Goal: Task Accomplishment & Management: Use online tool/utility

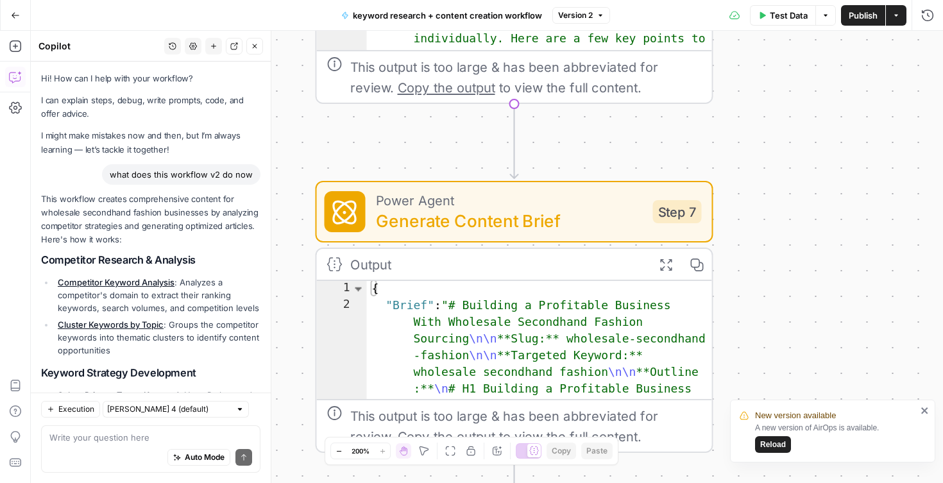
scroll to position [656, 0]
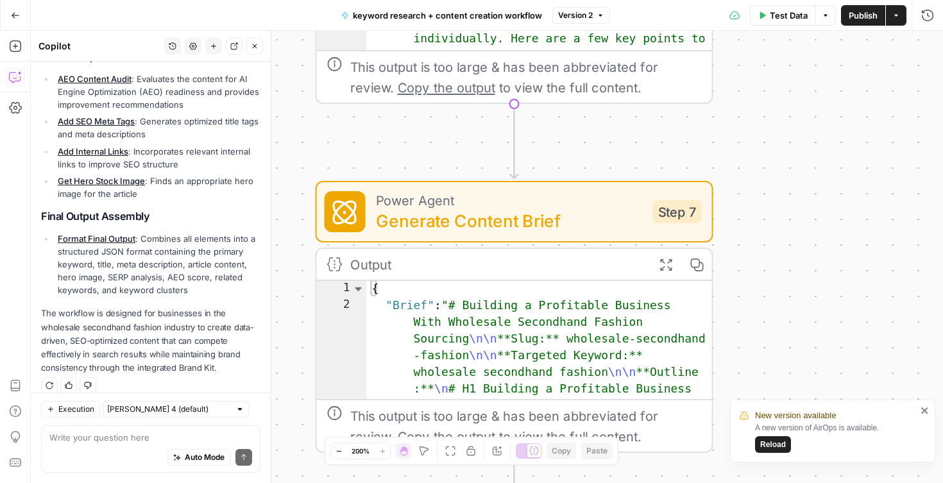
click at [775, 445] on span "Reload" at bounding box center [773, 445] width 26 height 12
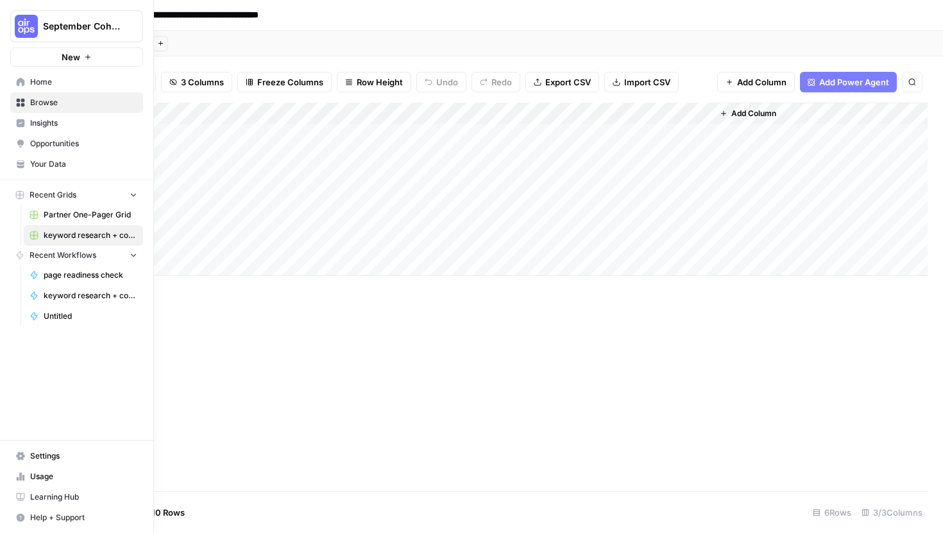
click at [60, 78] on span "Home" at bounding box center [83, 82] width 107 height 12
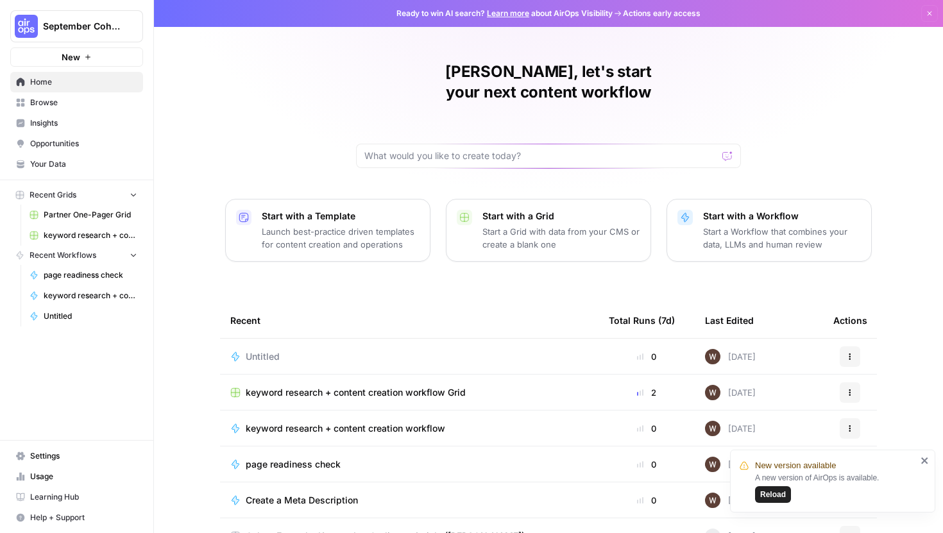
scroll to position [57, 0]
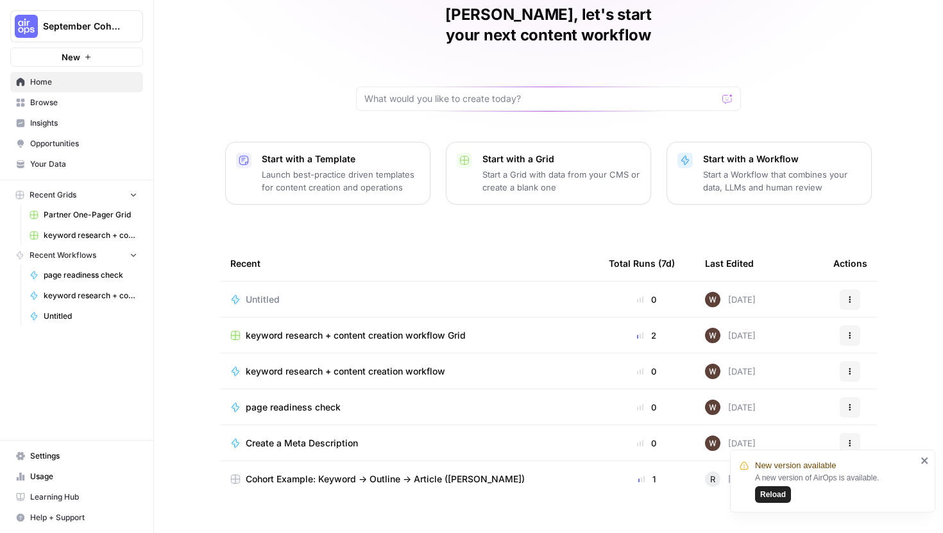
click at [67, 122] on span "Insights" at bounding box center [83, 123] width 107 height 12
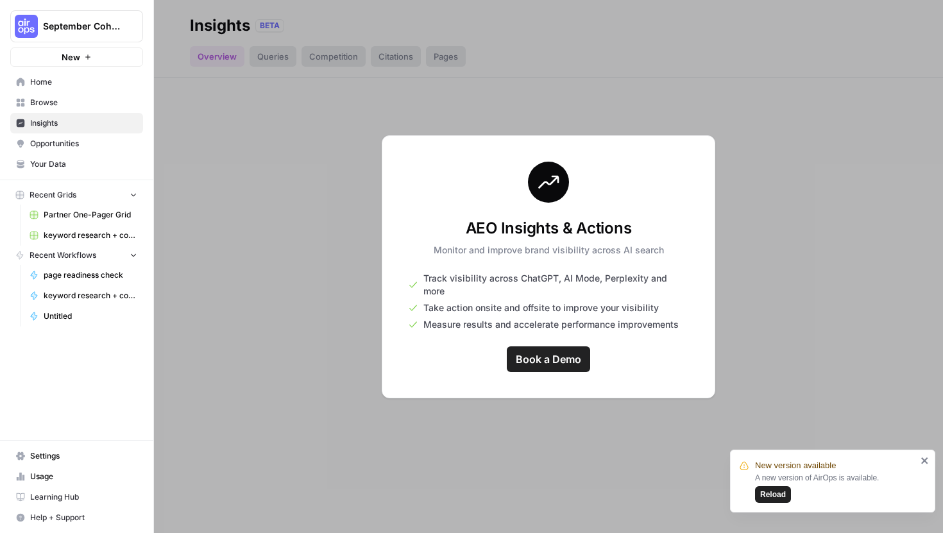
click at [620, 88] on div at bounding box center [548, 266] width 789 height 533
click at [65, 161] on span "Your Data" at bounding box center [83, 164] width 107 height 12
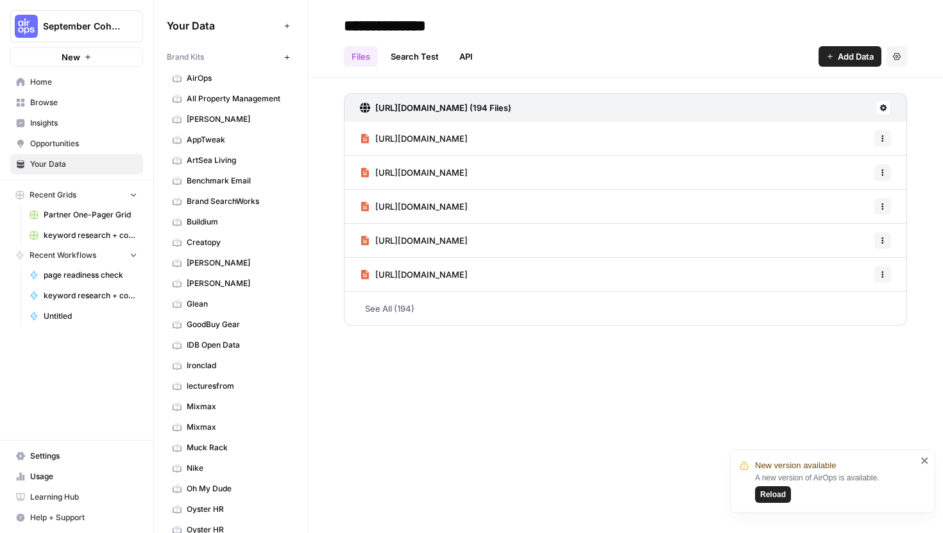
click at [57, 133] on link "Insights" at bounding box center [76, 123] width 133 height 21
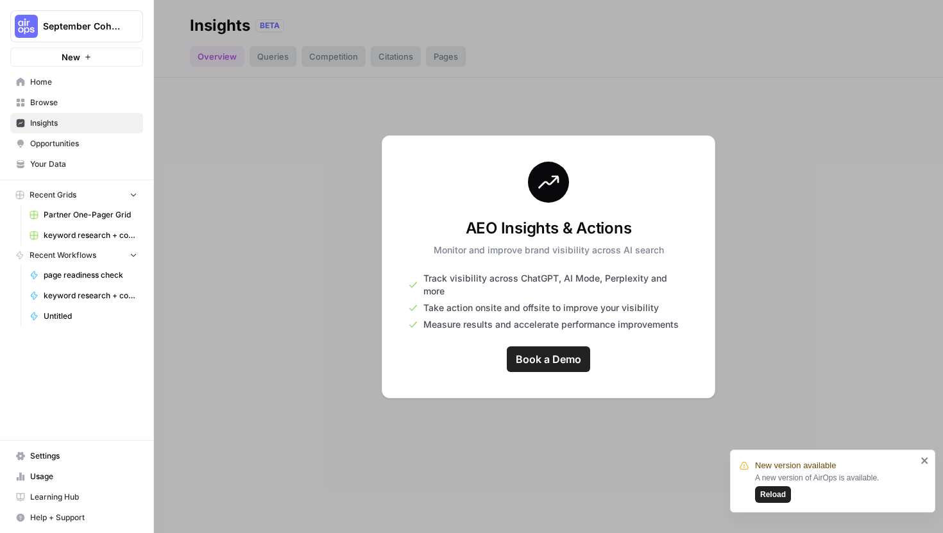
click at [60, 144] on span "Opportunities" at bounding box center [83, 144] width 107 height 12
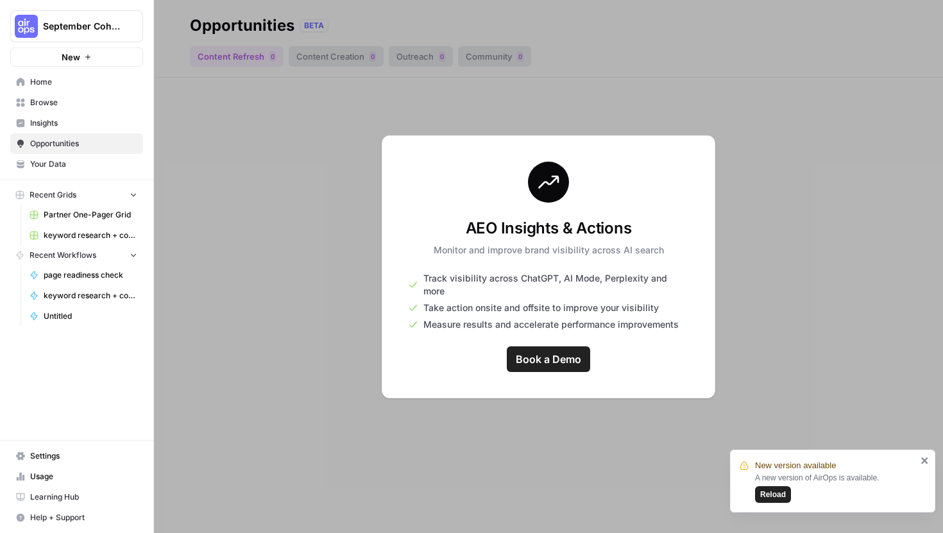
click at [40, 496] on span "Learning Hub" at bounding box center [83, 497] width 107 height 12
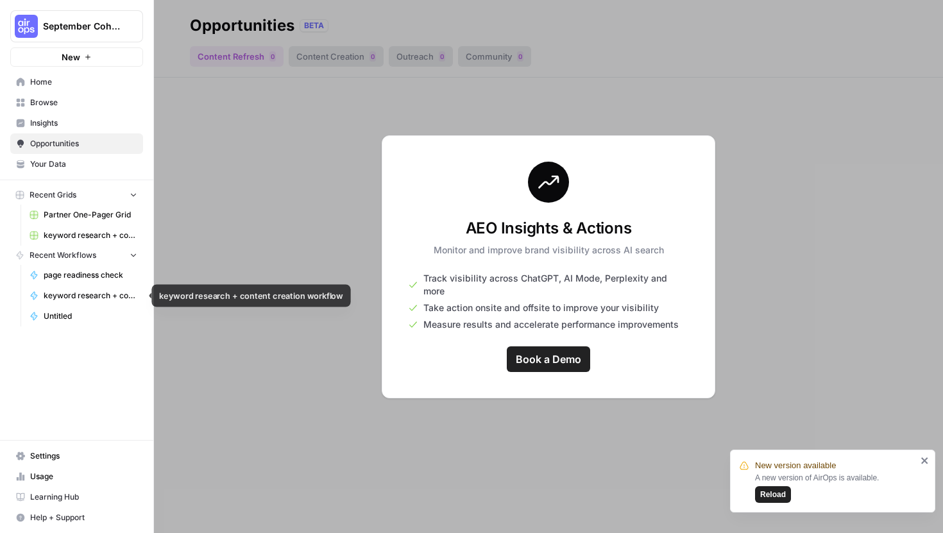
click at [49, 315] on span "Untitled" at bounding box center [91, 316] width 94 height 12
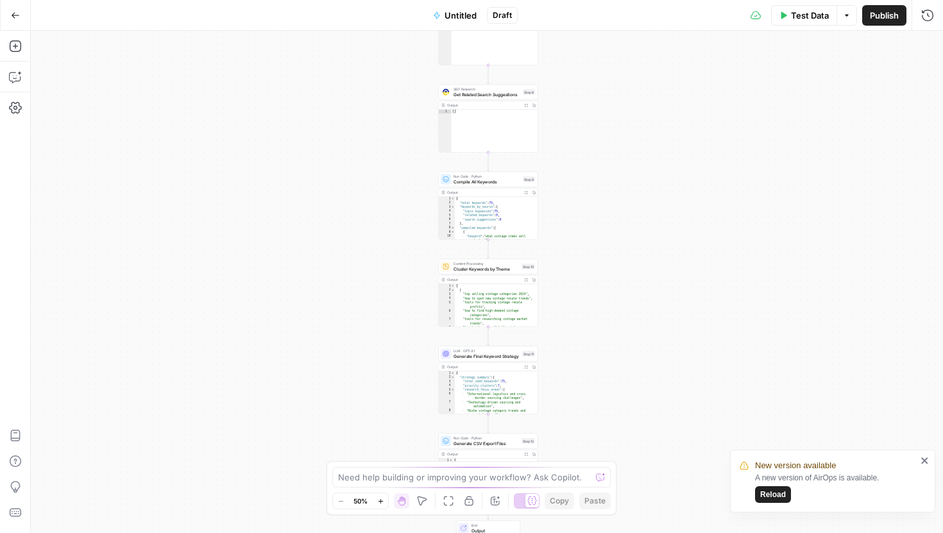
drag, startPoint x: 373, startPoint y: 384, endPoint x: 375, endPoint y: 221, distance: 163.6
click at [375, 221] on div "**********" at bounding box center [487, 282] width 912 height 502
click at [380, 474] on textarea at bounding box center [464, 477] width 253 height 13
type textarea "what is the bst way to view output of this workflow"
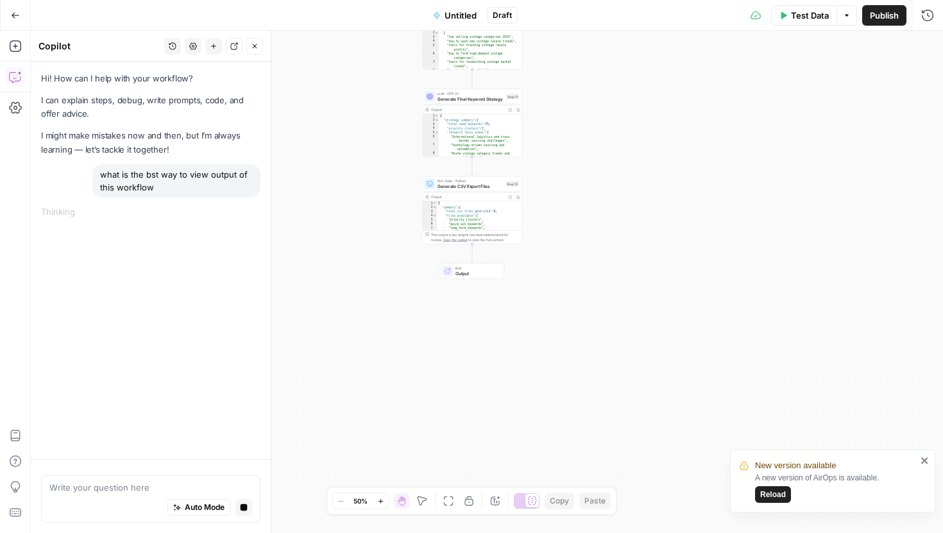
drag, startPoint x: 429, startPoint y: 386, endPoint x: 412, endPoint y: 130, distance: 256.5
click at [413, 130] on div "**********" at bounding box center [487, 282] width 912 height 502
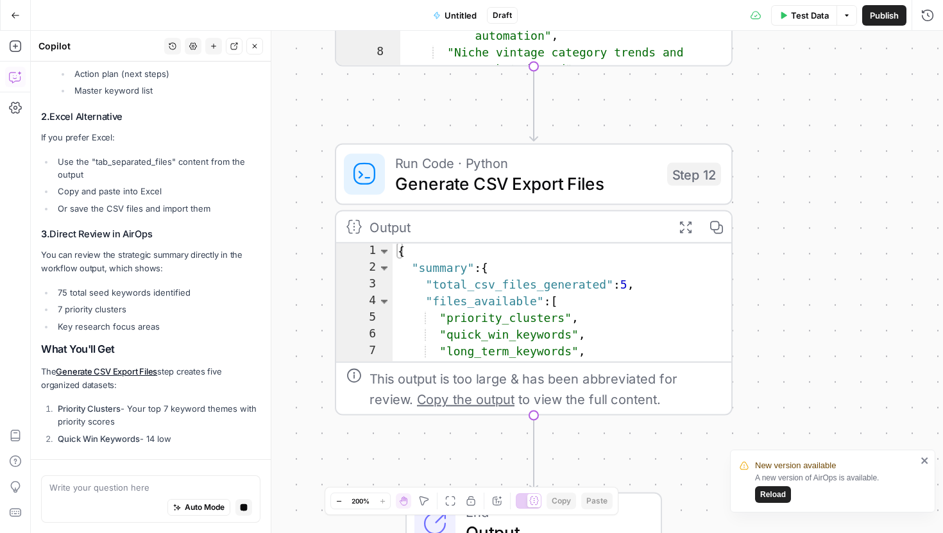
type textarea "**********"
click at [459, 285] on div "{ "summary" : { "total_csv_files_generated" : 5 , "files_available" : [ "priori…" at bounding box center [563, 321] width 340 height 154
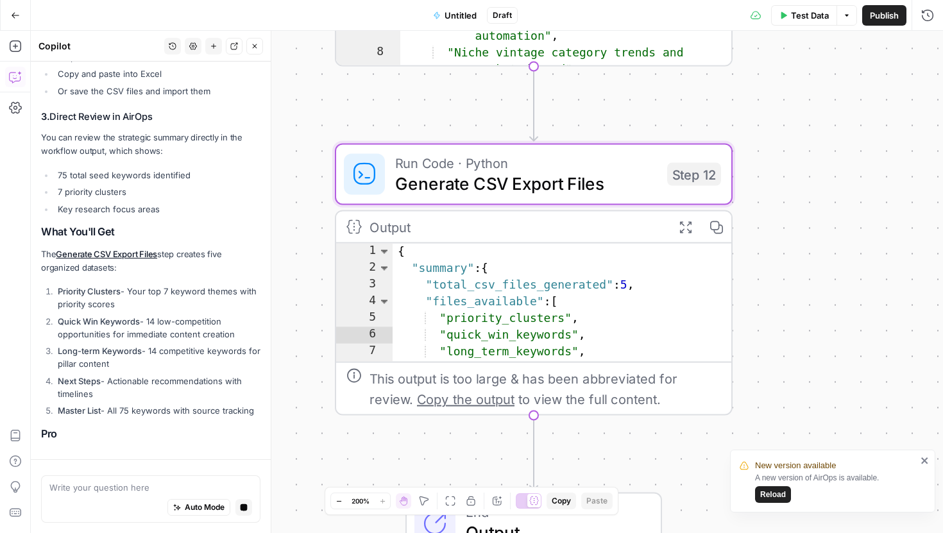
click at [688, 228] on icon "button" at bounding box center [685, 227] width 12 height 12
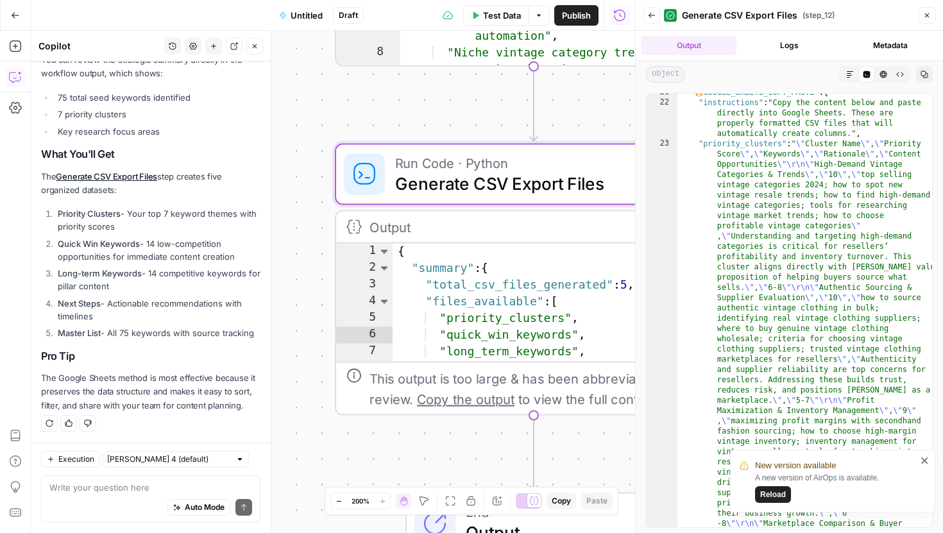
scroll to position [234, 0]
type textarea "**********"
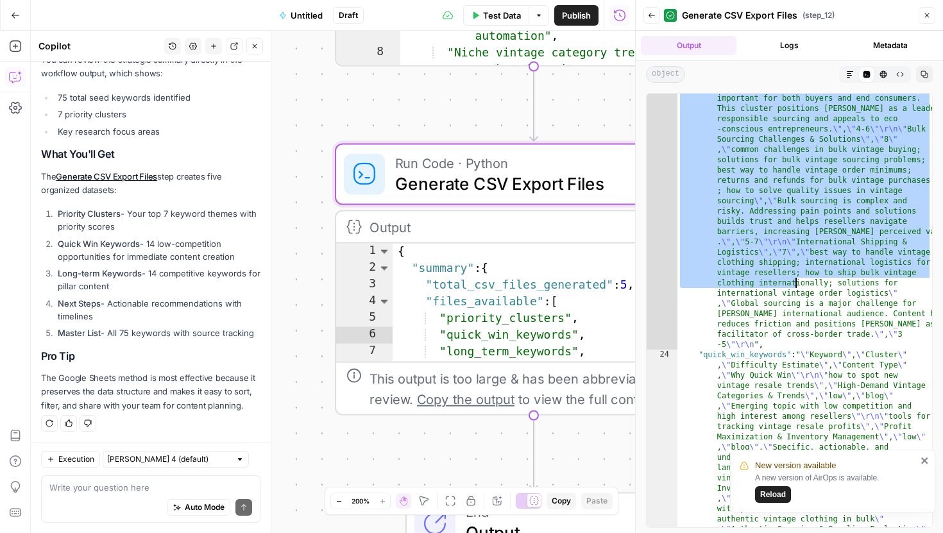
scroll to position [844, 0]
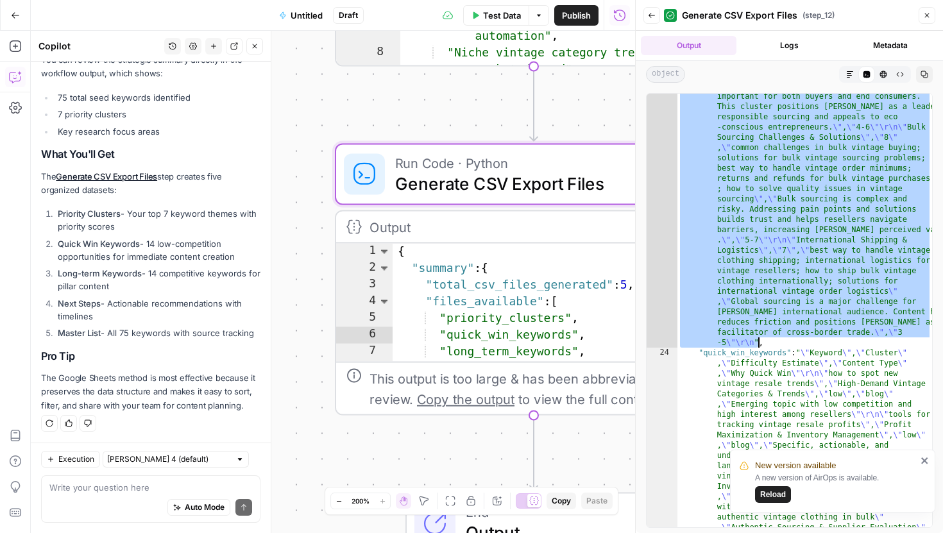
drag, startPoint x: 699, startPoint y: 140, endPoint x: 757, endPoint y: 341, distance: 209.7
click at [757, 341] on div ""priority_clusters" : " \" Cluster Name \" , \" Priority Score \" , \" Keywords…" at bounding box center [804, 472] width 255 height 1891
click at [87, 493] on textarea at bounding box center [150, 487] width 203 height 13
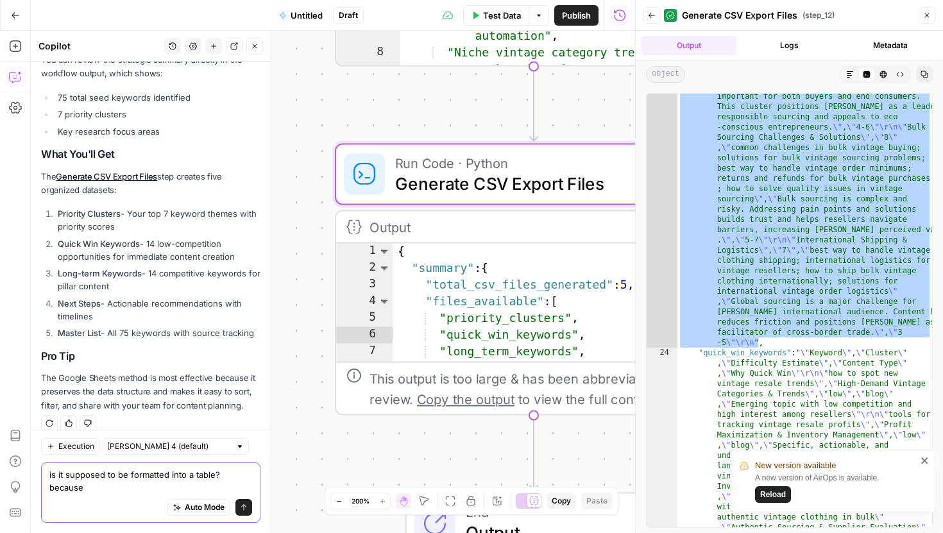
scroll to position [606, 0]
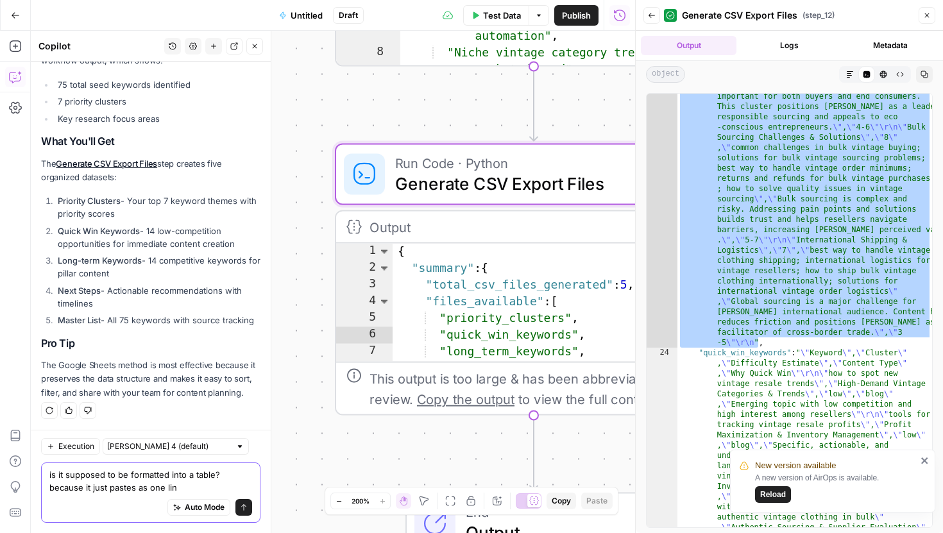
type textarea "is it supposed to be formatted into a table? because it just pastes as one line"
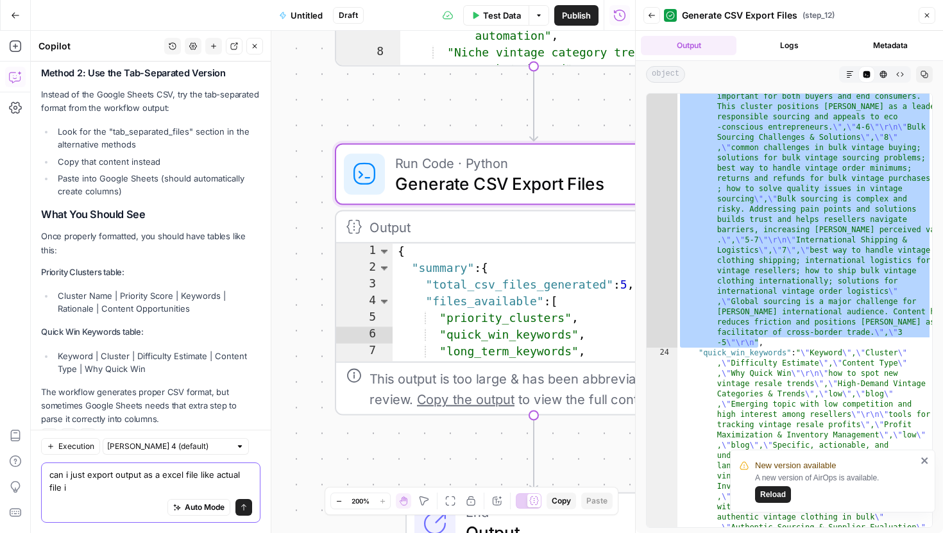
scroll to position [1341, 0]
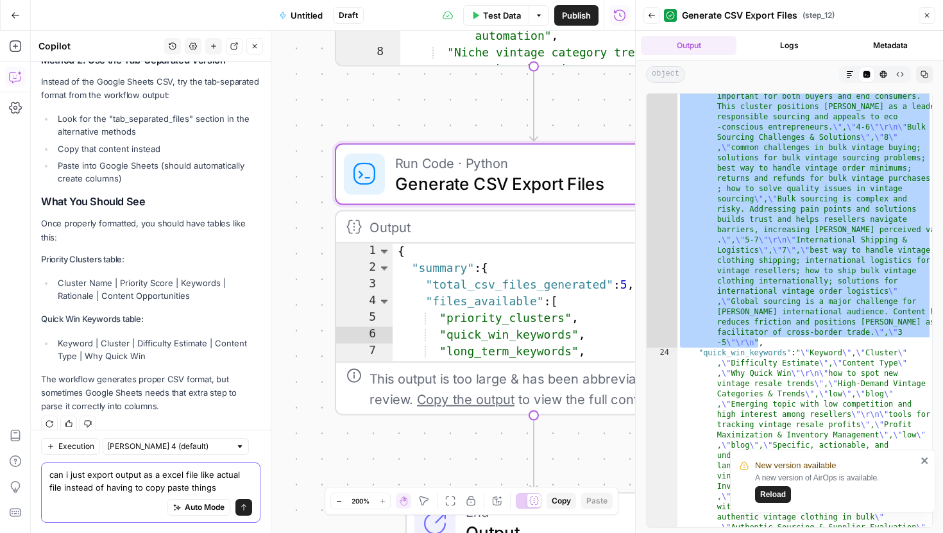
type textarea "can i just export output as a excel file like actual file instead of having to …"
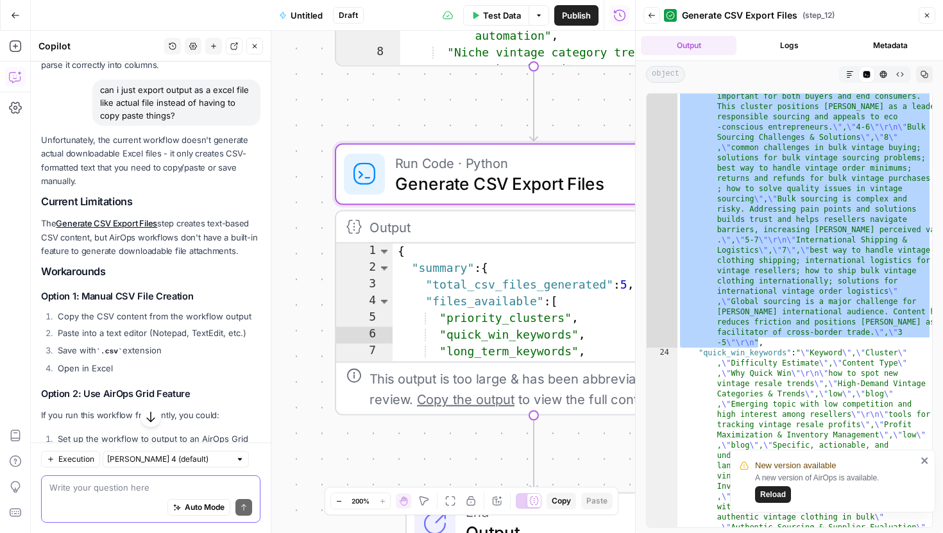
scroll to position [1680, 0]
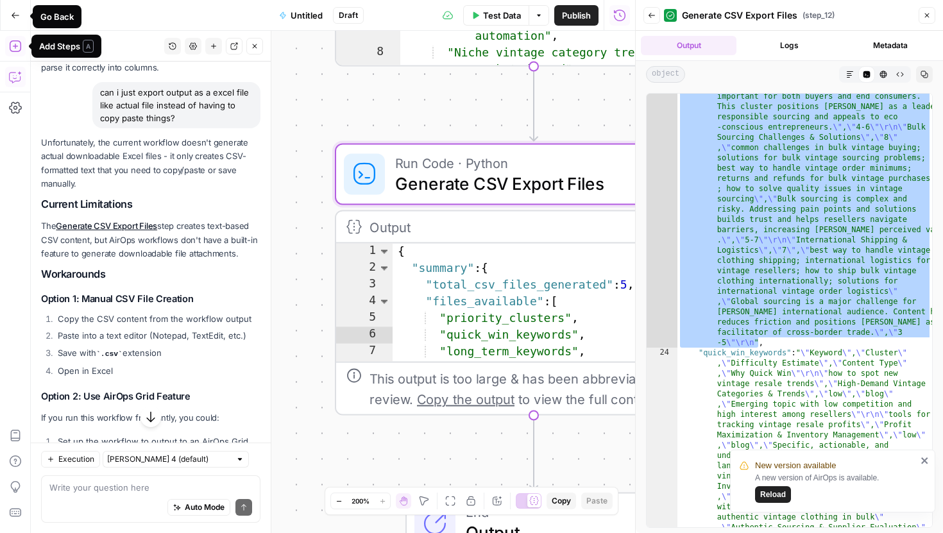
click at [16, 18] on icon "button" at bounding box center [15, 15] width 9 height 9
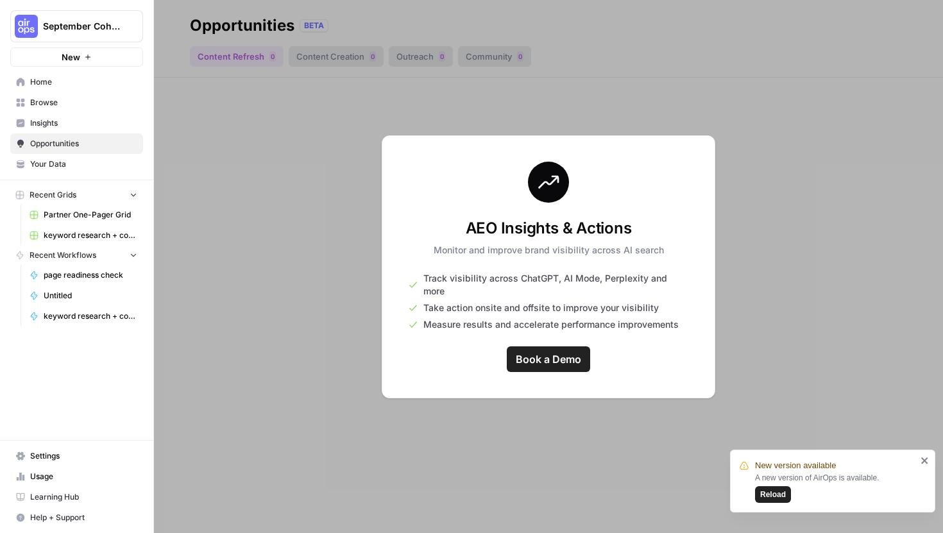
click at [55, 235] on span "keyword research + content creation workflow Grid" at bounding box center [91, 236] width 94 height 12
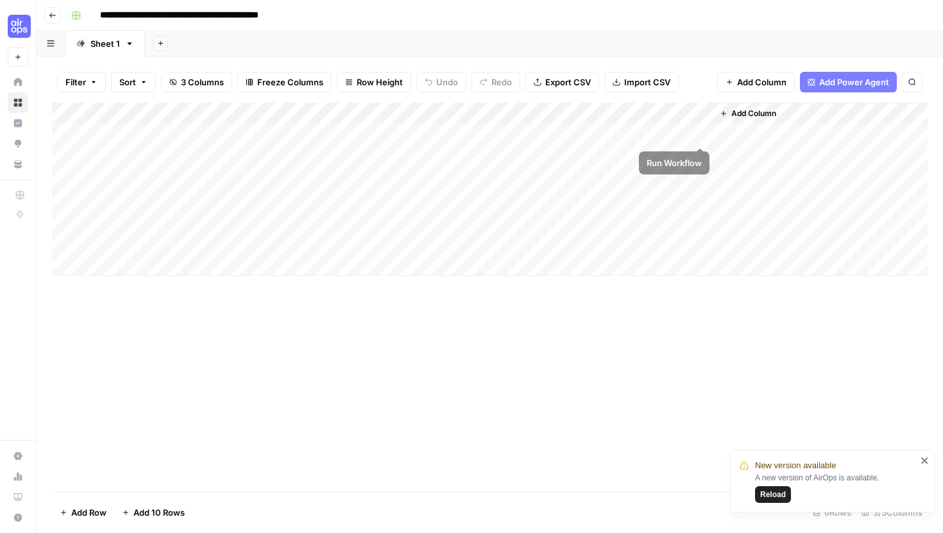
click at [682, 114] on div "Add Column" at bounding box center [490, 189] width 876 height 173
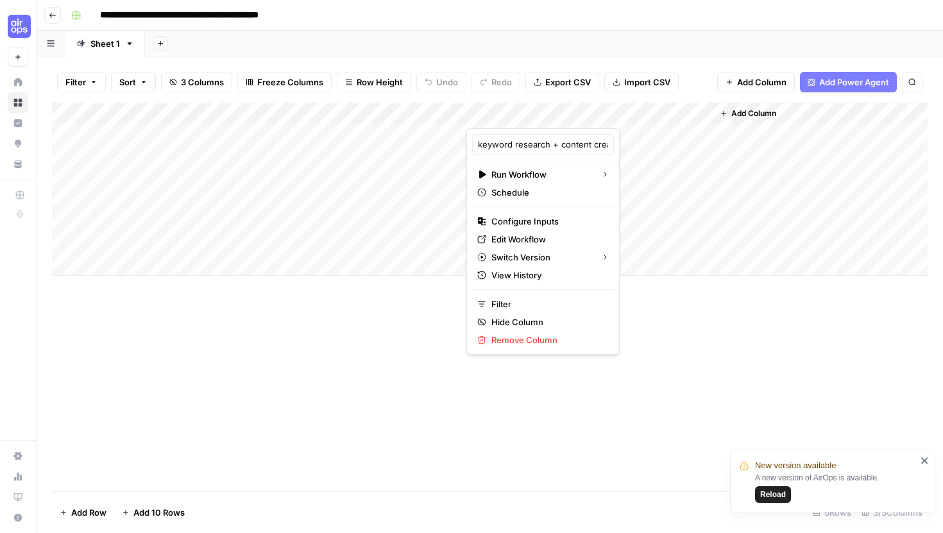
click at [641, 389] on div "Add Column" at bounding box center [490, 297] width 876 height 389
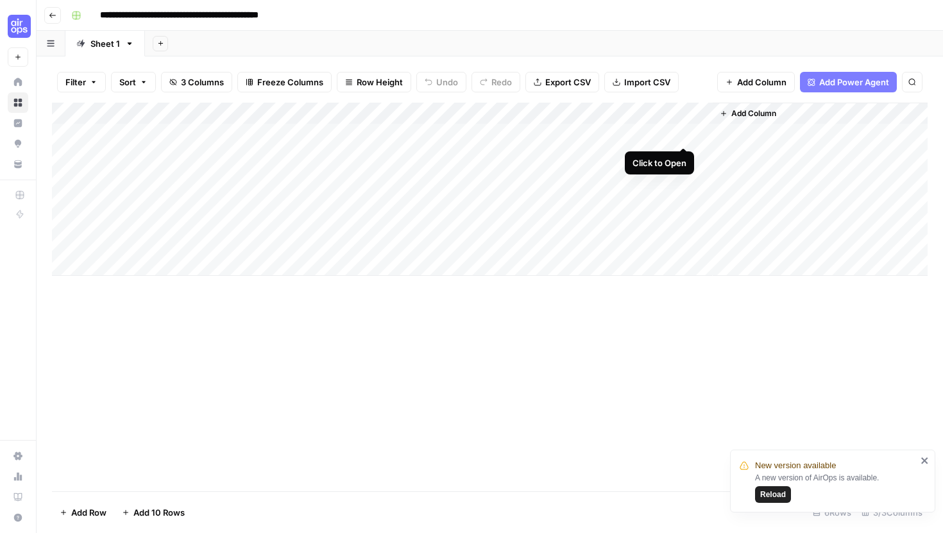
click at [683, 135] on div "Add Column" at bounding box center [490, 189] width 876 height 173
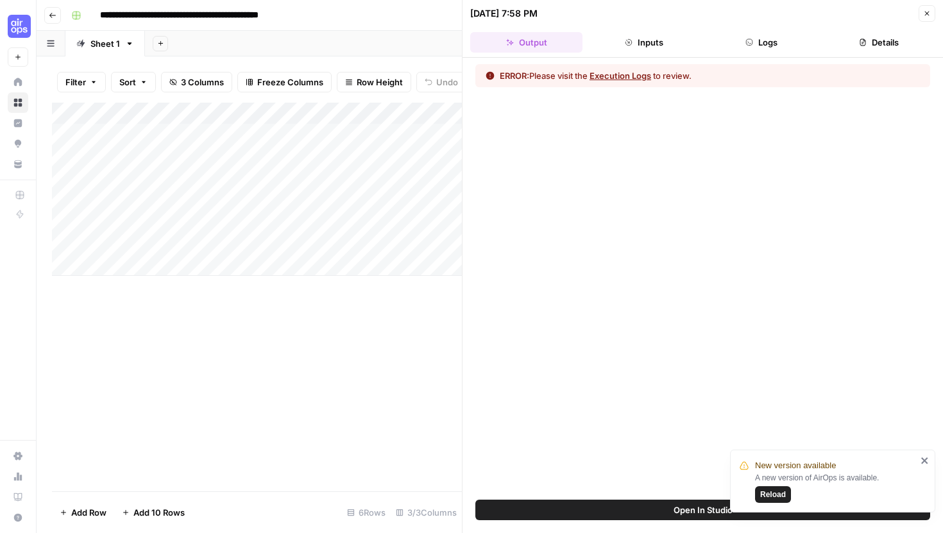
click at [921, 17] on button "Close" at bounding box center [926, 13] width 17 height 17
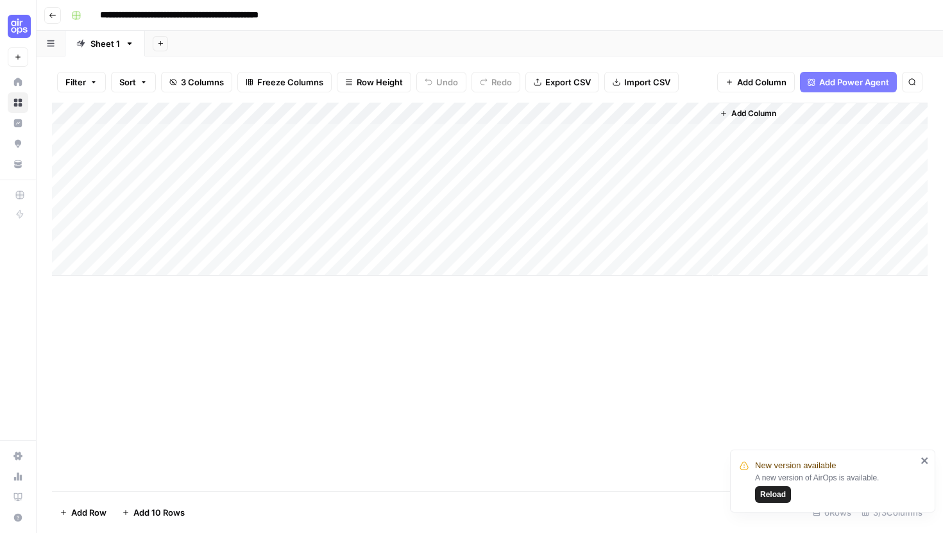
click at [774, 486] on button "Reload" at bounding box center [773, 494] width 36 height 17
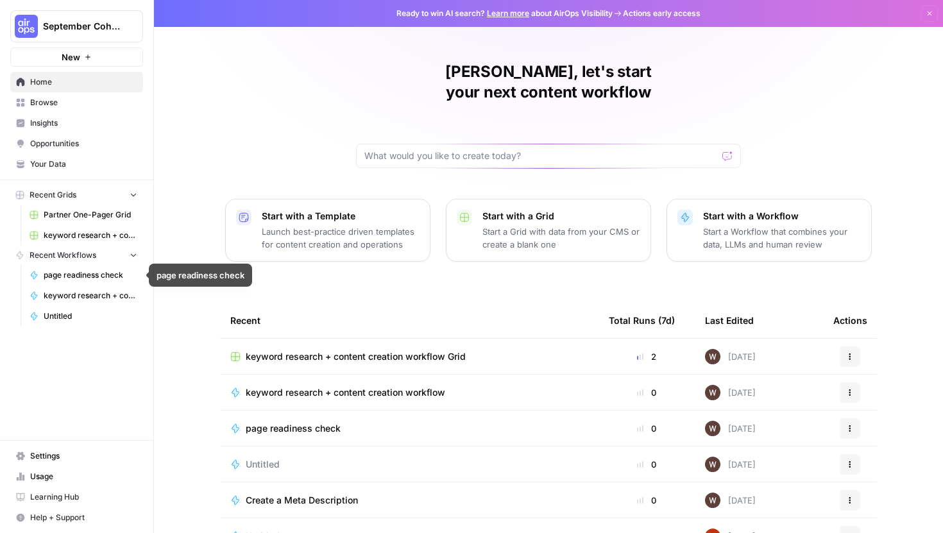
click at [61, 316] on span "Untitled" at bounding box center [91, 316] width 94 height 12
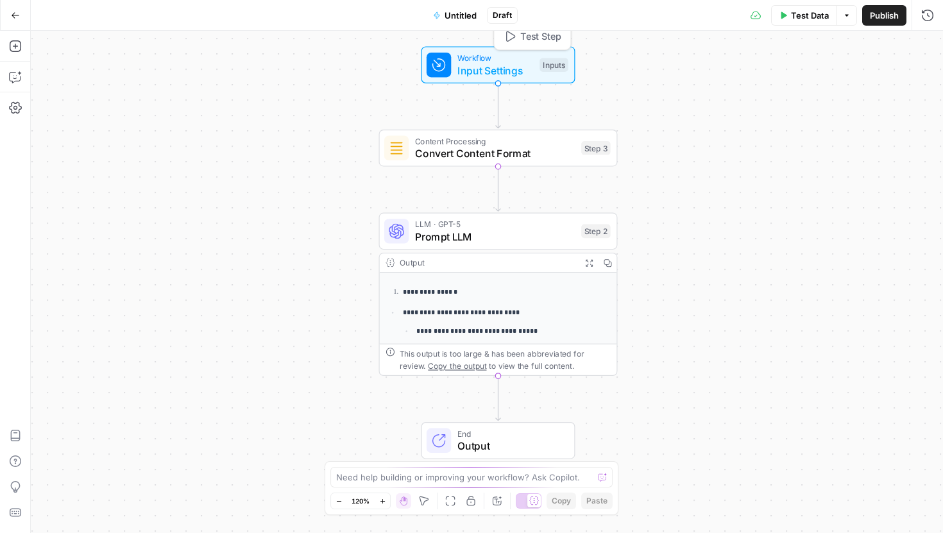
click at [503, 63] on span "Input Settings" at bounding box center [495, 70] width 76 height 15
click at [928, 18] on icon "button" at bounding box center [927, 15] width 13 height 13
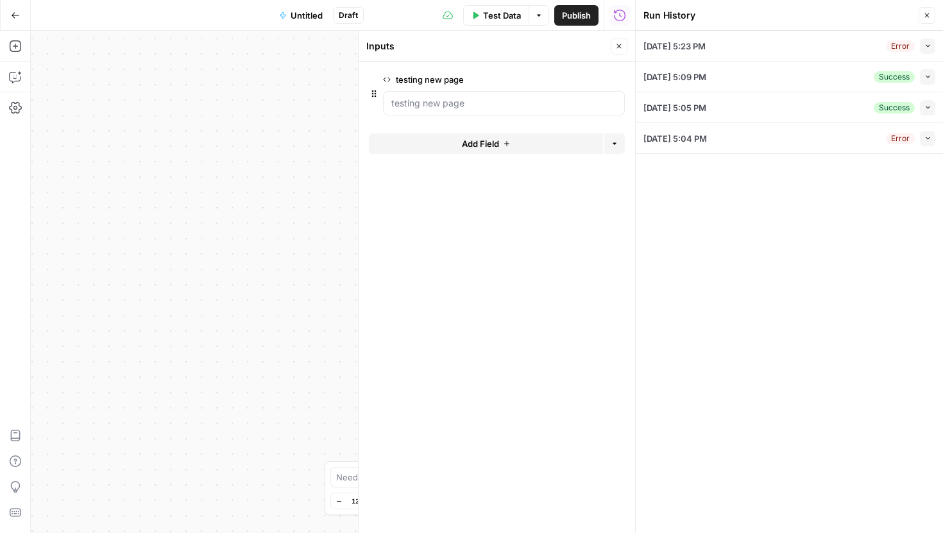
click at [925, 15] on icon "button" at bounding box center [927, 16] width 8 height 8
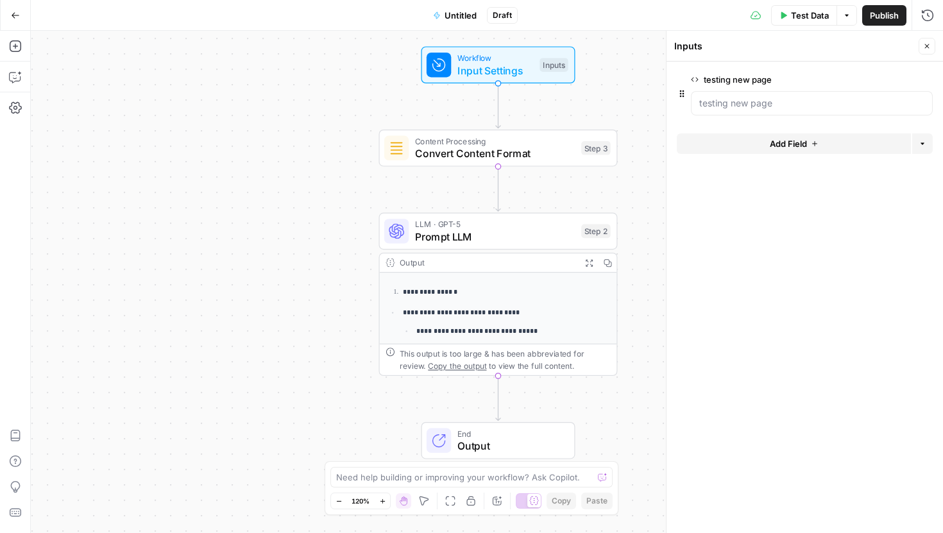
click at [845, 17] on icon "button" at bounding box center [847, 16] width 8 height 8
click at [609, 89] on div "**********" at bounding box center [487, 282] width 912 height 502
click at [927, 80] on icon "button" at bounding box center [925, 79] width 6 height 6
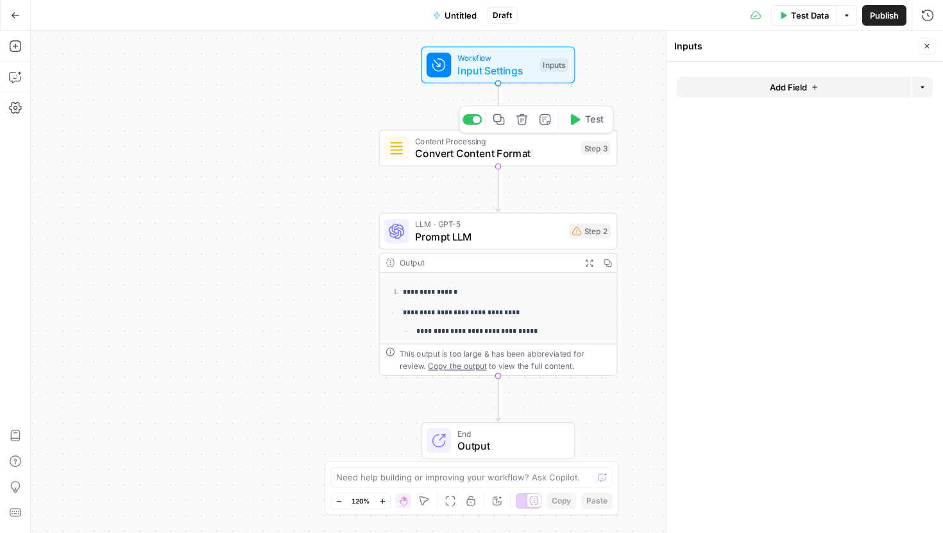
click at [521, 124] on icon "button" at bounding box center [521, 119] width 11 height 11
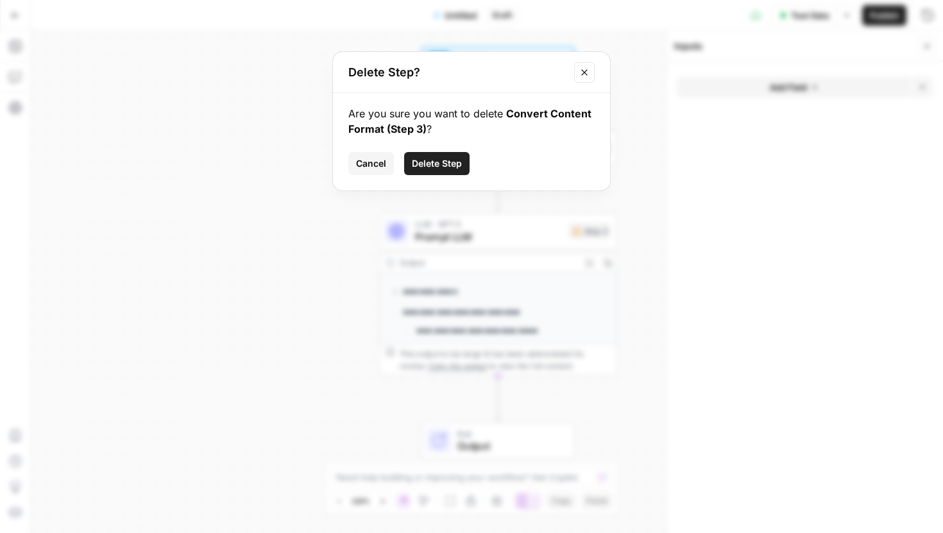
click at [440, 164] on span "Delete Step" at bounding box center [437, 163] width 50 height 13
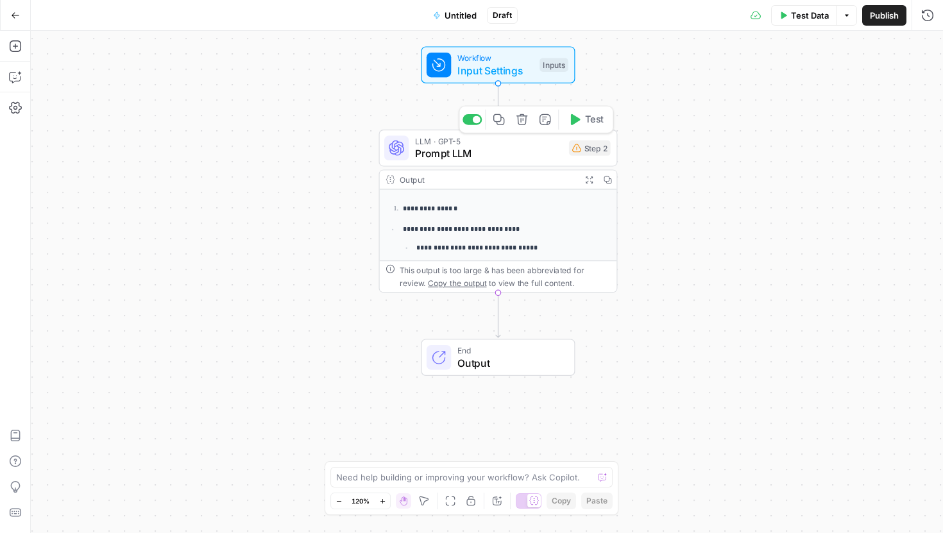
click at [529, 123] on button "Delete step" at bounding box center [522, 120] width 20 height 20
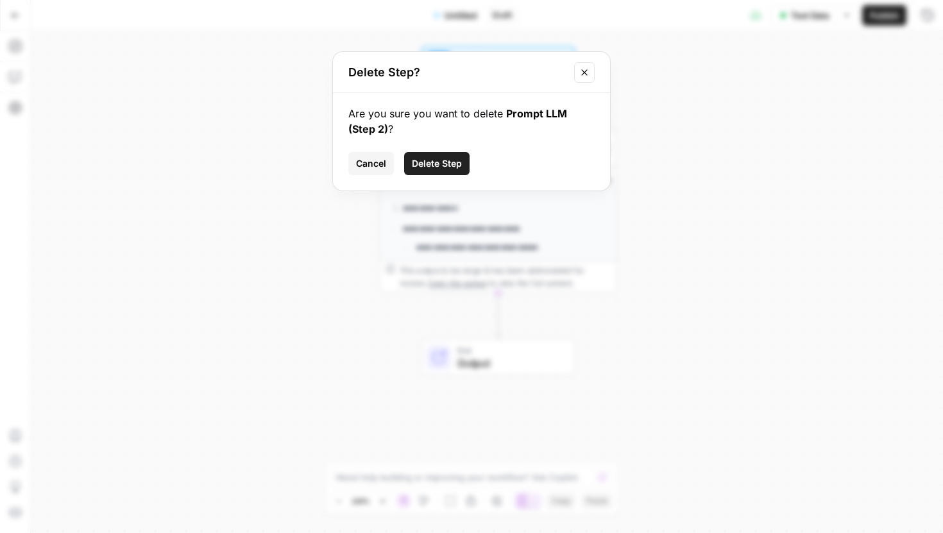
click at [453, 155] on button "Delete Step" at bounding box center [436, 163] width 65 height 23
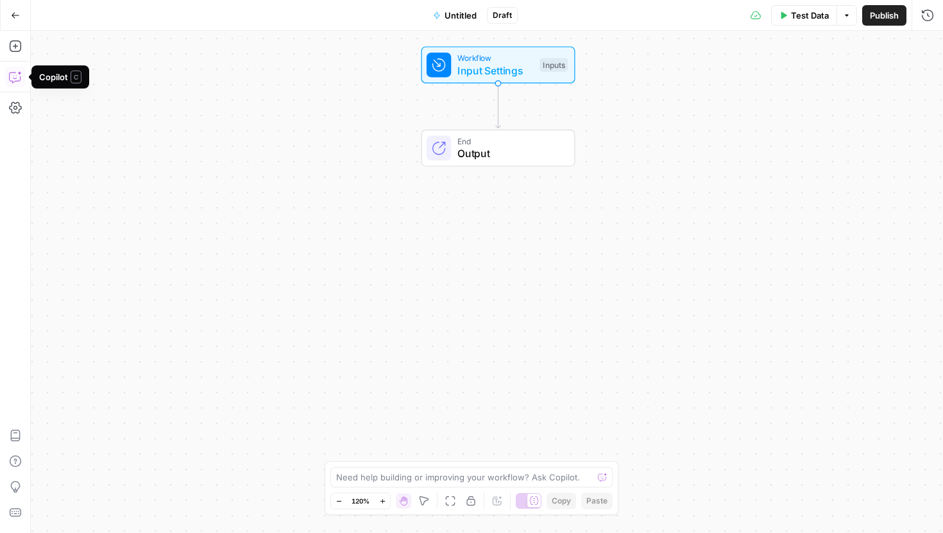
click at [9, 81] on icon "button" at bounding box center [15, 77] width 13 height 13
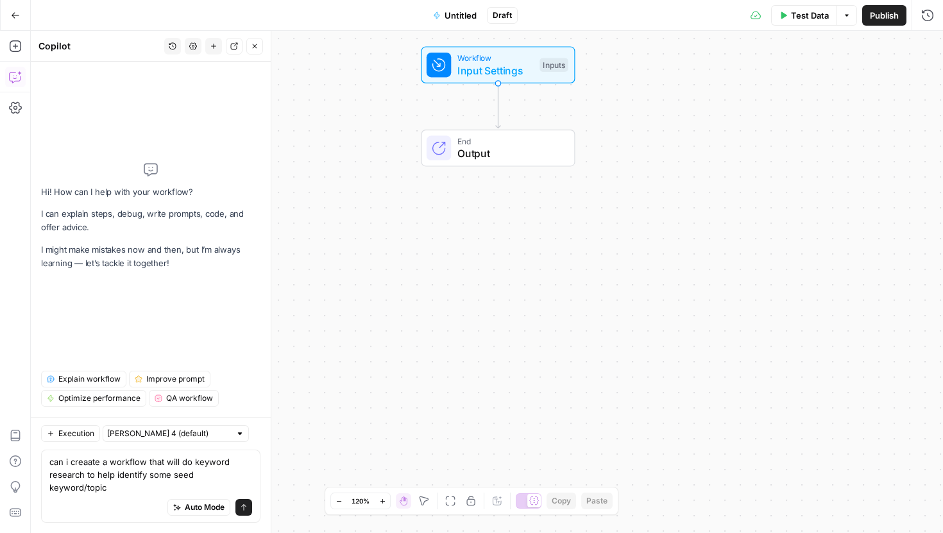
type textarea "can i creaate a workflow that will do keyword research to help identify some se…"
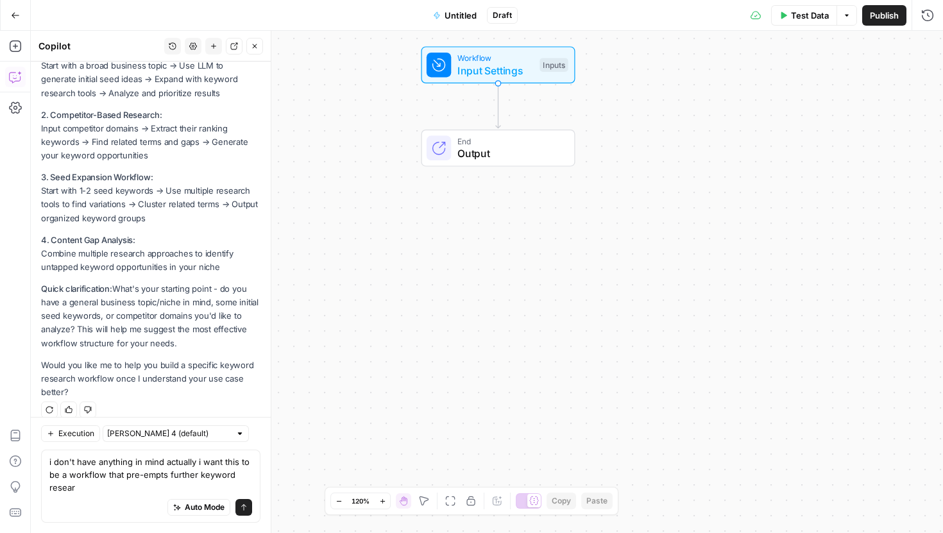
scroll to position [483, 0]
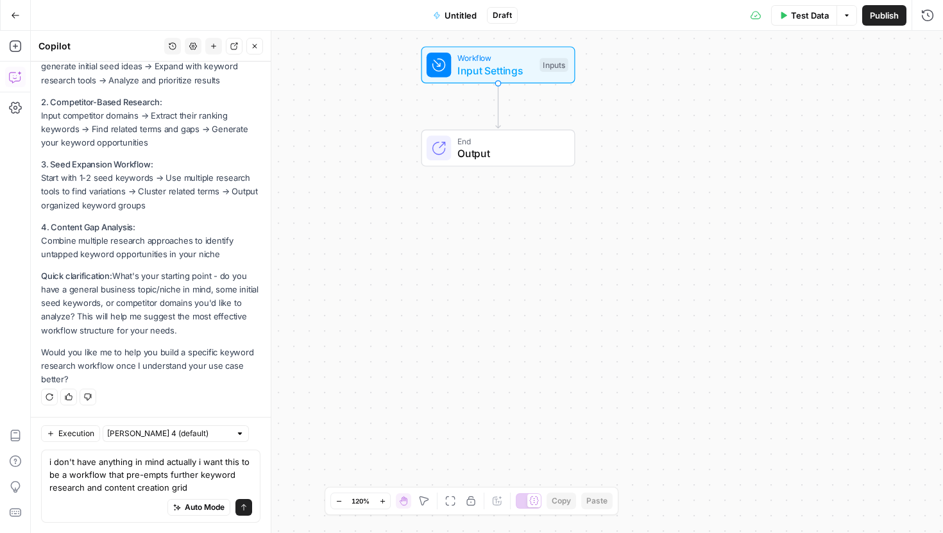
type textarea "i don't have anything in mind actually i want this to be a workflow that pre-em…"
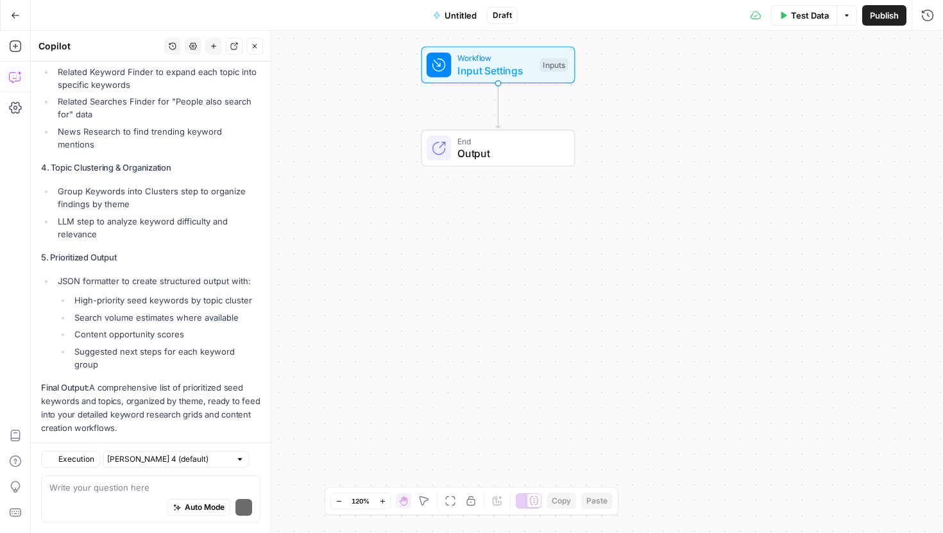
scroll to position [1420, 0]
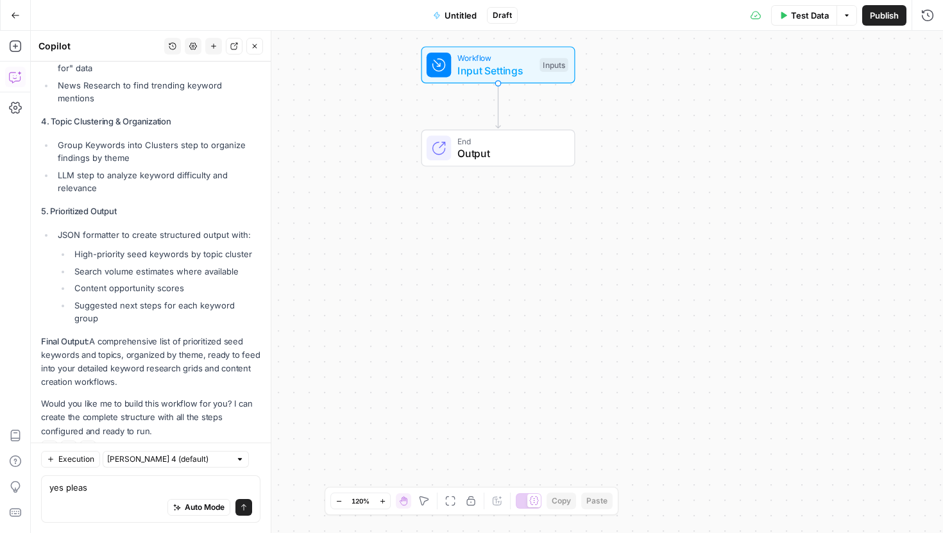
type textarea "yes please"
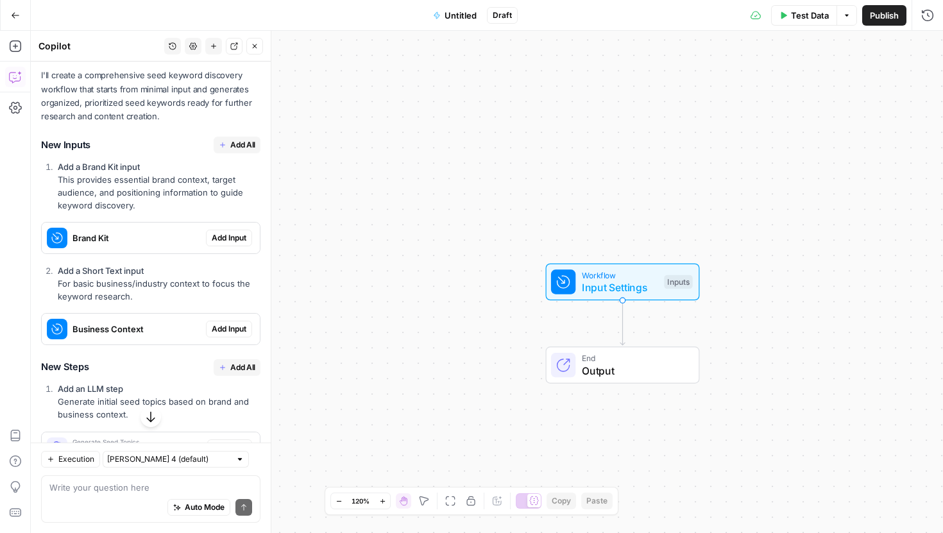
scroll to position [1848, 0]
click at [234, 138] on span "Add All" at bounding box center [242, 144] width 25 height 12
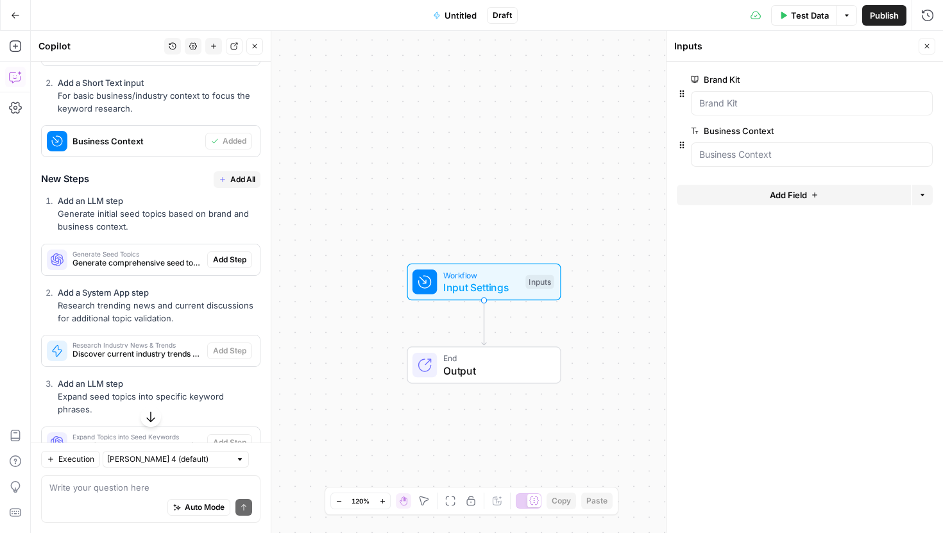
scroll to position [2099, 0]
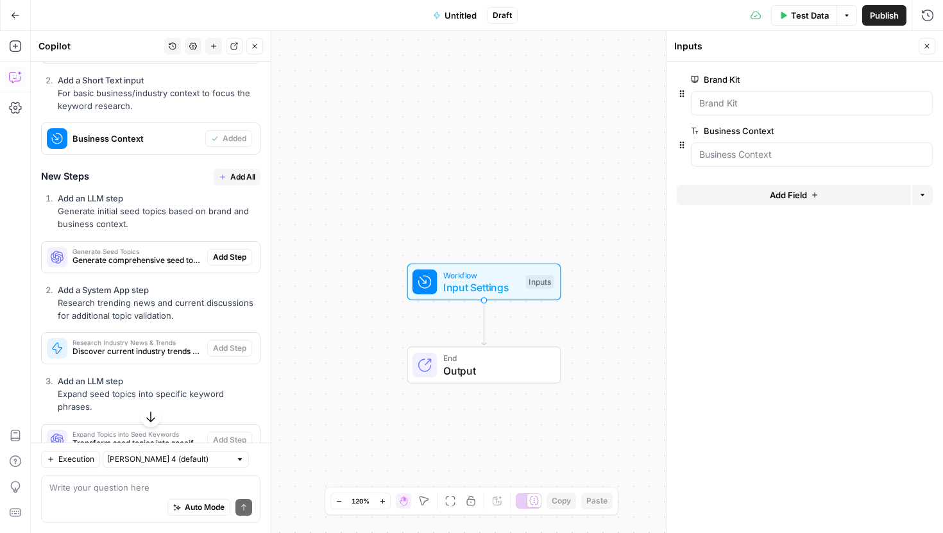
click at [237, 171] on span "Add All" at bounding box center [242, 177] width 25 height 12
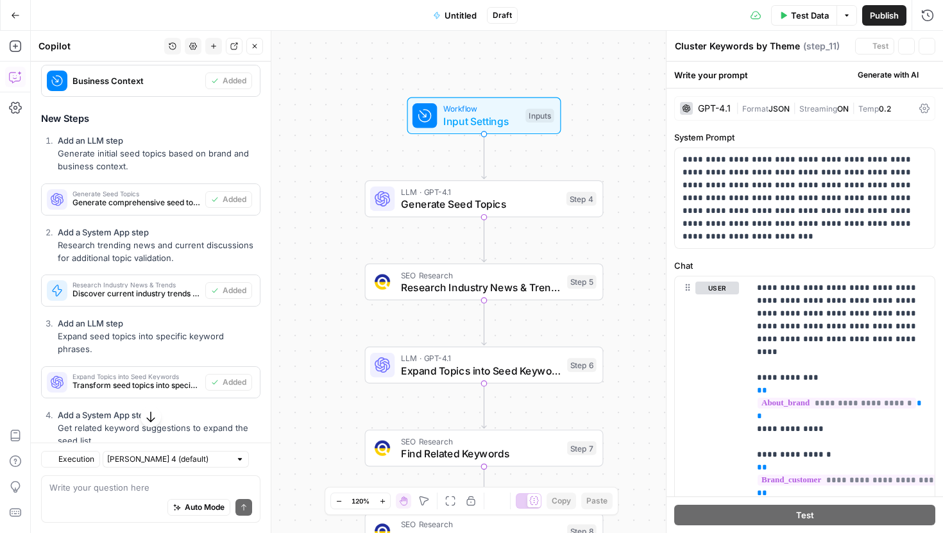
type textarea "Generate Final Keyword Strategy"
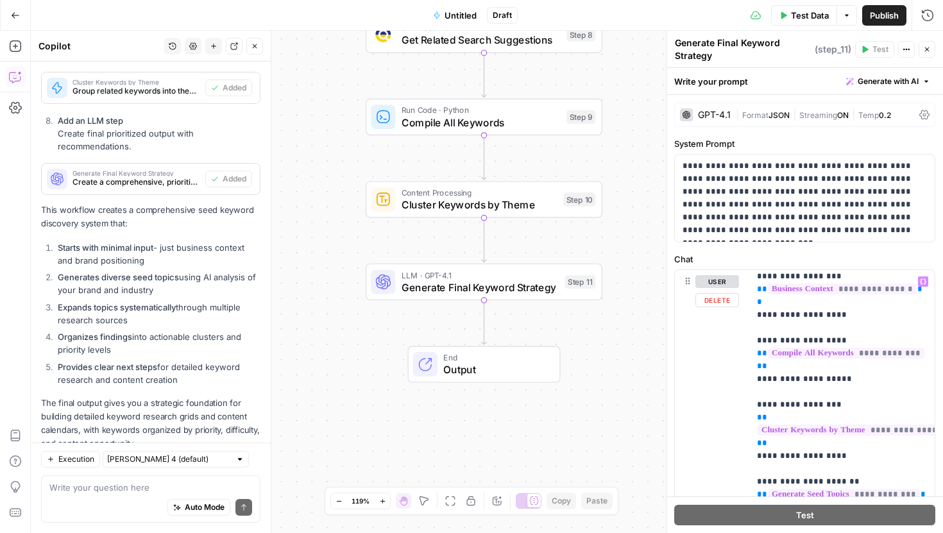
scroll to position [0, 0]
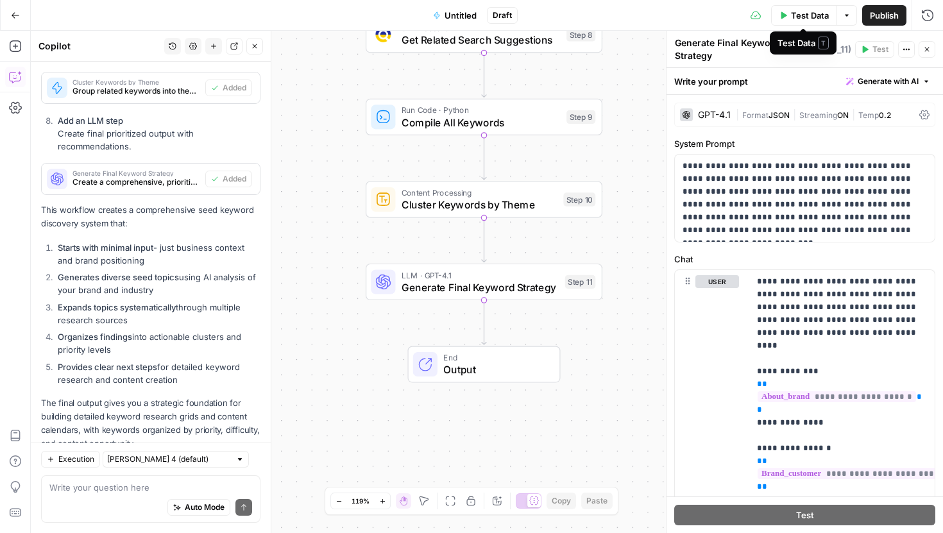
click at [808, 13] on span "Test Data" at bounding box center [810, 15] width 38 height 13
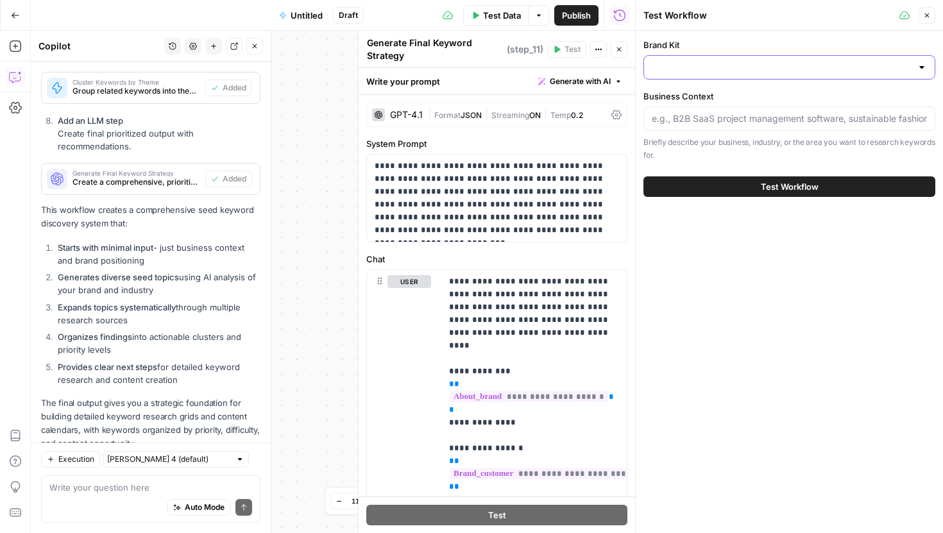
click at [751, 64] on input "Brand Kit" at bounding box center [782, 67] width 260 height 13
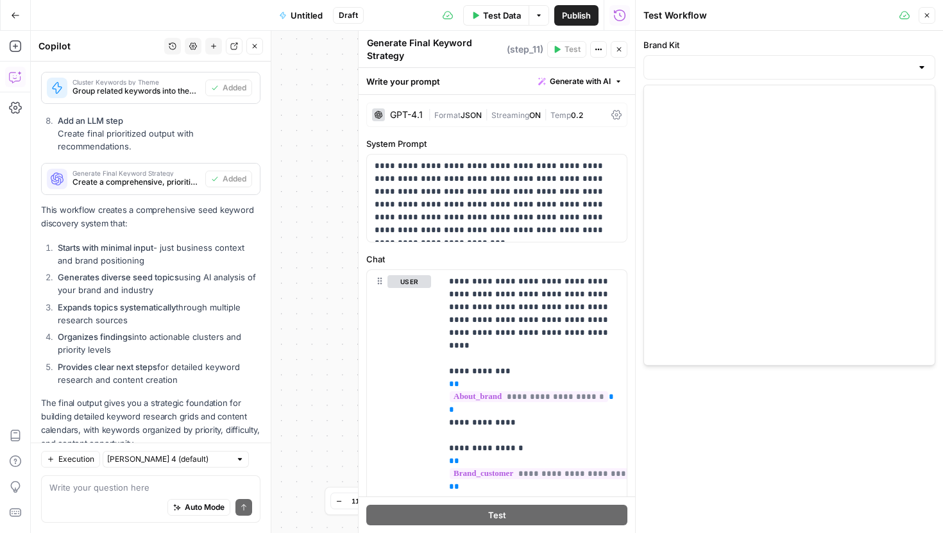
scroll to position [734, 0]
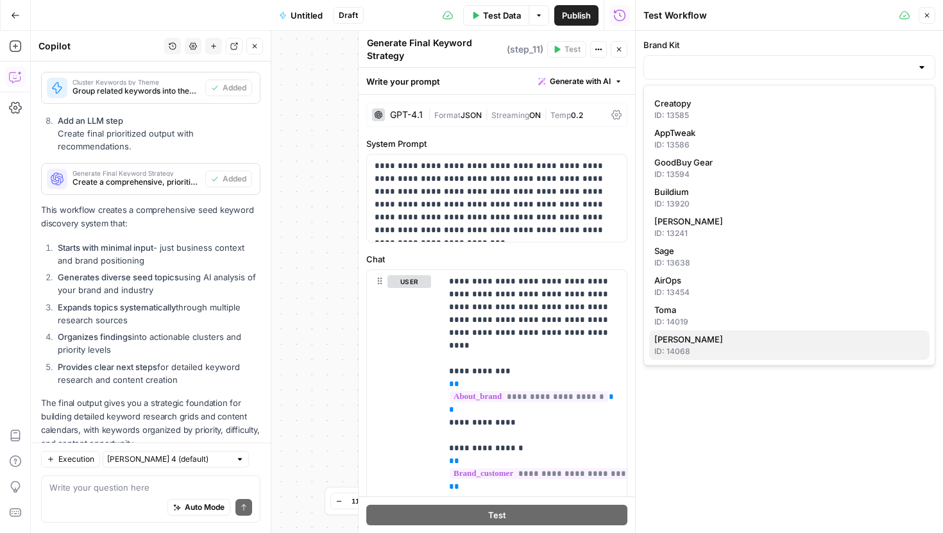
click at [691, 353] on div "ID: 14068" at bounding box center [789, 352] width 270 height 12
type input "[PERSON_NAME]"
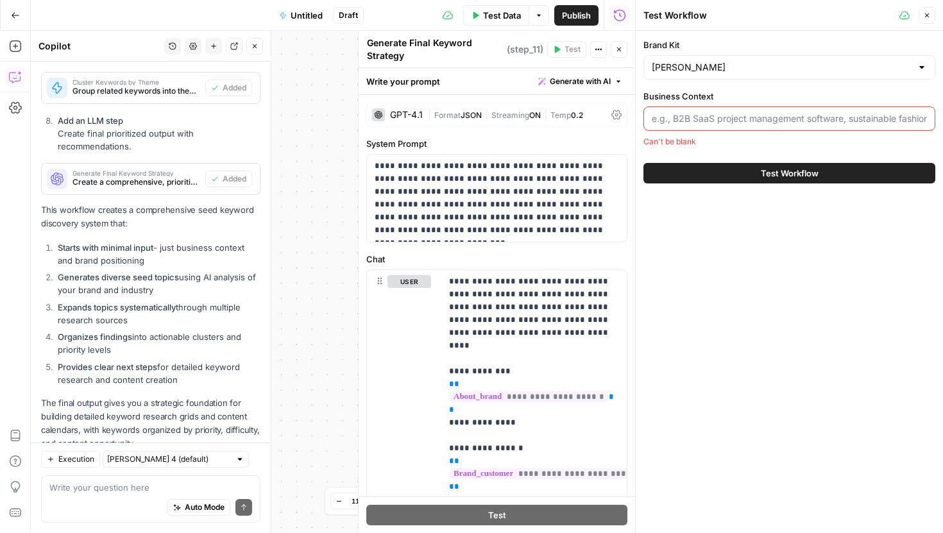
click at [679, 114] on input "Business Context" at bounding box center [789, 118] width 275 height 13
paste input "Fleek is a global B2B marketplace for vintage and secondhand fashion. It connec…"
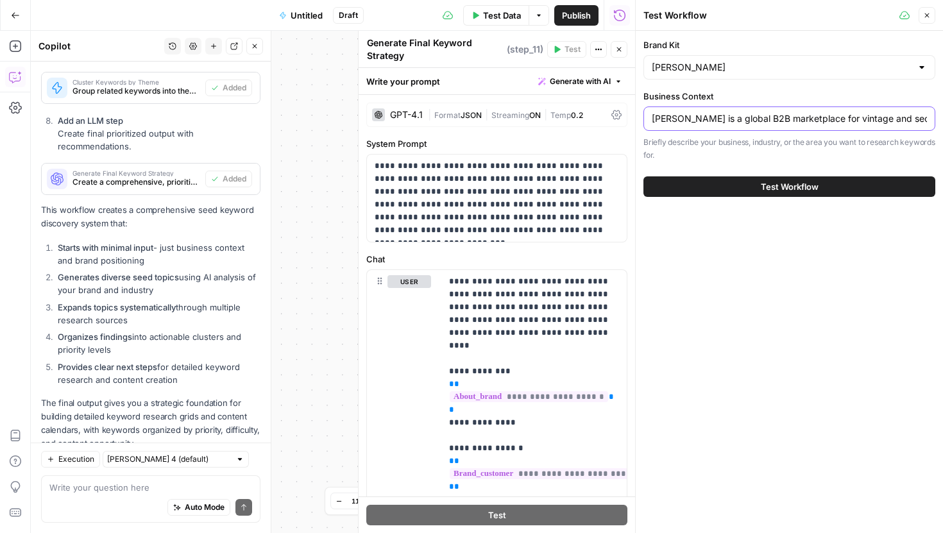
scroll to position [0, 509]
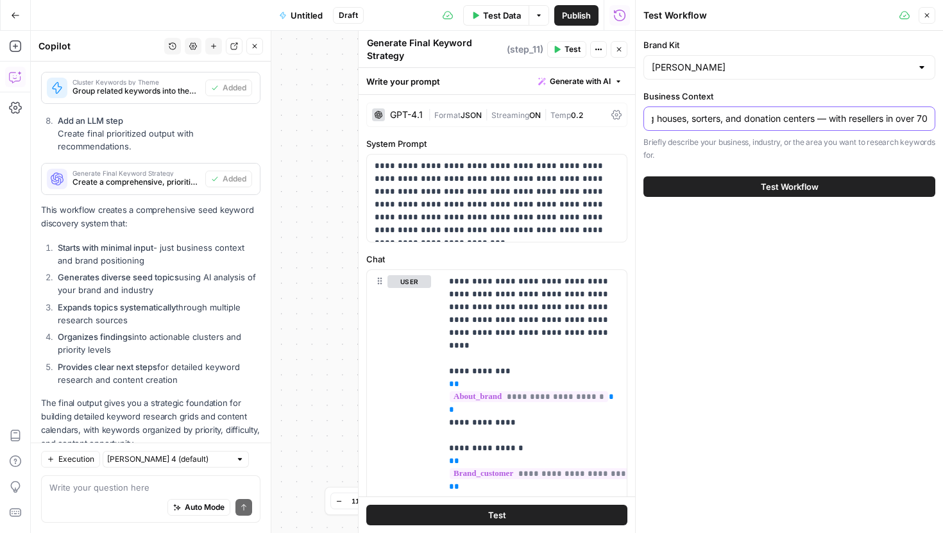
type input "Fleek is a global B2B marketplace for vintage and secondhand fashion. It connec…"
click at [702, 187] on button "Test Workflow" at bounding box center [789, 186] width 292 height 21
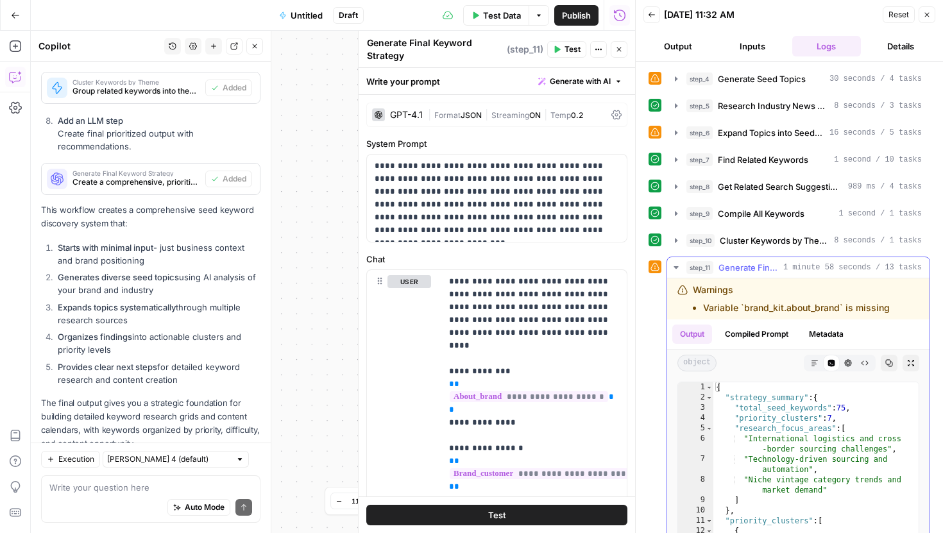
click at [679, 268] on icon "button" at bounding box center [676, 267] width 10 height 10
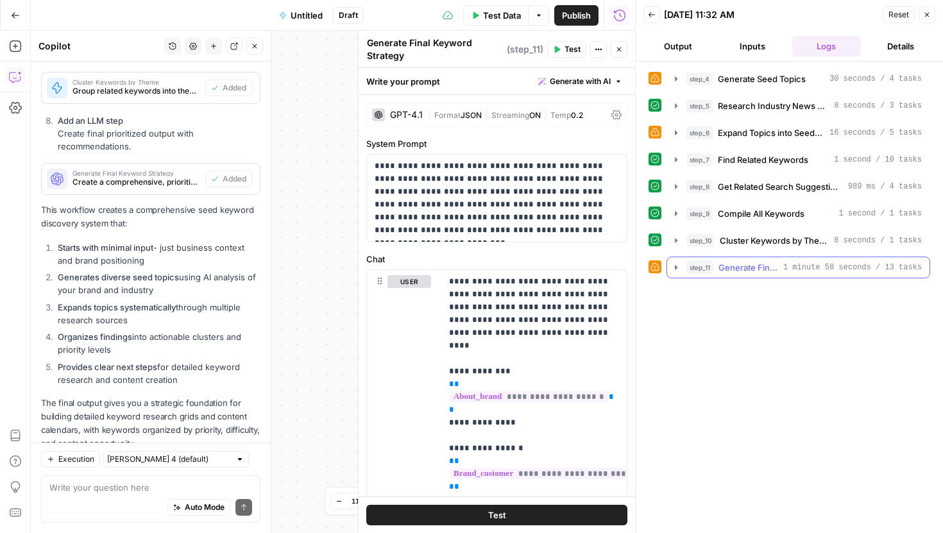
click at [673, 271] on icon "button" at bounding box center [676, 267] width 10 height 10
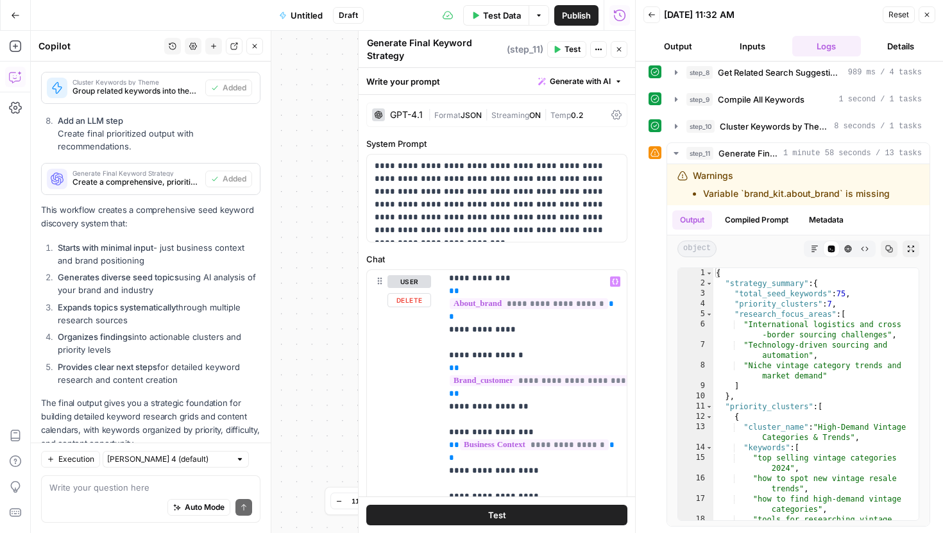
scroll to position [108, 0]
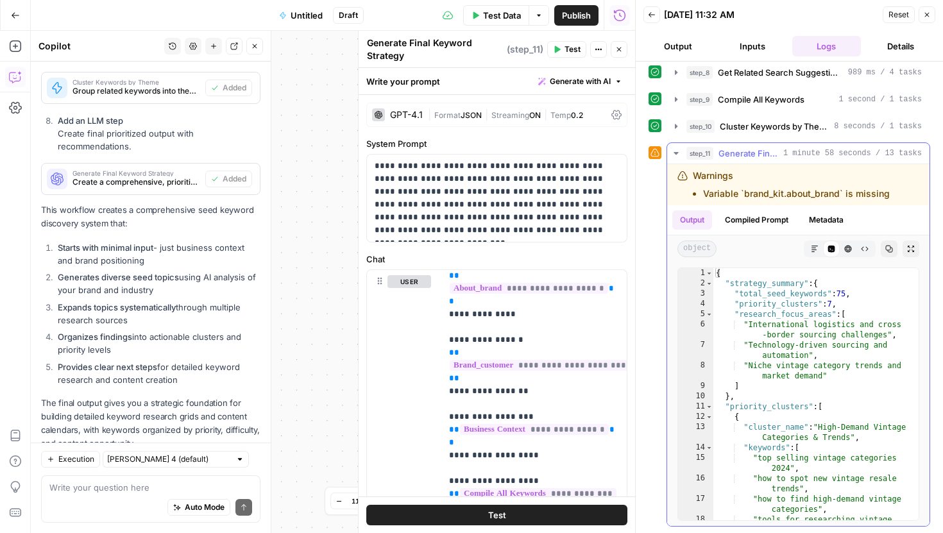
click at [677, 151] on icon "button" at bounding box center [676, 153] width 10 height 10
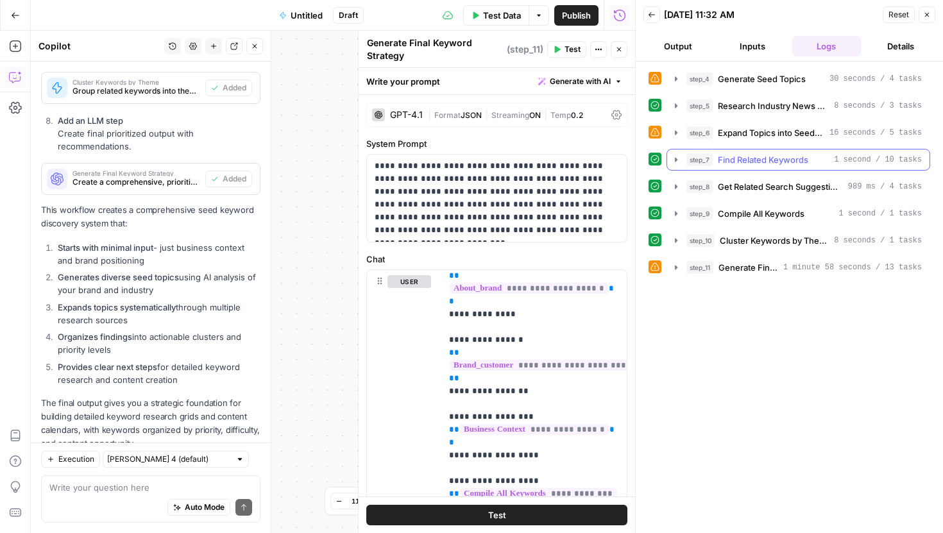
scroll to position [0, 0]
click at [736, 267] on span "Generate Final Keyword Strategy" at bounding box center [748, 267] width 60 height 13
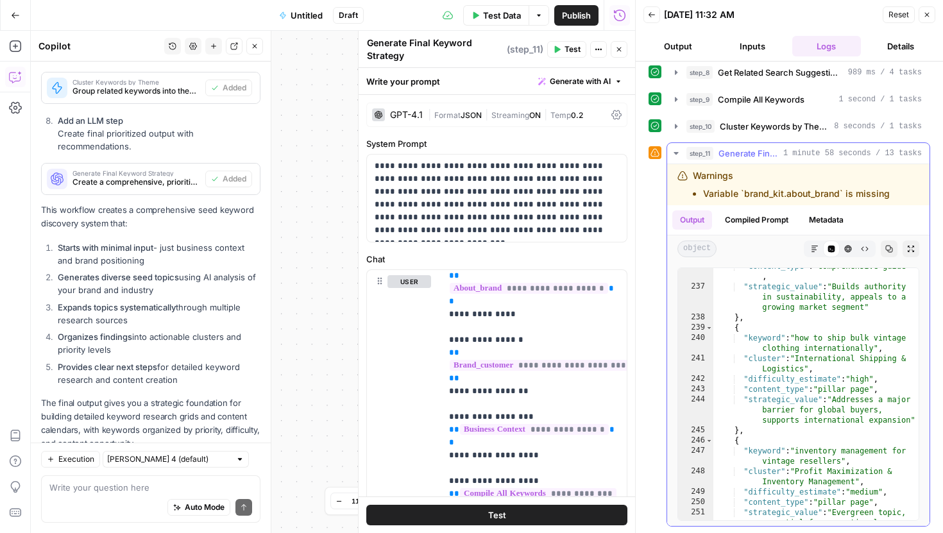
scroll to position [4065, 0]
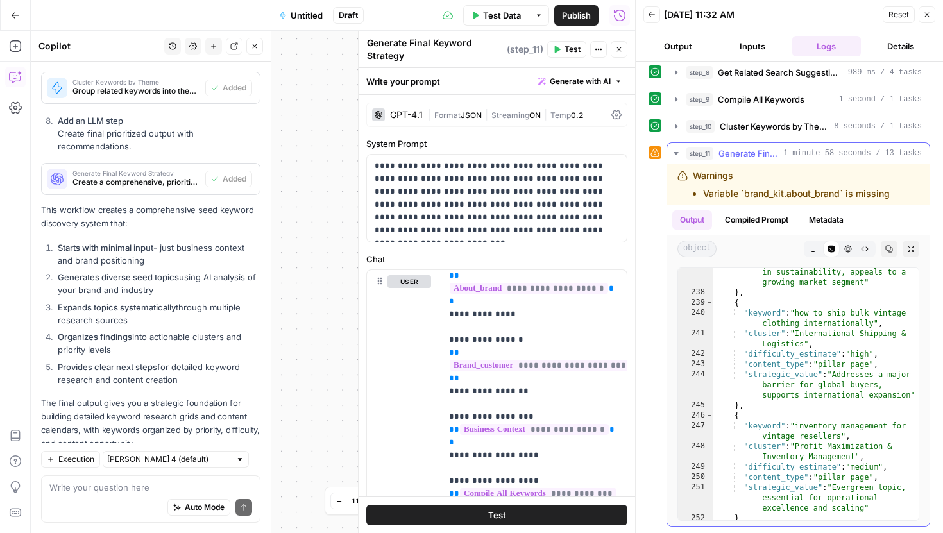
click at [747, 152] on span "Generate Final Keyword Strategy" at bounding box center [748, 153] width 60 height 13
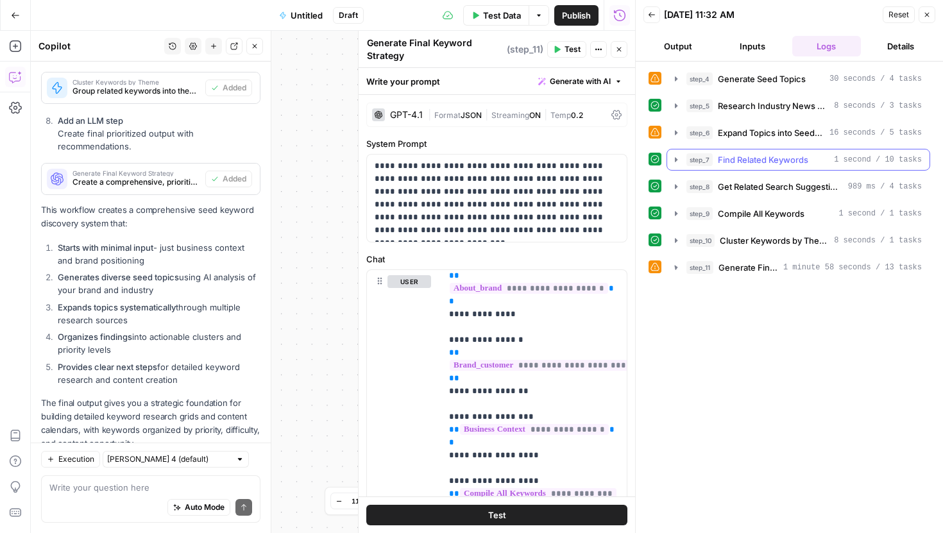
scroll to position [0, 0]
click at [891, 51] on button "Details" at bounding box center [900, 46] width 69 height 21
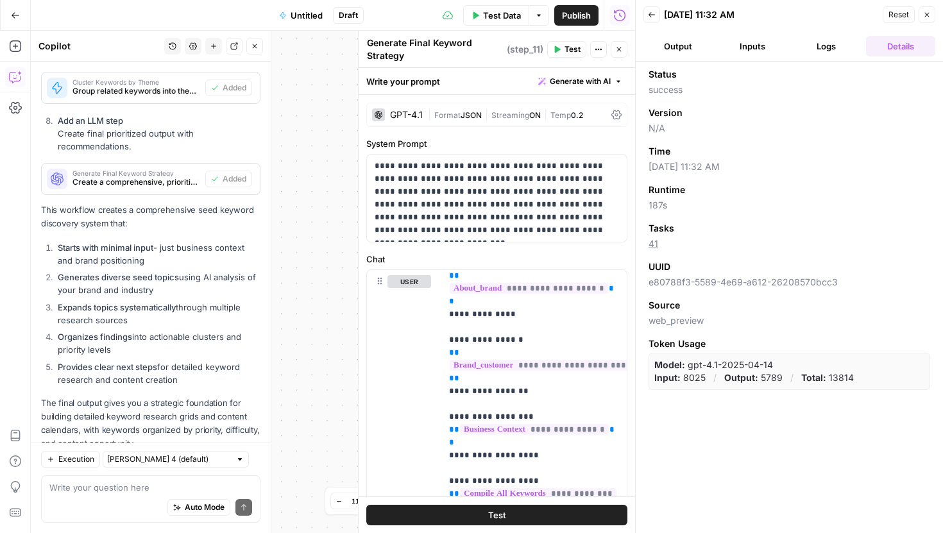
click at [682, 37] on button "Output" at bounding box center [677, 46] width 69 height 21
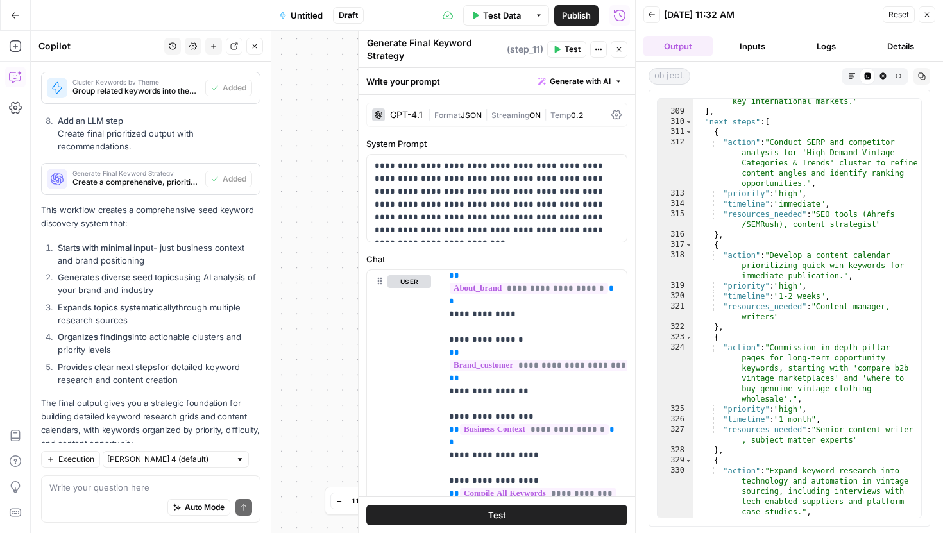
scroll to position [5441, 0]
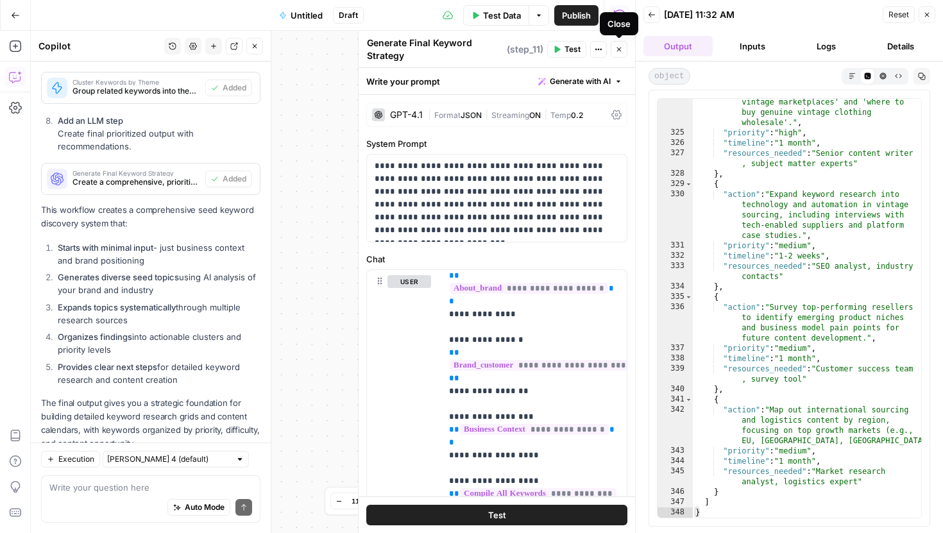
click at [622, 46] on icon "button" at bounding box center [619, 50] width 8 height 8
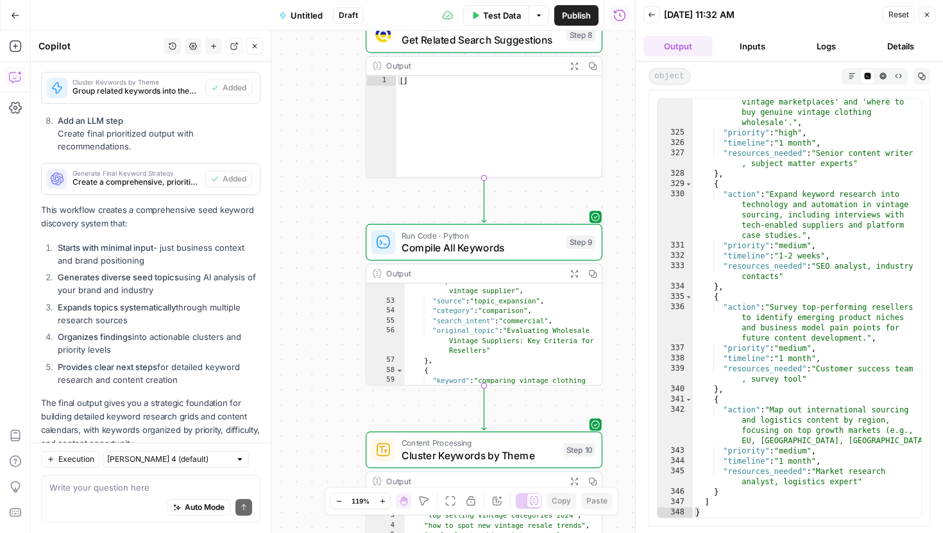
scroll to position [647, 0]
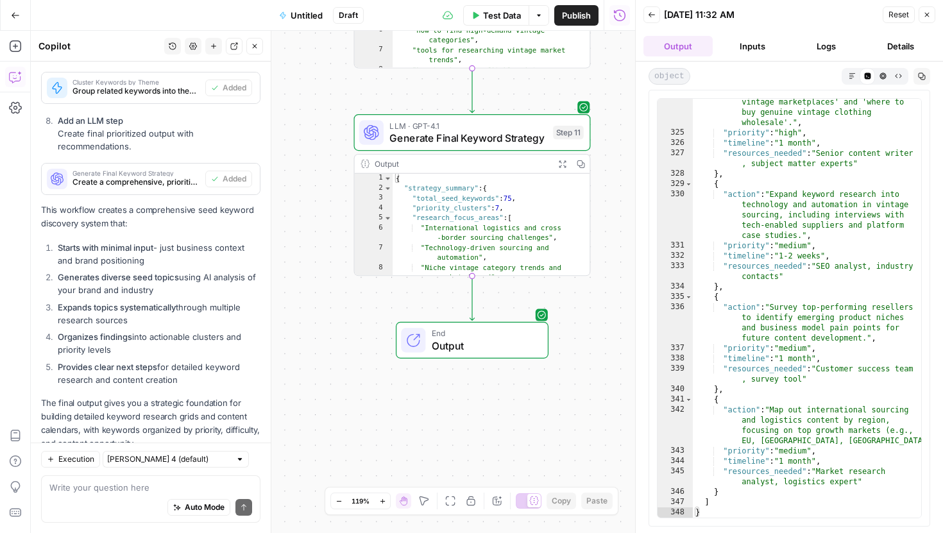
click at [102, 500] on div "Auto Mode Send" at bounding box center [150, 508] width 203 height 28
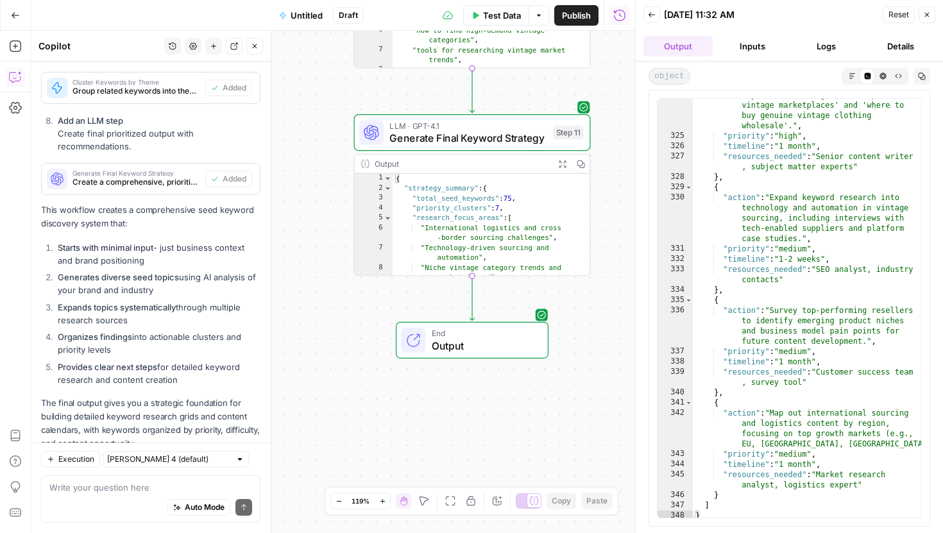
click at [852, 72] on icon "button" at bounding box center [852, 75] width 7 height 7
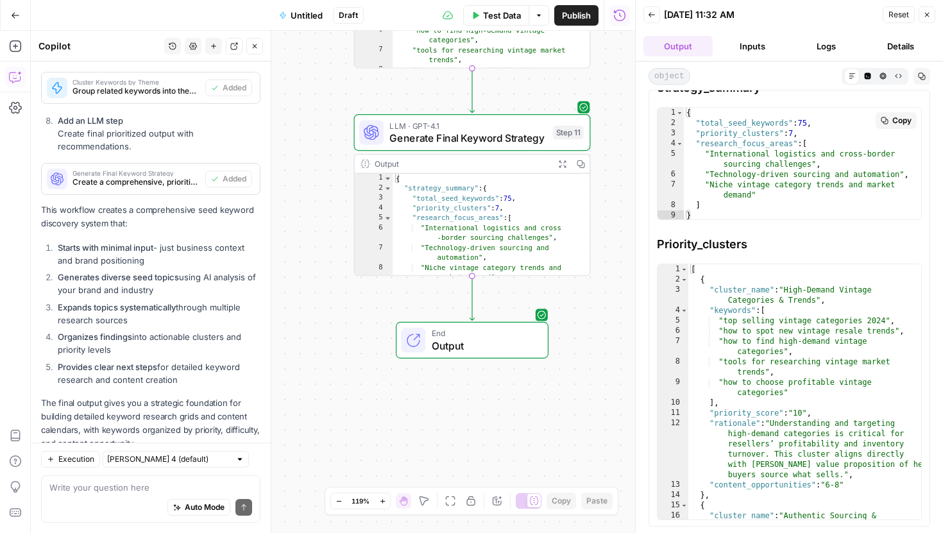
scroll to position [0, 0]
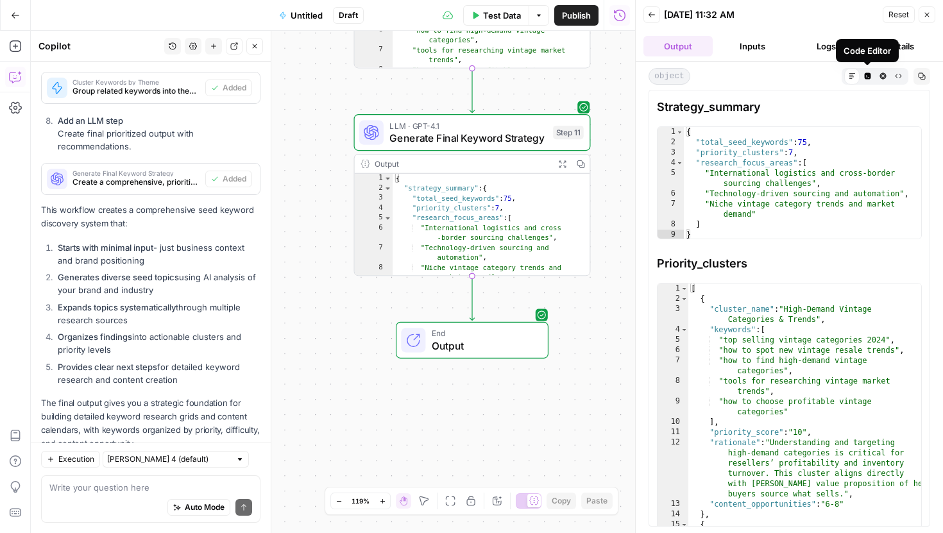
click at [879, 78] on icon "button" at bounding box center [882, 75] width 7 height 7
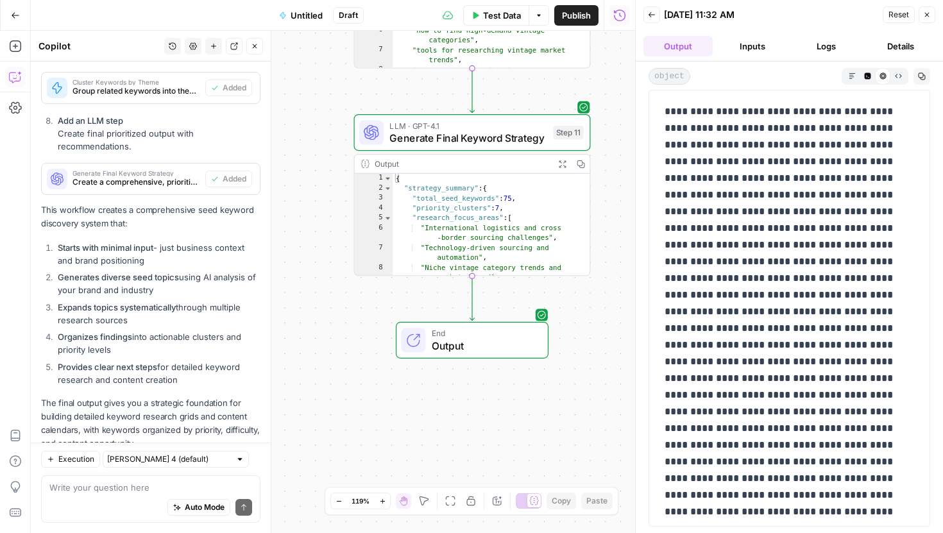
click at [900, 78] on icon "button" at bounding box center [898, 75] width 7 height 7
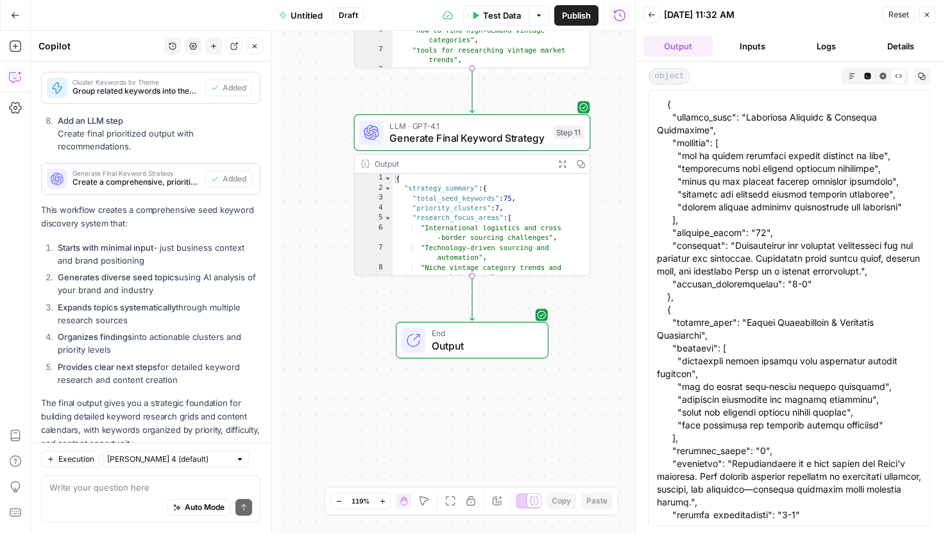
scroll to position [377, 0]
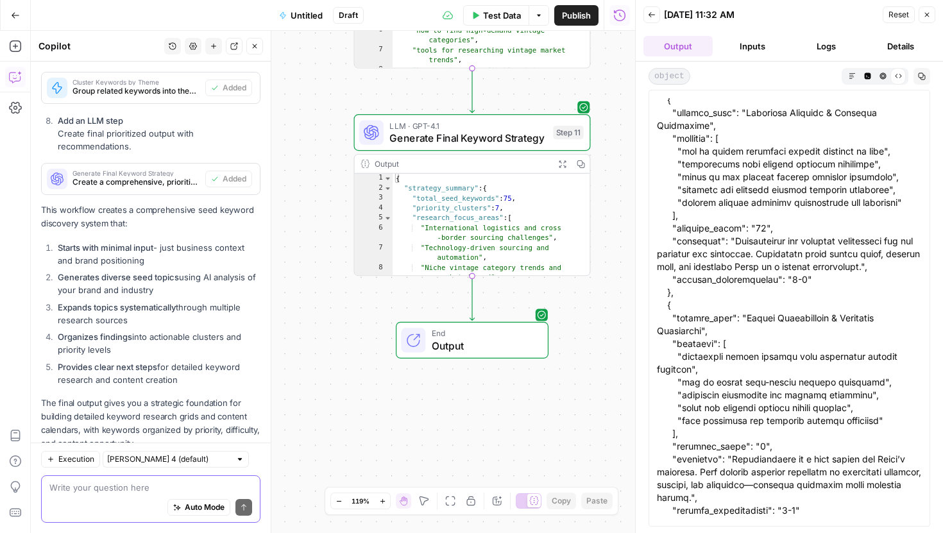
click at [101, 490] on textarea at bounding box center [150, 487] width 203 height 13
type textarea "how to get export in csv?"
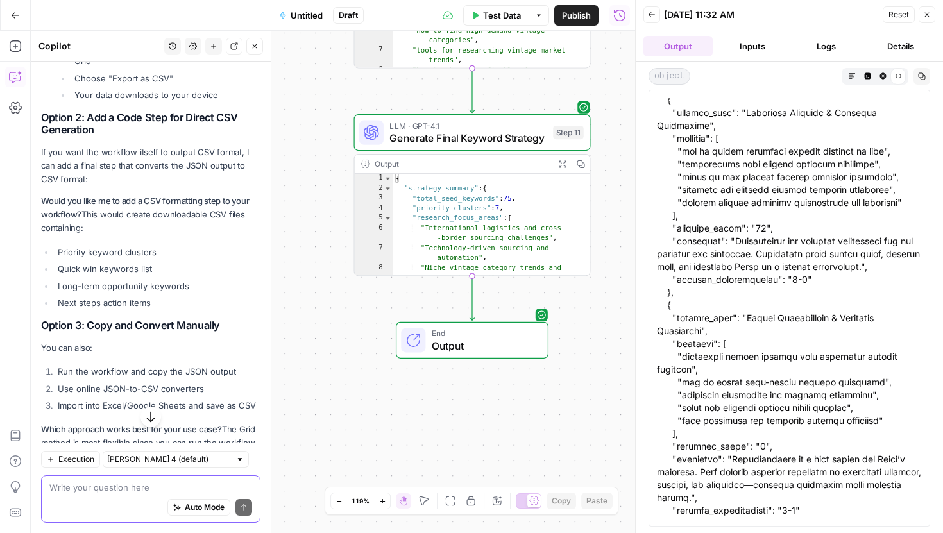
scroll to position [3567, 0]
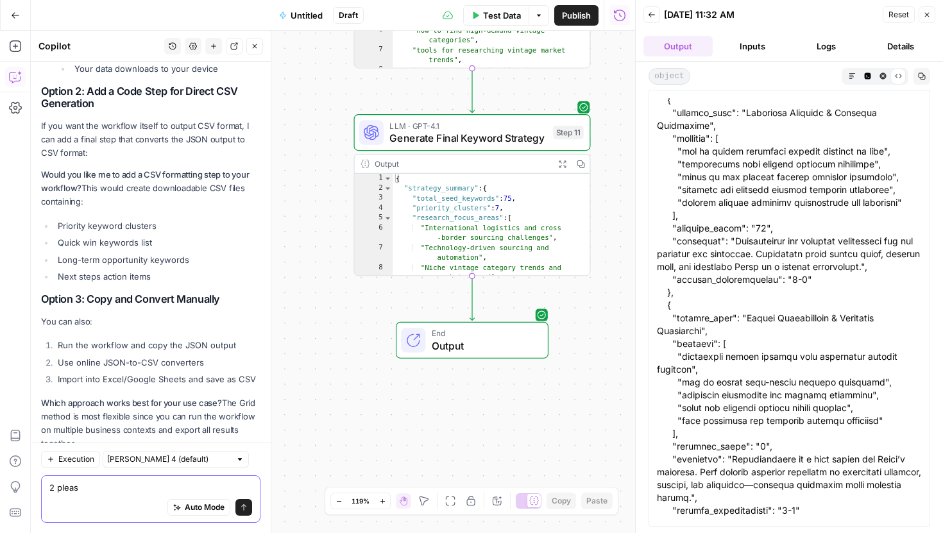
type textarea "2 please"
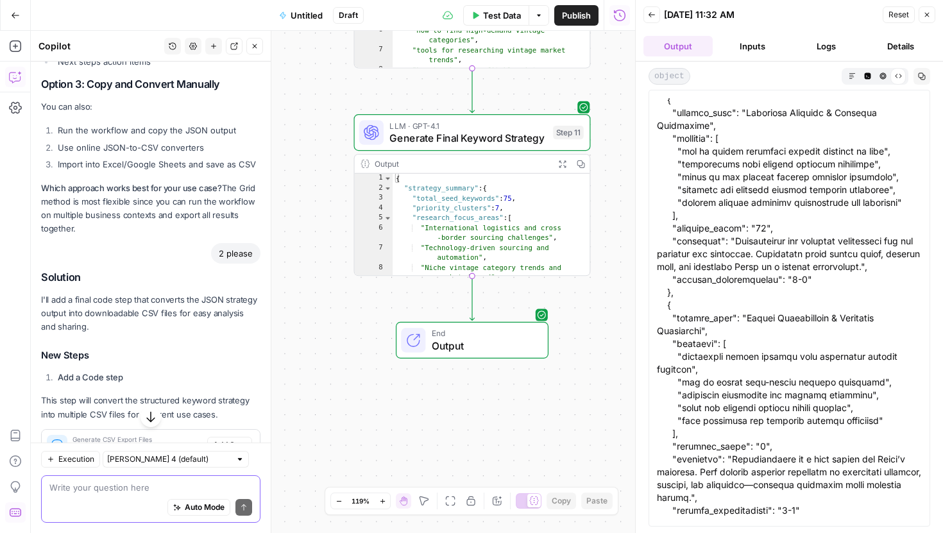
scroll to position [3787, 0]
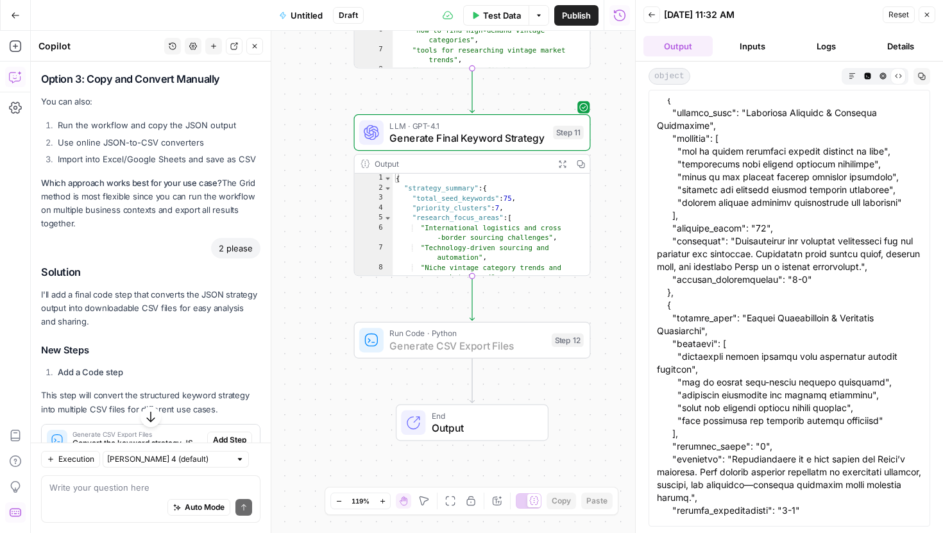
click at [228, 434] on span "Add Step" at bounding box center [229, 440] width 33 height 12
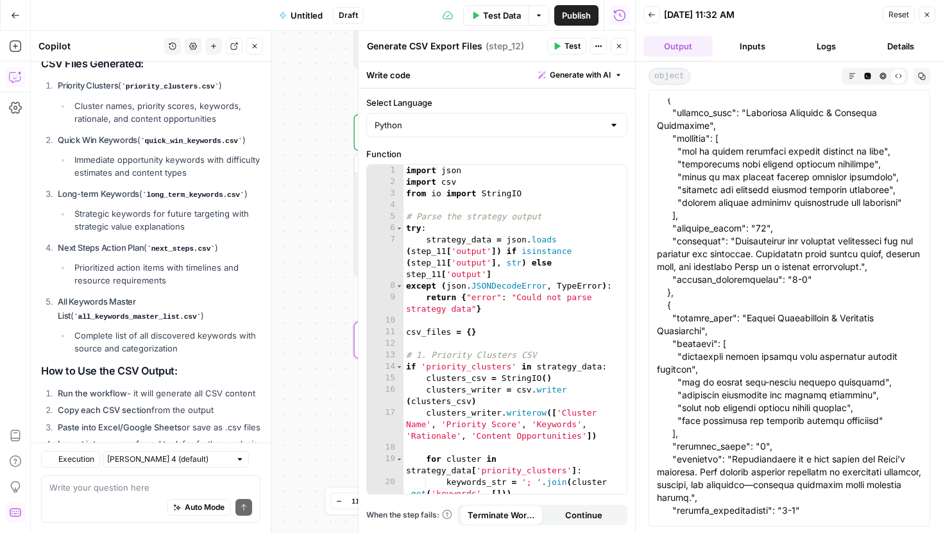
scroll to position [4409, 0]
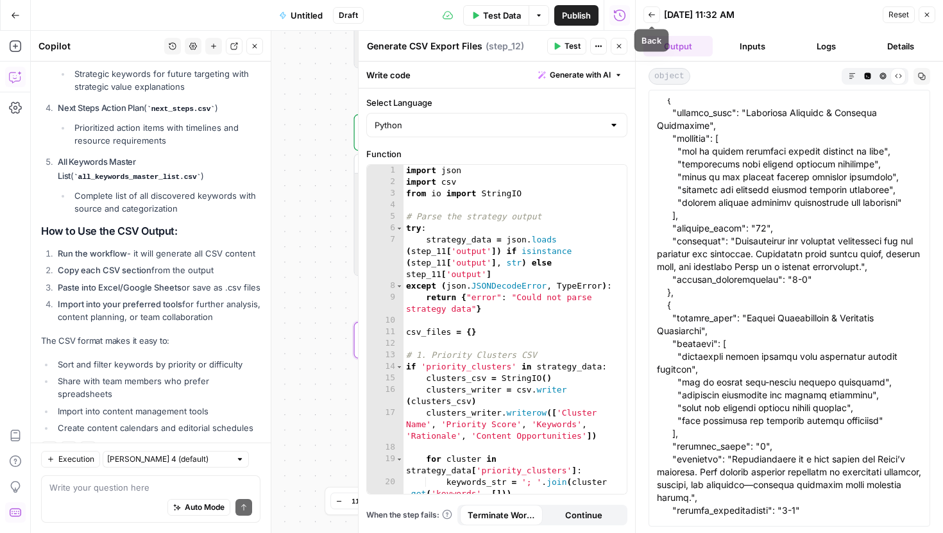
click at [651, 15] on icon "button" at bounding box center [652, 15] width 8 height 8
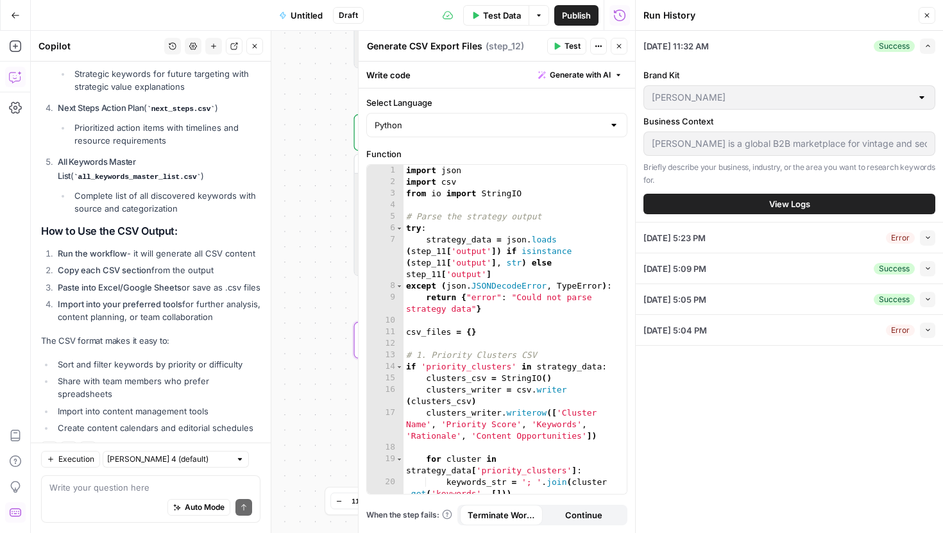
click at [567, 47] on span "Test" at bounding box center [572, 46] width 16 height 12
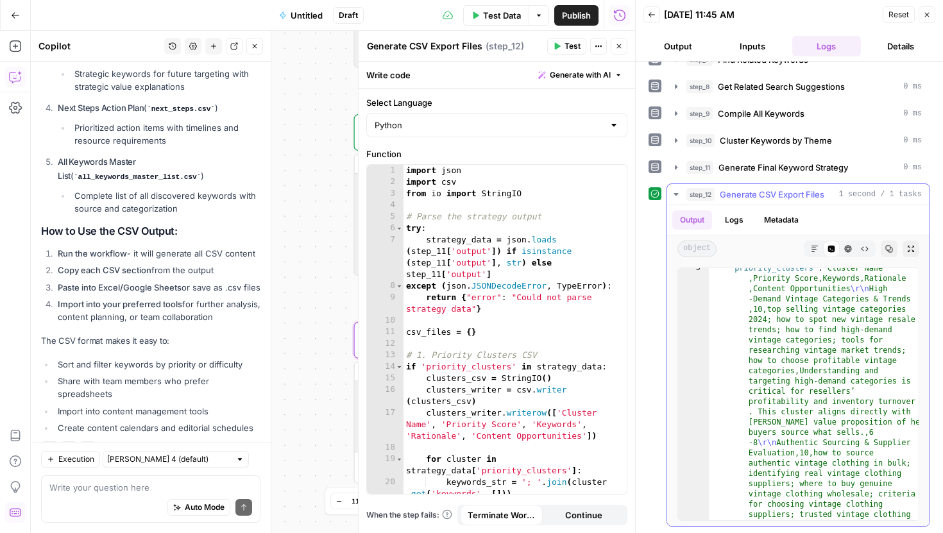
scroll to position [26, 0]
click at [813, 252] on icon "button" at bounding box center [815, 249] width 8 height 8
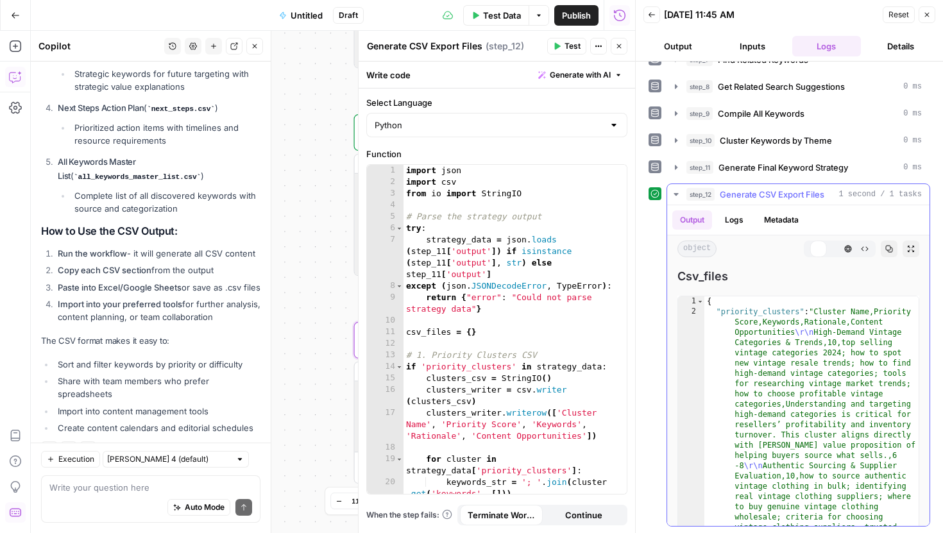
scroll to position [0, 0]
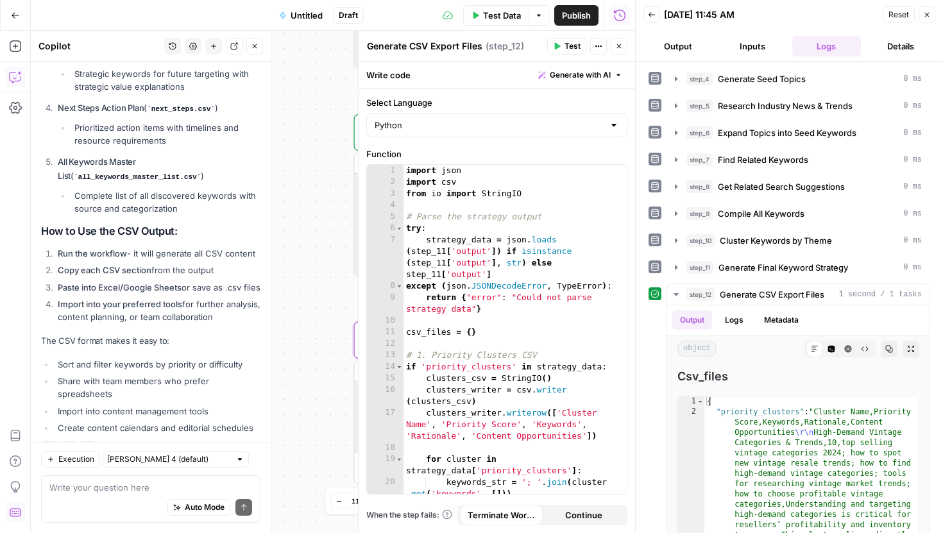
click at [619, 46] on icon "button" at bounding box center [619, 46] width 4 height 4
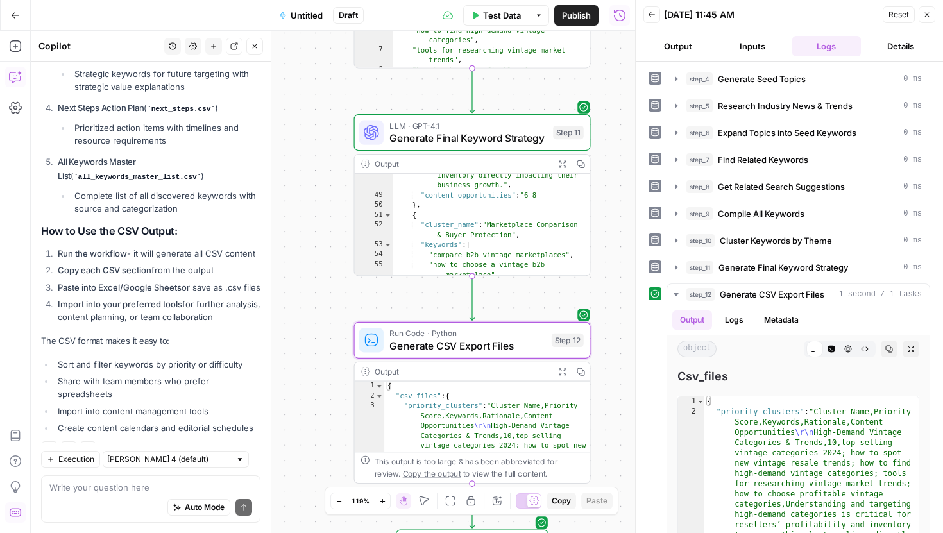
scroll to position [678, 0]
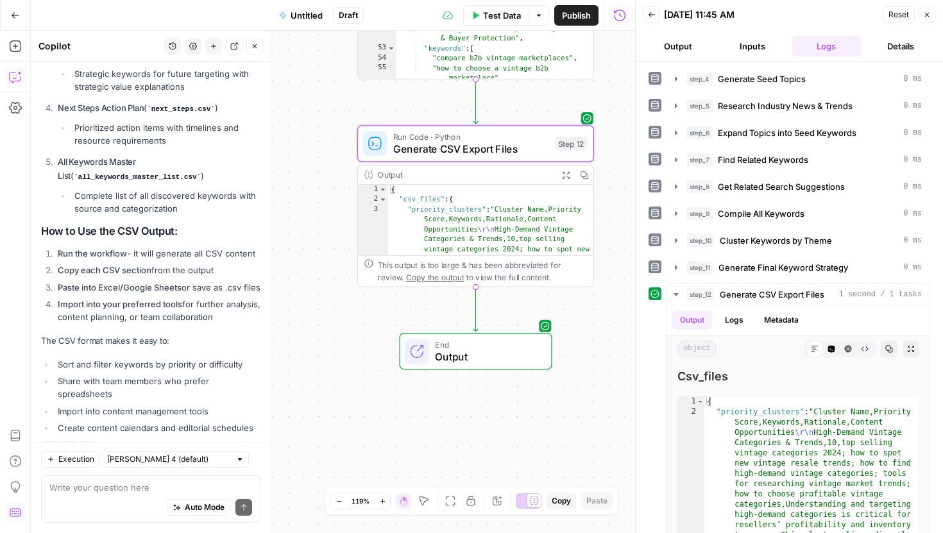
click at [500, 337] on div "End Output" at bounding box center [475, 351] width 153 height 37
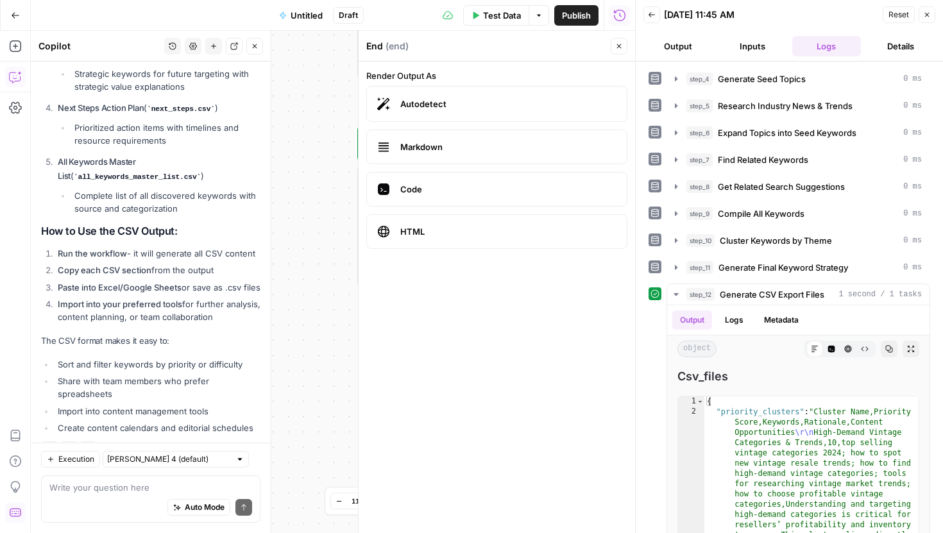
click at [616, 49] on icon "button" at bounding box center [619, 46] width 8 height 8
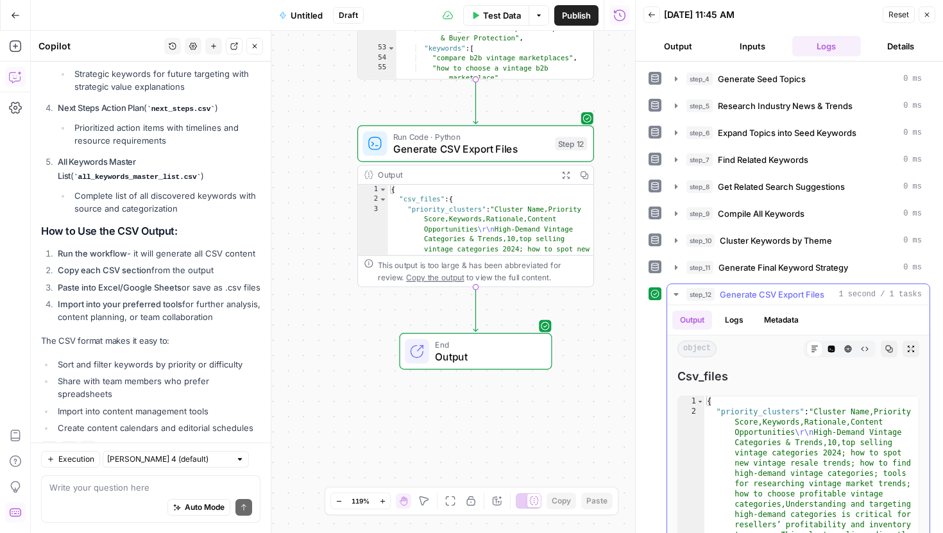
click at [771, 321] on button "Metadata" at bounding box center [781, 319] width 50 height 19
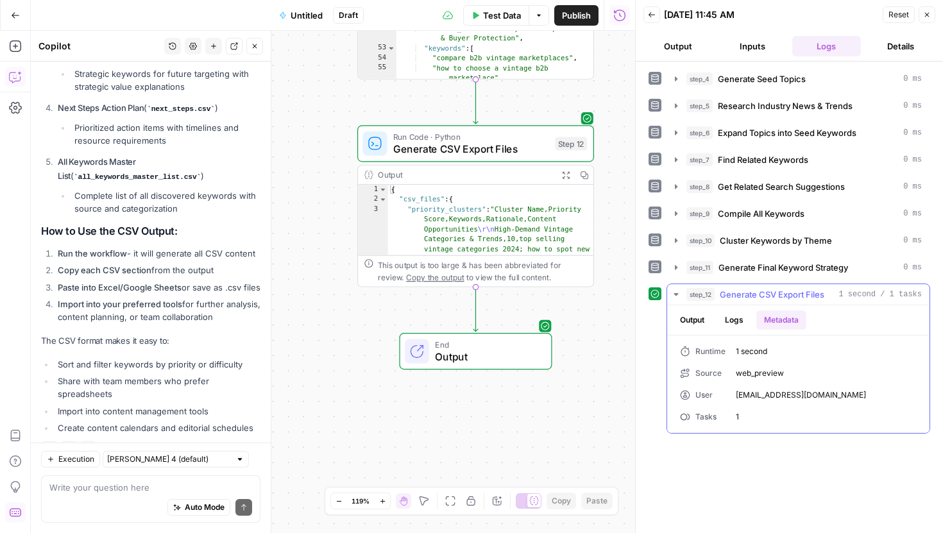
click at [730, 316] on button "Logs" at bounding box center [734, 319] width 34 height 19
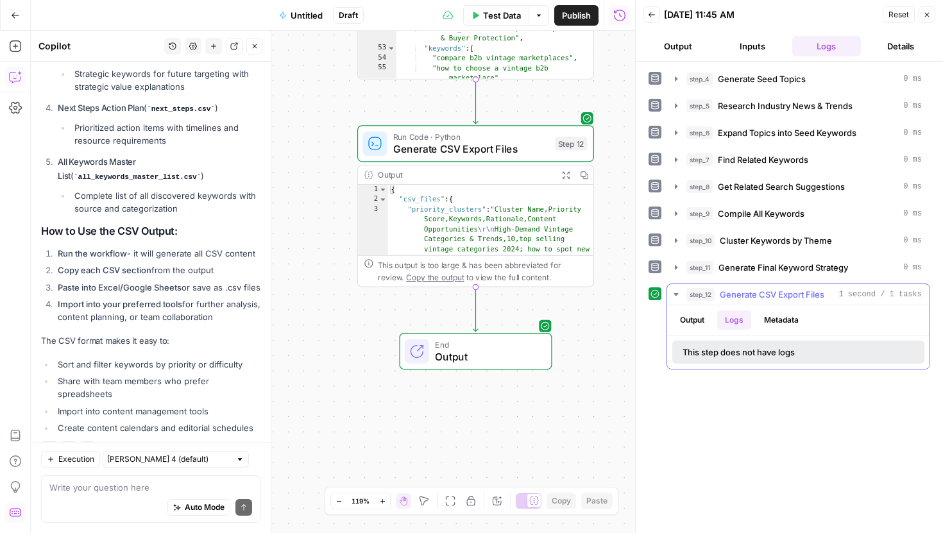
click at [695, 317] on button "Output" at bounding box center [692, 319] width 40 height 19
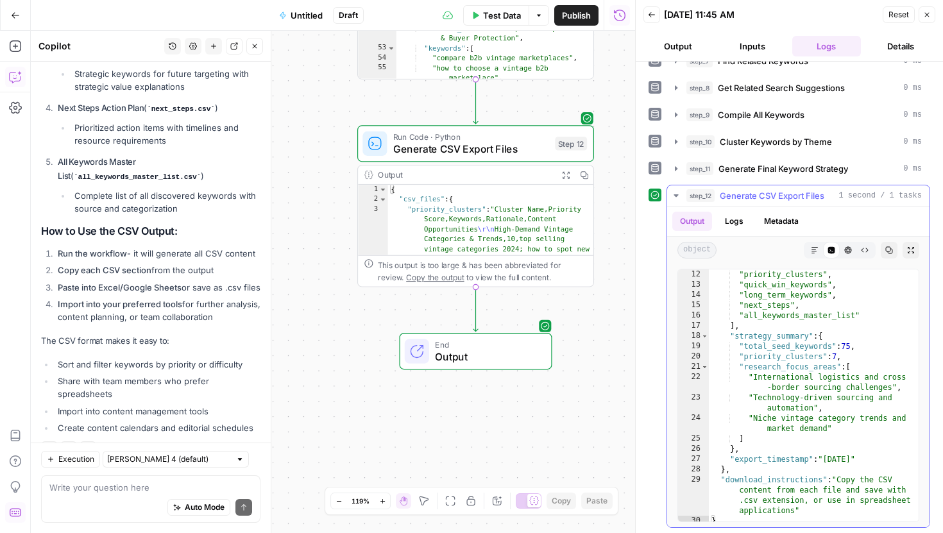
scroll to position [6750, 0]
click at [813, 249] on icon "button" at bounding box center [814, 250] width 6 height 6
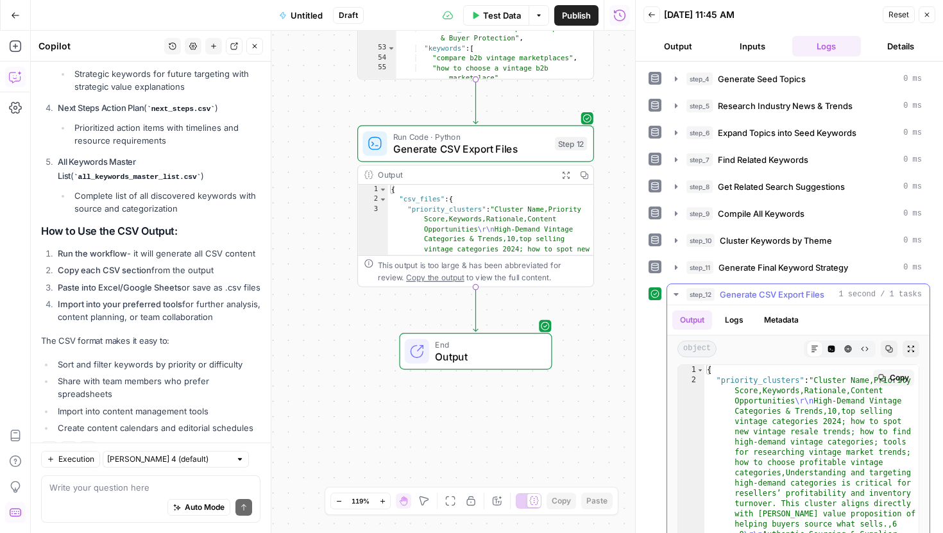
scroll to position [31, 0]
click at [892, 377] on span "Copy" at bounding box center [899, 379] width 19 height 12
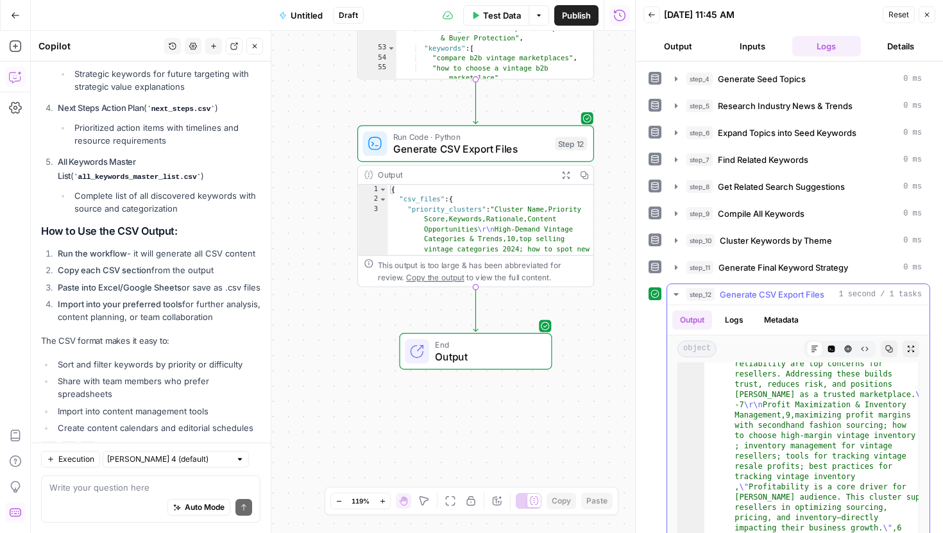
scroll to position [111, 0]
click at [829, 348] on icon "button" at bounding box center [831, 349] width 7 height 7
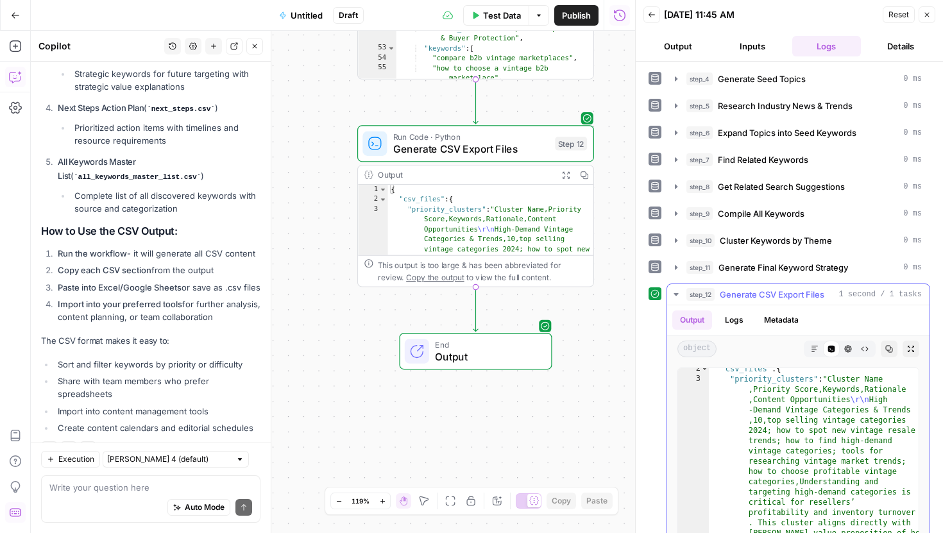
scroll to position [17, 0]
type textarea "**********"
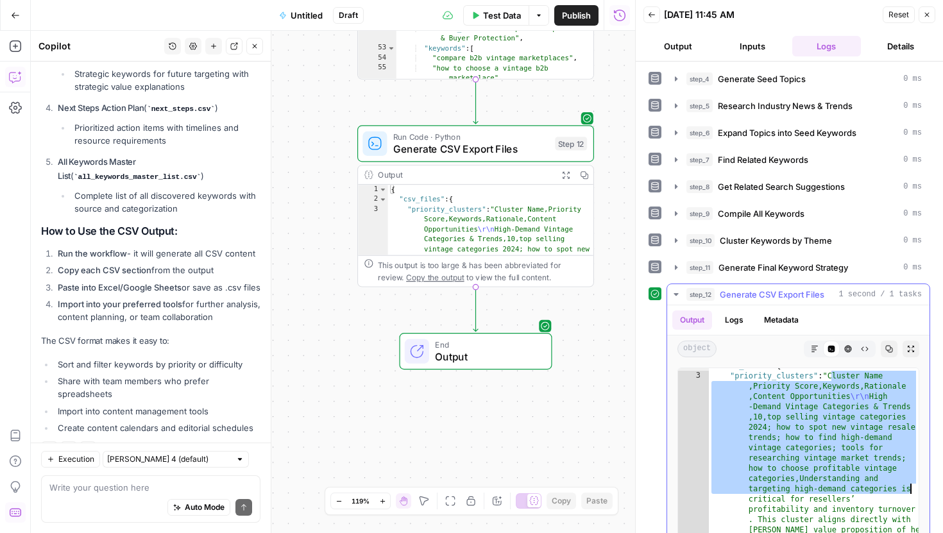
drag, startPoint x: 831, startPoint y: 377, endPoint x: 909, endPoint y: 485, distance: 133.7
click at [909, 485] on div "**********" at bounding box center [798, 494] width 242 height 253
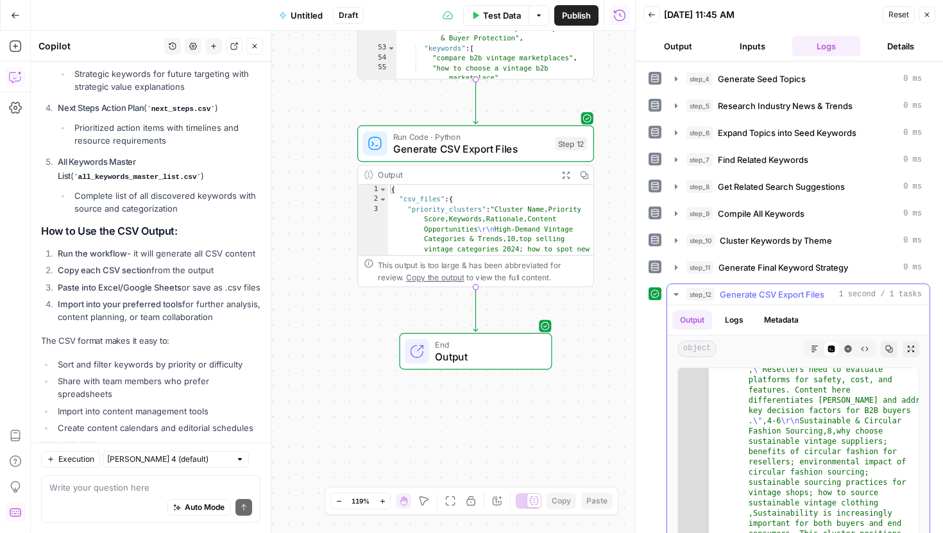
scroll to position [572, 0]
click at [912, 350] on icon "button" at bounding box center [911, 349] width 6 height 6
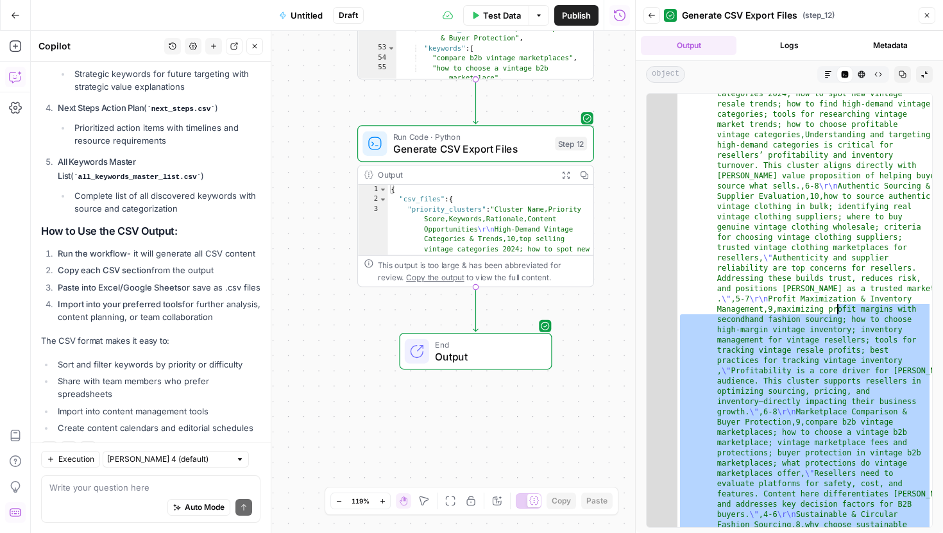
scroll to position [0, 0]
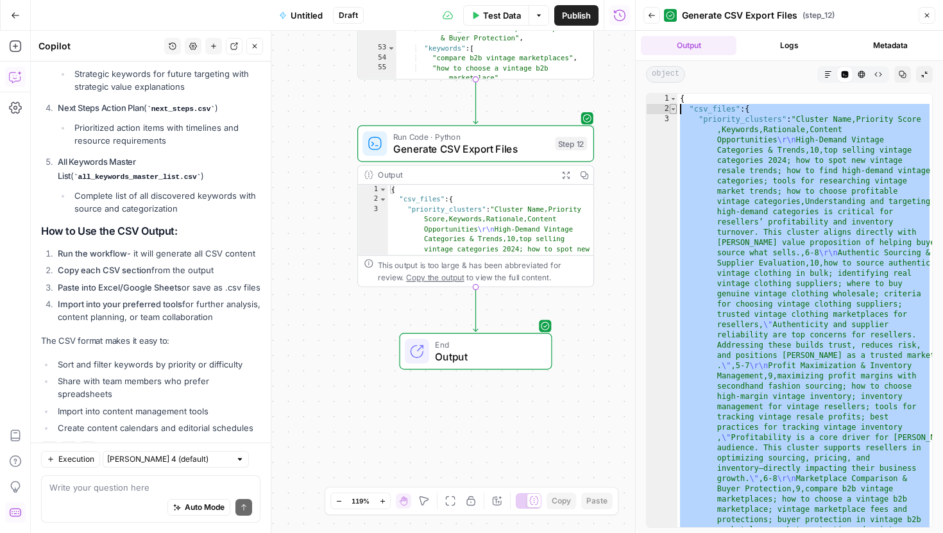
drag, startPoint x: 871, startPoint y: 330, endPoint x: 670, endPoint y: 106, distance: 300.6
click at [670, 106] on div "1 2 3 { "csv_files" : { "priority_clusters" : "Cluster Name,Priority Score ,Key…" at bounding box center [789, 310] width 287 height 435
click at [115, 495] on div "Auto Mode Send" at bounding box center [150, 508] width 203 height 28
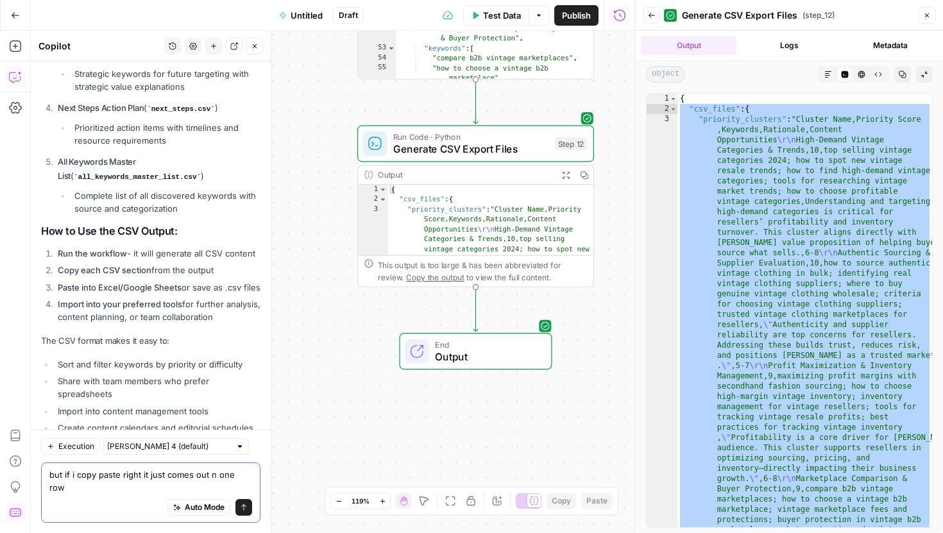
type textarea "but if i copy paste right it just comes out n one row?"
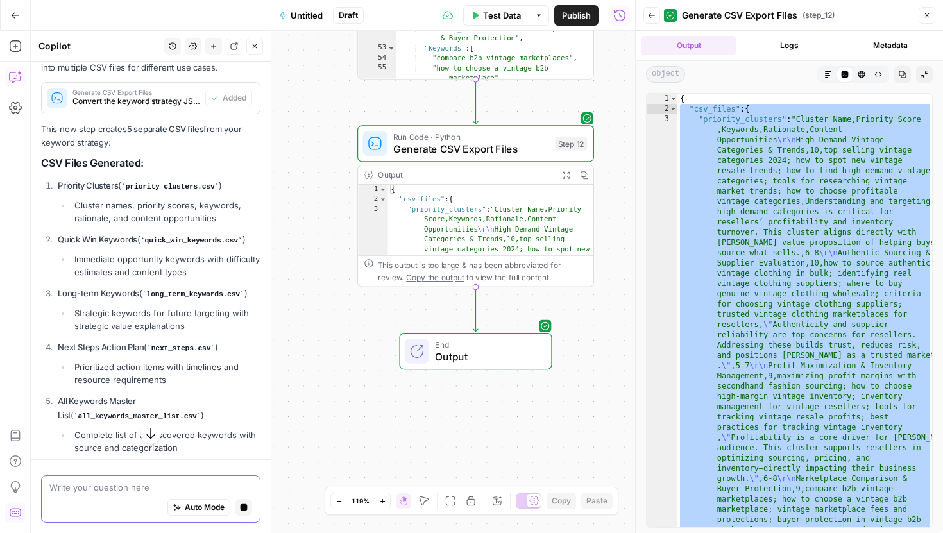
scroll to position [4038, 0]
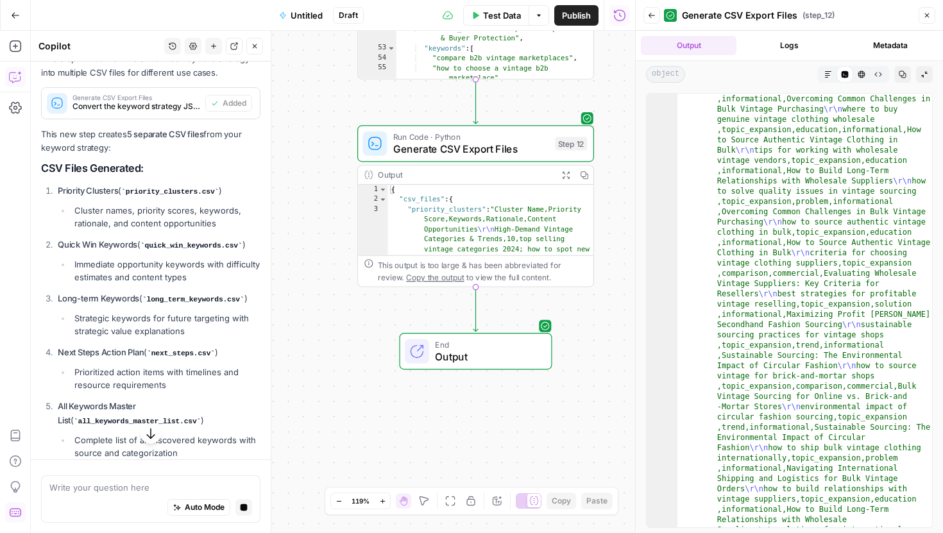
scroll to position [4923, 0]
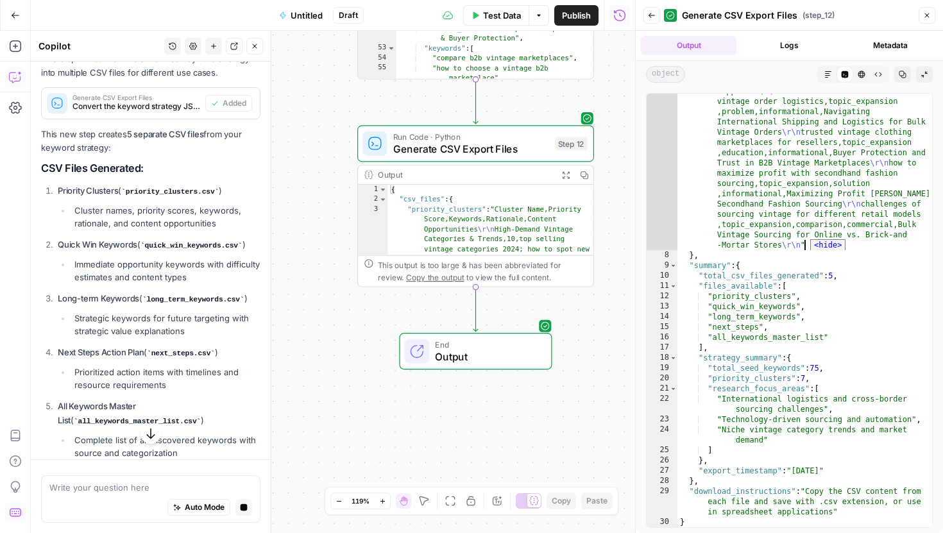
click at [828, 242] on span "<hide>" at bounding box center [827, 245] width 35 height 12
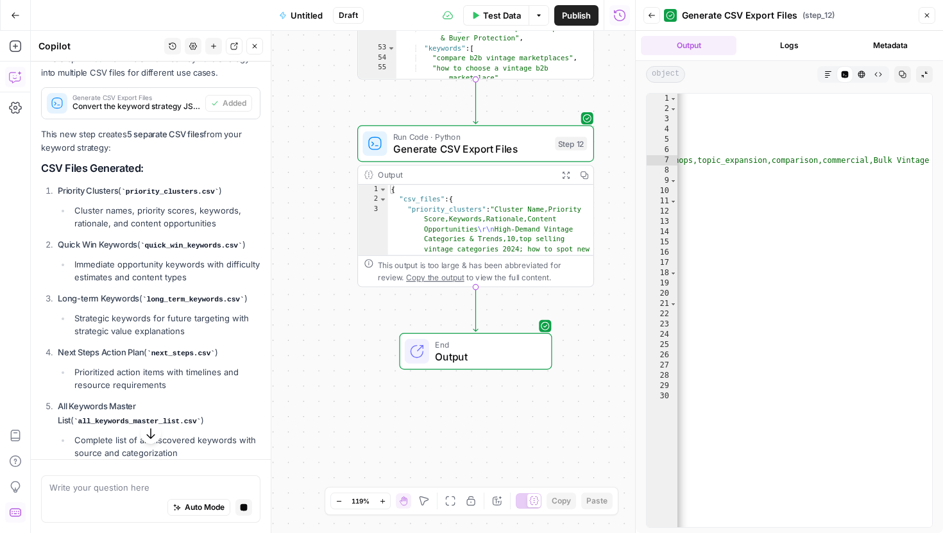
scroll to position [0, 46076]
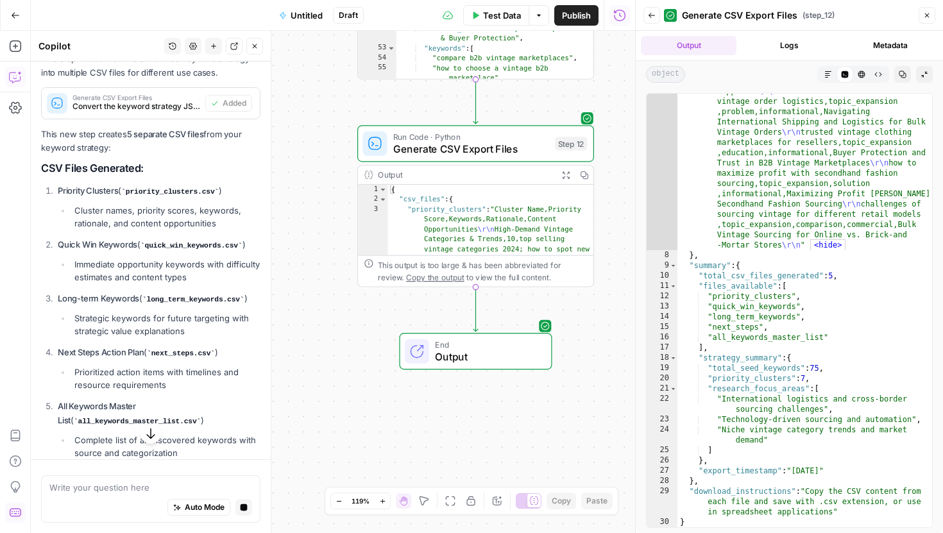
scroll to position [4923, 0]
type textarea "**********"
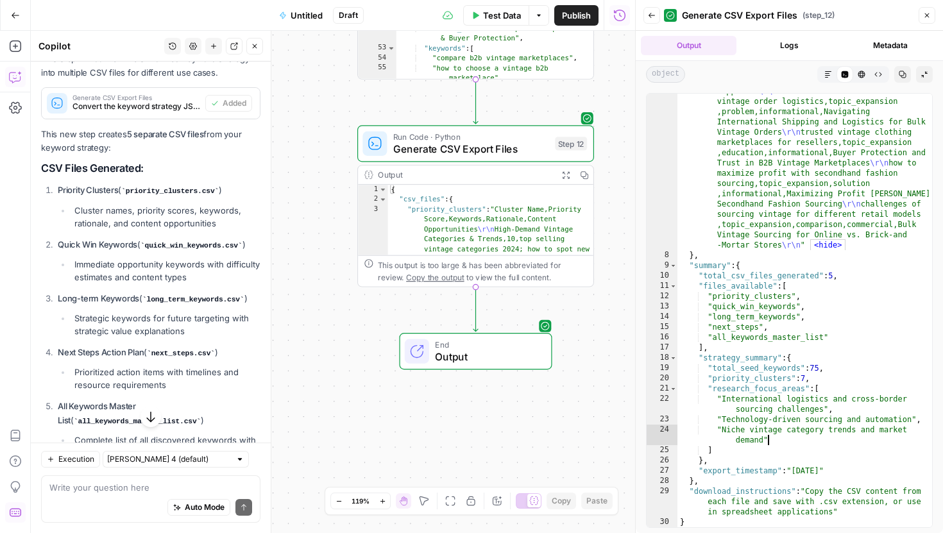
click at [153, 418] on icon "button" at bounding box center [150, 417] width 8 height 11
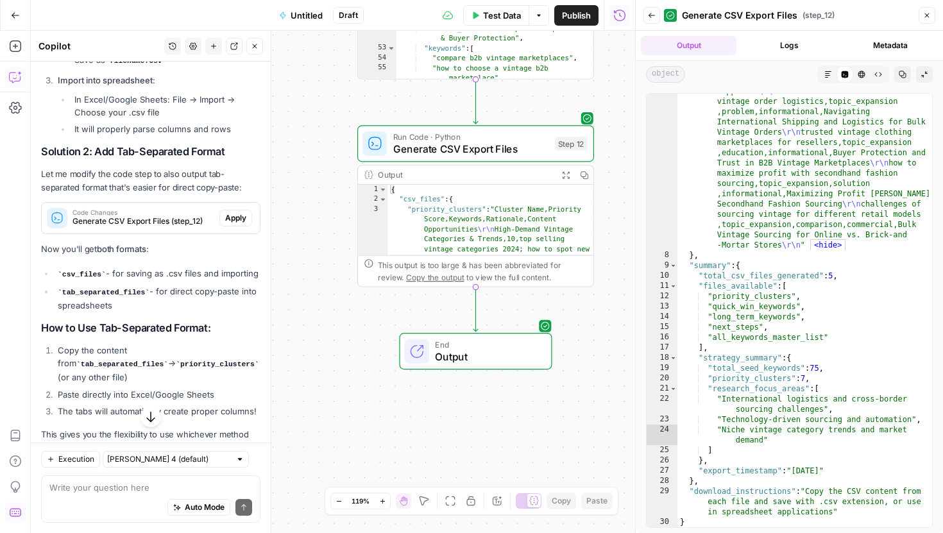
scroll to position [5019, 0]
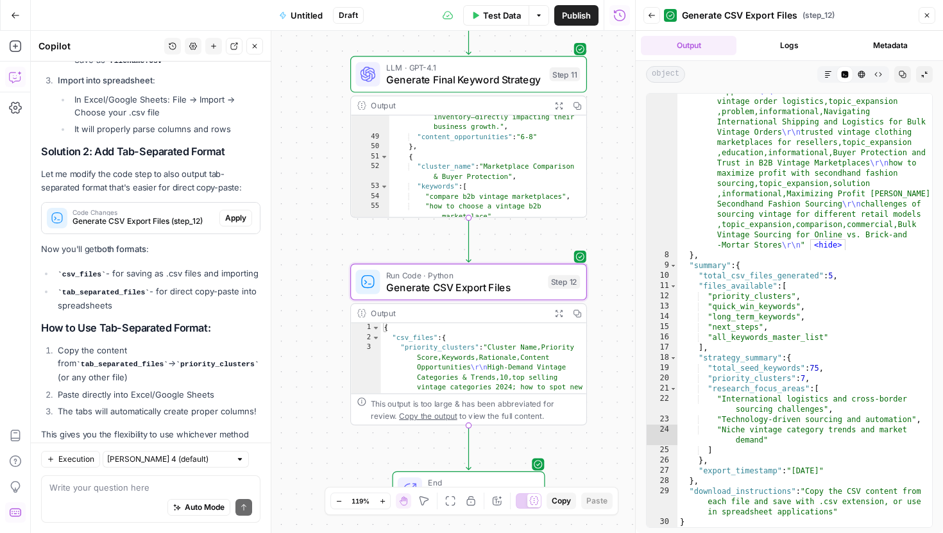
click at [236, 212] on span "Apply" at bounding box center [235, 218] width 21 height 12
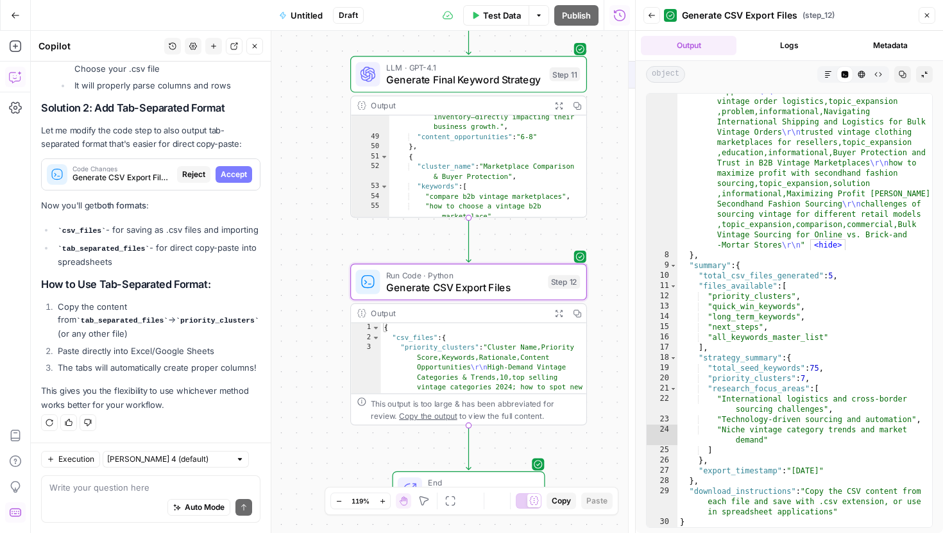
scroll to position [4916, 0]
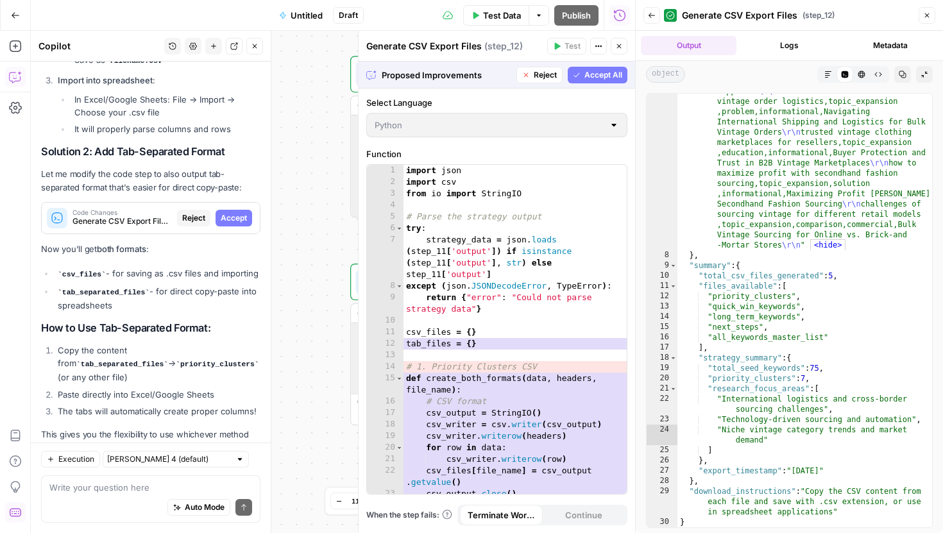
click at [602, 73] on span "Accept All" at bounding box center [603, 75] width 38 height 12
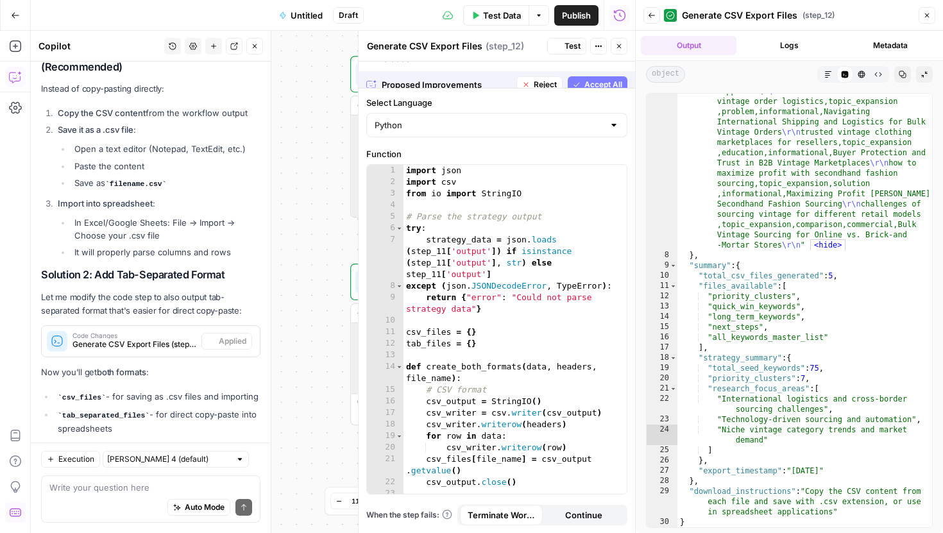
scroll to position [5039, 0]
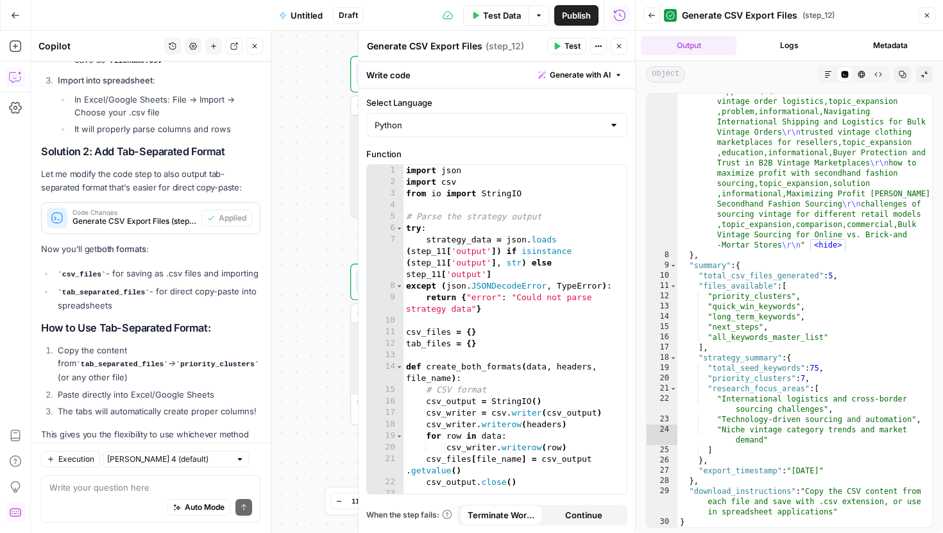
click at [571, 43] on span "Test" at bounding box center [572, 46] width 16 height 12
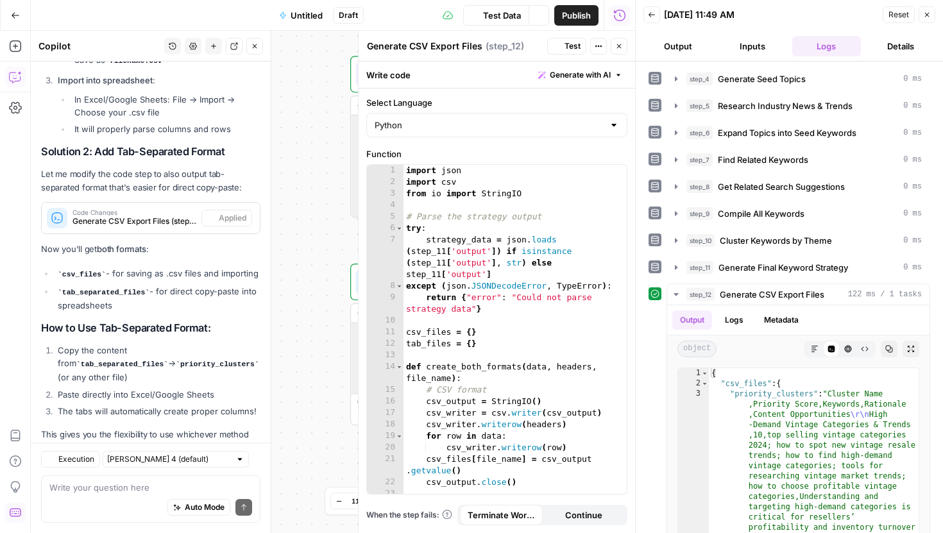
scroll to position [5039, 0]
click at [889, 353] on button "Copy" at bounding box center [889, 349] width 17 height 17
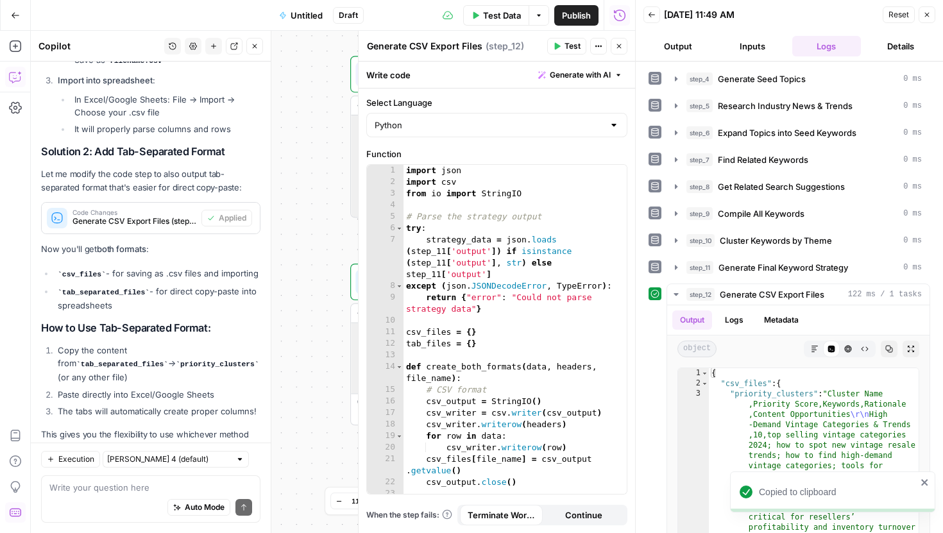
click at [112, 494] on div "Auto Mode Send" at bounding box center [150, 508] width 203 height 28
paste textarea "{ "csv_files": { "priority_clusters": "Cluster Name,Priority Score,Keywords,Rat…"
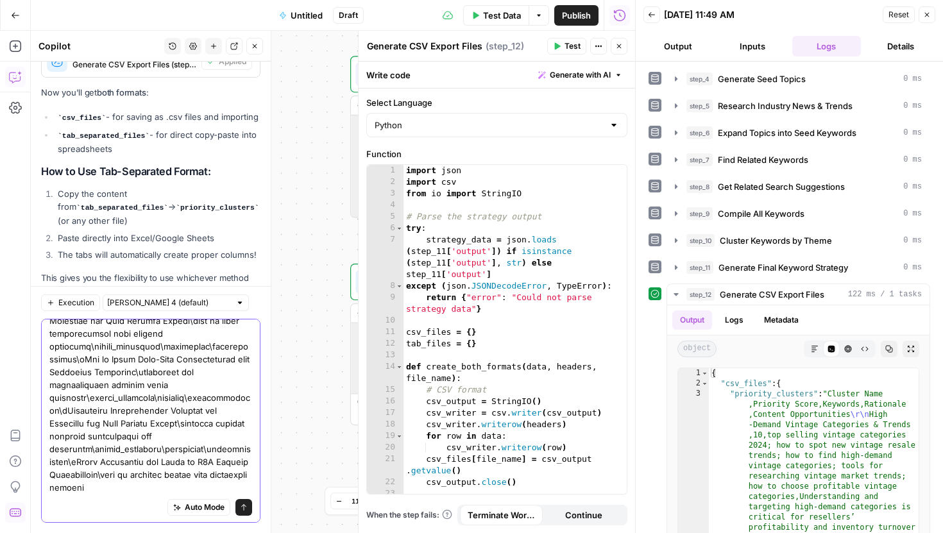
scroll to position [12410, 0]
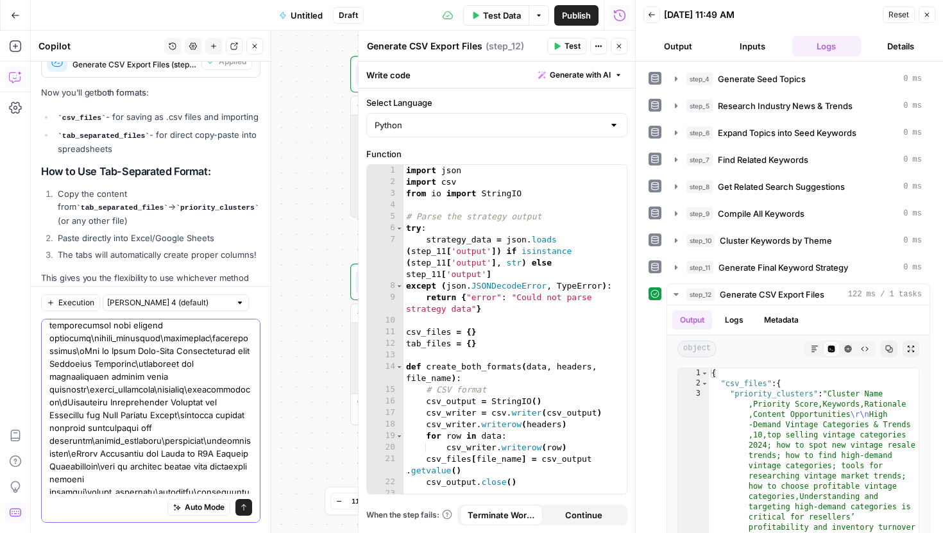
type textarea "{ "csv_files": { "priority_clusters": "Cluster Name,Priority Score,Keywords,Rat…"
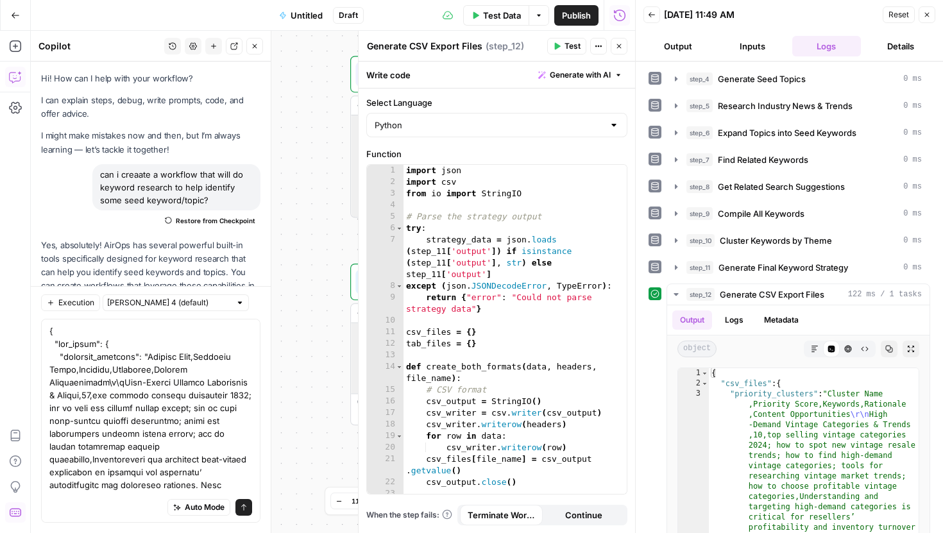
type textarea "{ "lor_ipsum": { "dolorsit_ametcons": "Adipisc Elit,Seddoeiu Tempo,Incididu,Utl…"
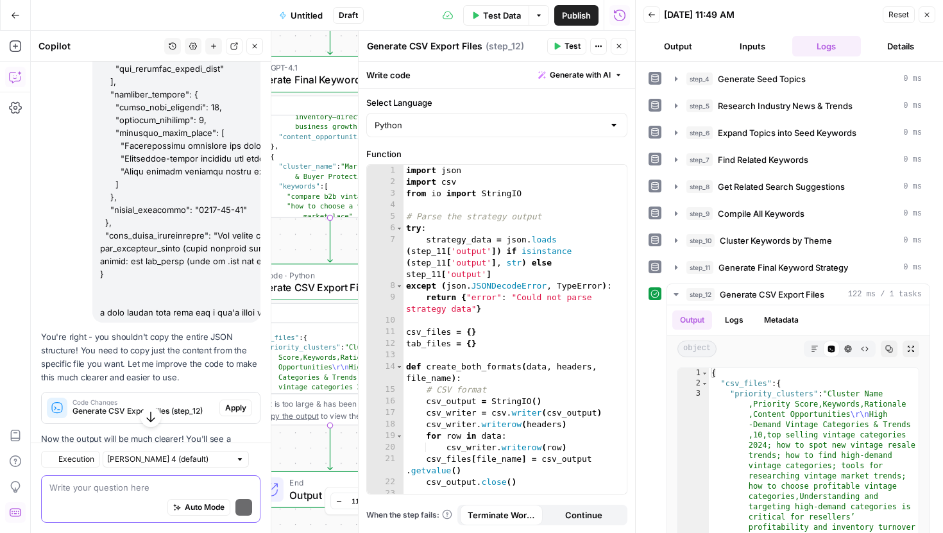
scroll to position [15148, 0]
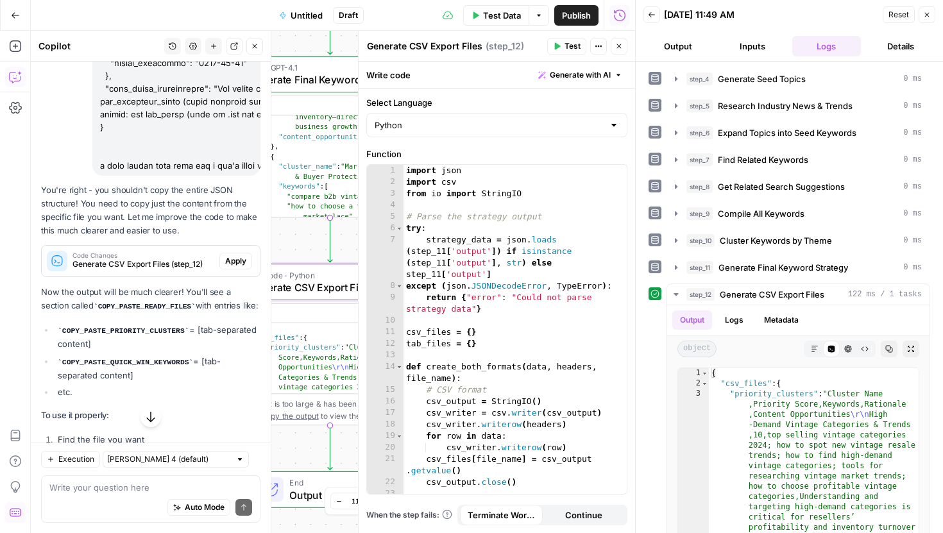
click at [237, 255] on span "Apply" at bounding box center [235, 261] width 21 height 12
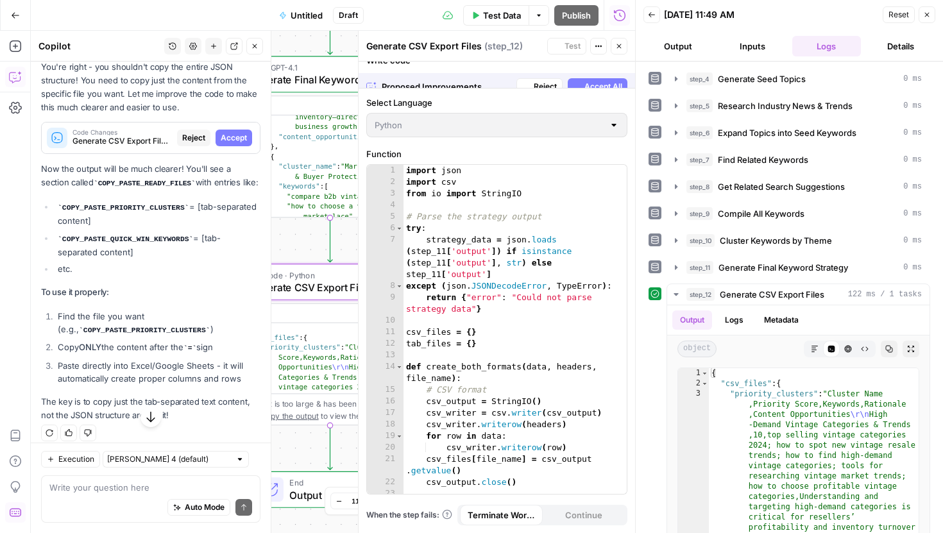
scroll to position [15025, 0]
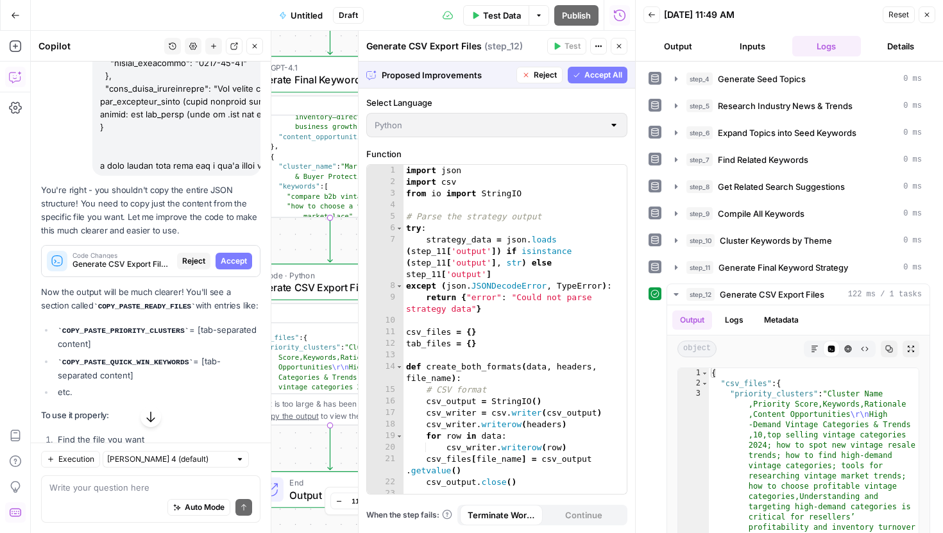
click at [613, 73] on span "Accept All" at bounding box center [603, 75] width 38 height 12
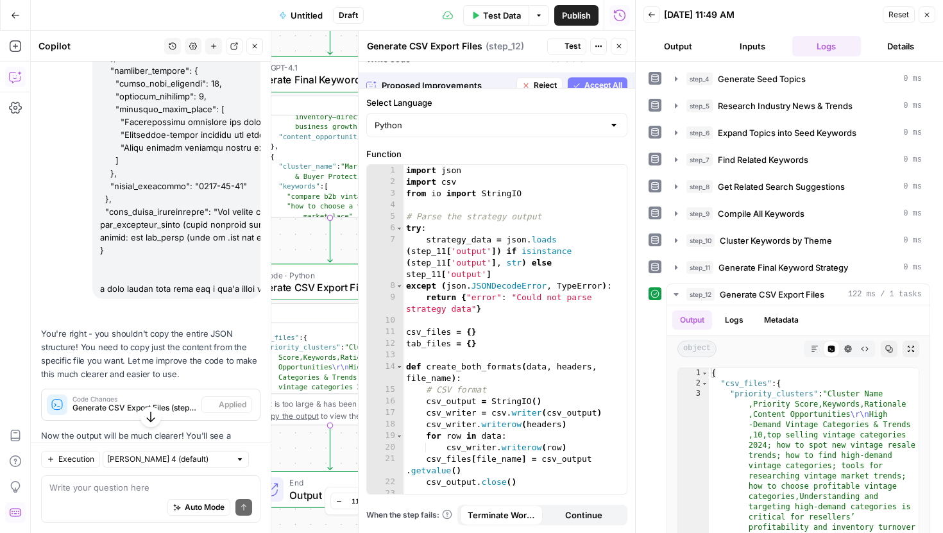
scroll to position [15148, 0]
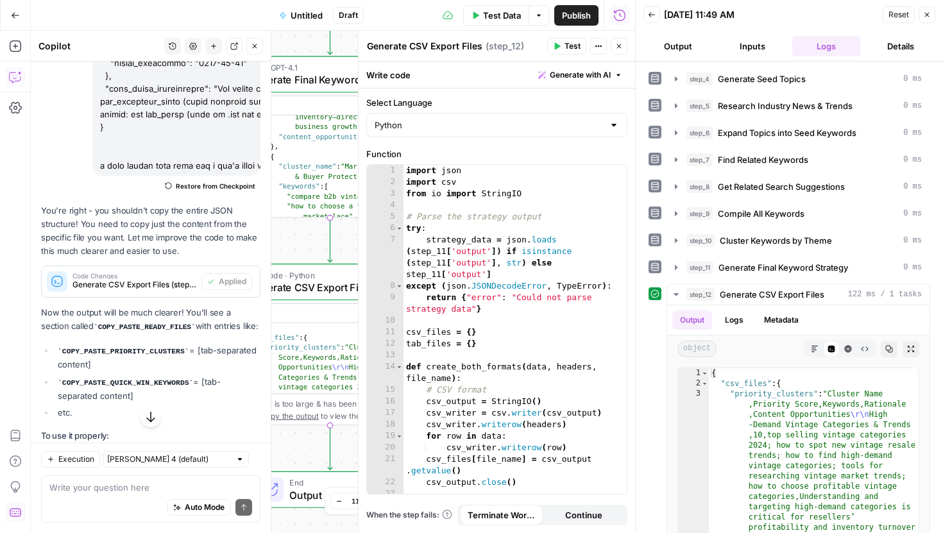
click at [566, 45] on span "Test" at bounding box center [572, 46] width 16 height 12
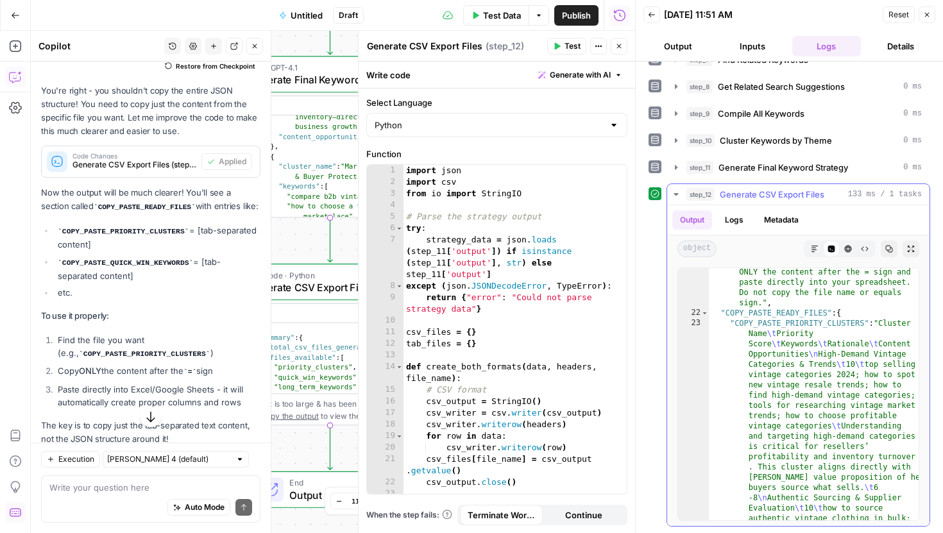
scroll to position [248, 0]
type textarea "**********"
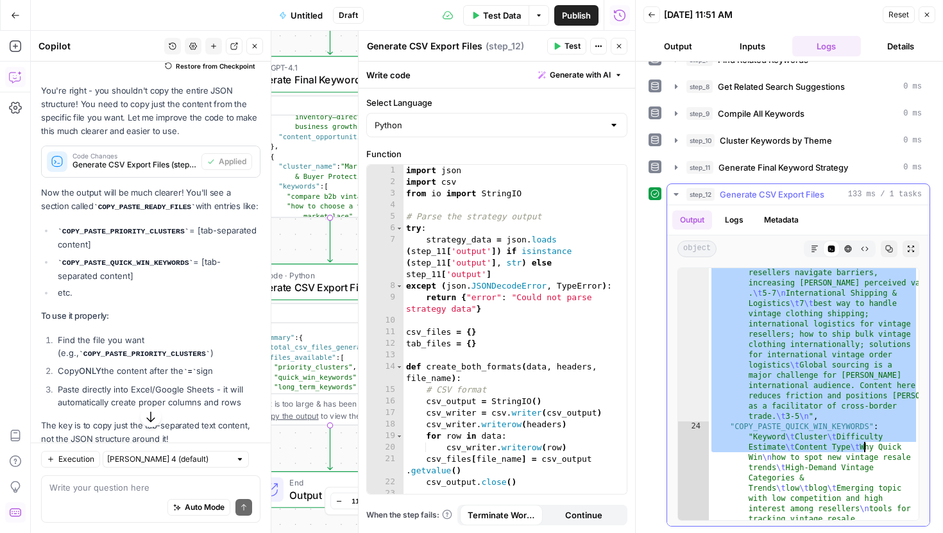
scroll to position [1180, 0]
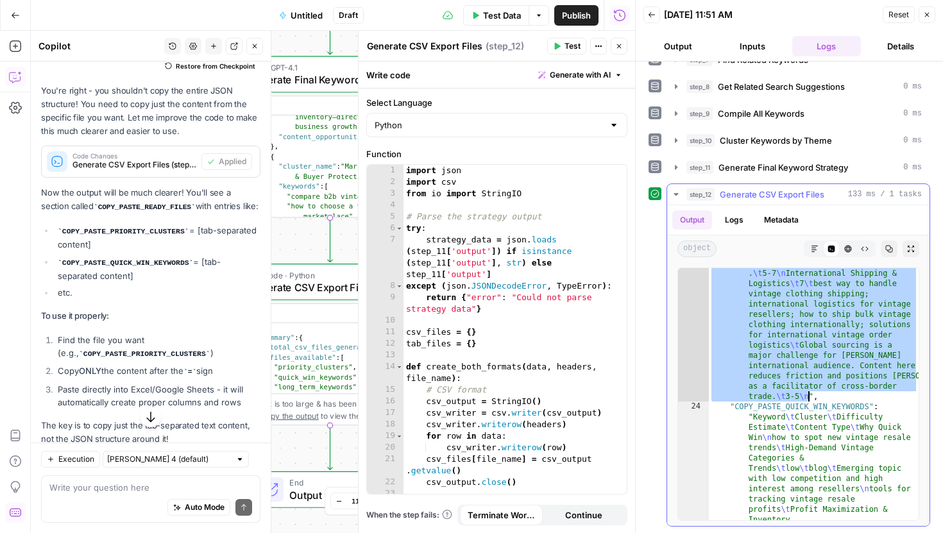
drag, startPoint x: 883, startPoint y: 324, endPoint x: 807, endPoint y: 397, distance: 105.7
click at [807, 397] on div ""COPY_PASTE_PRIORITY_CLUSTERS" : "Cluster Name \t Priority Score \t Keywords \t…" at bounding box center [814, 425] width 210 height 2079
click at [130, 482] on textarea at bounding box center [150, 487] width 203 height 13
click at [158, 477] on div "it just came out like that? it just came out like that? Auto Mode Send" at bounding box center [150, 498] width 219 height 47
click at [146, 496] on div "Auto Mode Send" at bounding box center [150, 508] width 203 height 28
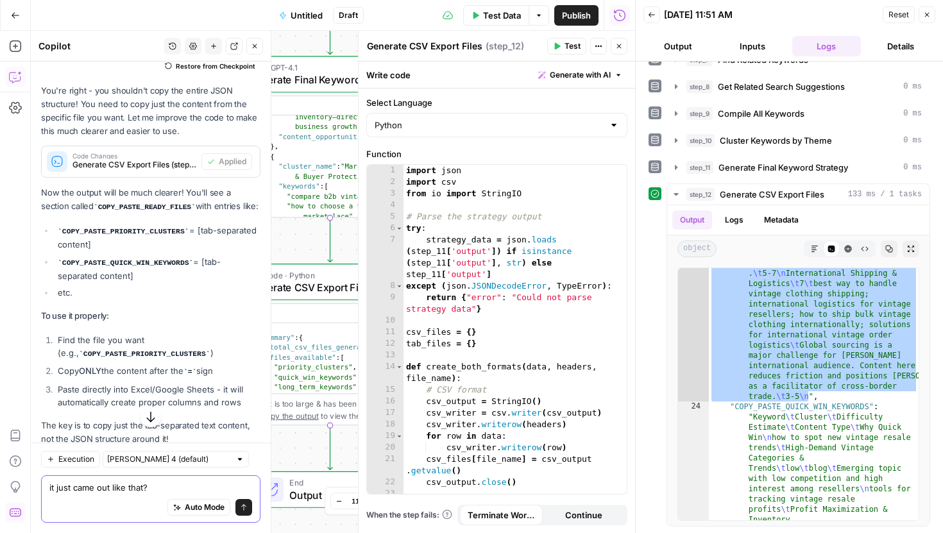
paste textarea "Cluster Name\tPriority Score\tKeywords\tRationale\tContent Opportunities\nHigh-…"
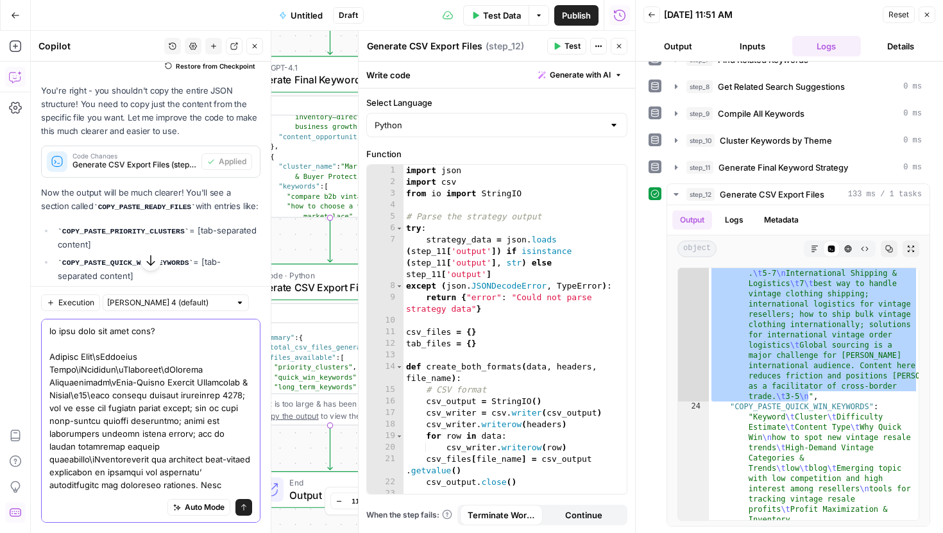
scroll to position [14420, 0]
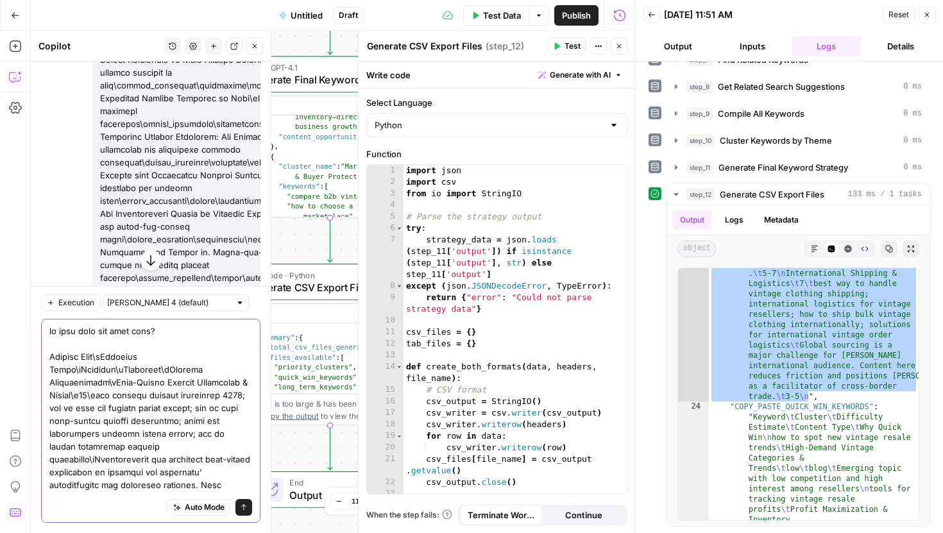
type textarea "it just came out in one row on gsheet? Cluster Name\tPriority Score\tKeywords\t…"
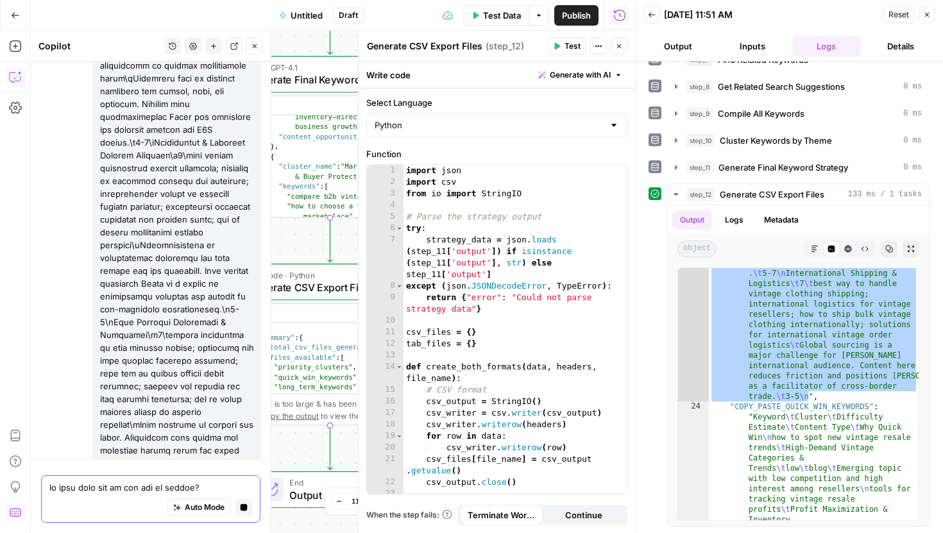
scroll to position [16021, 0]
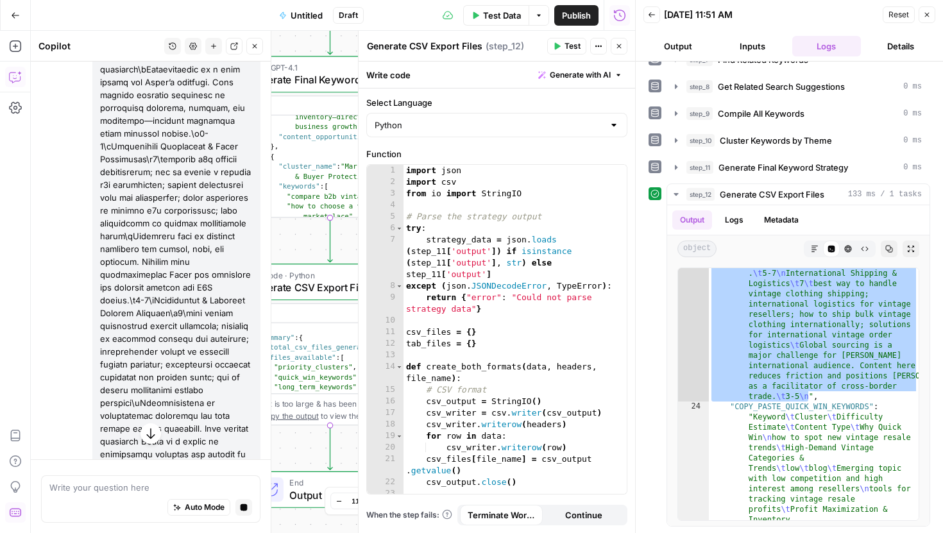
click at [151, 434] on icon "button" at bounding box center [150, 433] width 13 height 13
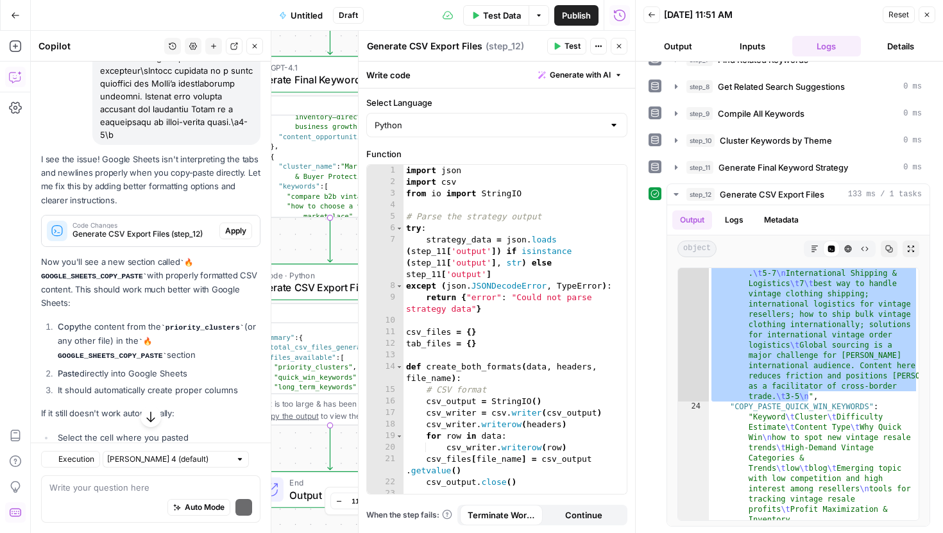
scroll to position [16857, 0]
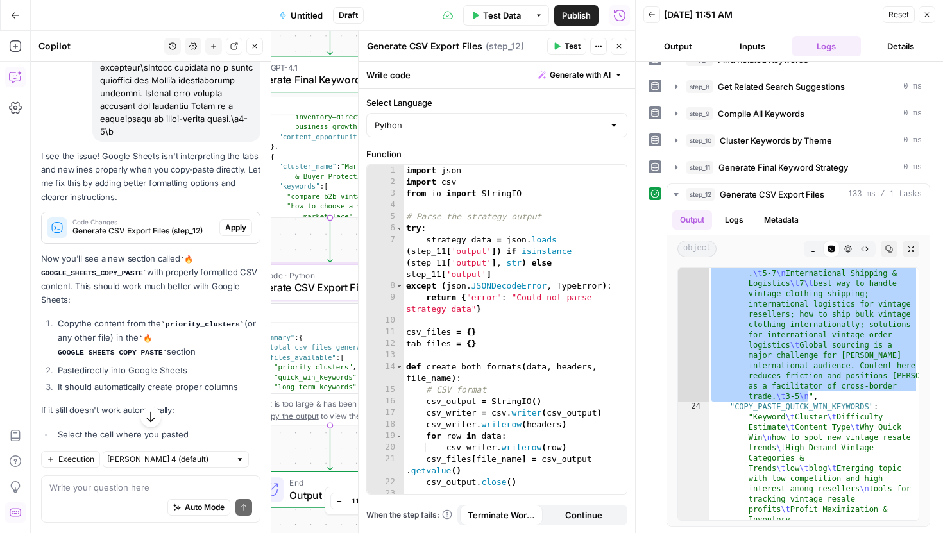
click at [235, 222] on span "Apply" at bounding box center [235, 228] width 21 height 12
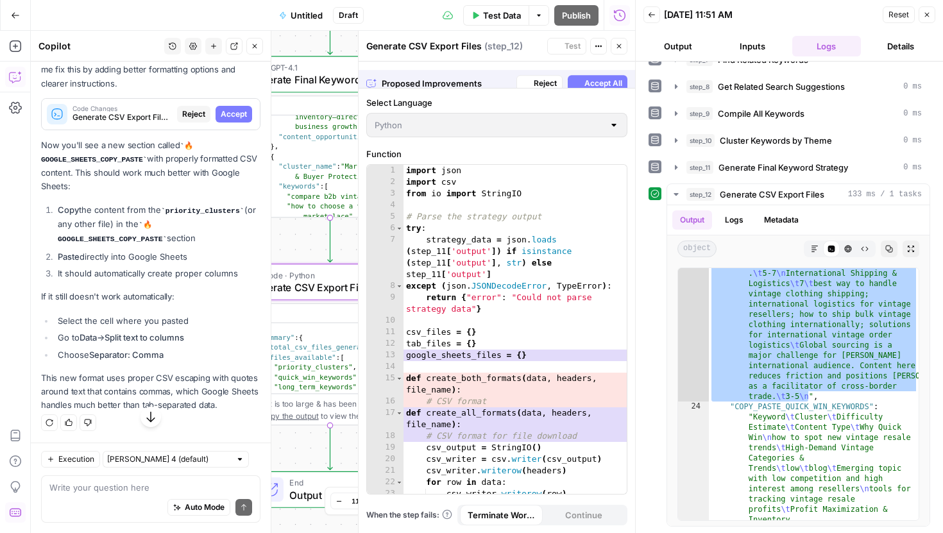
scroll to position [16714, 0]
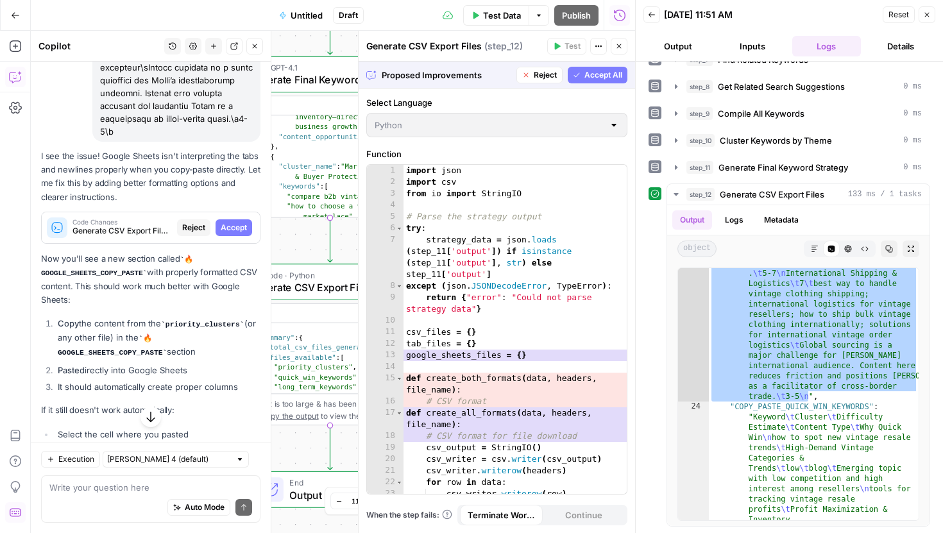
click at [602, 77] on span "Accept All" at bounding box center [603, 75] width 38 height 12
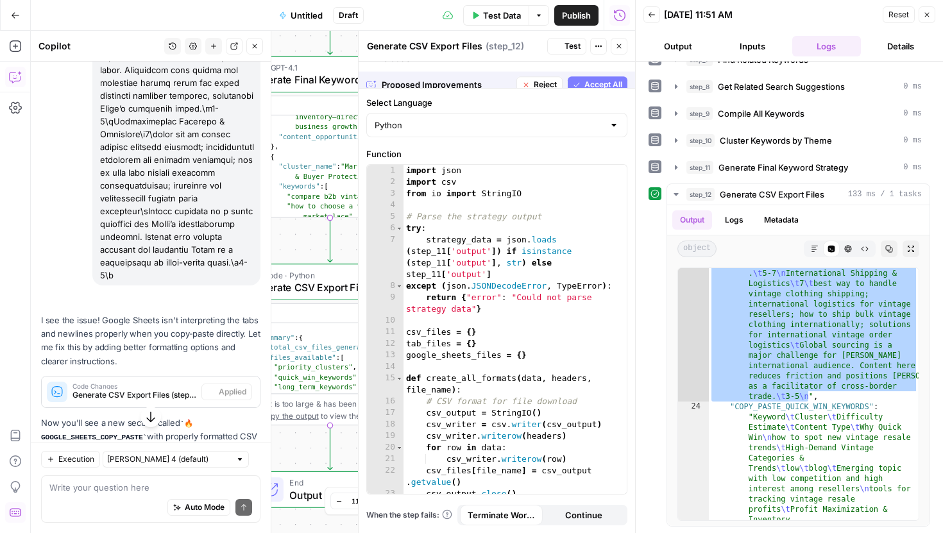
scroll to position [16857, 0]
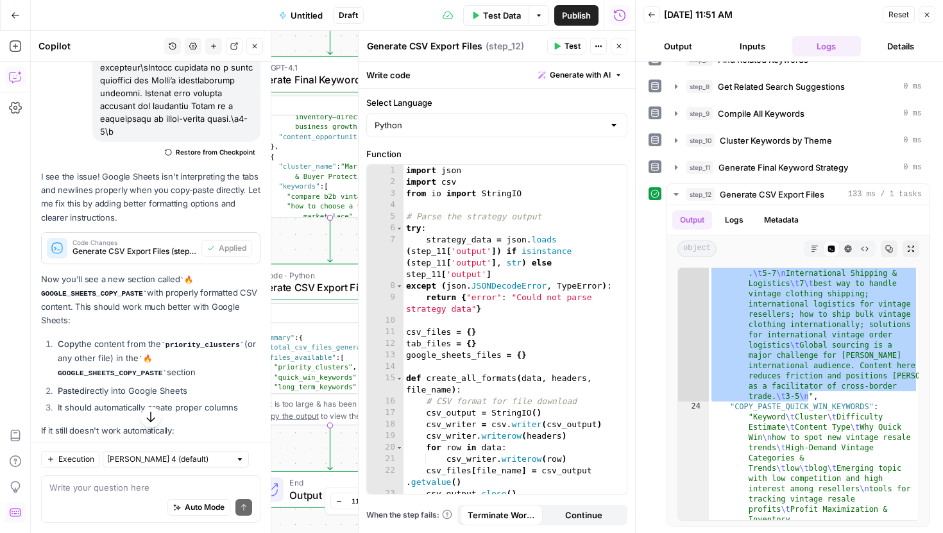
click at [564, 46] on span "Test" at bounding box center [572, 46] width 16 height 12
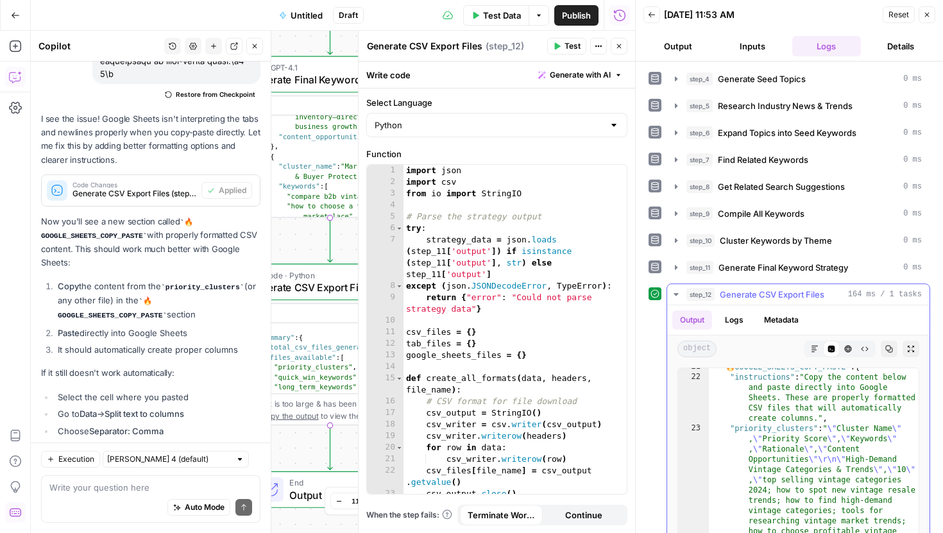
scroll to position [229, 0]
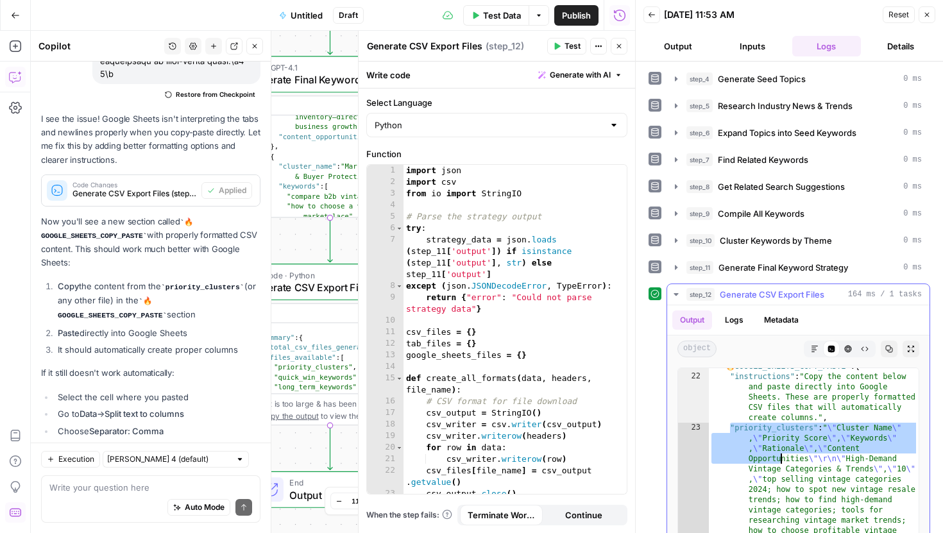
drag, startPoint x: 731, startPoint y: 428, endPoint x: 779, endPoint y: 458, distance: 57.0
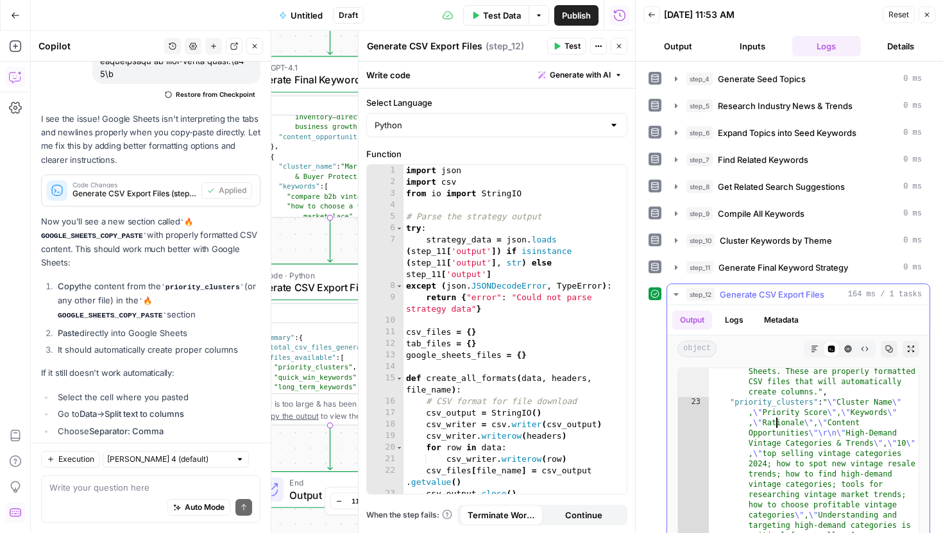
scroll to position [254, 0]
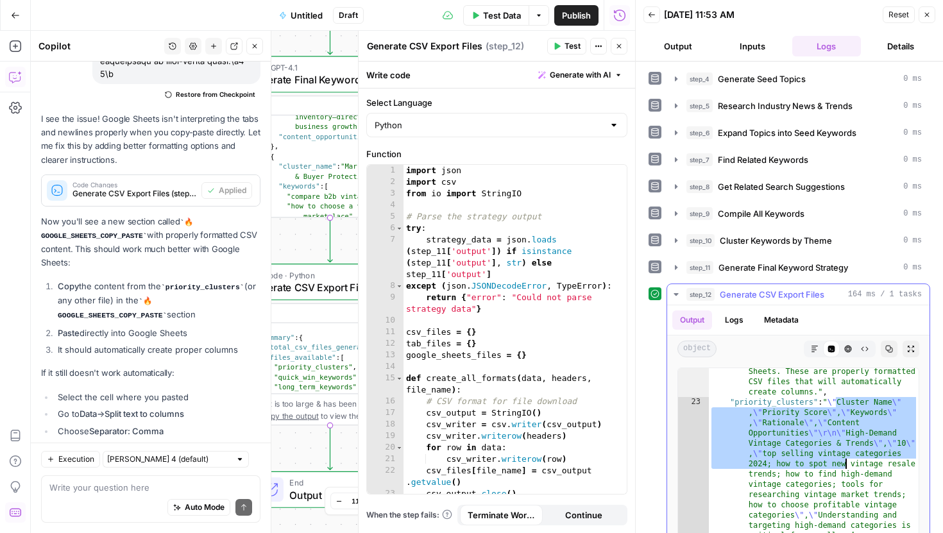
drag, startPoint x: 834, startPoint y: 405, endPoint x: 845, endPoint y: 468, distance: 63.7
click at [842, 401] on div ""instructions" : "Copy the content below and paste directly into Google Sheets.…" at bounding box center [814, 494] width 210 height 252
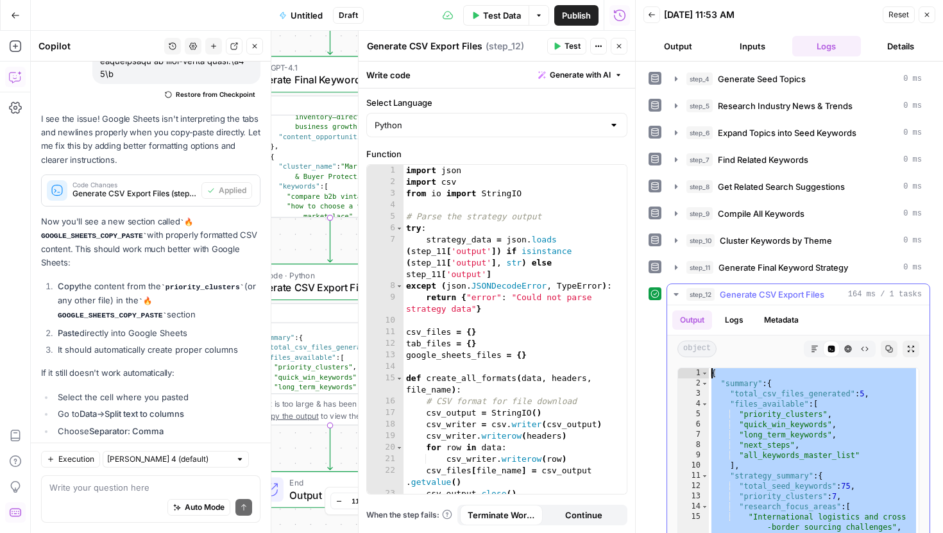
scroll to position [0, 0]
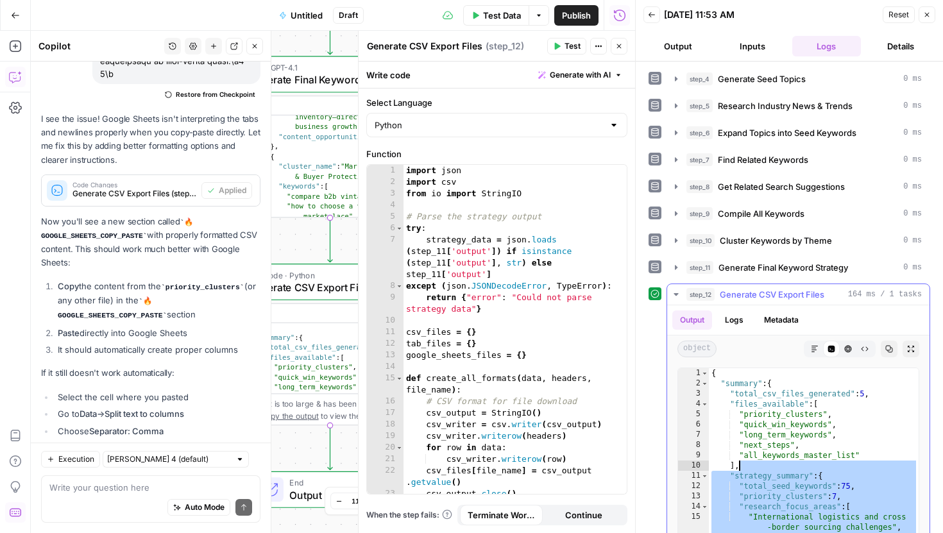
drag, startPoint x: 831, startPoint y: 402, endPoint x: 883, endPoint y: 446, distance: 67.8
click at [883, 463] on div "{ "summary" : { "total_csv_files_generated" : 5 , "files_available" : [ "priori…" at bounding box center [814, 525] width 210 height 314
type textarea "**********"
click at [912, 349] on icon "button" at bounding box center [911, 349] width 8 height 8
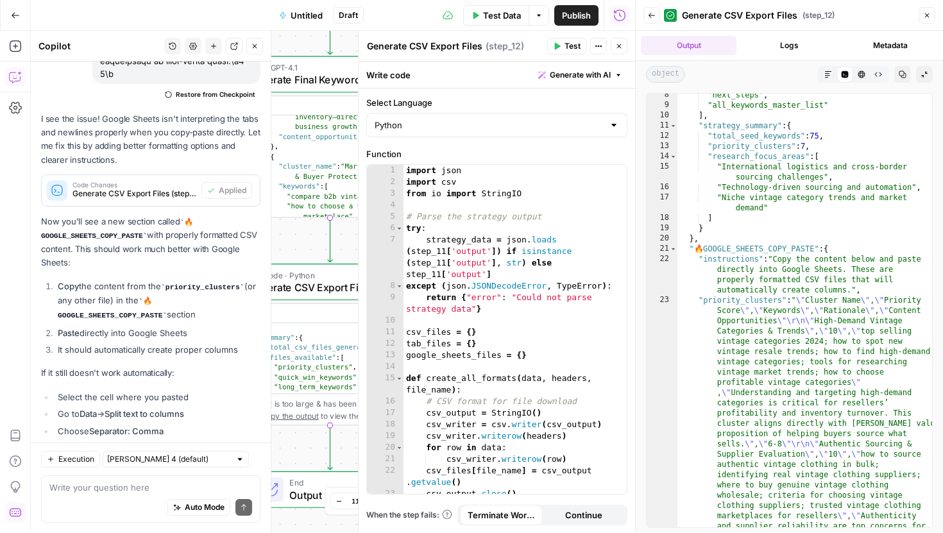
scroll to position [76, 0]
type textarea "**********"
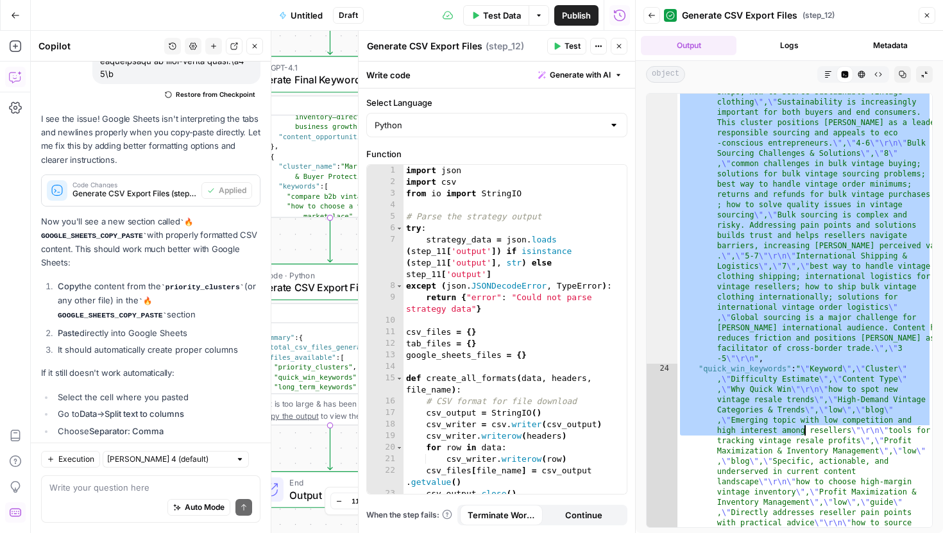
scroll to position [829, 0]
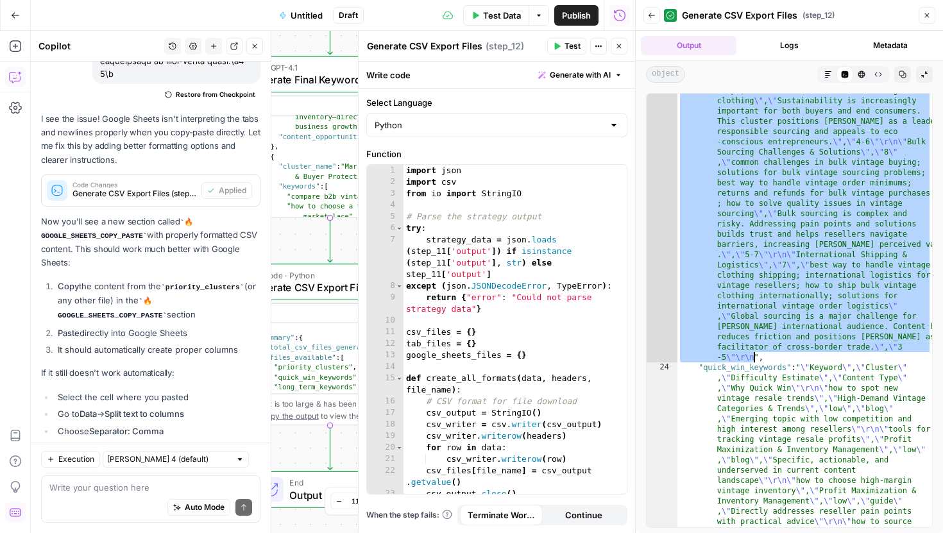
drag, startPoint x: 801, startPoint y: 300, endPoint x: 754, endPoint y: 360, distance: 77.2
click at [754, 360] on div ""priority_clusters" : " \" Cluster Name \" , \" Priority Score \" , \" Keywords…" at bounding box center [804, 486] width 255 height 1891
click at [125, 498] on div "Auto Mode Send" at bounding box center [150, 508] width 203 height 28
type textarea "i"
type textarea "k"
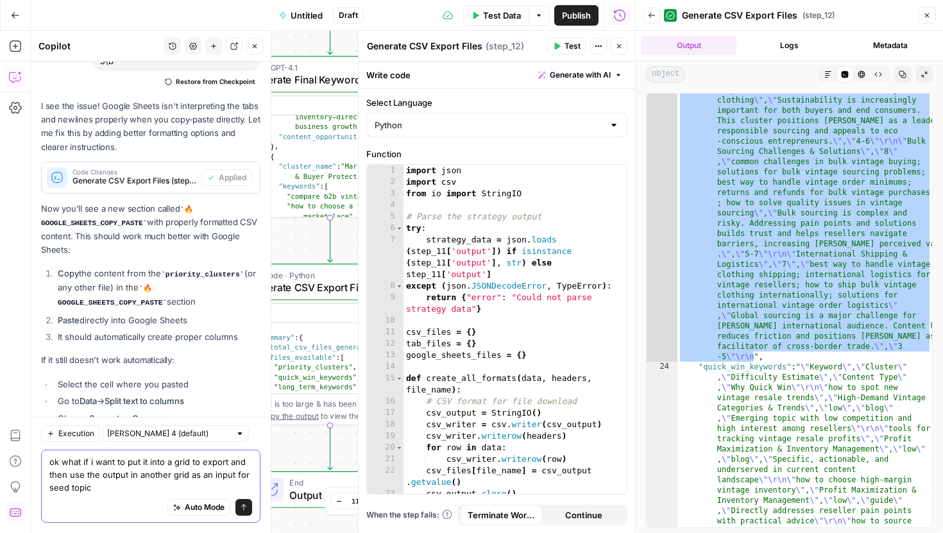
scroll to position [16941, 0]
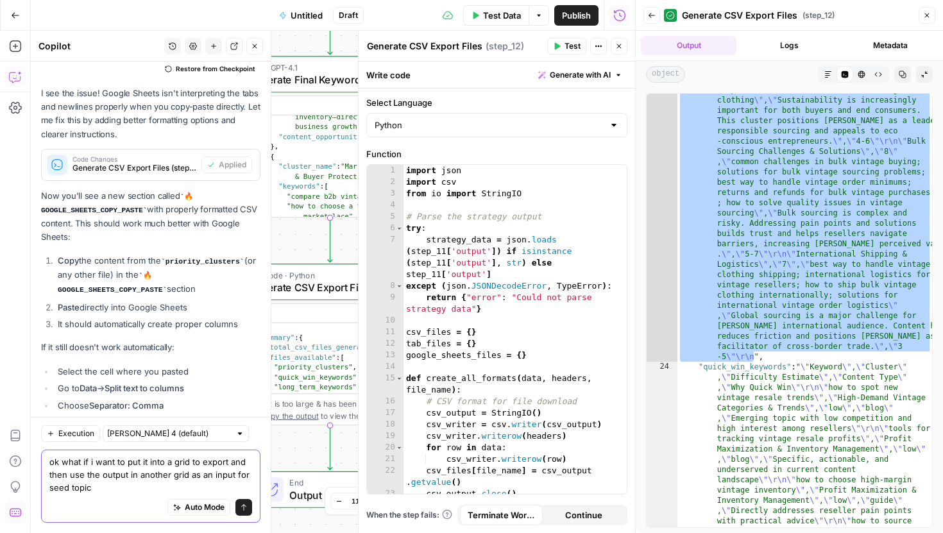
type textarea "ok what if i want to put it into a grid to export and then use the output in an…"
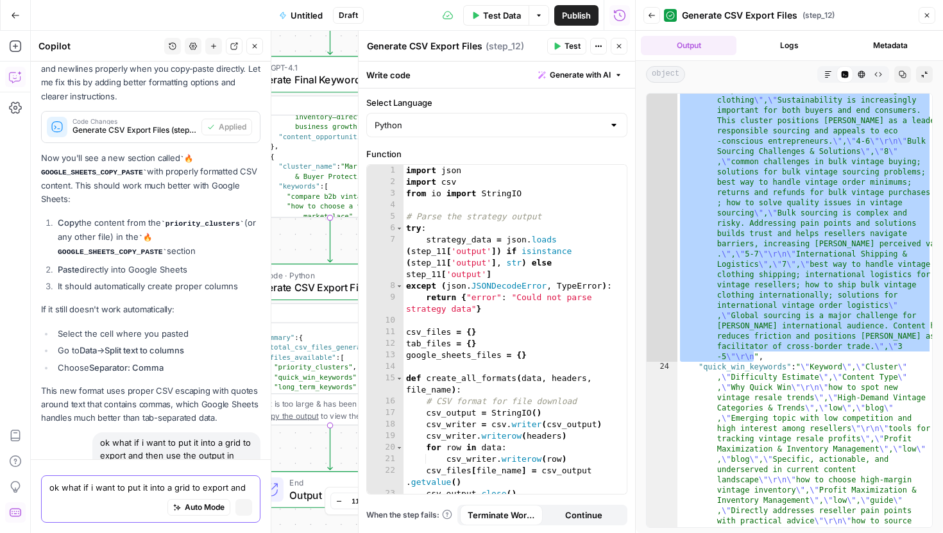
scroll to position [16778, 0]
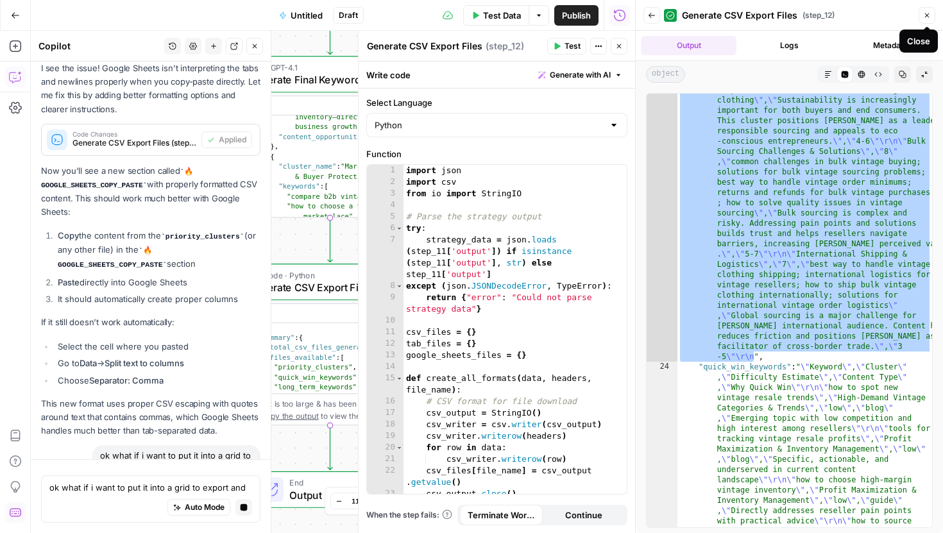
click at [927, 13] on icon "button" at bounding box center [927, 16] width 8 height 8
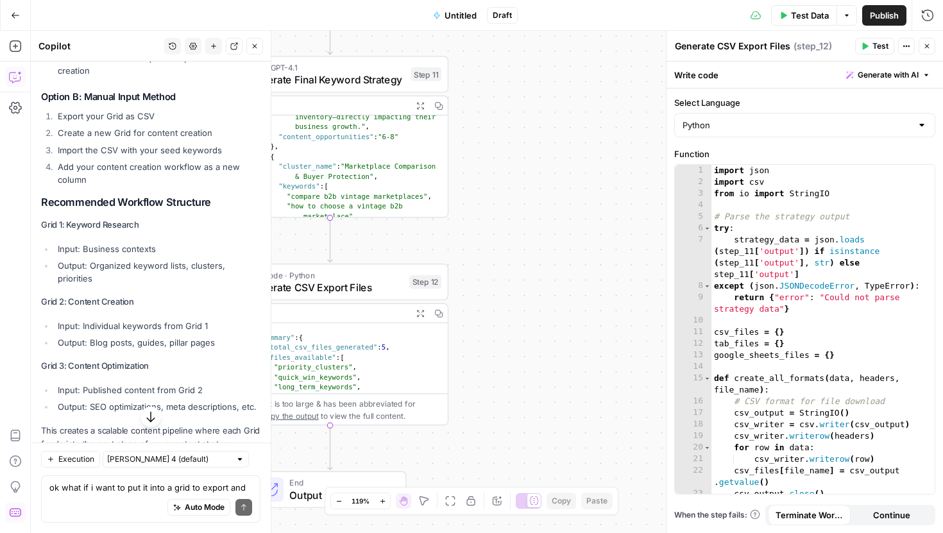
scroll to position [17948, 0]
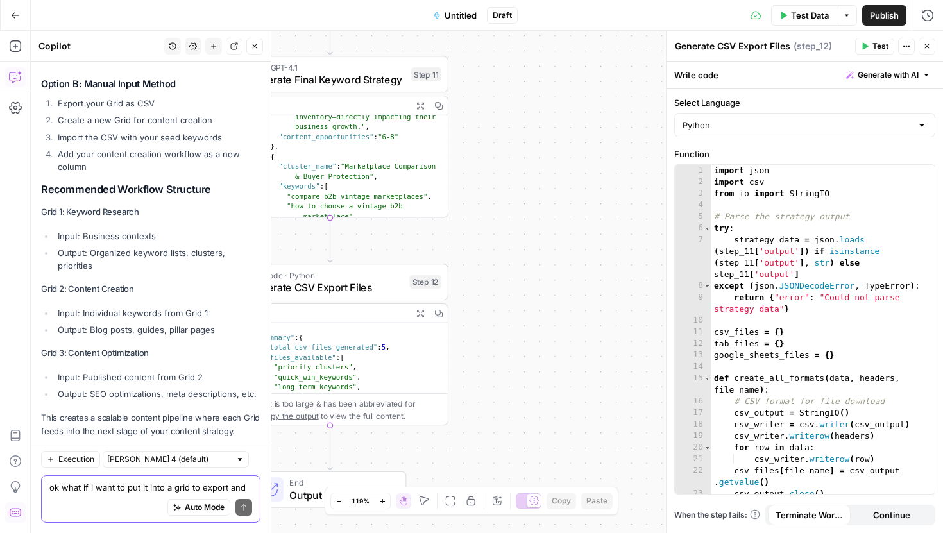
click at [96, 487] on textarea "ok what if i want to put it into a grid to export and then use the output in an…" at bounding box center [150, 487] width 203 height 13
type textarea "modify?"
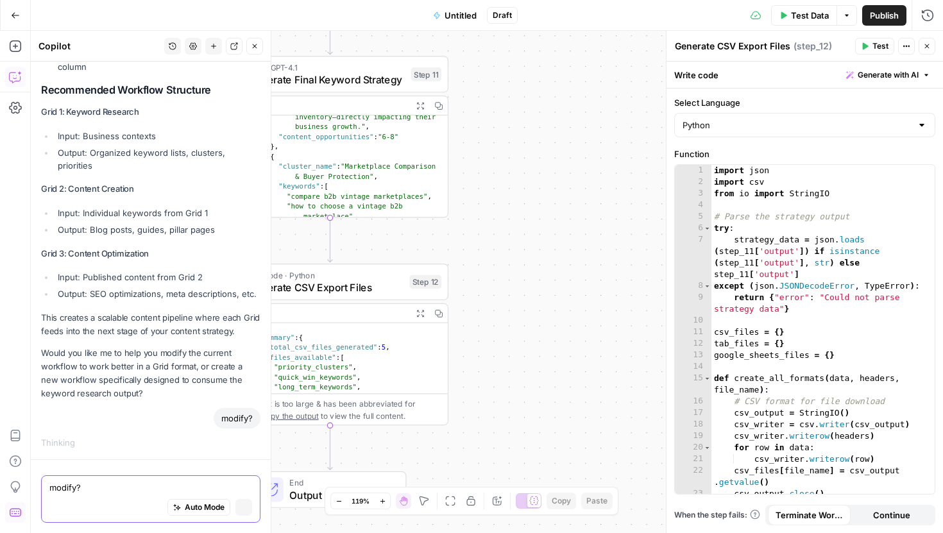
scroll to position [17772, 0]
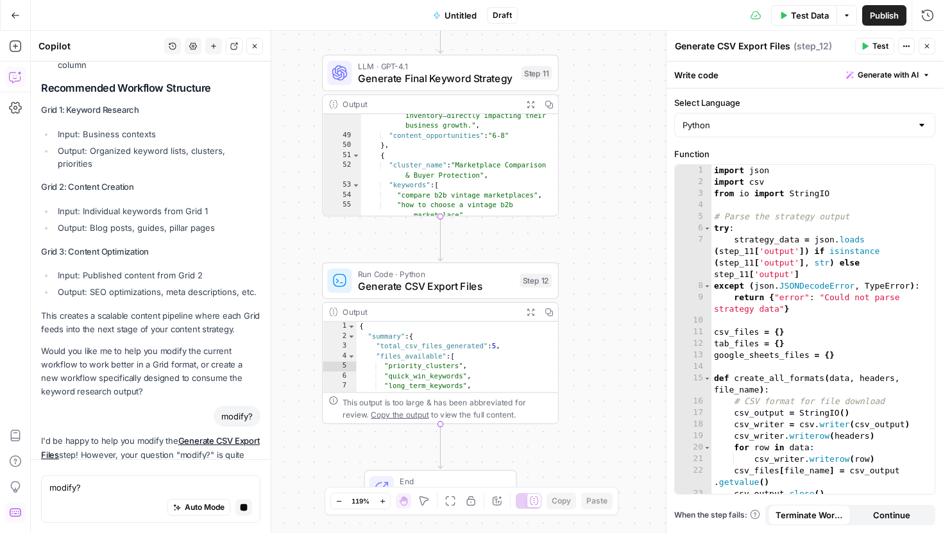
drag, startPoint x: 495, startPoint y: 81, endPoint x: 609, endPoint y: 76, distance: 113.6
click at [609, 76] on div "**********" at bounding box center [487, 282] width 912 height 502
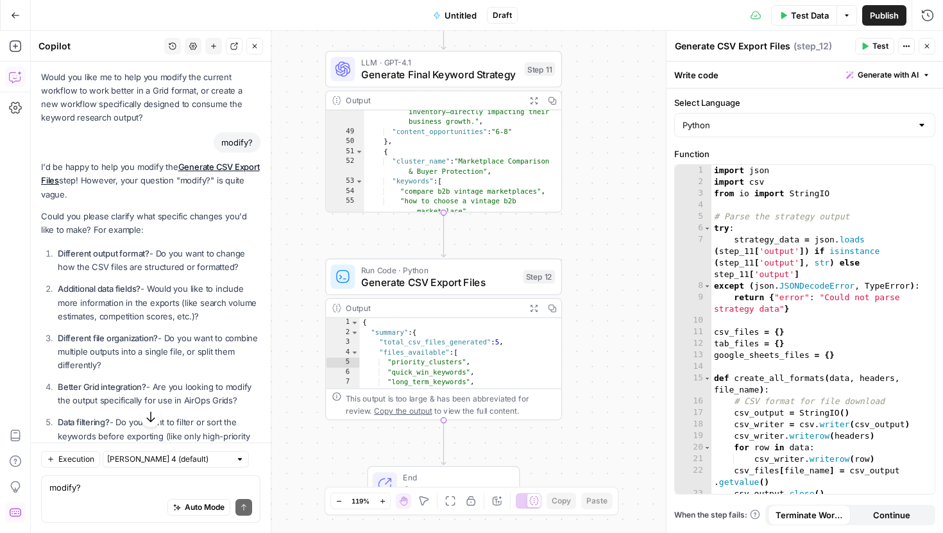
scroll to position [18353, 0]
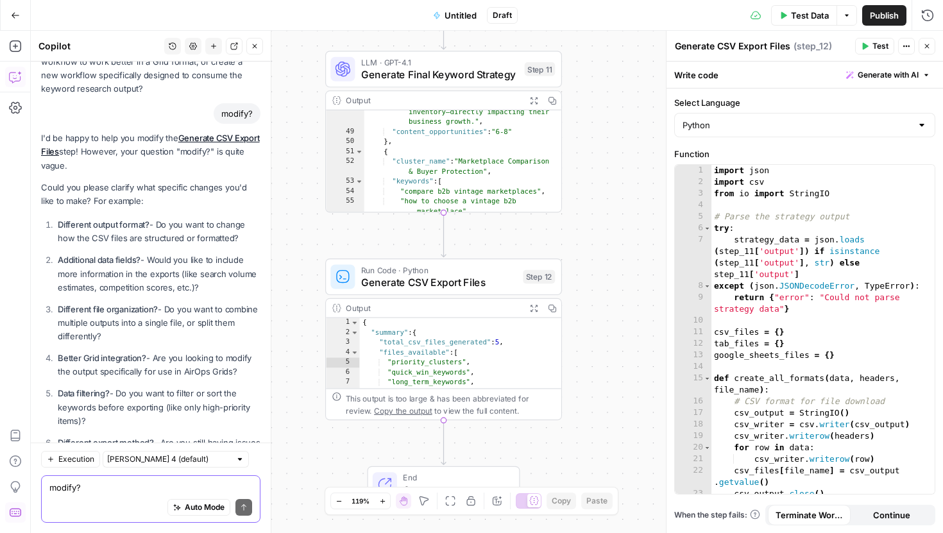
click at [100, 492] on textarea "modify?" at bounding box center [150, 487] width 203 height 13
type textarea "what has to be done to put this into grid?"
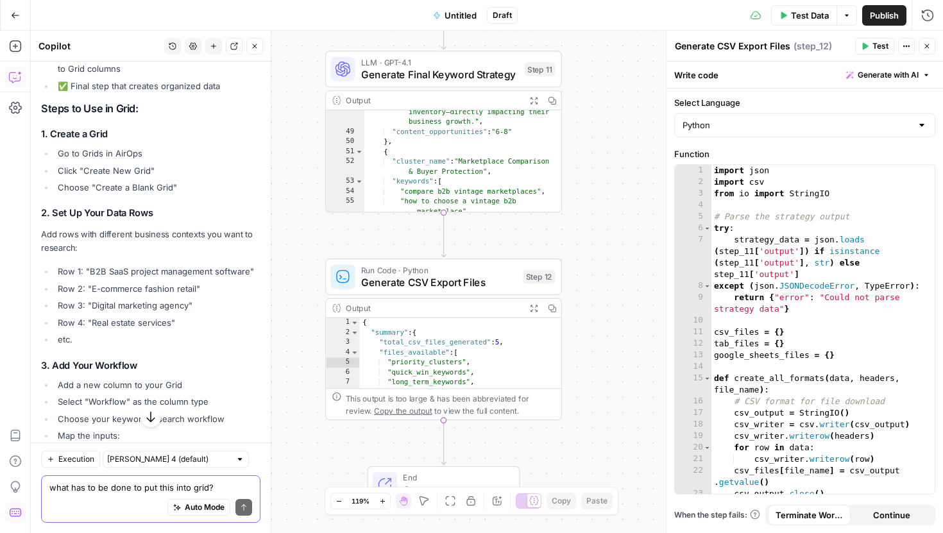
scroll to position [18951, 0]
type textarea "i onlt have one business context for now"
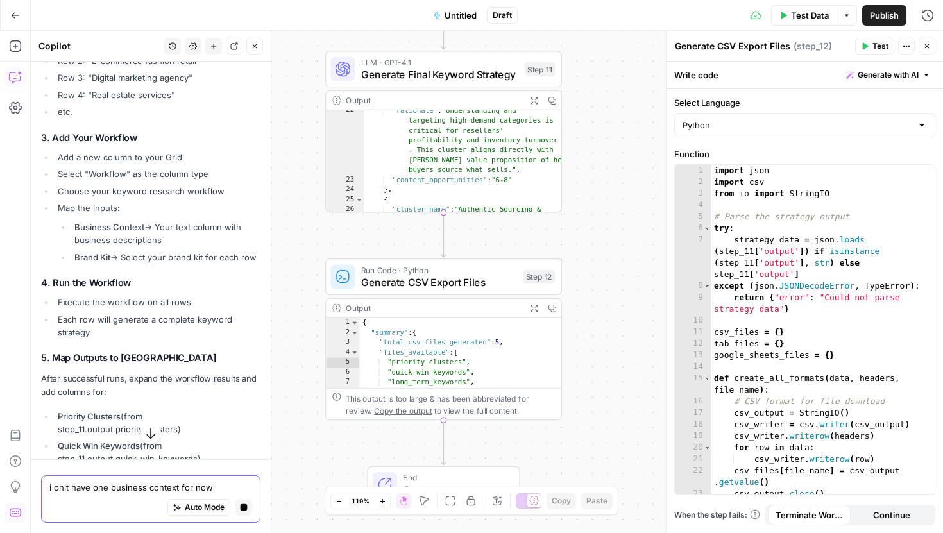
scroll to position [0, 0]
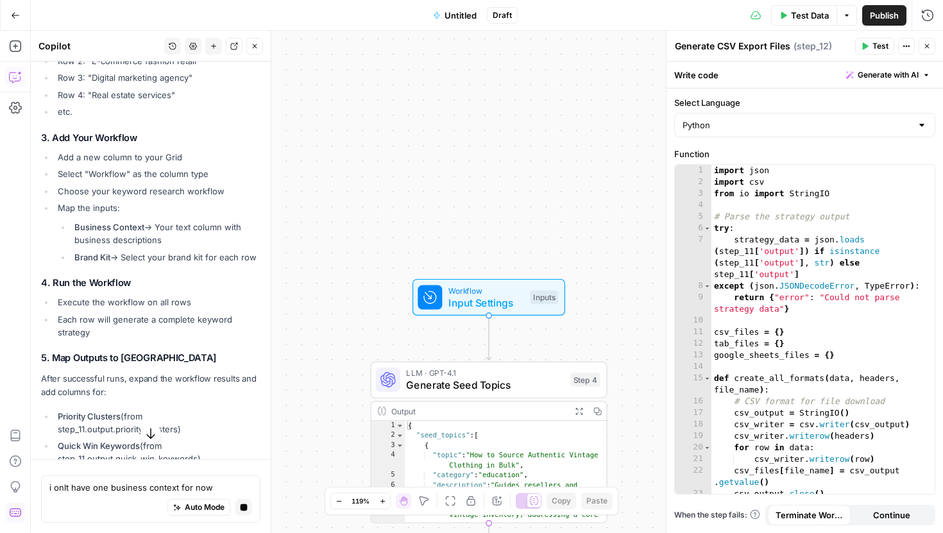
click at [483, 296] on span "Input Settings" at bounding box center [486, 302] width 76 height 15
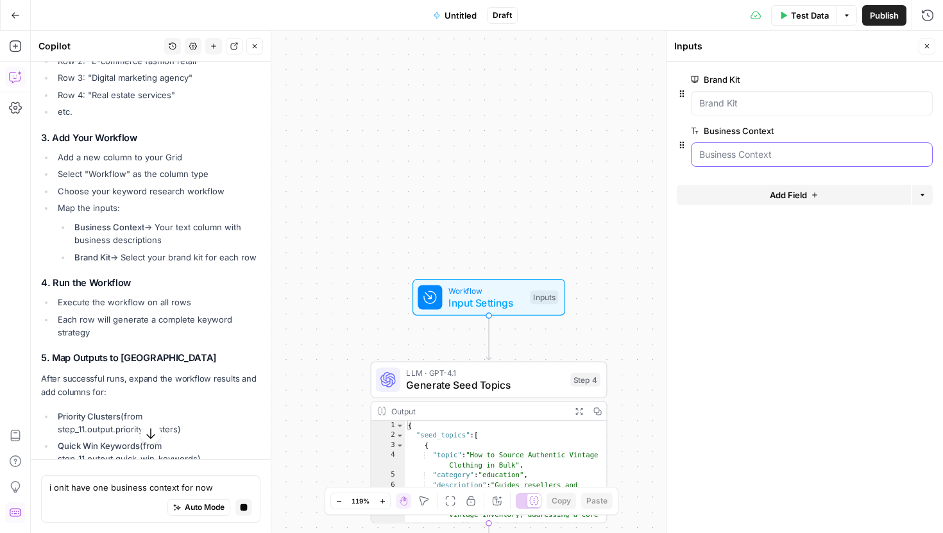
click at [768, 150] on Context "Business Context" at bounding box center [811, 154] width 225 height 13
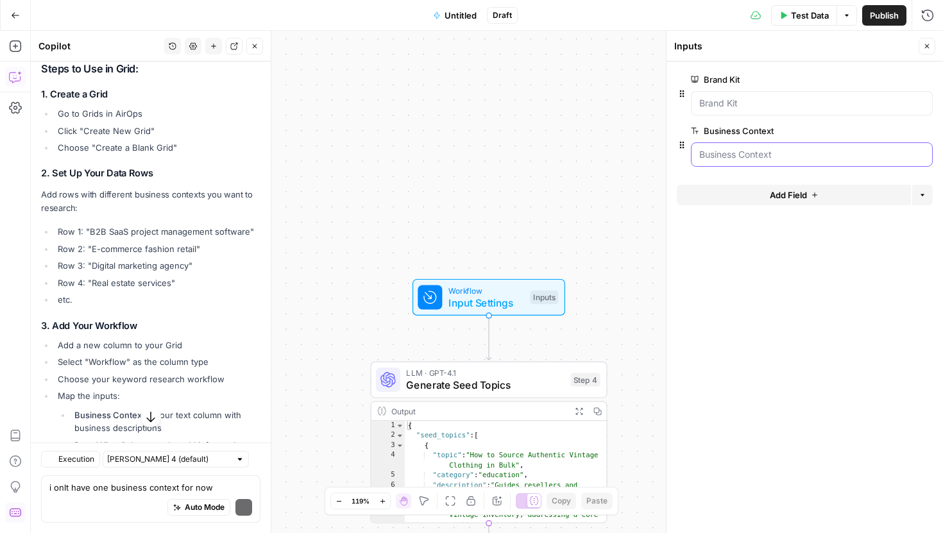
scroll to position [19178, 0]
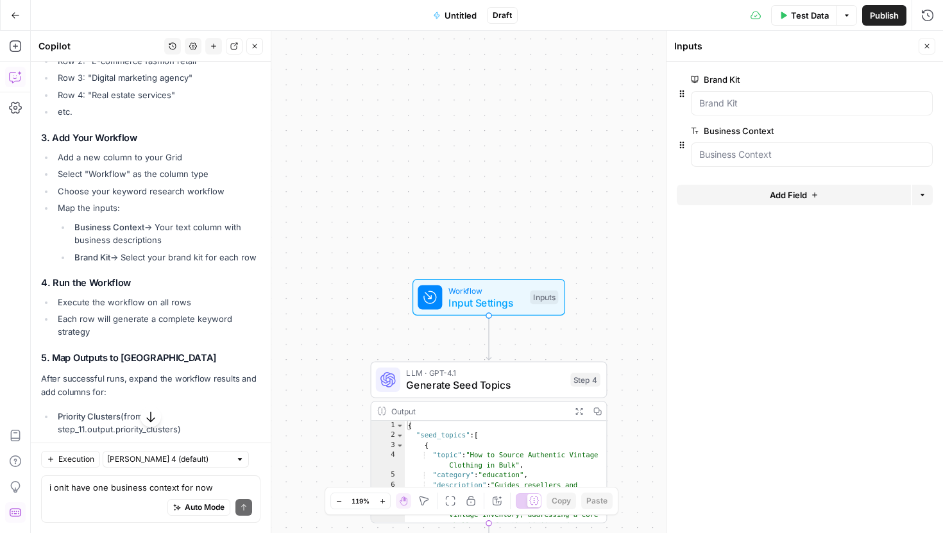
click at [446, 13] on span "Untitled" at bounding box center [460, 15] width 32 height 13
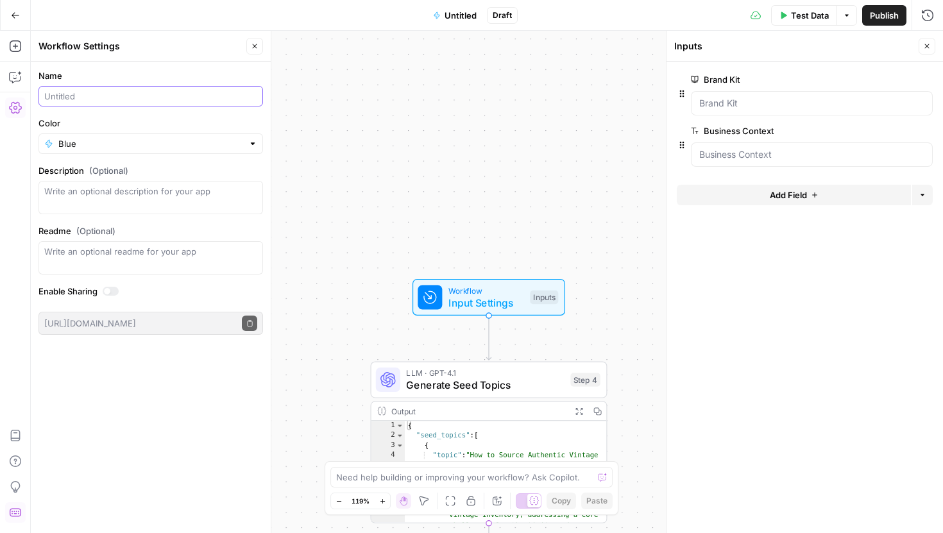
click at [87, 96] on input "Name" at bounding box center [150, 96] width 213 height 13
type input "Initial keyword reserach"
click at [80, 199] on textarea "Description (Optional)" at bounding box center [150, 198] width 213 height 26
type textarea "(Wei)"
click at [886, 10] on span "Publish" at bounding box center [884, 15] width 29 height 13
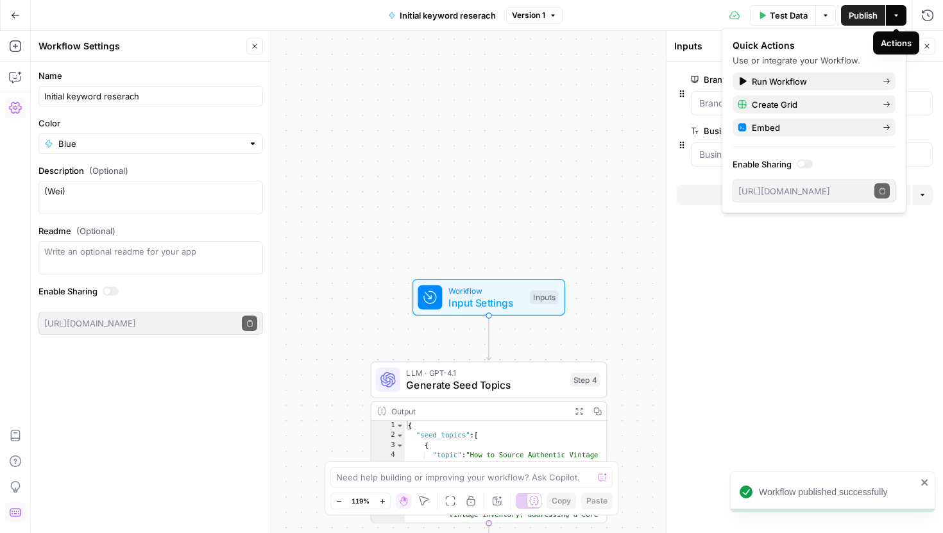
click at [897, 14] on icon "button" at bounding box center [896, 16] width 8 height 8
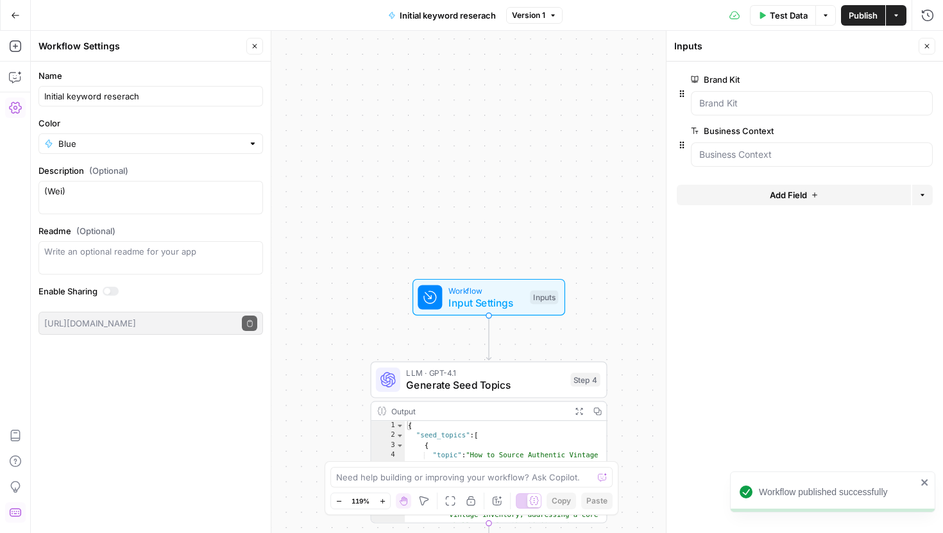
click at [897, 14] on icon "button" at bounding box center [896, 16] width 8 height 8
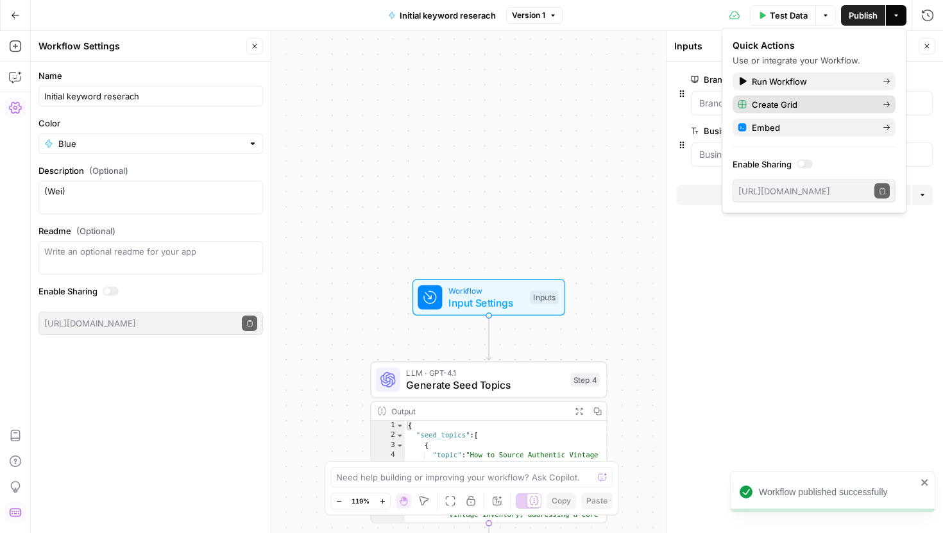
click at [829, 107] on span "Create Grid" at bounding box center [812, 104] width 121 height 13
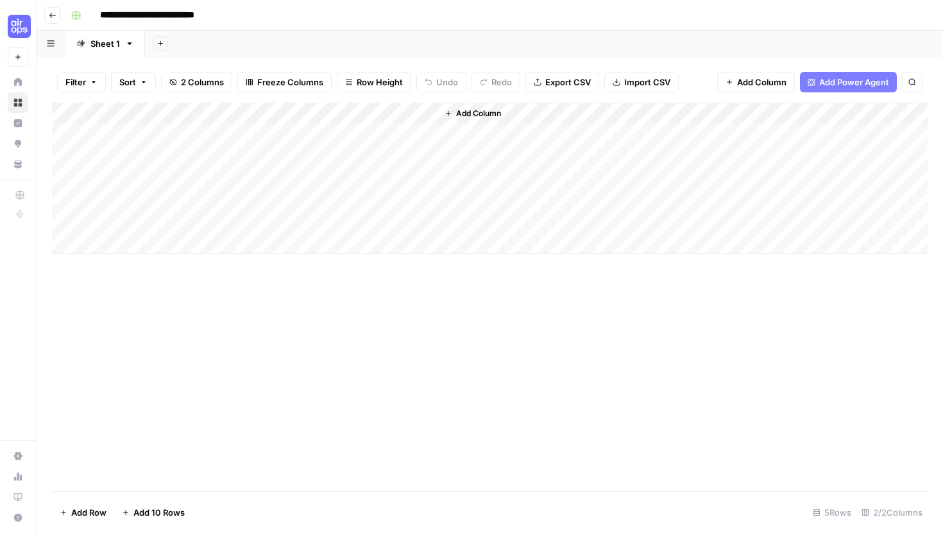
click at [157, 134] on div "Add Column" at bounding box center [490, 178] width 876 height 151
type textarea "**********"
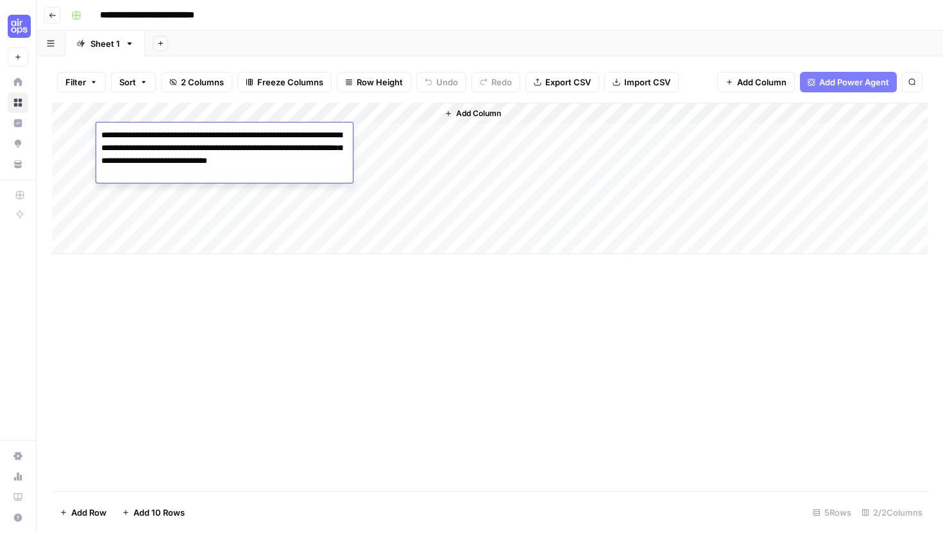
click at [244, 310] on div "Add Column" at bounding box center [490, 297] width 876 height 389
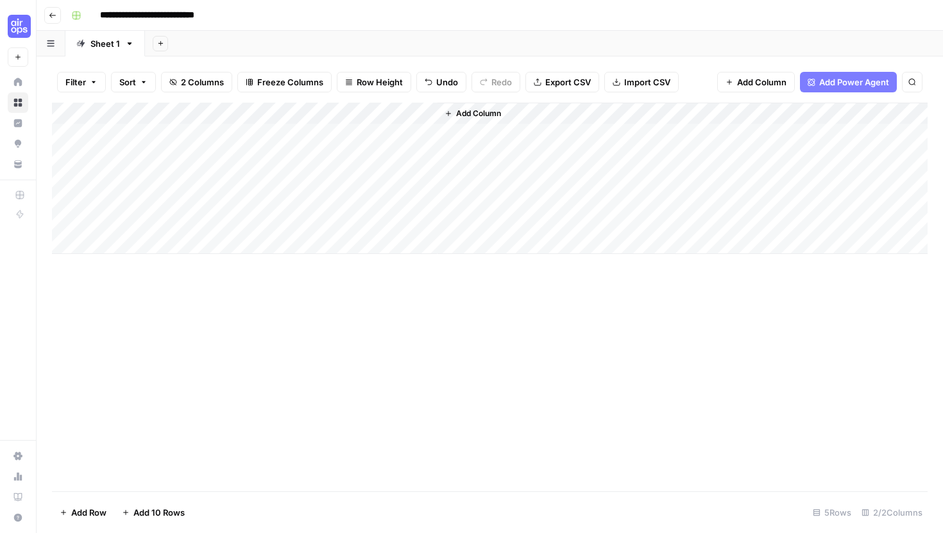
click at [408, 106] on div "Add Column" at bounding box center [490, 178] width 876 height 151
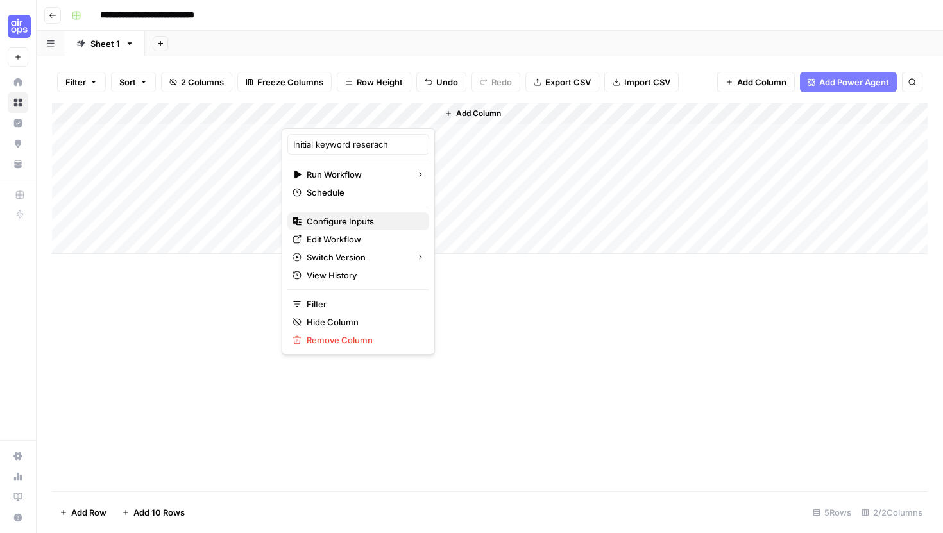
click at [366, 219] on span "Configure Inputs" at bounding box center [363, 221] width 112 height 13
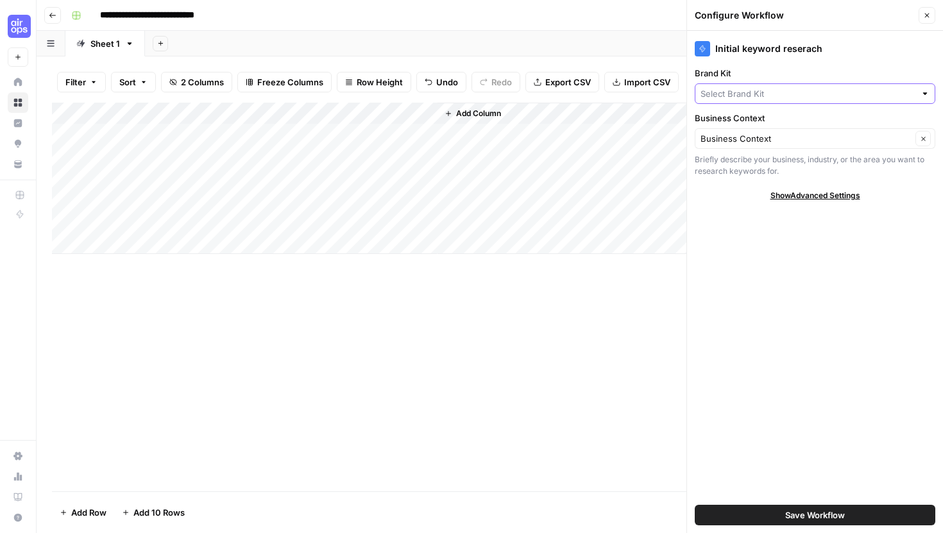
click at [747, 96] on input "Brand Kit" at bounding box center [807, 93] width 215 height 13
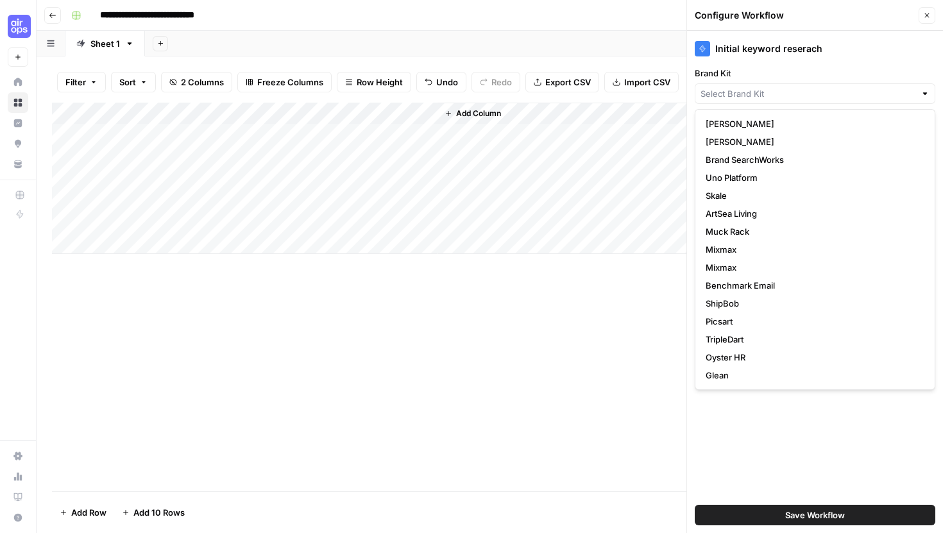
scroll to position [341, 0]
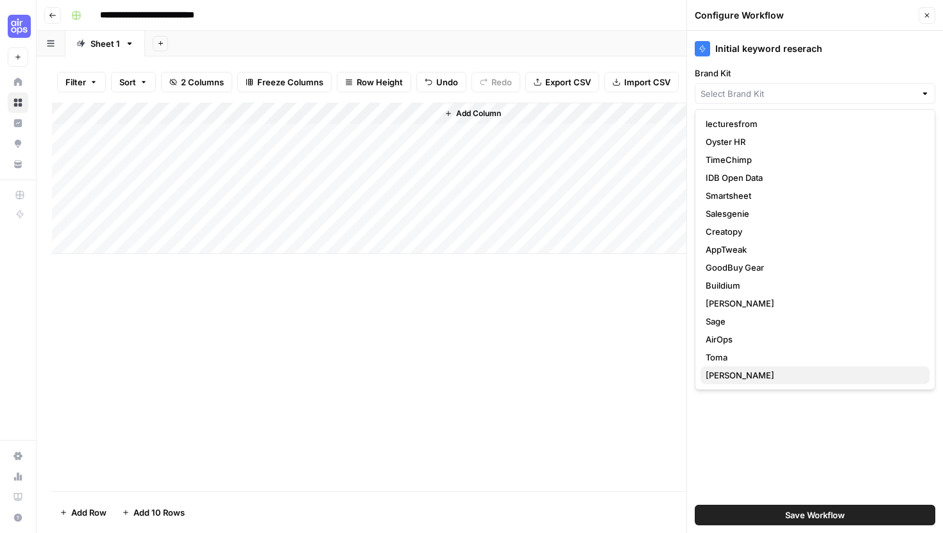
click at [743, 377] on span "Fleek" at bounding box center [813, 375] width 214 height 13
type input "Fleek"
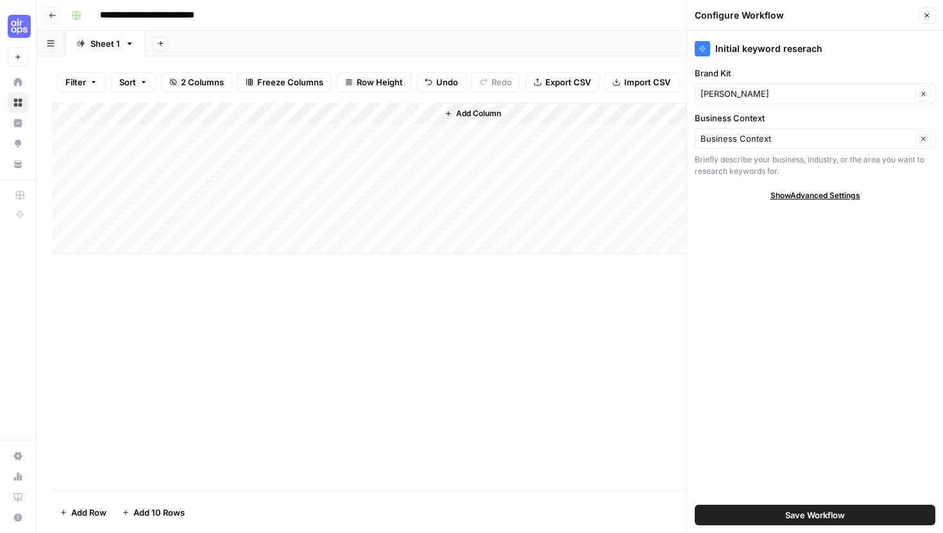
click at [763, 510] on button "Save Workflow" at bounding box center [815, 515] width 241 height 21
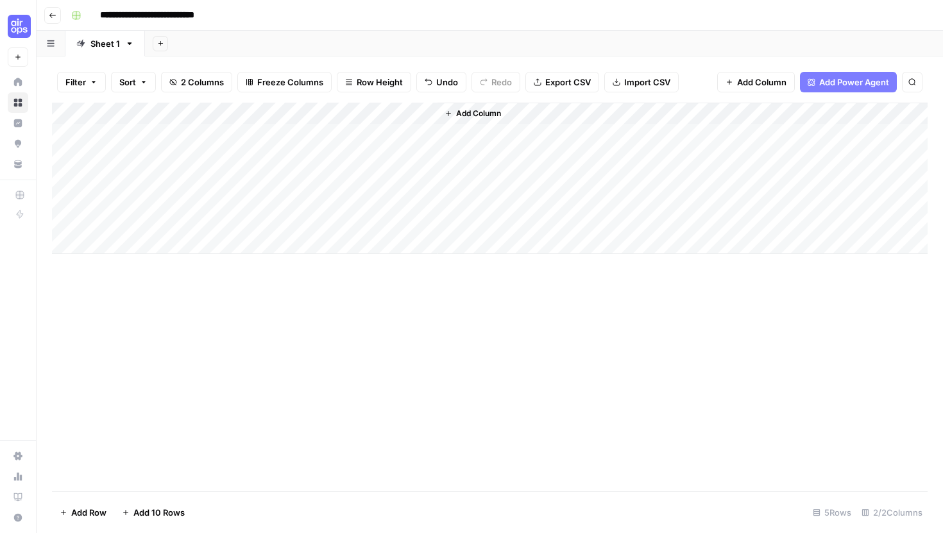
click at [358, 132] on div "Add Column" at bounding box center [490, 178] width 876 height 151
drag, startPoint x: 622, startPoint y: 110, endPoint x: 664, endPoint y: 110, distance: 41.7
click at [664, 110] on div "Add Column" at bounding box center [490, 178] width 876 height 151
click at [777, 110] on div "Add Column" at bounding box center [490, 178] width 876 height 151
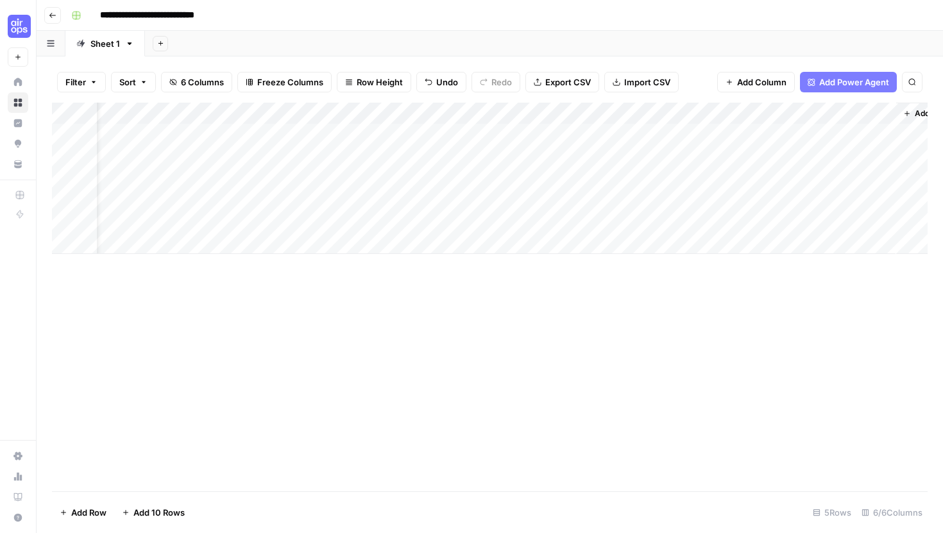
click at [656, 353] on div "Add Column" at bounding box center [490, 297] width 876 height 389
click at [651, 134] on div "Add Column" at bounding box center [490, 178] width 876 height 151
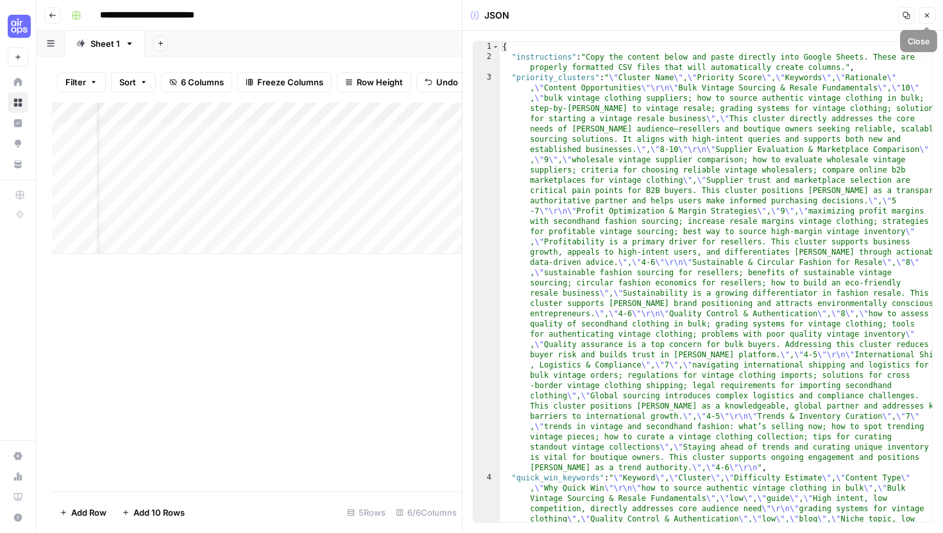
click at [924, 15] on icon "button" at bounding box center [927, 16] width 8 height 8
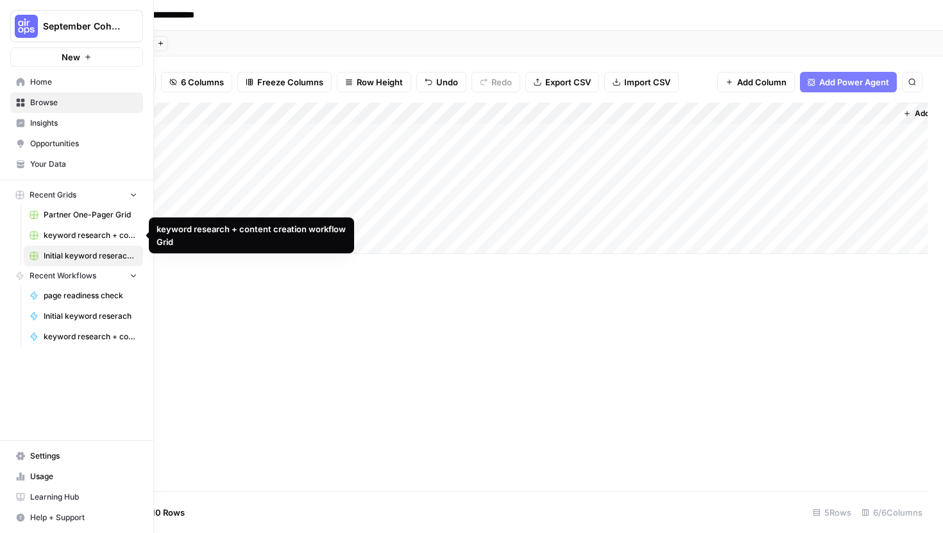
click at [66, 256] on span "Initial keyword reserach Grid" at bounding box center [91, 256] width 94 height 12
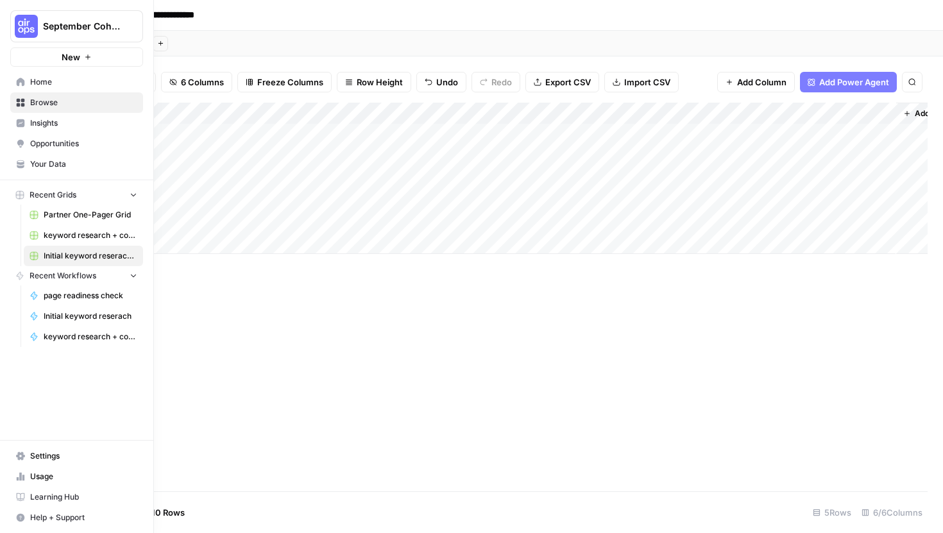
click at [64, 319] on span "Initial keyword reserach" at bounding box center [91, 316] width 94 height 12
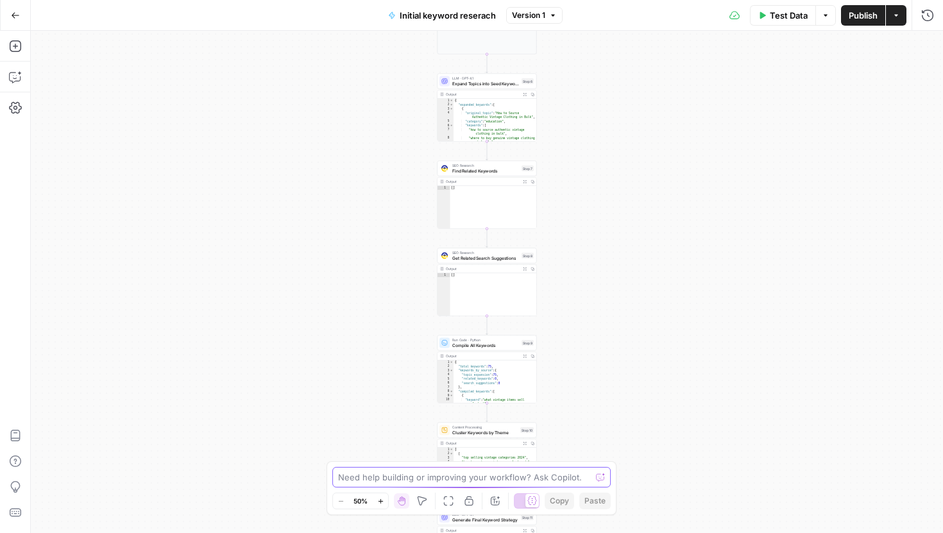
click at [370, 478] on textarea at bounding box center [464, 477] width 253 height 13
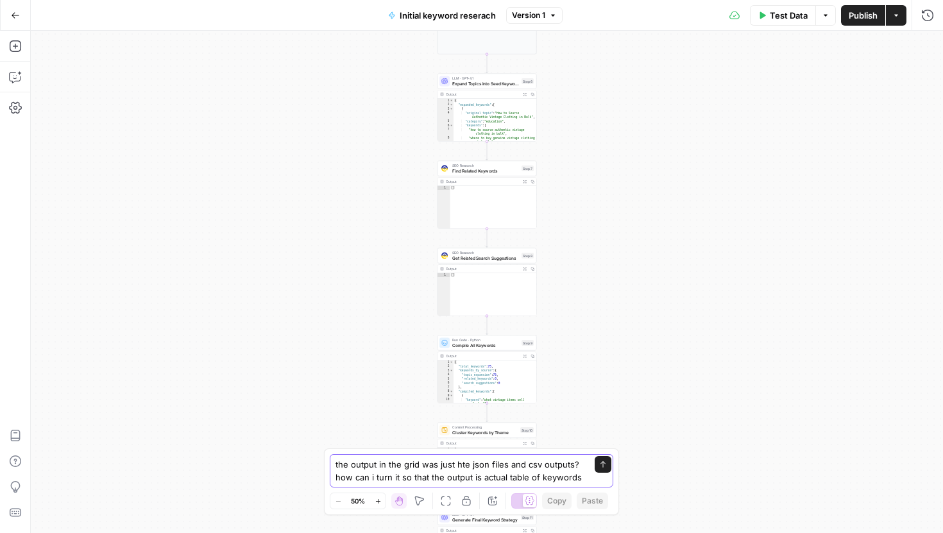
type textarea "the output in the grid was just hte json files and csv outputs? how can i turn …"
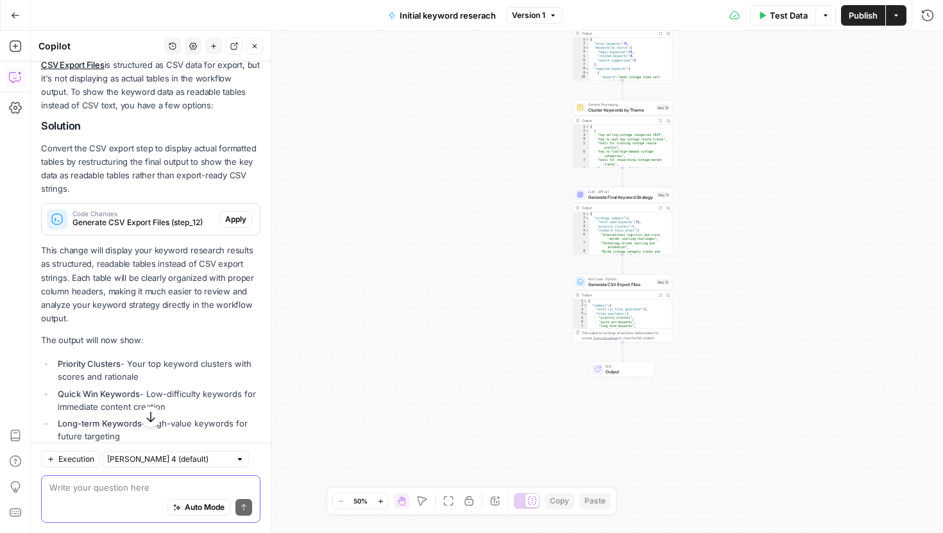
scroll to position [197, 0]
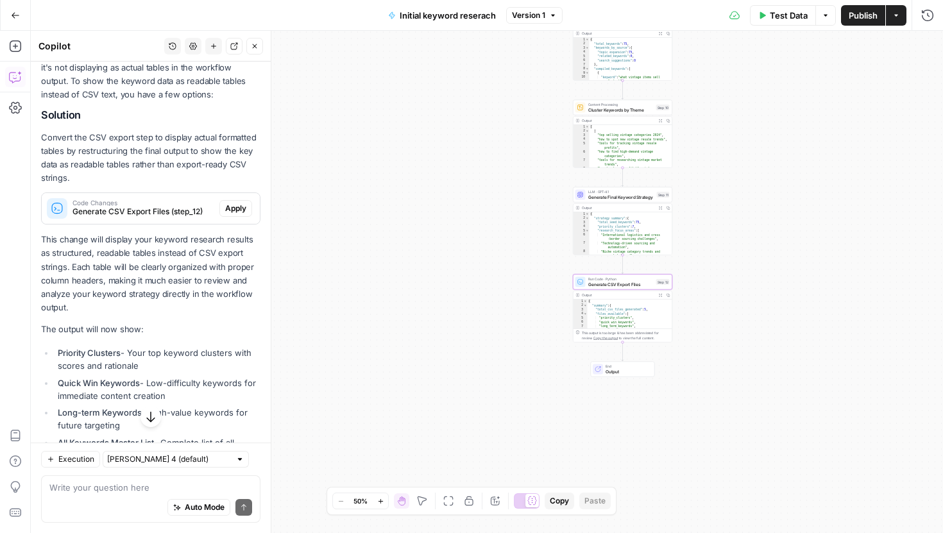
click at [232, 209] on span "Apply" at bounding box center [235, 209] width 21 height 12
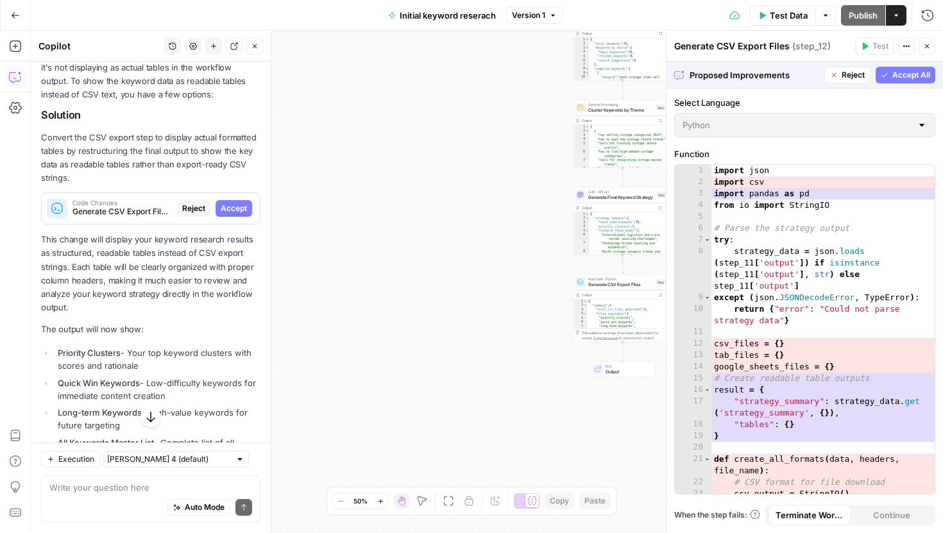
click at [911, 76] on span "Accept All" at bounding box center [911, 75] width 38 height 12
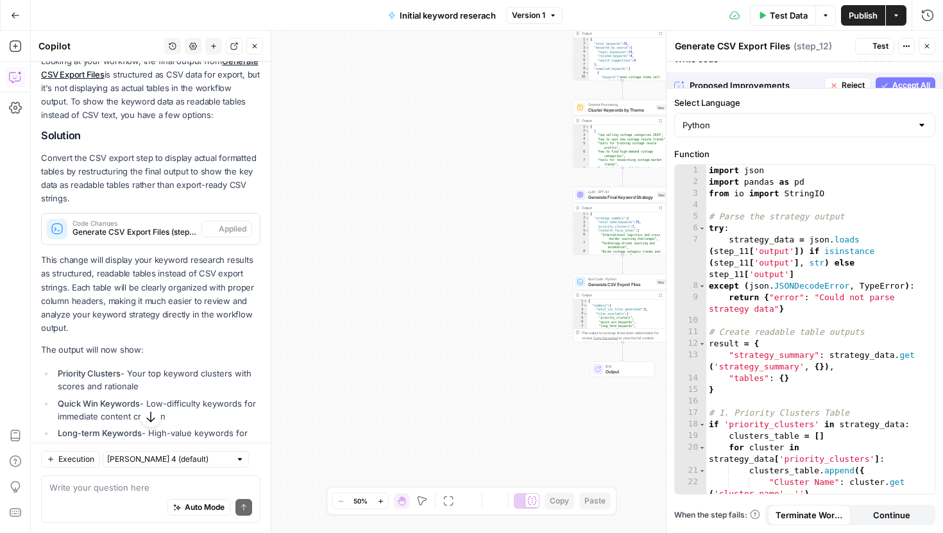
scroll to position [217, 0]
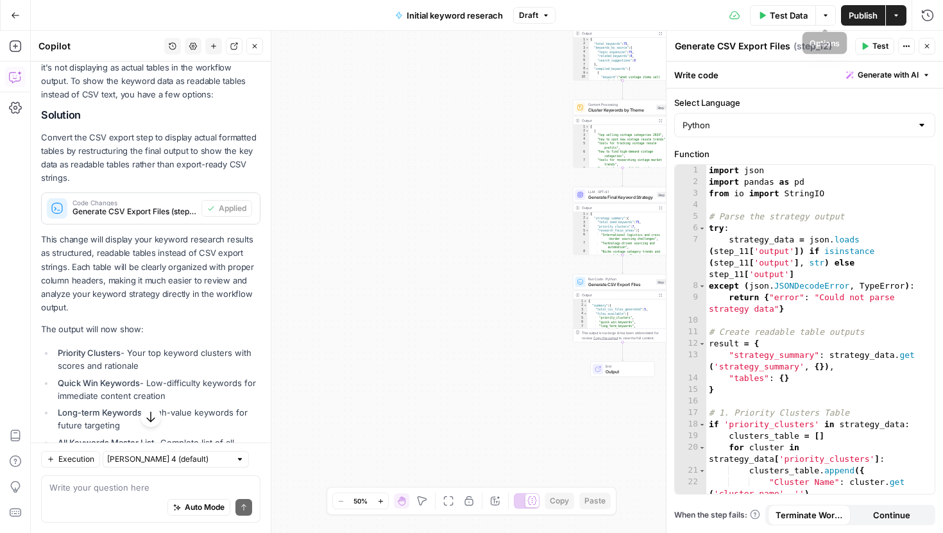
click at [870, 14] on span "Publish" at bounding box center [863, 15] width 29 height 13
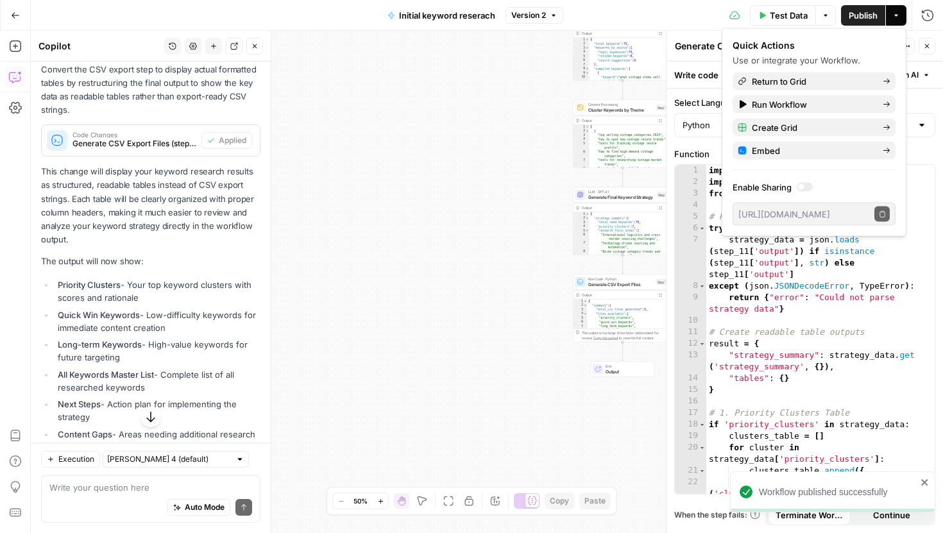
scroll to position [305, 0]
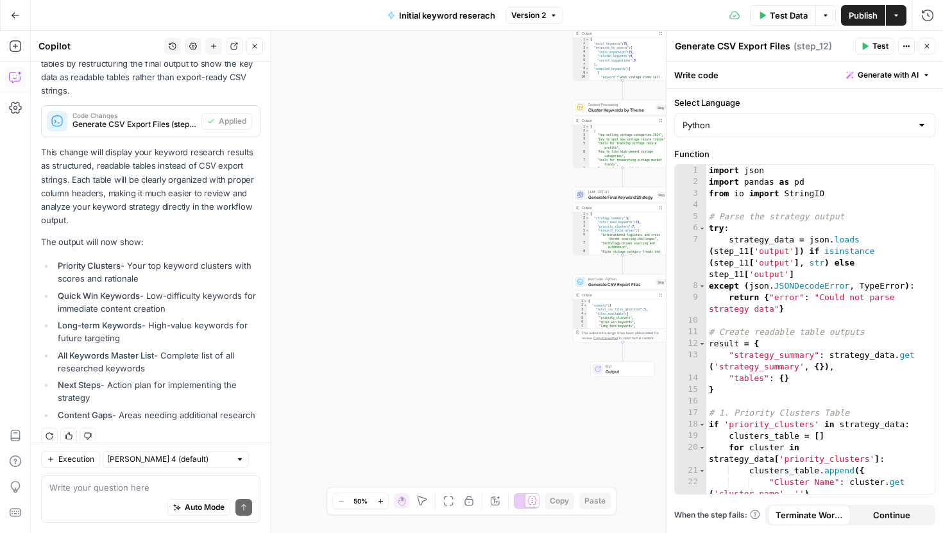
click at [92, 495] on div "Auto Mode Send" at bounding box center [150, 508] width 203 height 28
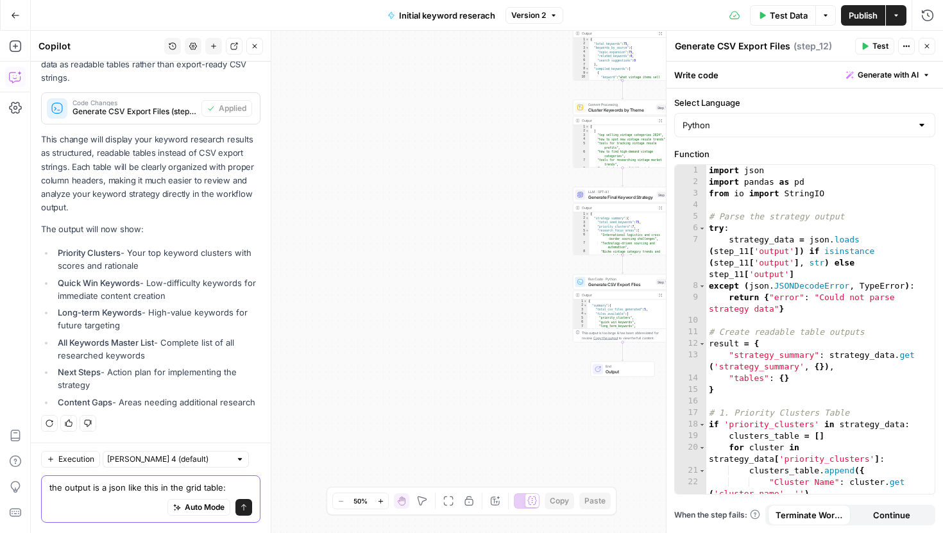
paste textarea "{"priority_clusters":[{"Cluster Name":"Bulk Vintage Sourcing & Supplier Evaluat…"
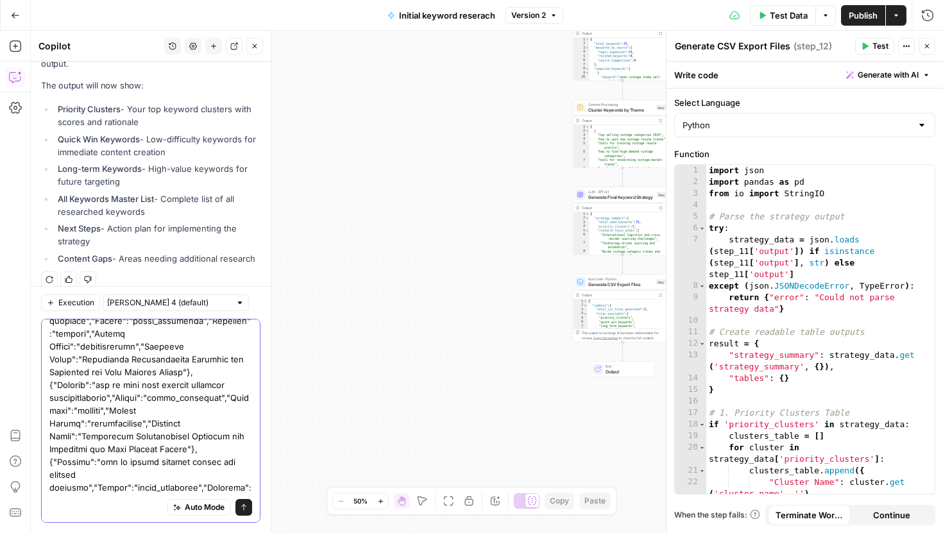
scroll to position [8079, 0]
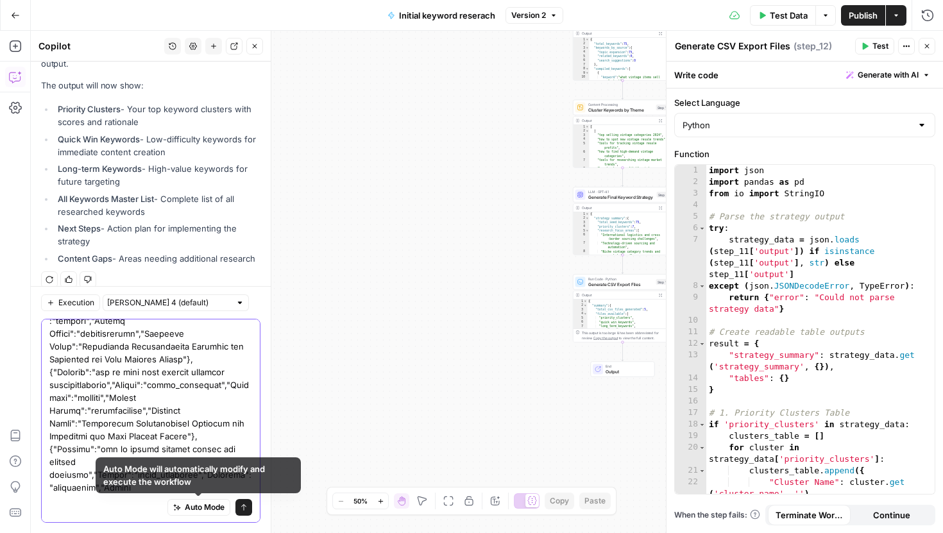
type textarea "the output is a json like this in the grid table: {"priority_clusters":[{"Clust…"
click at [246, 509] on icon "submit" at bounding box center [244, 507] width 8 height 8
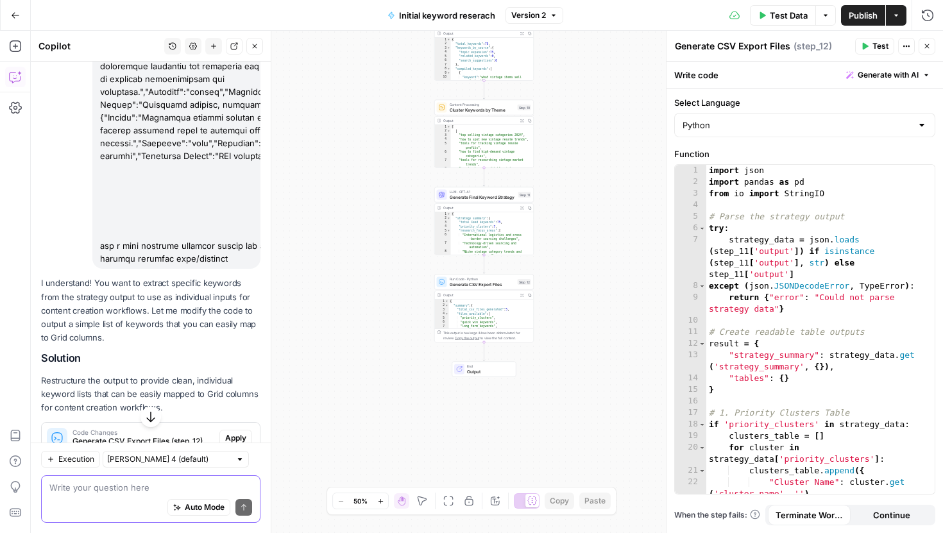
scroll to position [6426, 0]
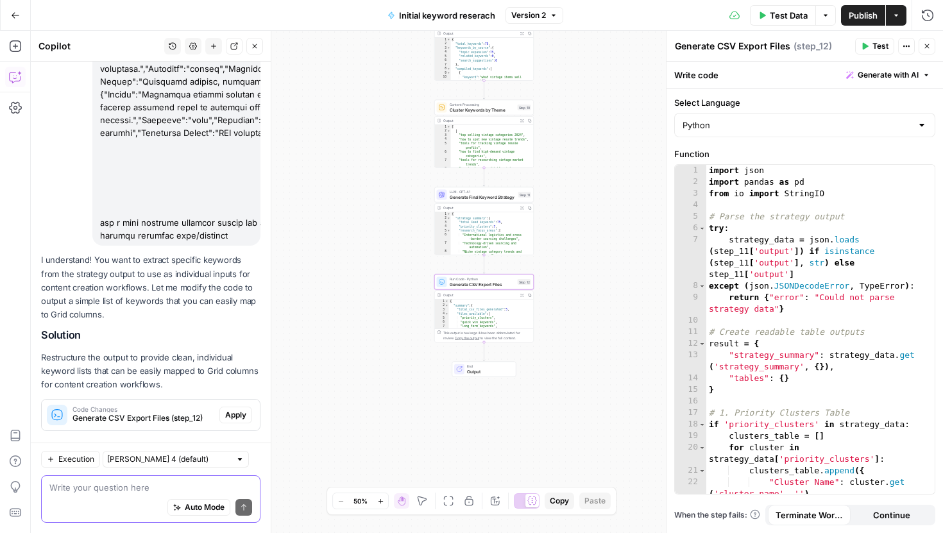
click at [232, 409] on span "Apply" at bounding box center [235, 415] width 21 height 12
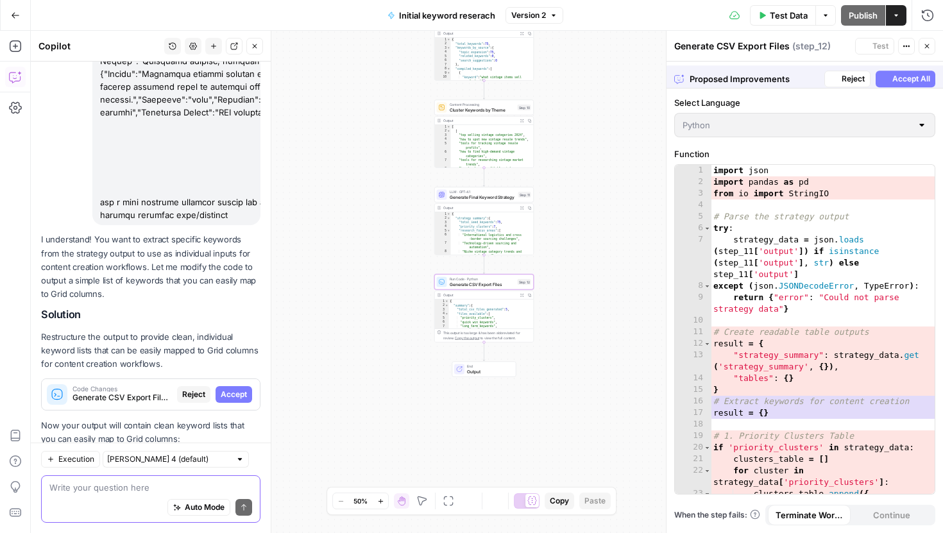
scroll to position [6406, 0]
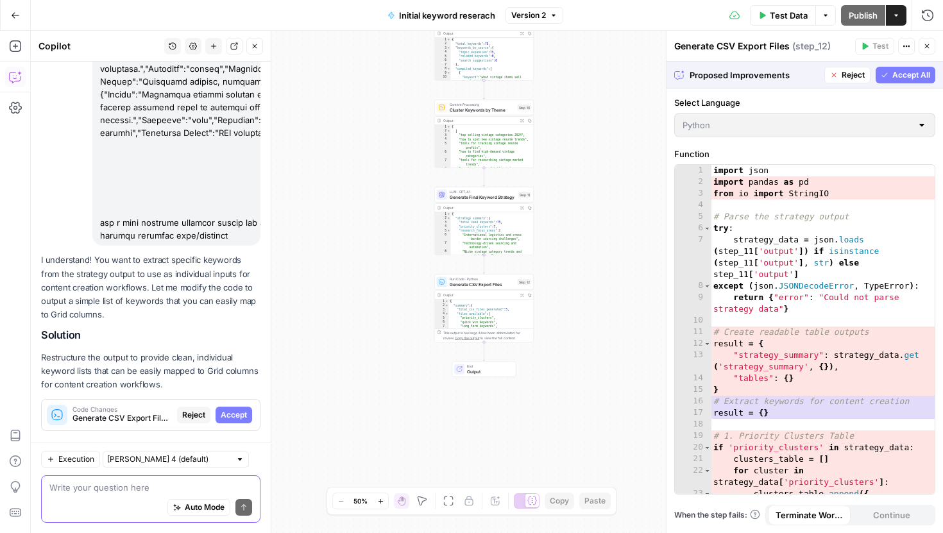
click at [897, 74] on span "Accept All" at bounding box center [911, 75] width 38 height 12
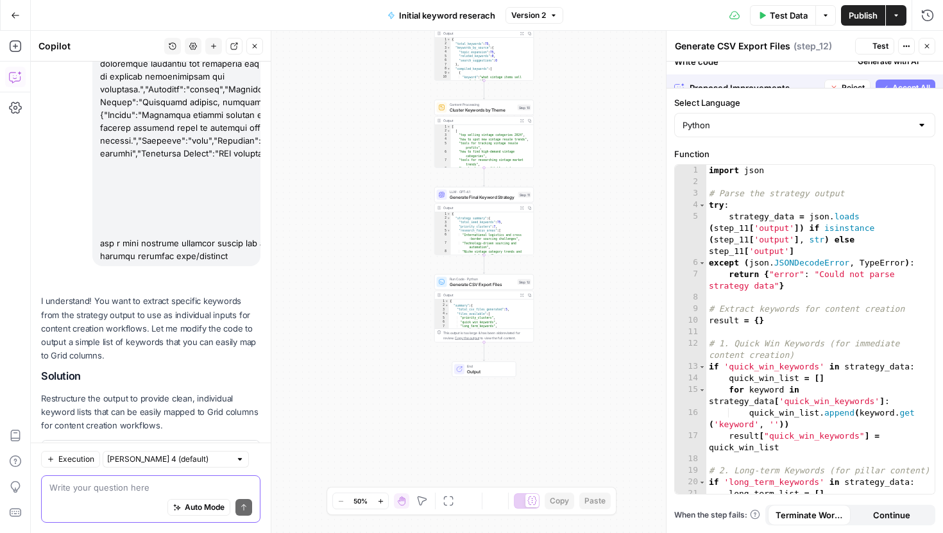
scroll to position [6447, 0]
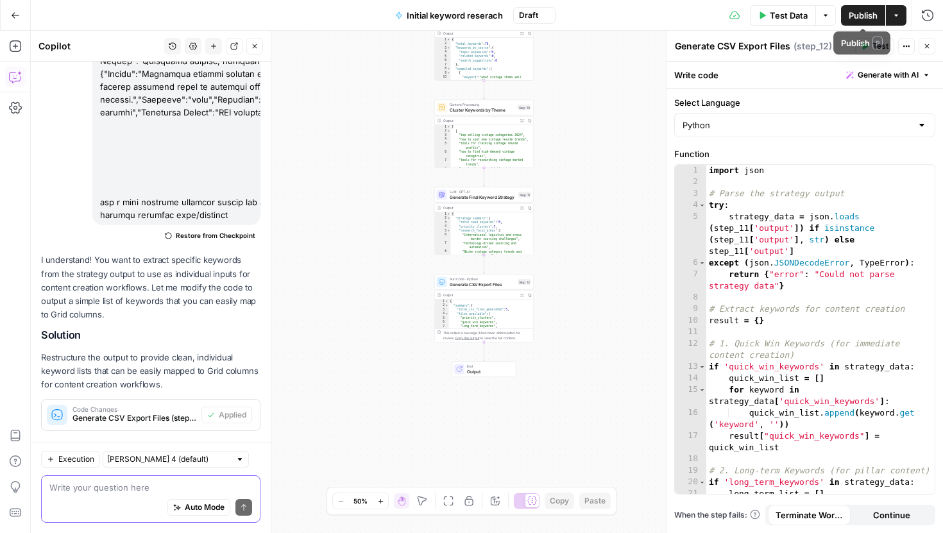
click at [852, 16] on span "Publish" at bounding box center [863, 15] width 29 height 13
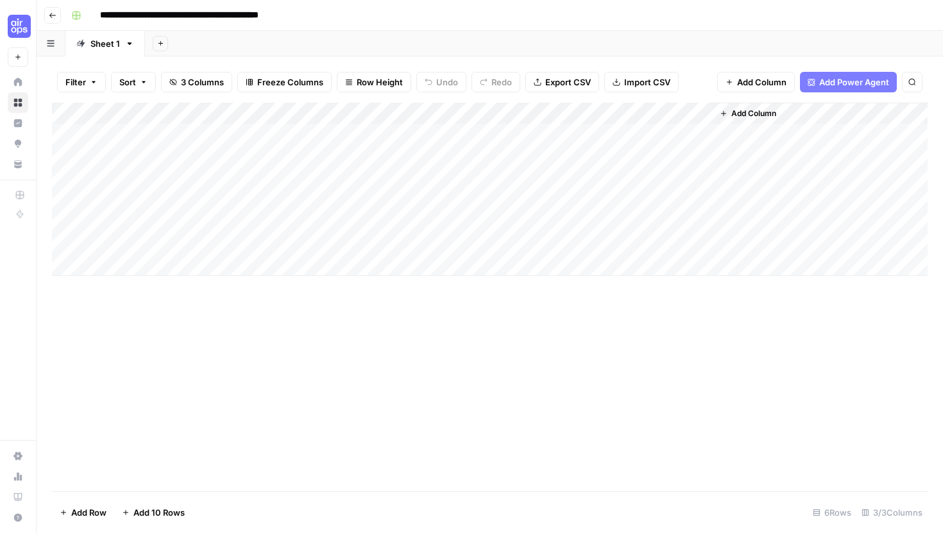
click at [686, 114] on div "Add Column" at bounding box center [490, 189] width 876 height 173
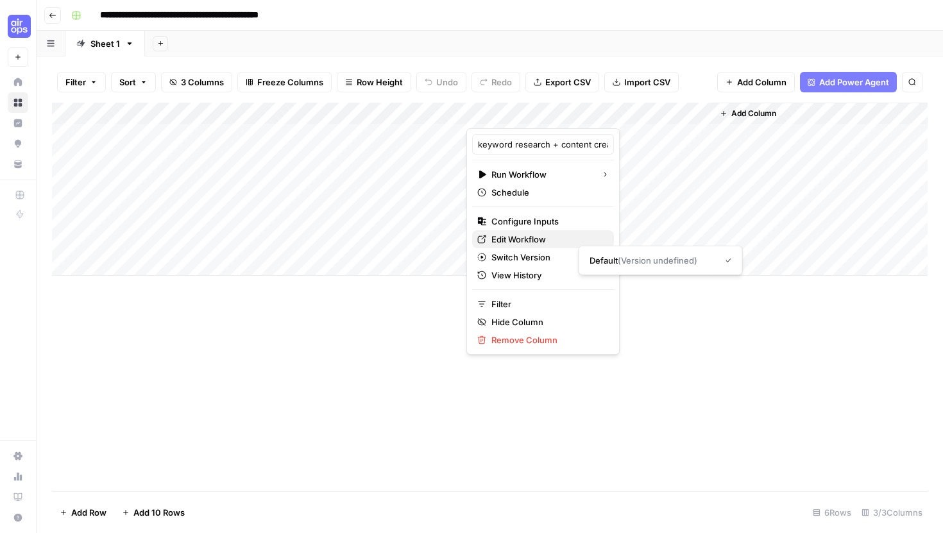
click at [504, 239] on span "Edit Workflow" at bounding box center [547, 239] width 112 height 13
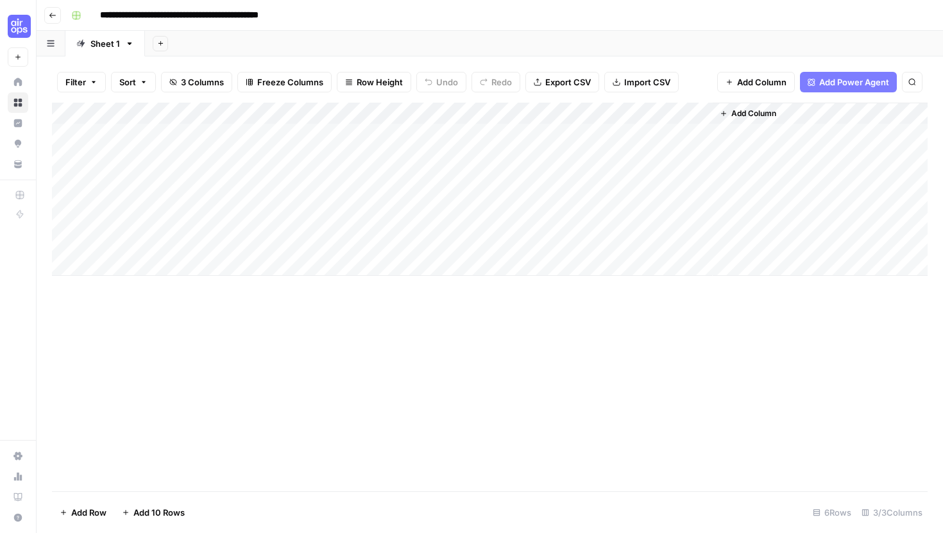
click at [273, 115] on div "Add Column" at bounding box center [490, 189] width 876 height 173
click at [146, 291] on span "Remove Column" at bounding box center [178, 286] width 112 height 13
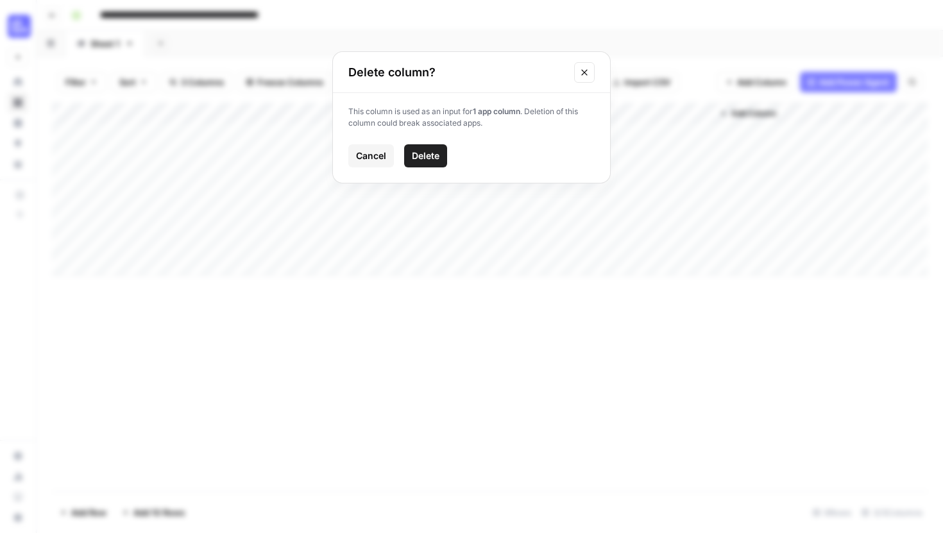
click at [432, 151] on span "Delete" at bounding box center [426, 155] width 28 height 13
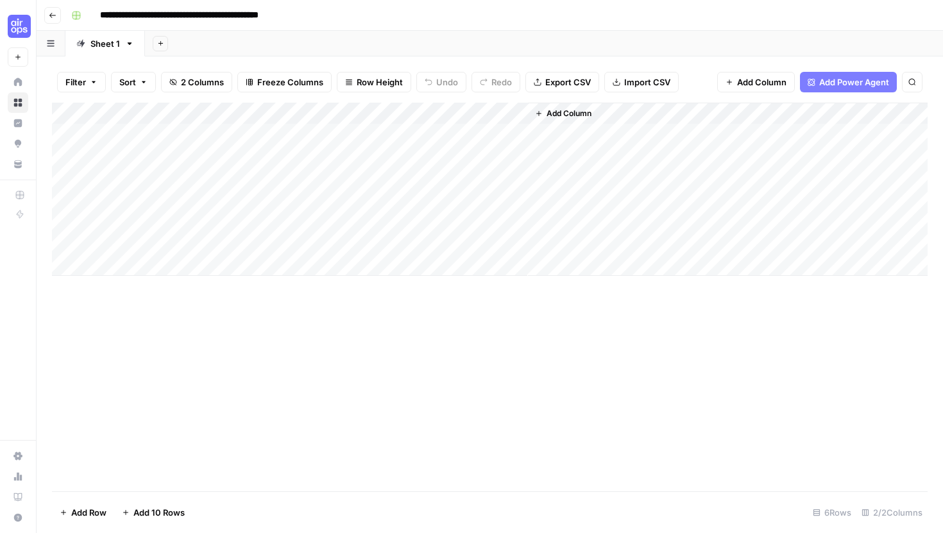
click at [271, 115] on div "Add Column" at bounding box center [490, 189] width 876 height 173
click at [177, 286] on span "Remove Column" at bounding box center [178, 286] width 112 height 13
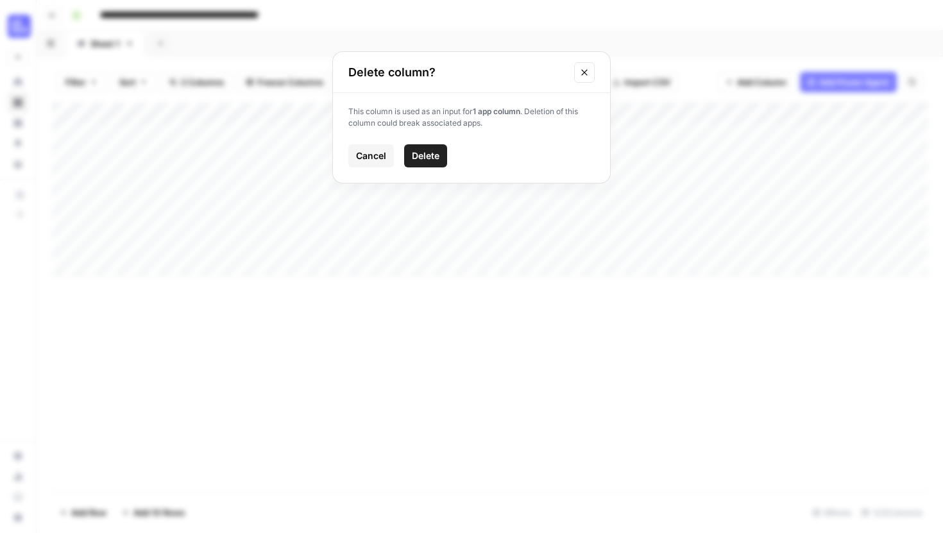
click at [436, 147] on button "Delete" at bounding box center [425, 155] width 43 height 23
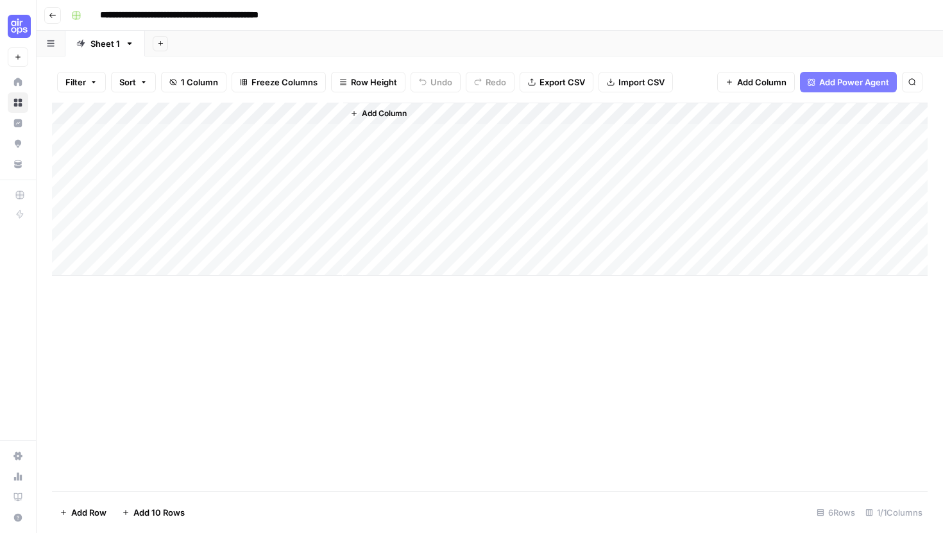
click at [319, 110] on div "Add Column" at bounding box center [490, 189] width 876 height 173
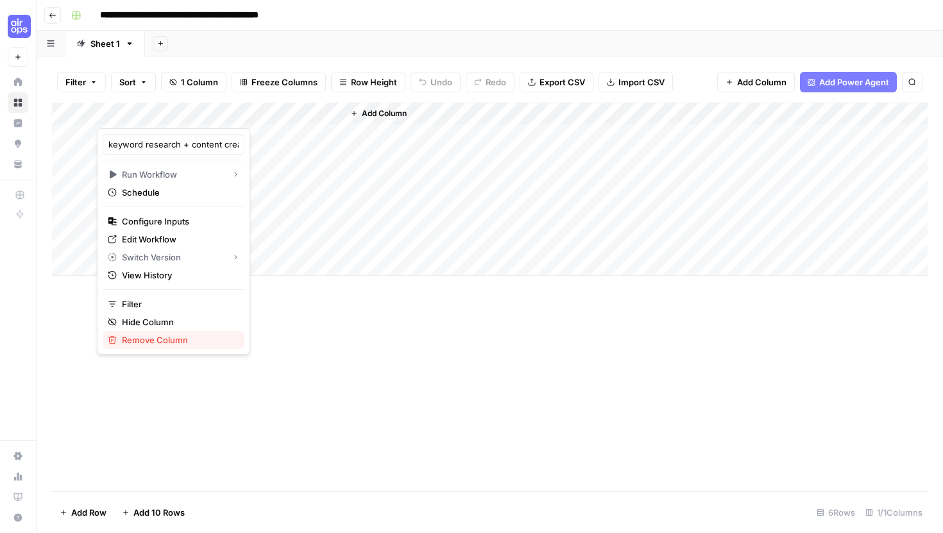
click at [151, 343] on span "Remove Column" at bounding box center [178, 340] width 112 height 13
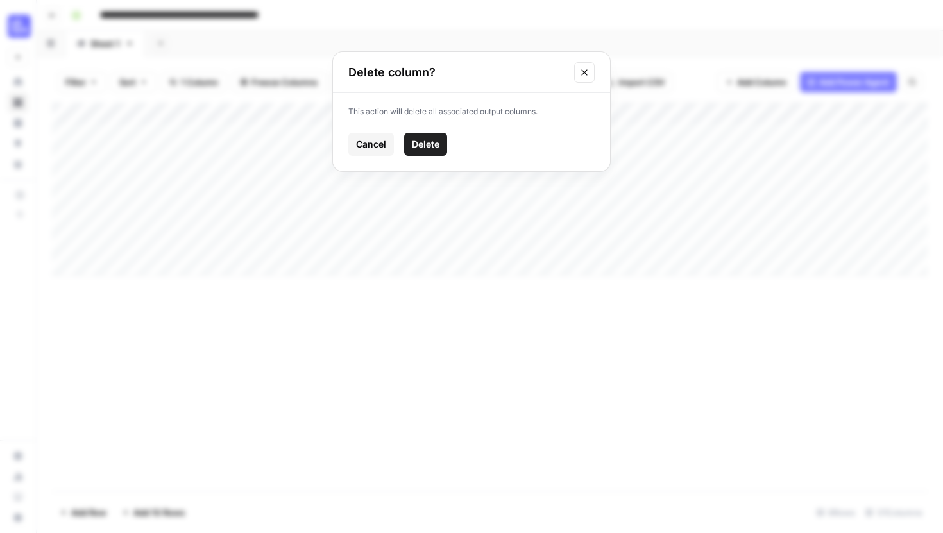
click at [416, 147] on span "Delete" at bounding box center [426, 144] width 28 height 13
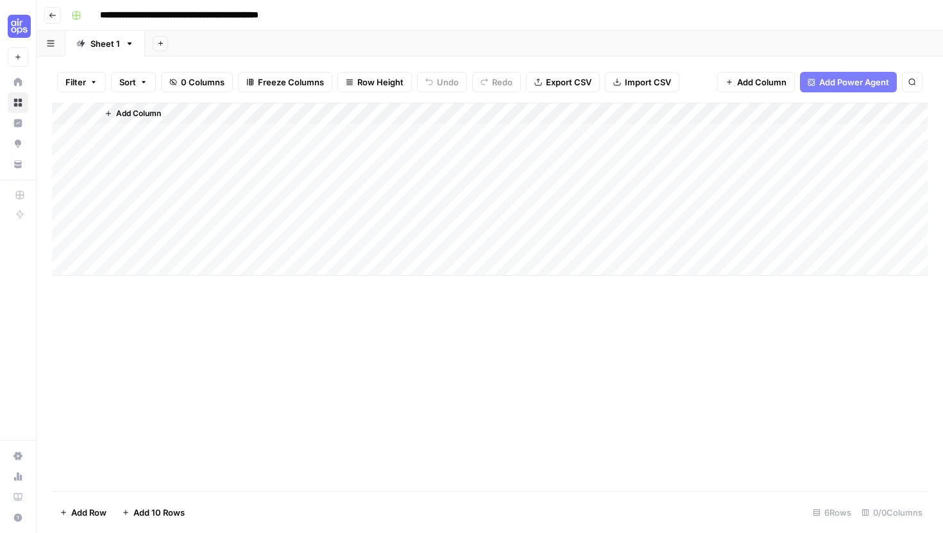
click at [124, 114] on span "Add Column" at bounding box center [138, 114] width 45 height 12
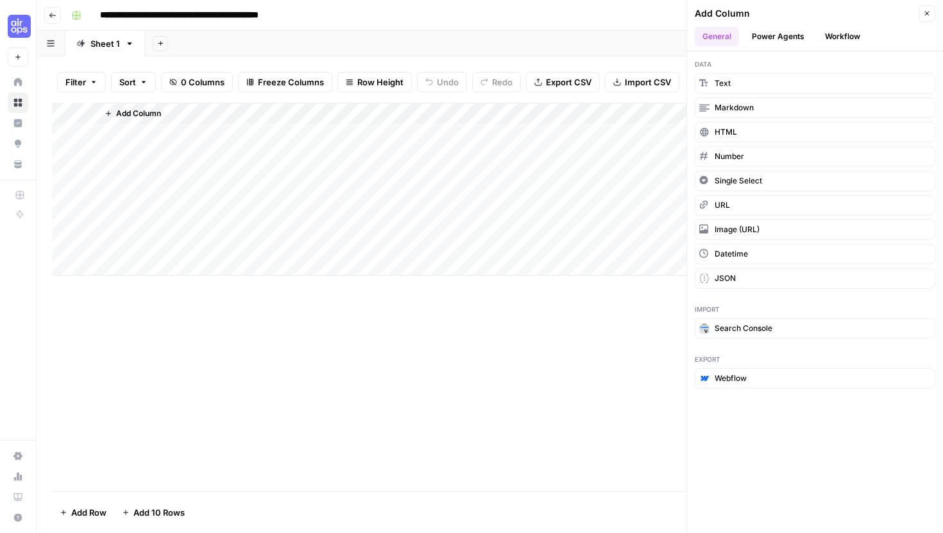
click at [836, 40] on button "Workflow" at bounding box center [842, 36] width 51 height 19
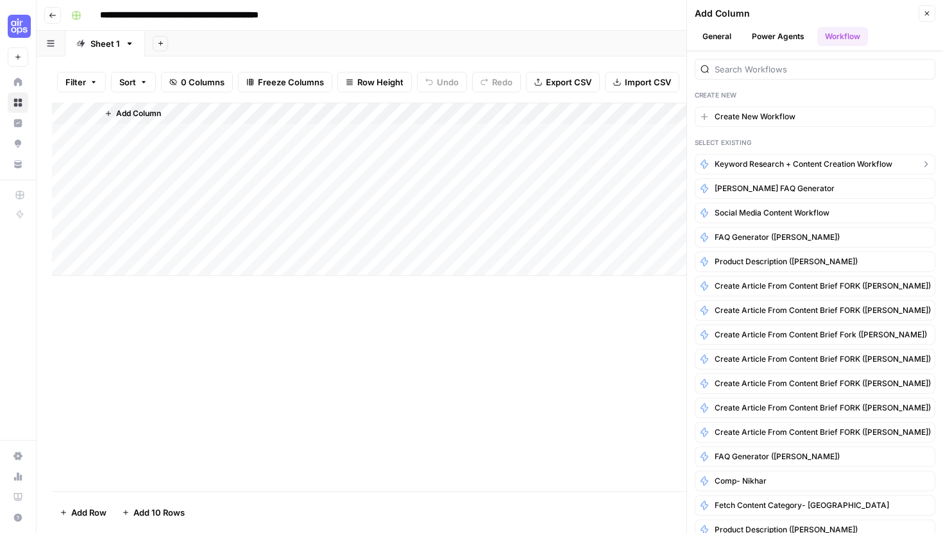
click at [740, 170] on button "keyword research + content creation workflow" at bounding box center [815, 164] width 241 height 21
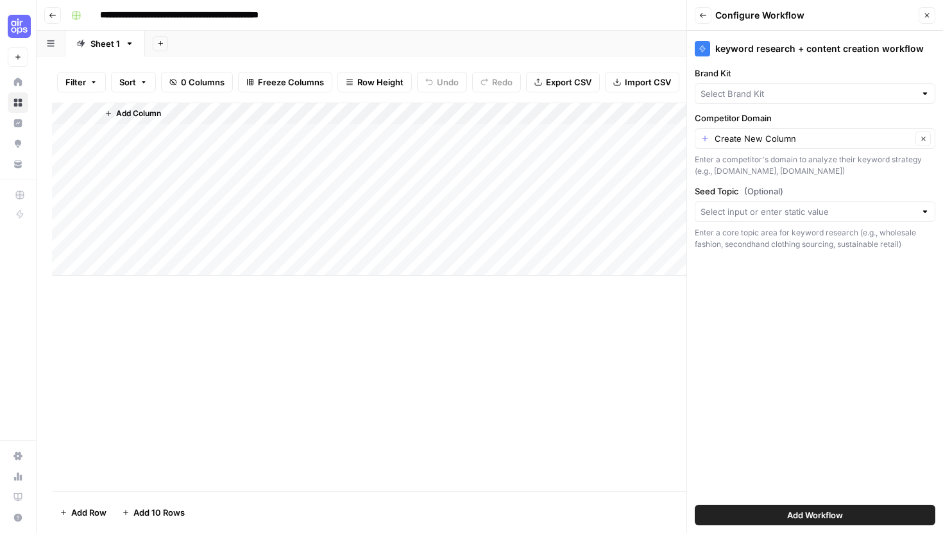
type input "[PERSON_NAME]"
click at [756, 132] on input "Competitor Domain" at bounding box center [813, 138] width 197 height 13
type input "Create New Column"
click at [752, 330] on div "keyword research + content creation workflow Brand Kit Fleek Clear Competitor D…" at bounding box center [815, 282] width 256 height 502
click at [702, 20] on button "Back" at bounding box center [703, 15] width 17 height 17
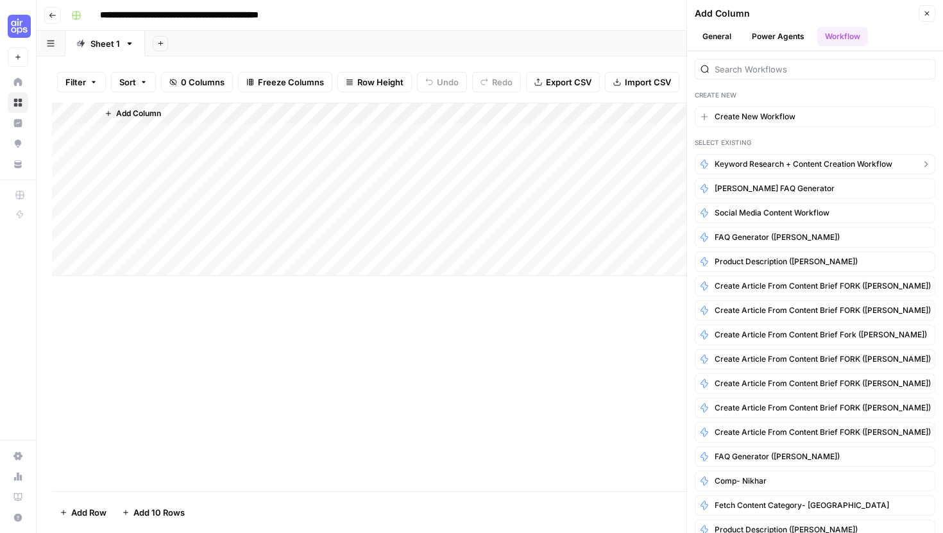
click at [749, 167] on span "keyword research + content creation workflow" at bounding box center [804, 164] width 178 height 12
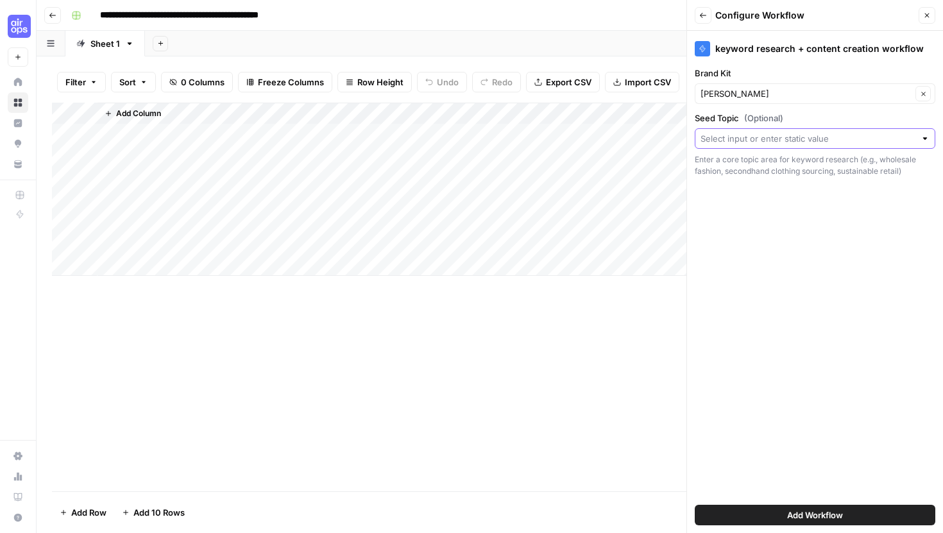
click at [759, 142] on input "Seed Topic (Optional)" at bounding box center [807, 138] width 215 height 13
click at [743, 167] on span "Create New Column" at bounding box center [819, 168] width 199 height 13
type input "Create New Column"
click at [734, 516] on button "Add Workflow" at bounding box center [815, 515] width 241 height 21
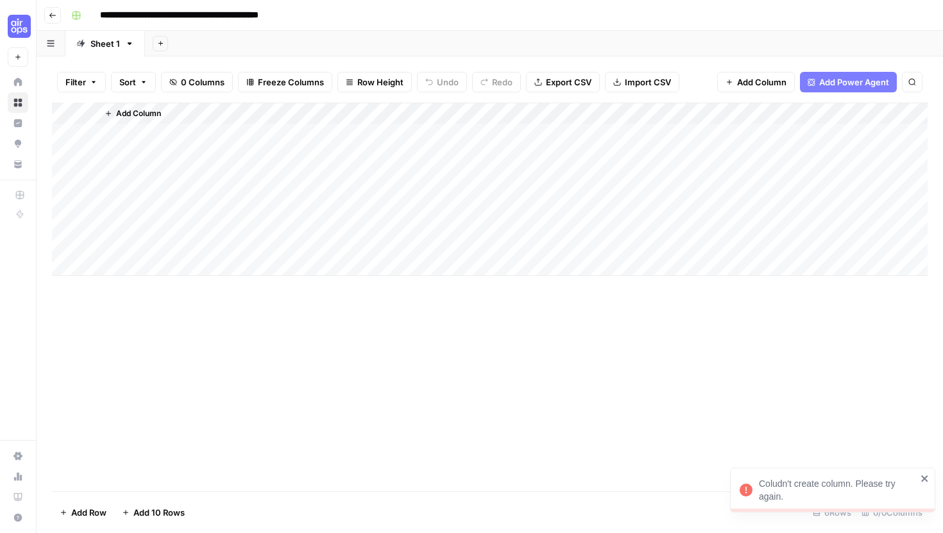
click at [921, 479] on icon "close" at bounding box center [924, 478] width 9 height 10
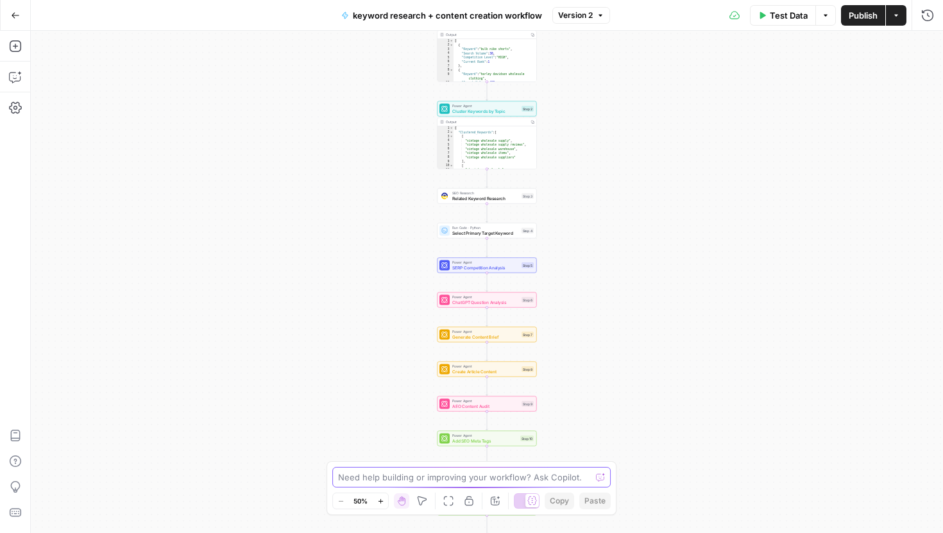
click at [377, 478] on textarea at bounding box center [464, 477] width 253 height 13
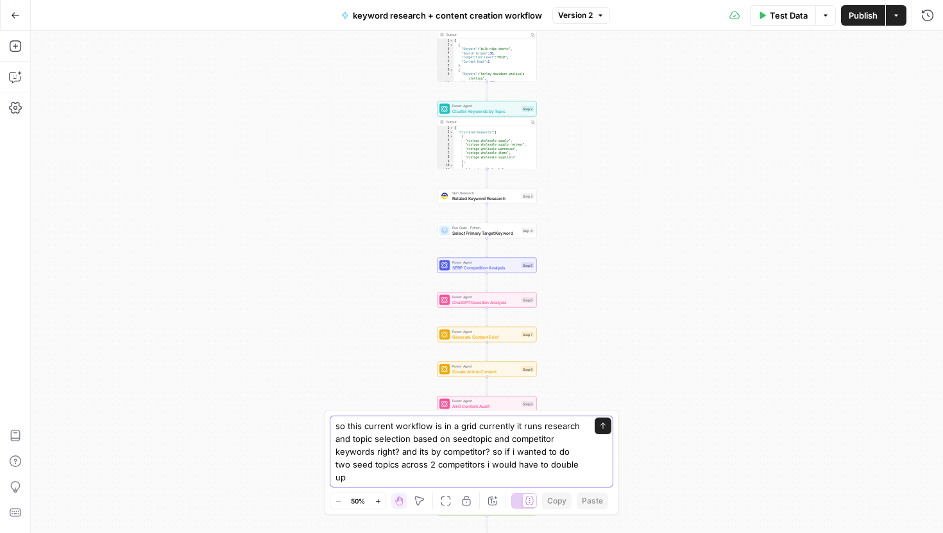
type textarea "so this current workflow is in a grid currently it runs research and topic sele…"
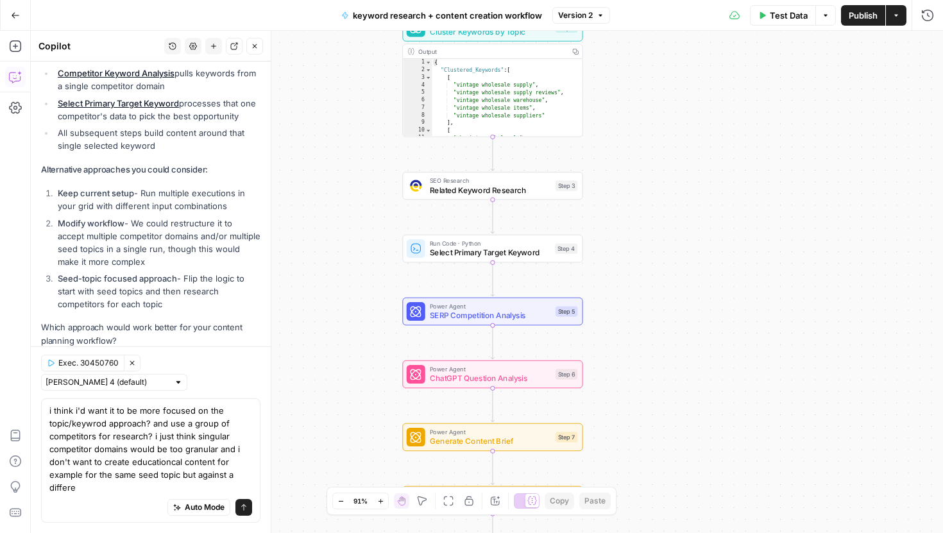
scroll to position [529, 0]
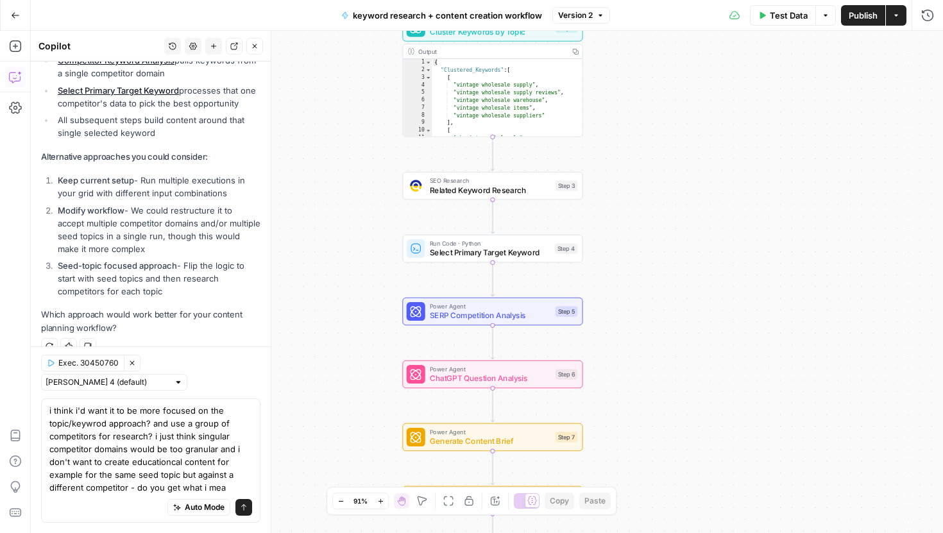
type textarea "i think i'd want it to be more focused on the topic/keywrod approach? and use a…"
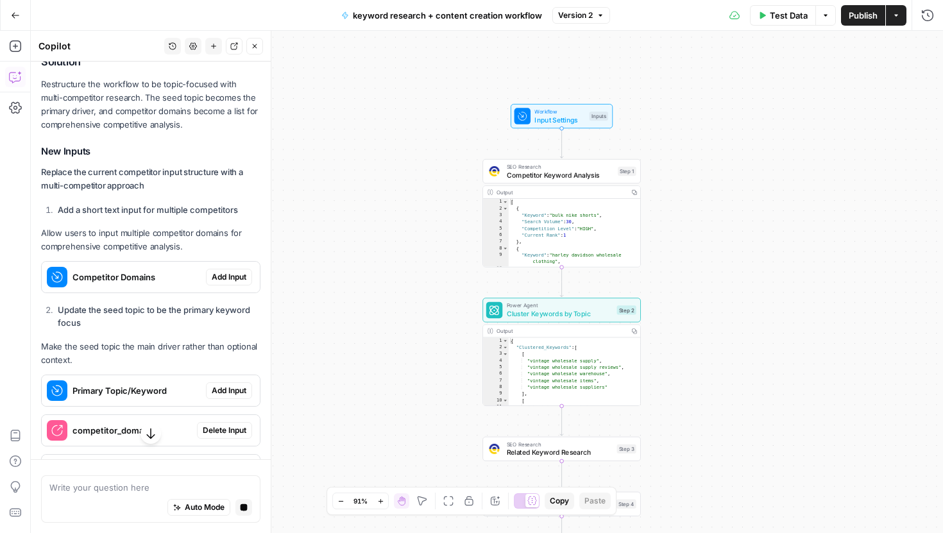
scroll to position [1051, 0]
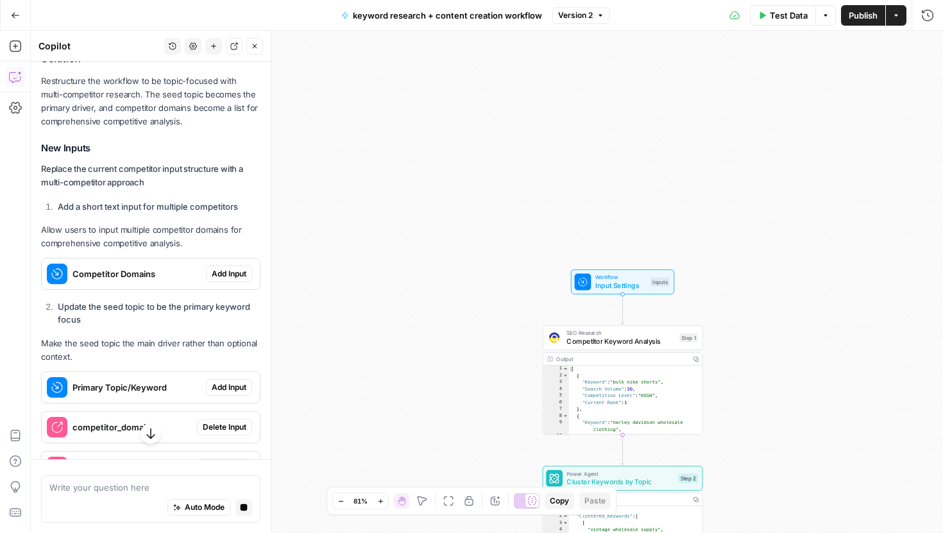
click at [232, 275] on span "Add Input" at bounding box center [229, 274] width 35 height 12
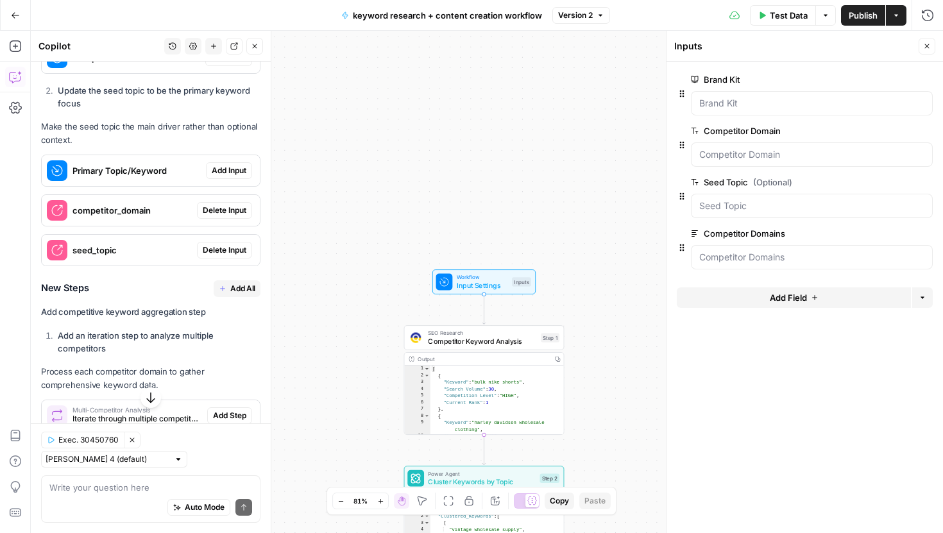
scroll to position [1317, 0]
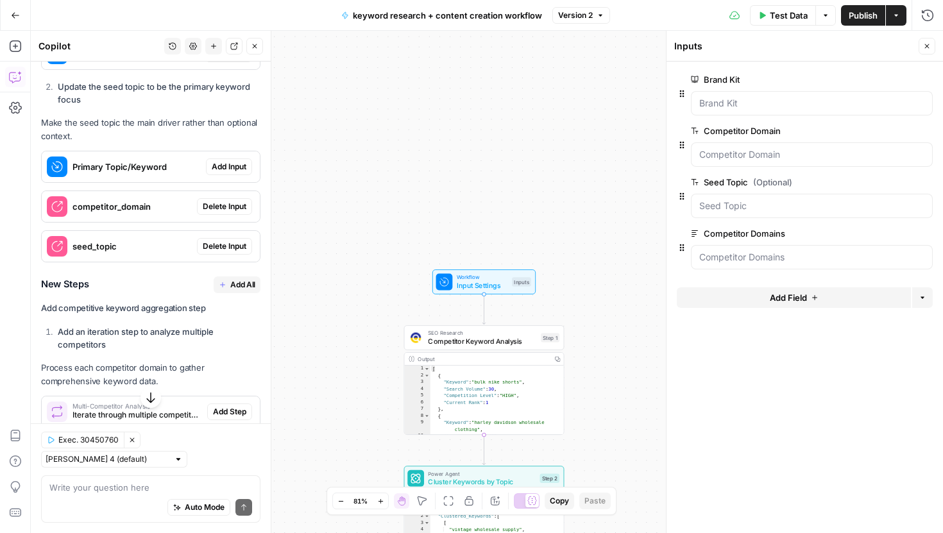
click at [225, 162] on span "Add Input" at bounding box center [229, 167] width 35 height 12
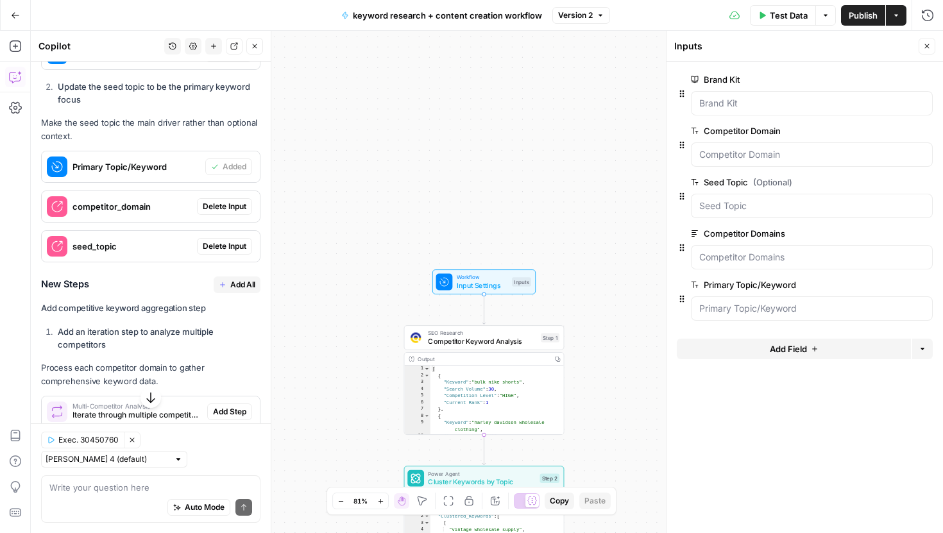
click at [212, 211] on span "Delete Input" at bounding box center [225, 207] width 44 height 12
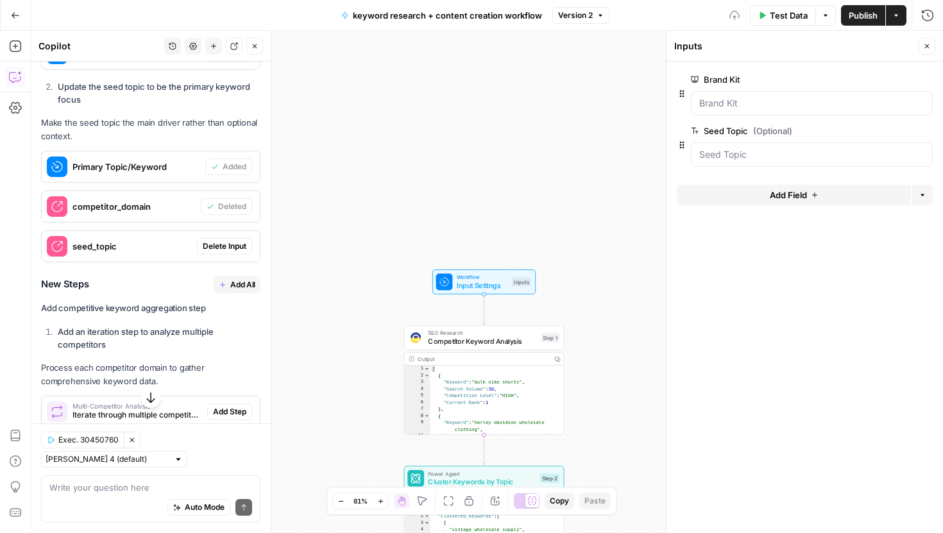
click at [216, 246] on span "Delete Input" at bounding box center [225, 247] width 44 height 12
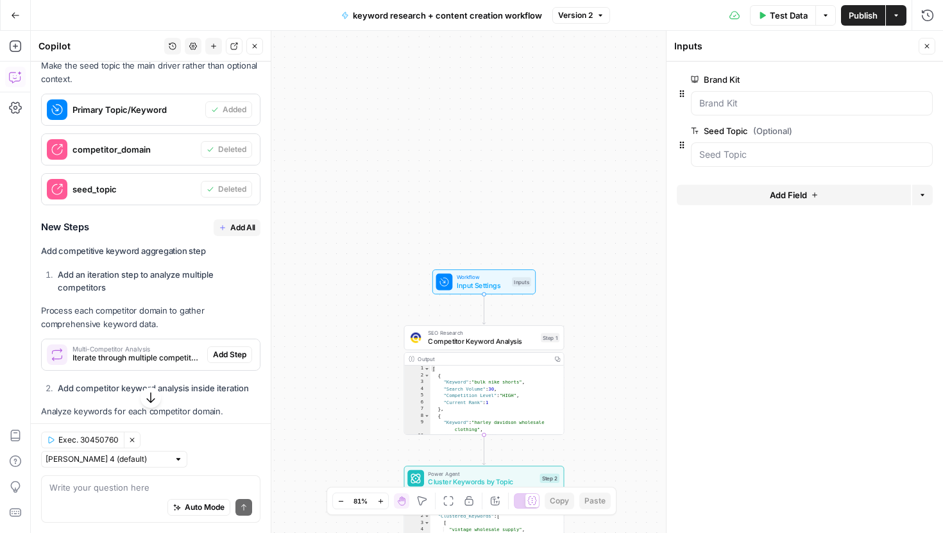
click at [232, 227] on span "Add All" at bounding box center [242, 228] width 25 height 12
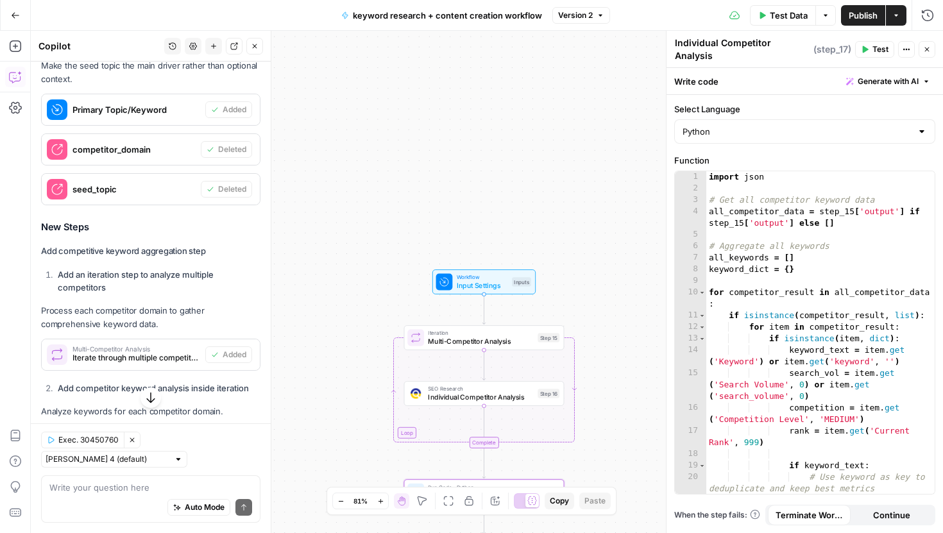
type textarea "Aggregate Competitor Keywords"
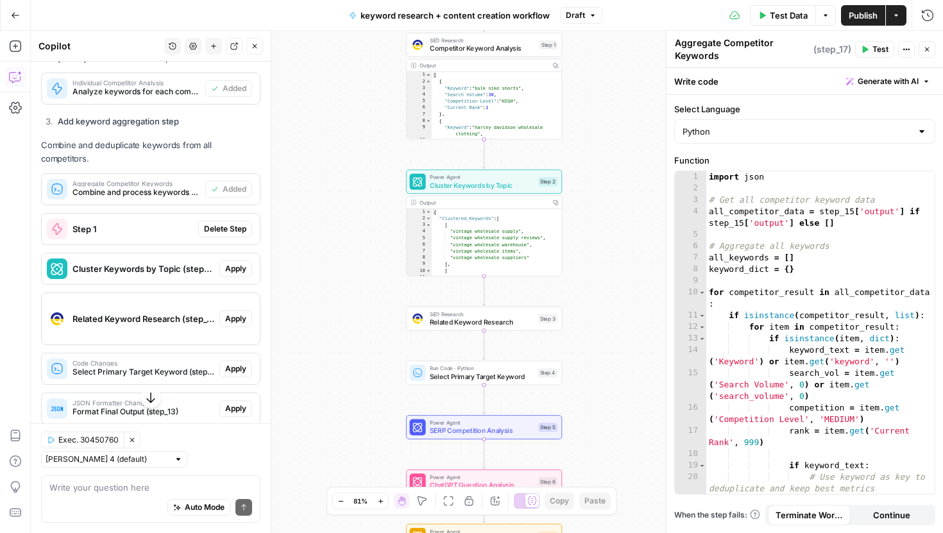
scroll to position [1736, 0]
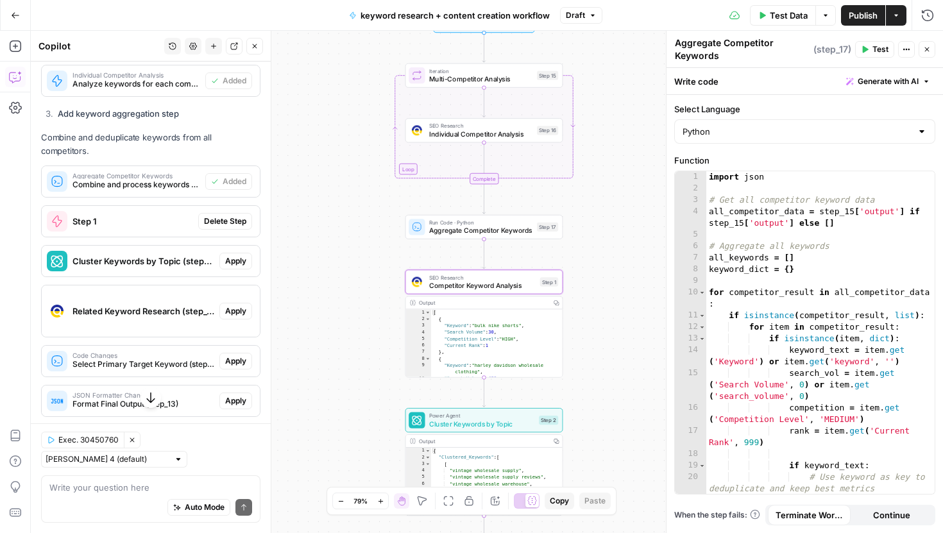
click at [224, 216] on span "Delete Step" at bounding box center [225, 222] width 42 height 12
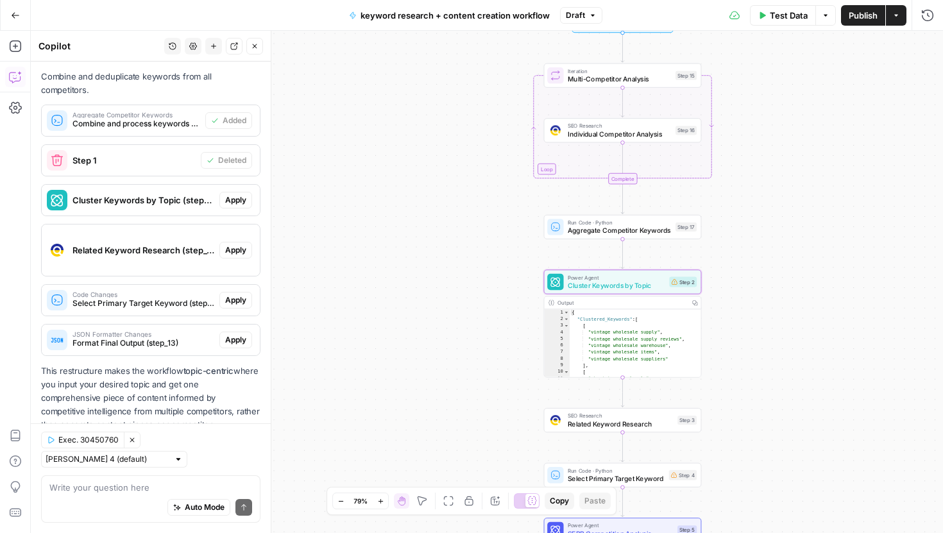
scroll to position [1803, 0]
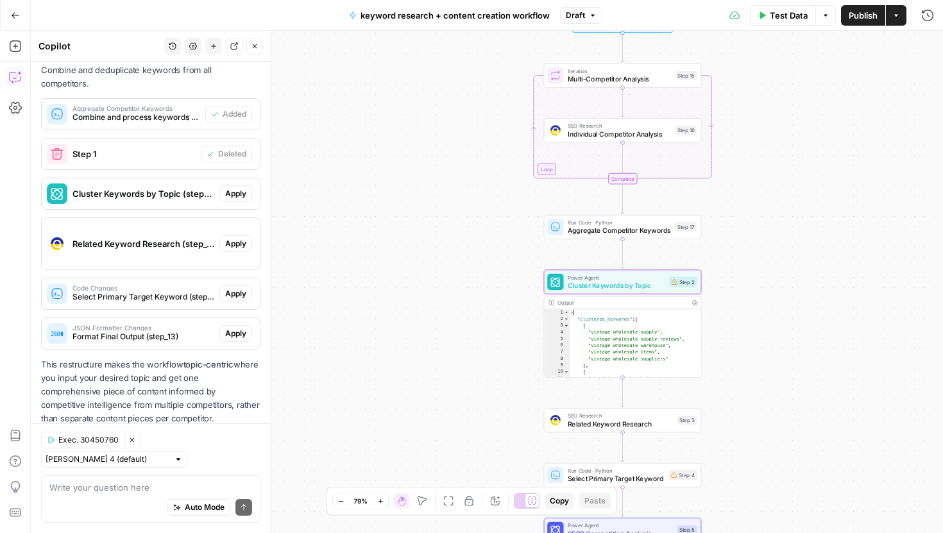
click at [232, 188] on span "Apply" at bounding box center [235, 194] width 21 height 12
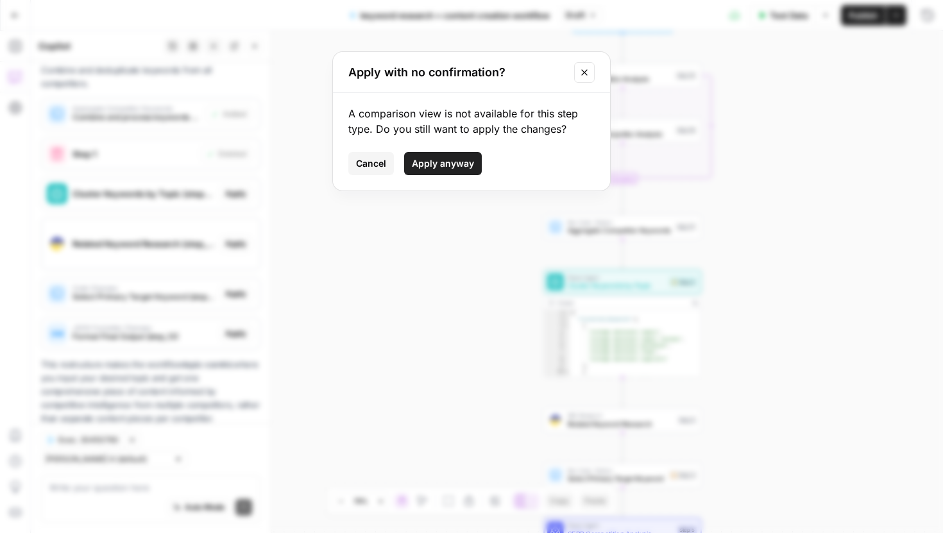
click at [459, 154] on button "Apply anyway" at bounding box center [443, 163] width 78 height 23
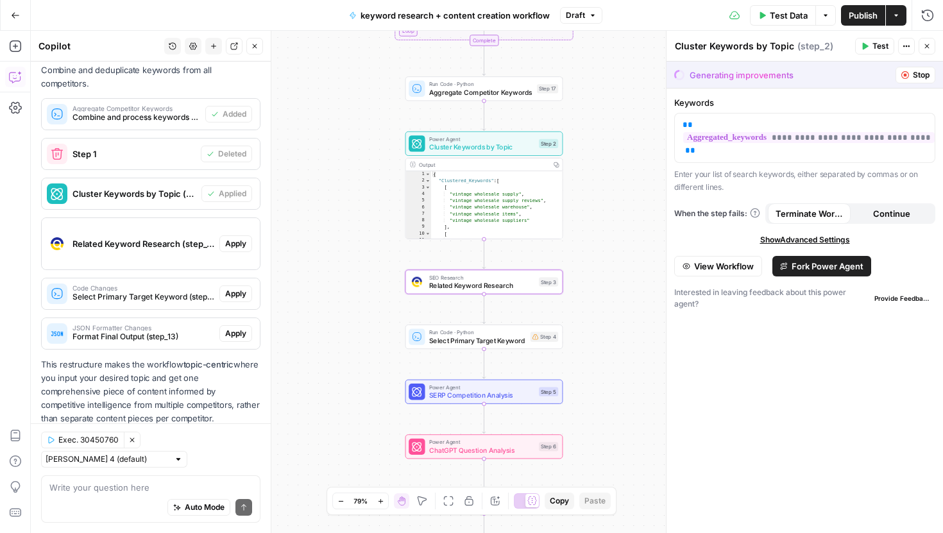
click at [238, 238] on span "Apply" at bounding box center [235, 244] width 21 height 12
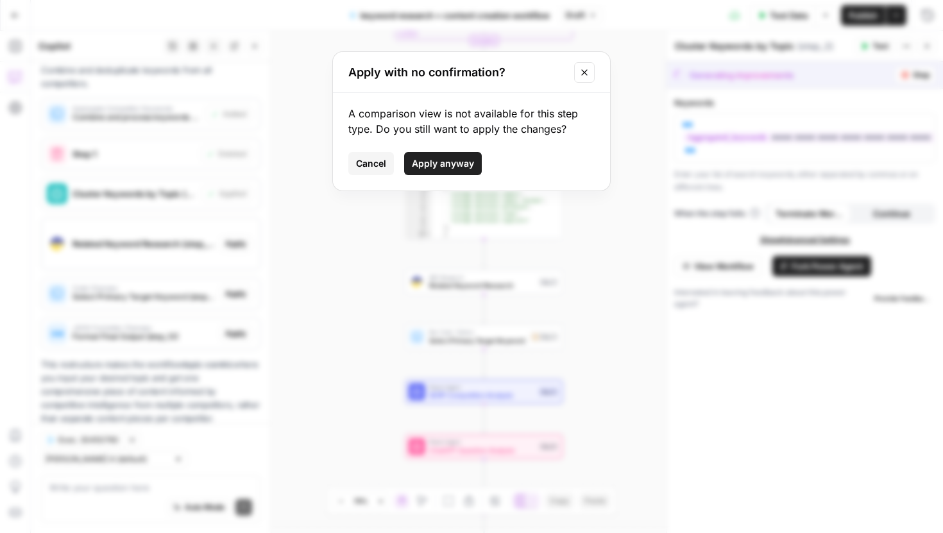
click at [437, 167] on span "Apply anyway" at bounding box center [443, 163] width 62 height 13
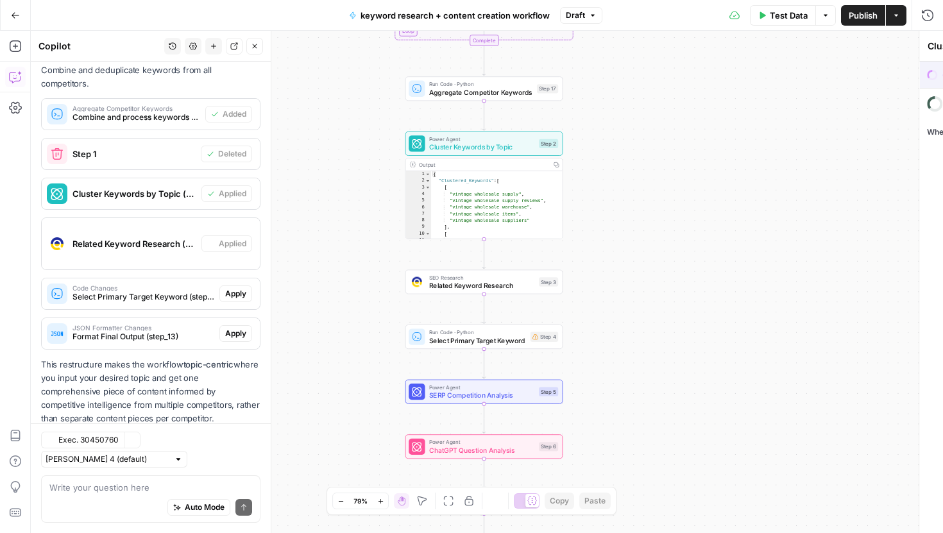
type textarea "Related Keyword Research"
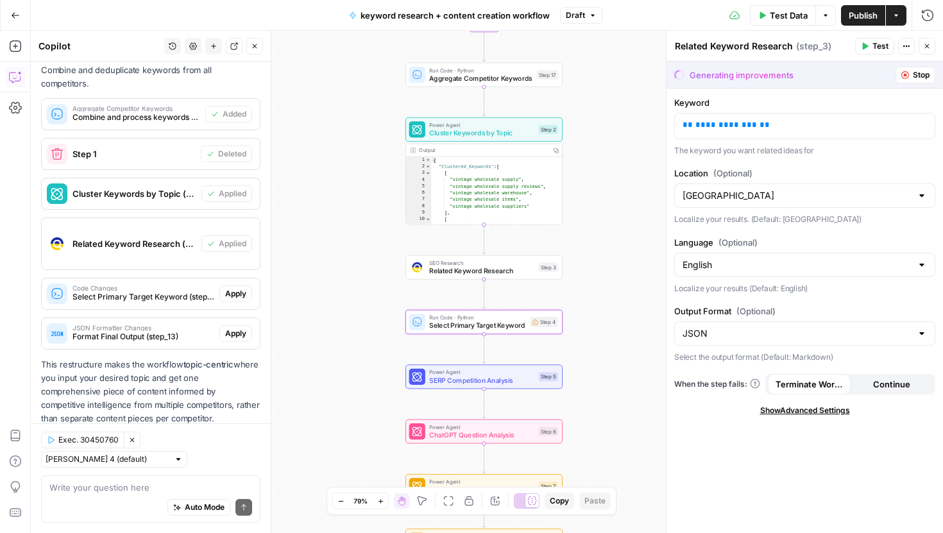
click at [241, 288] on span "Apply" at bounding box center [235, 294] width 21 height 12
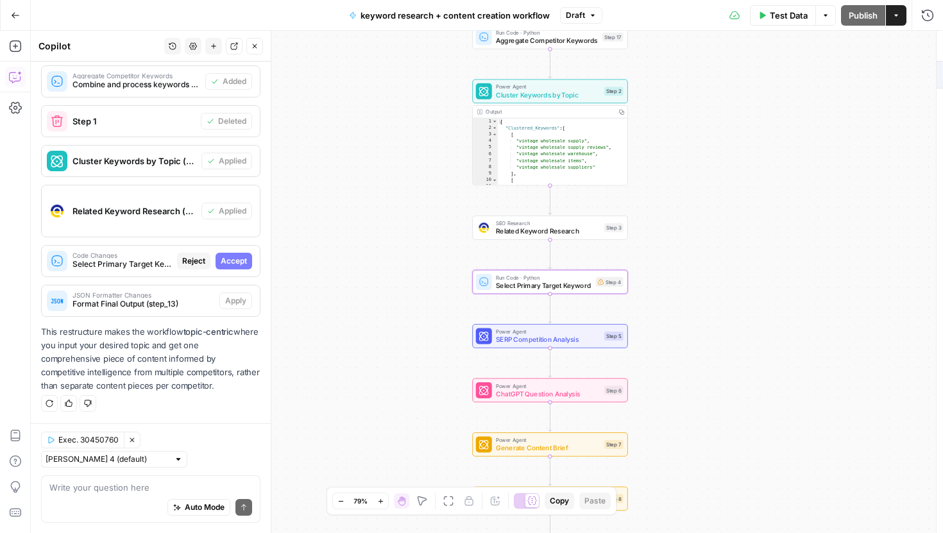
scroll to position [1762, 0]
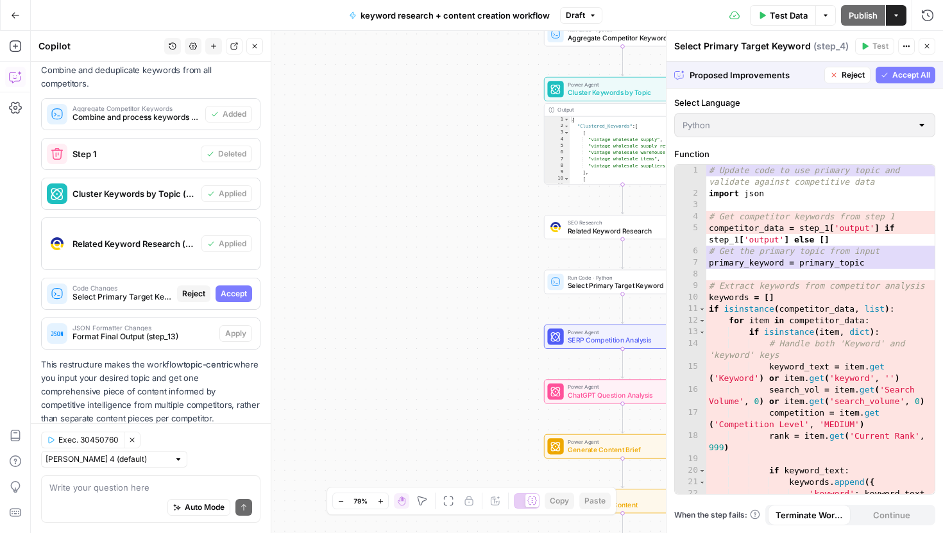
click at [913, 71] on span "Accept All" at bounding box center [911, 75] width 38 height 12
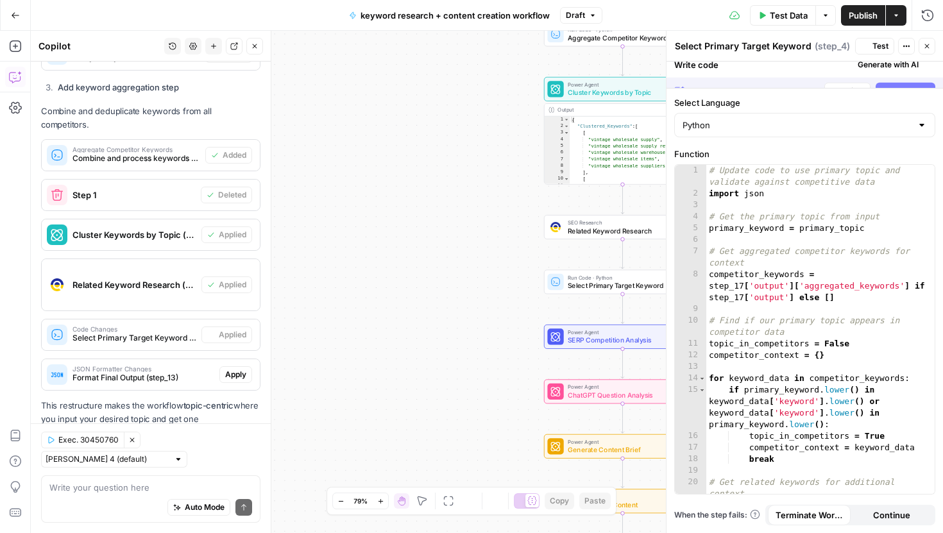
scroll to position [1803, 0]
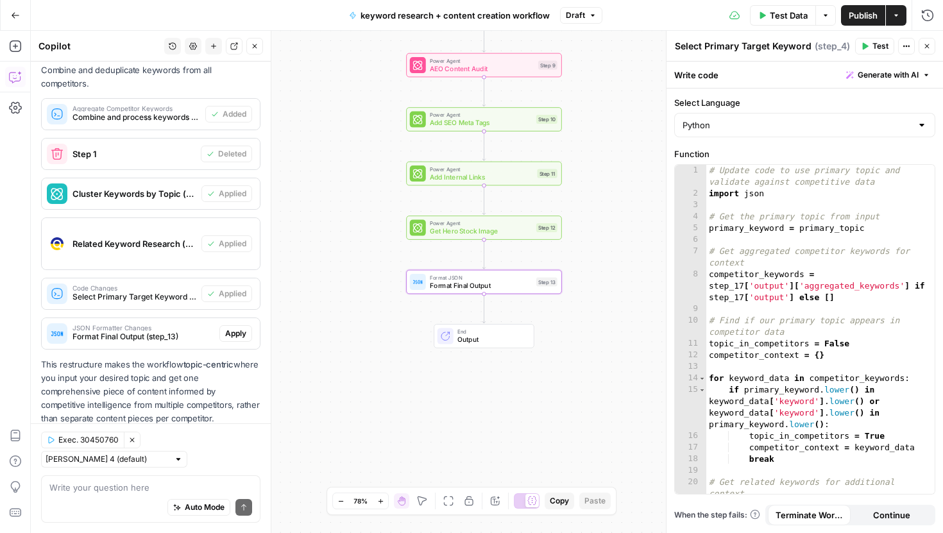
click at [227, 328] on span "Apply" at bounding box center [235, 334] width 21 height 12
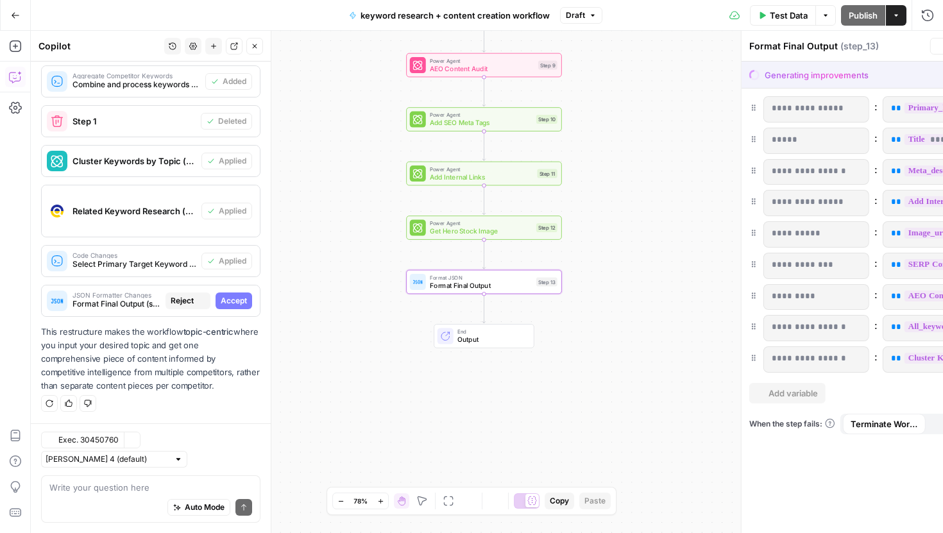
scroll to position [1762, 0]
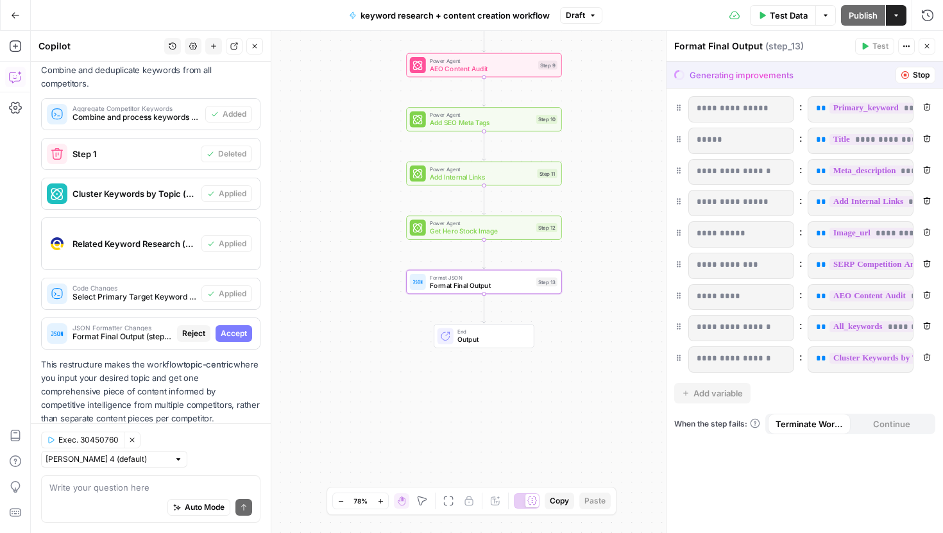
click at [227, 328] on span "Accept" at bounding box center [234, 334] width 26 height 12
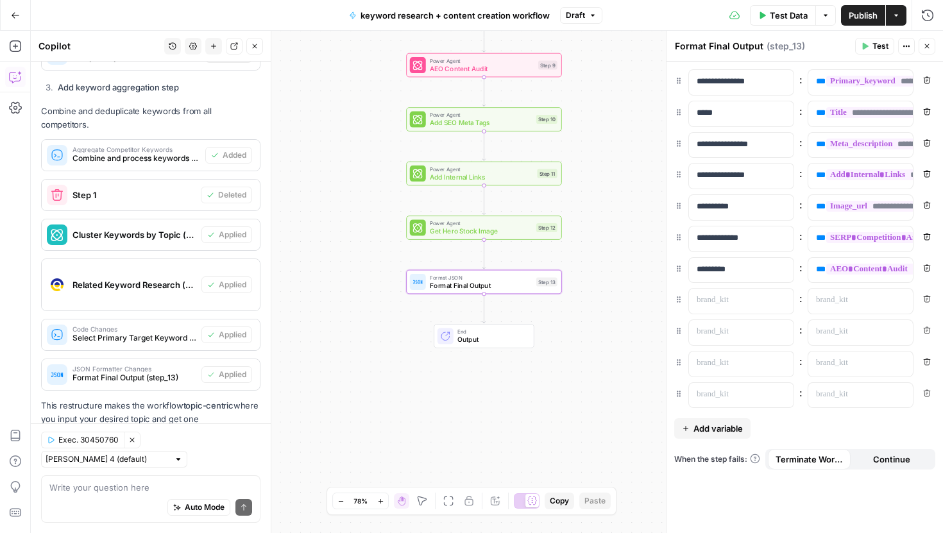
scroll to position [1803, 0]
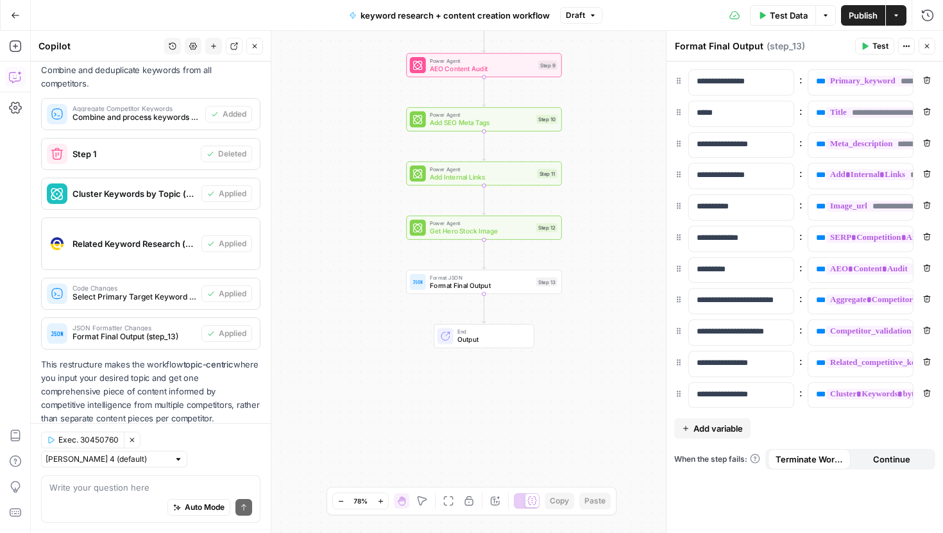
click at [130, 444] on icon "button" at bounding box center [132, 440] width 8 height 8
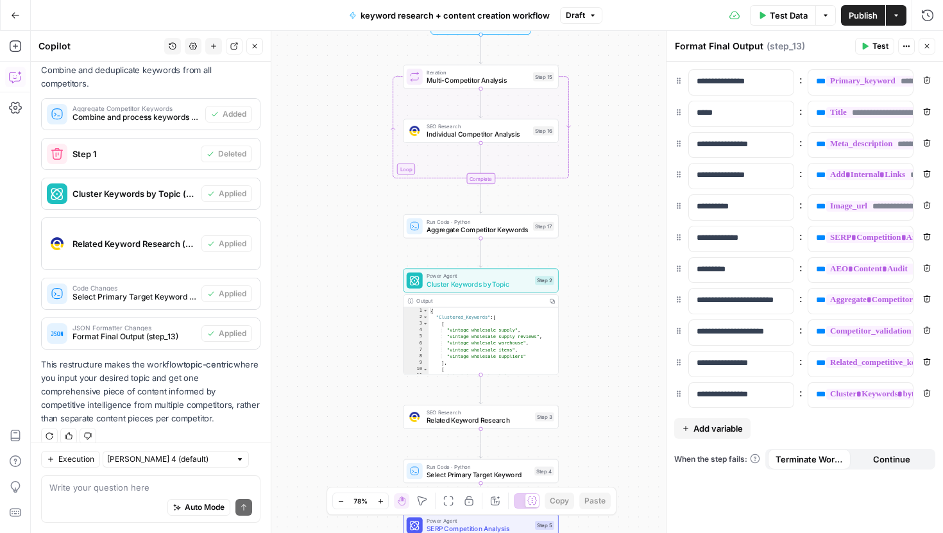
drag, startPoint x: 374, startPoint y: 164, endPoint x: 375, endPoint y: 359, distance: 194.3
click at [376, 362] on div "Workflow Input Settings Inputs Loop Iteration Multi-Competitor Analysis Step 15…" at bounding box center [487, 282] width 912 height 502
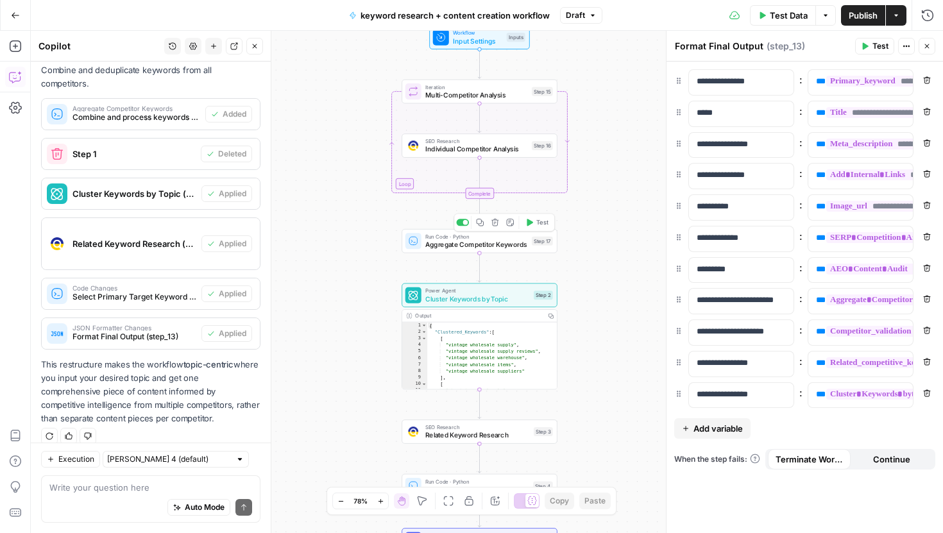
click at [436, 246] on span "Aggregate Competitor Keywords" at bounding box center [476, 244] width 103 height 10
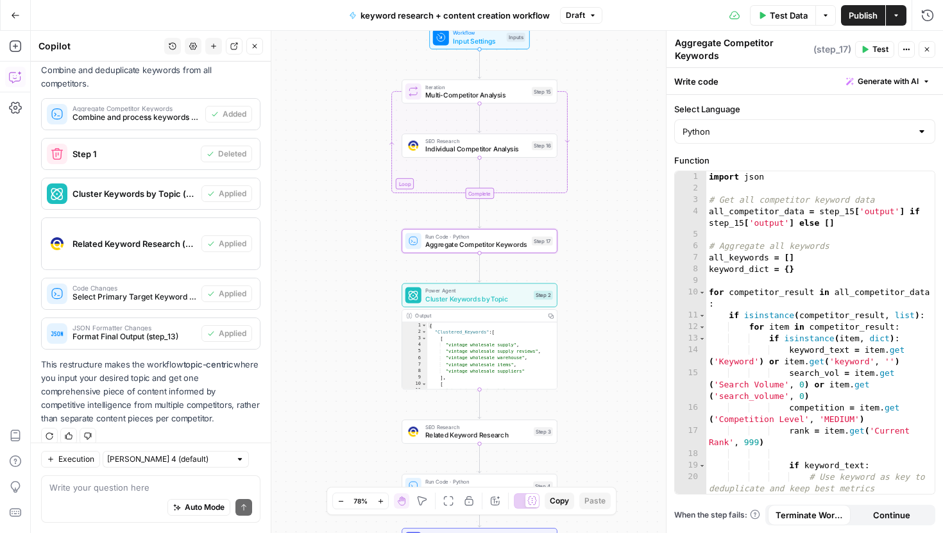
click at [453, 298] on span "Cluster Keywords by Topic" at bounding box center [477, 299] width 105 height 10
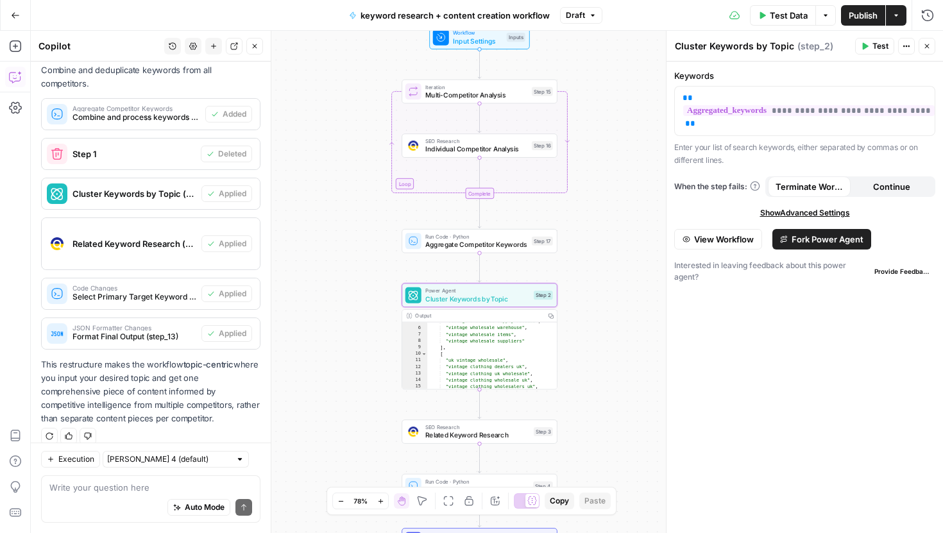
scroll to position [0, 0]
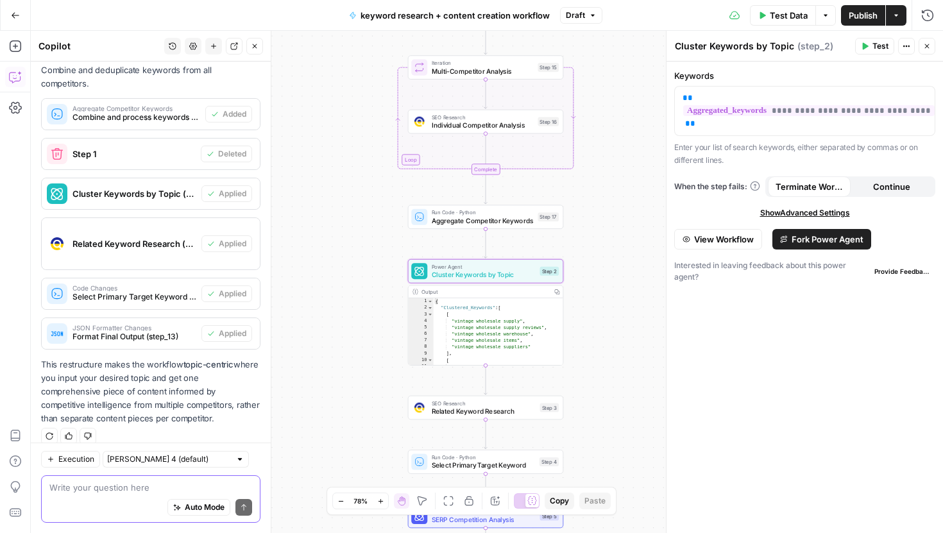
click at [153, 493] on textarea at bounding box center [150, 487] width 203 height 13
type textarea "so what does this do now"
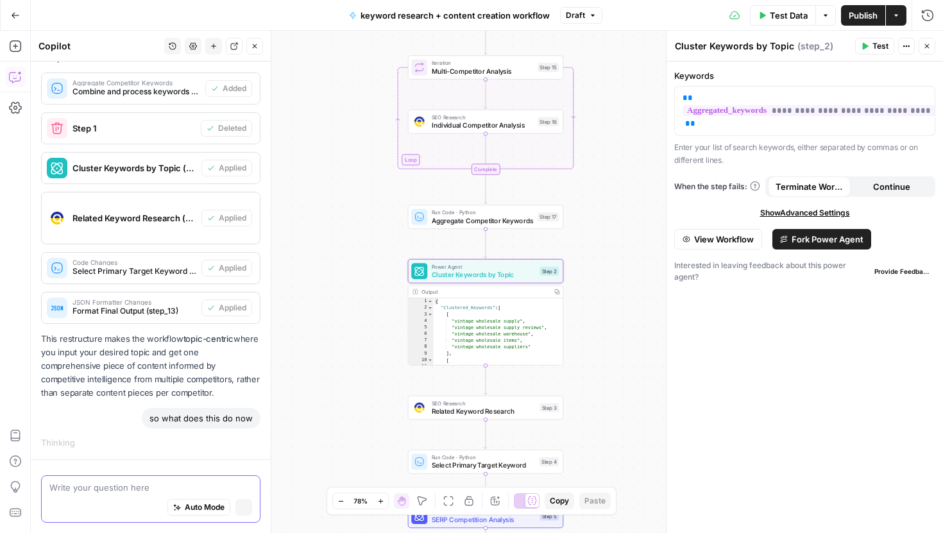
scroll to position [1764, 0]
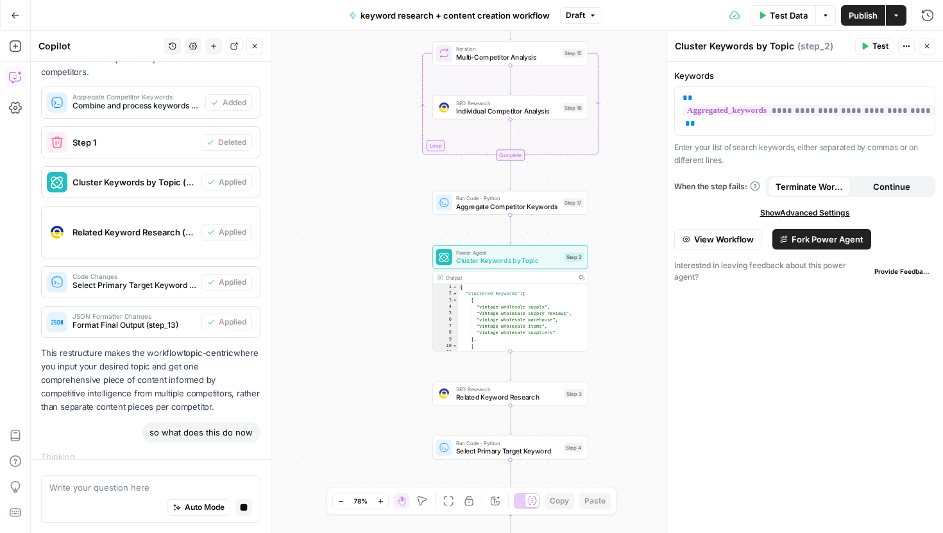
drag, startPoint x: 590, startPoint y: 81, endPoint x: 571, endPoint y: 65, distance: 24.6
click at [571, 65] on div "Workflow Input Settings Inputs Loop Iteration Multi-Competitor Analysis Step 15…" at bounding box center [487, 282] width 912 height 502
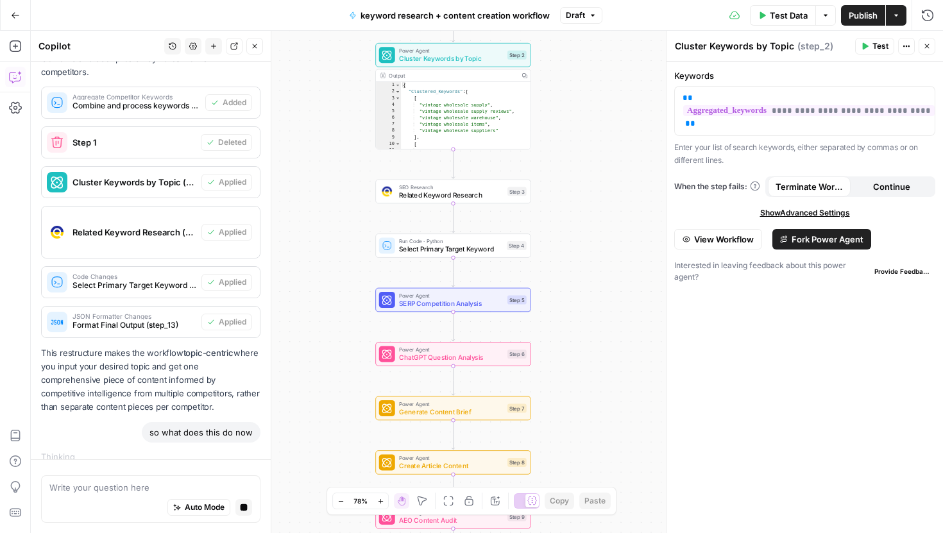
drag, startPoint x: 583, startPoint y: 232, endPoint x: 582, endPoint y: 71, distance: 161.0
click at [583, 72] on div "Workflow Input Settings Inputs Loop Iteration Multi-Competitor Analysis Step 15…" at bounding box center [487, 282] width 912 height 502
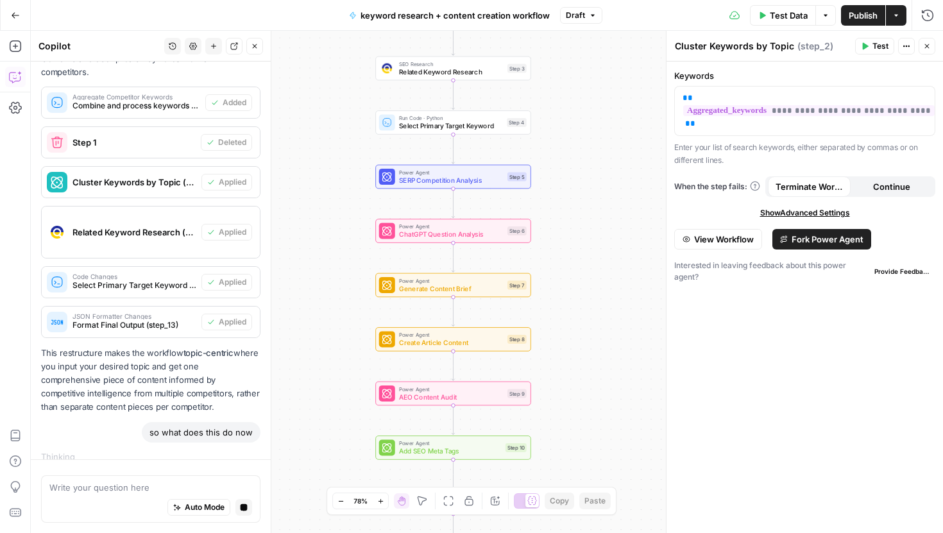
drag, startPoint x: 592, startPoint y: 200, endPoint x: 590, endPoint y: 89, distance: 111.6
click at [591, 89] on div "Workflow Input Settings Inputs Loop Iteration Multi-Competitor Analysis Step 15…" at bounding box center [487, 282] width 912 height 502
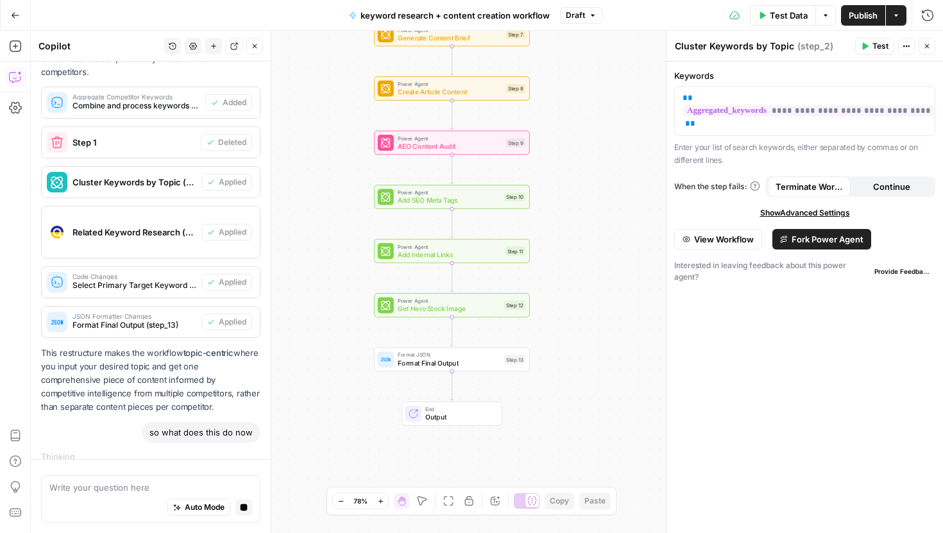
drag, startPoint x: 602, startPoint y: 269, endPoint x: 600, endPoint y: 106, distance: 162.9
click at [600, 106] on div "Workflow Input Settings Inputs Loop Iteration Multi-Competitor Analysis Step 15…" at bounding box center [487, 282] width 912 height 502
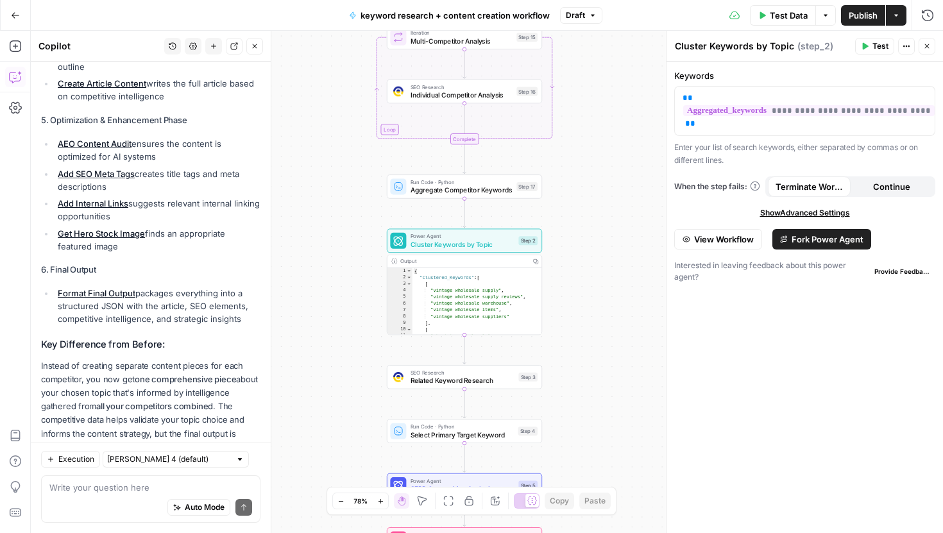
scroll to position [2817, 0]
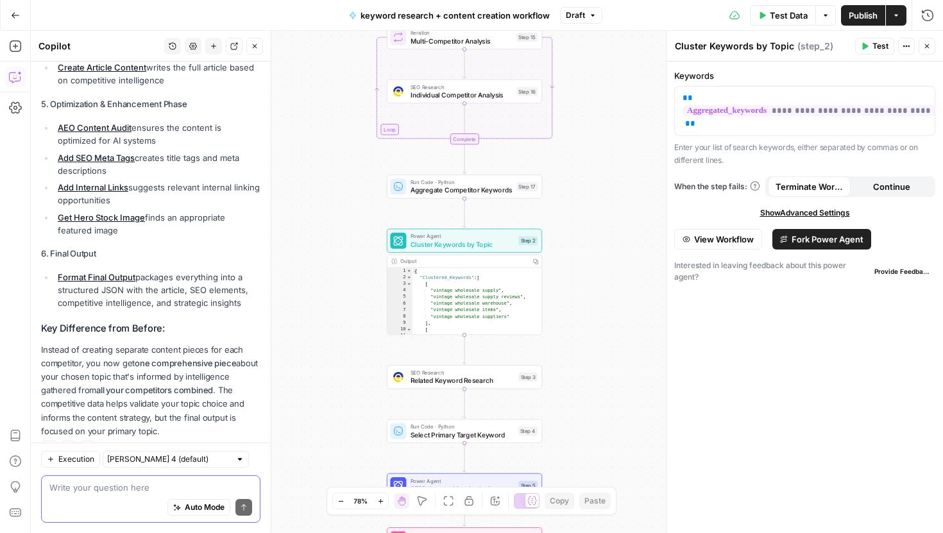
click at [100, 488] on textarea at bounding box center [150, 487] width 203 height 13
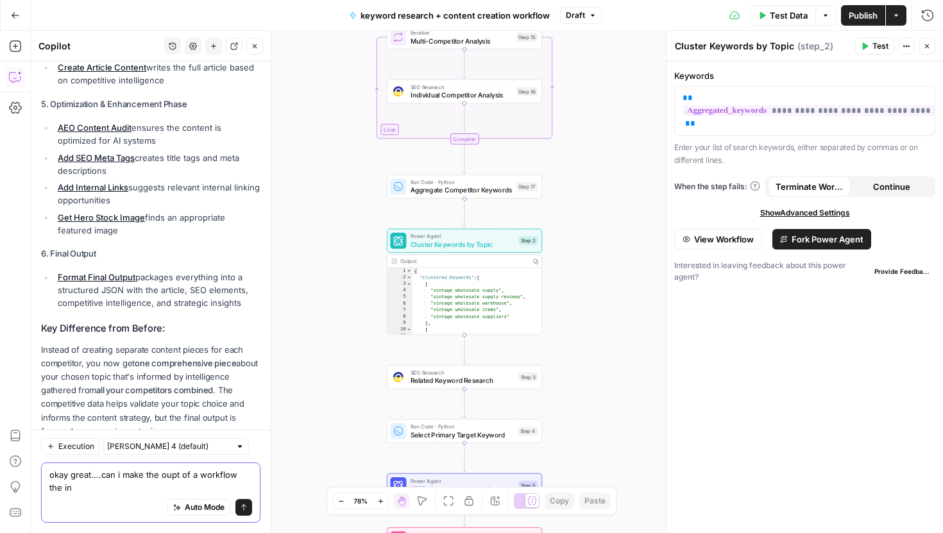
scroll to position [2830, 0]
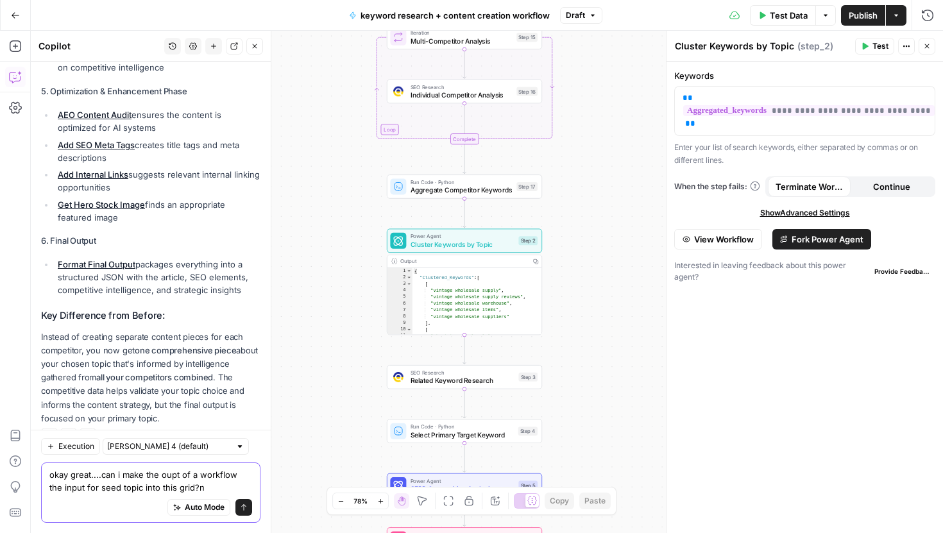
type textarea "okay great....can i make the oupt of a workflow the input for seed topic into t…"
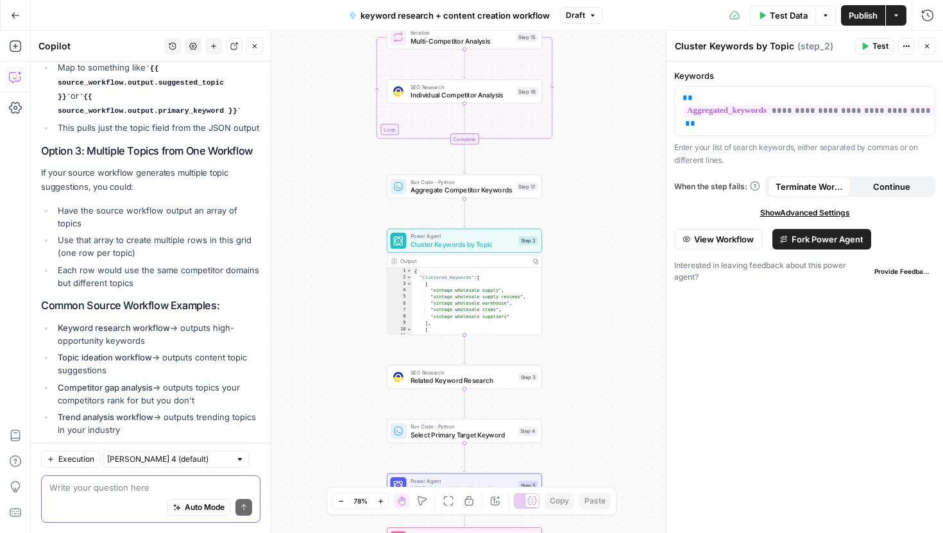
scroll to position [3542, 0]
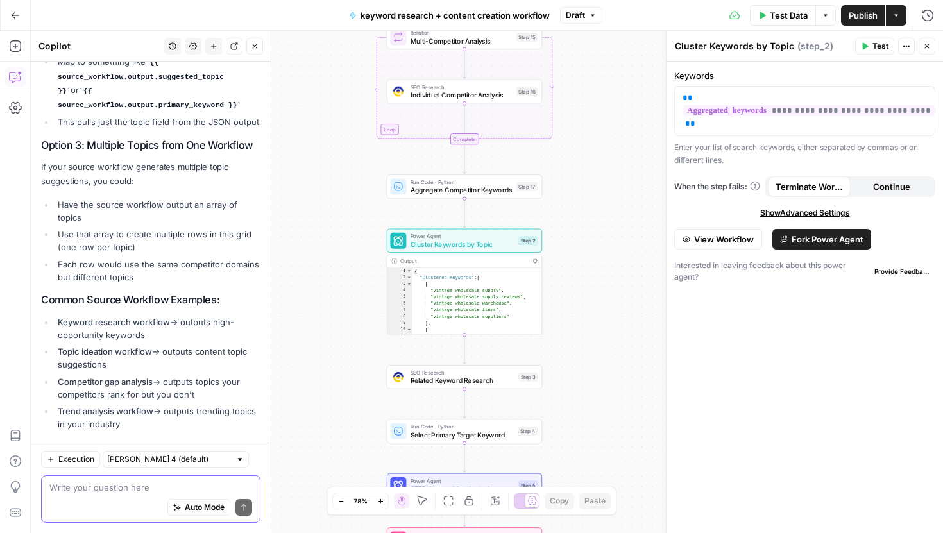
type textarea "h"
type textarea "some help [PERSON_NAME]"
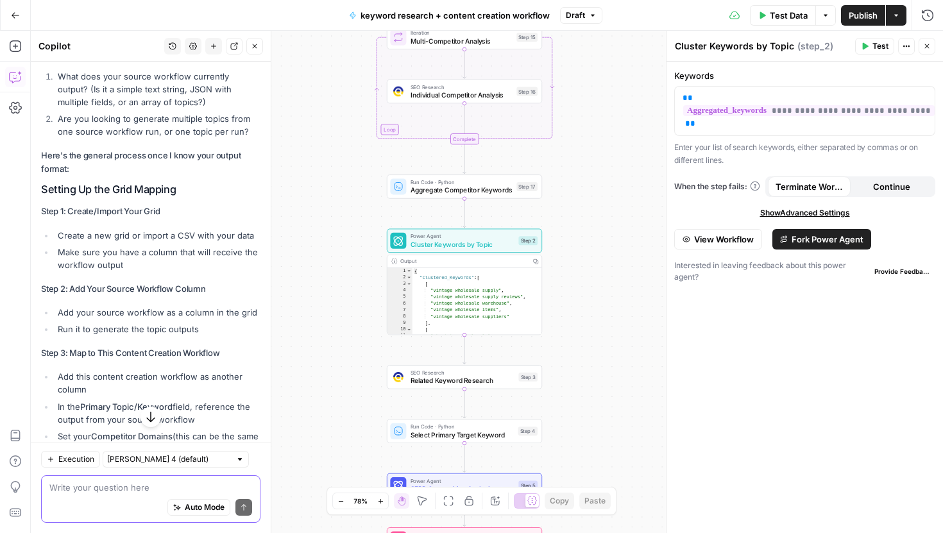
scroll to position [4118, 0]
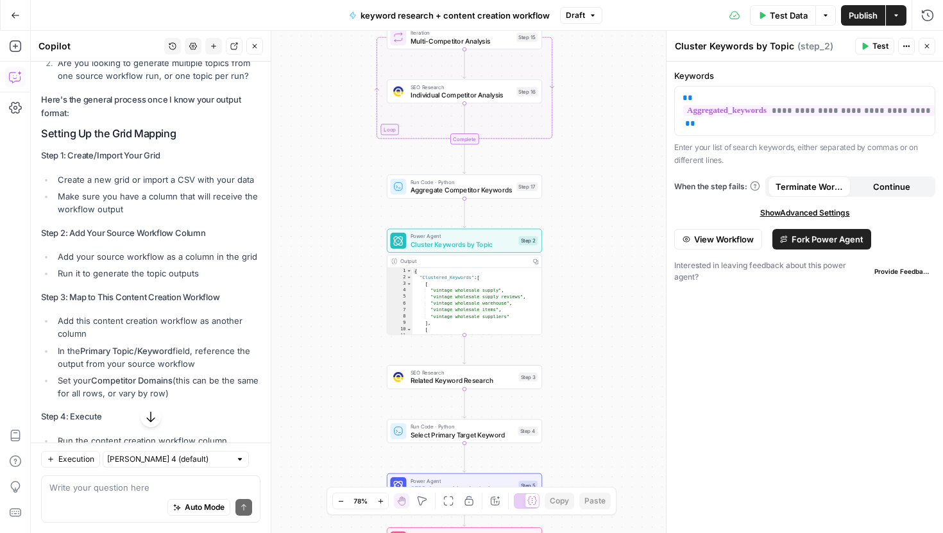
click at [851, 17] on span "Publish" at bounding box center [863, 15] width 29 height 13
click at [895, 19] on button "Actions" at bounding box center [896, 15] width 21 height 21
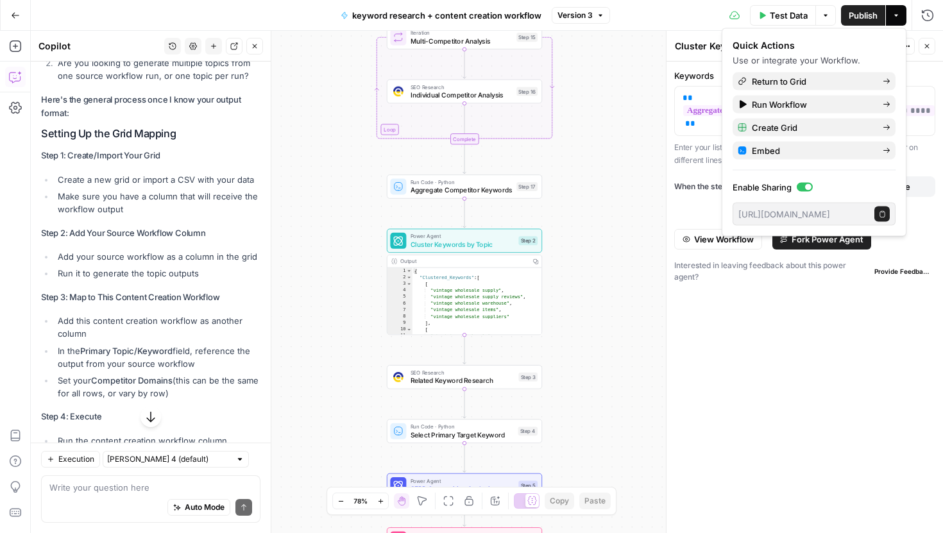
click at [94, 502] on div "Auto Mode Send" at bounding box center [150, 508] width 203 height 28
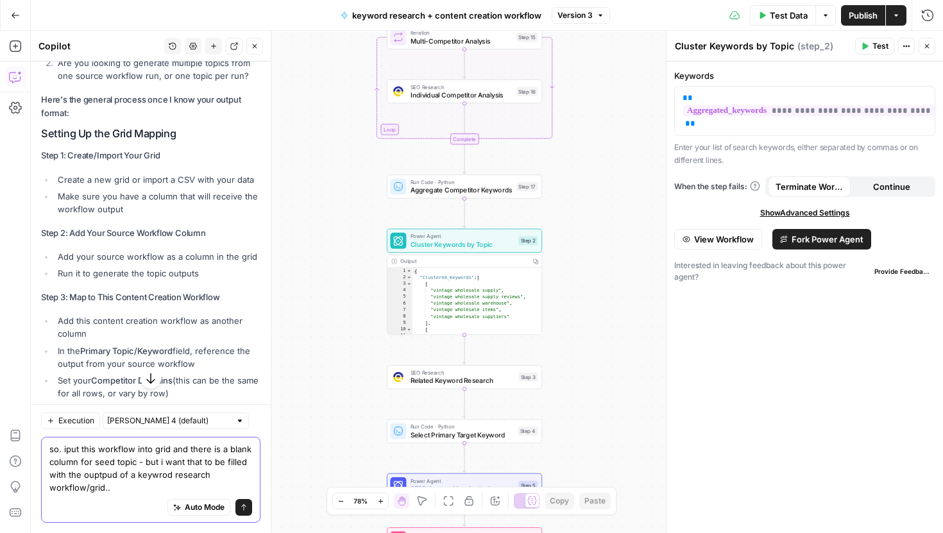
type textarea "so. iput this workflow into grid and there is a blank column for seed topic - b…"
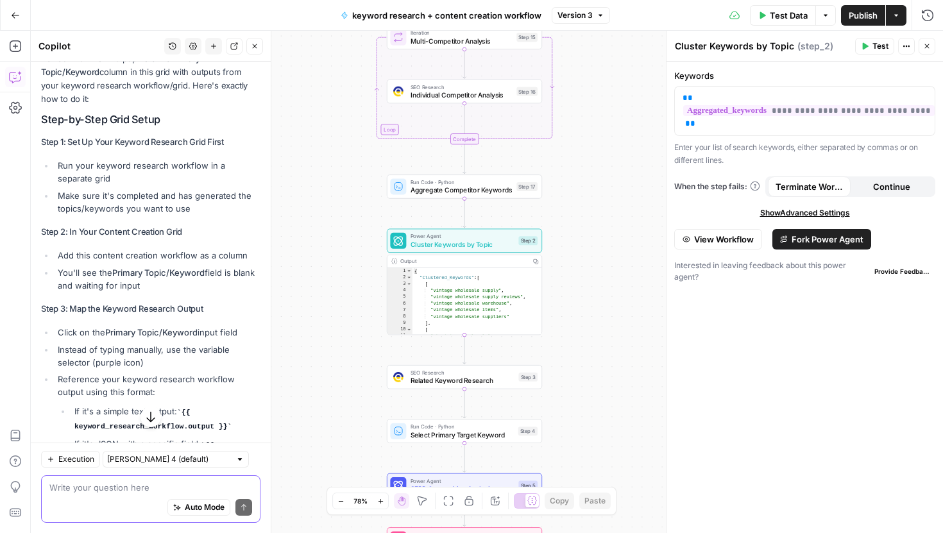
scroll to position [4660, 0]
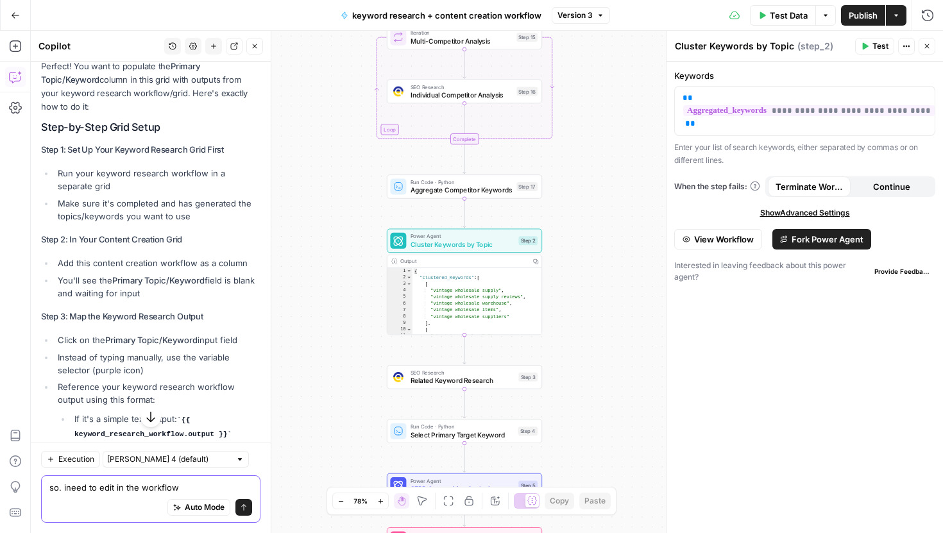
type textarea "so. ineed to edit in the workflow?"
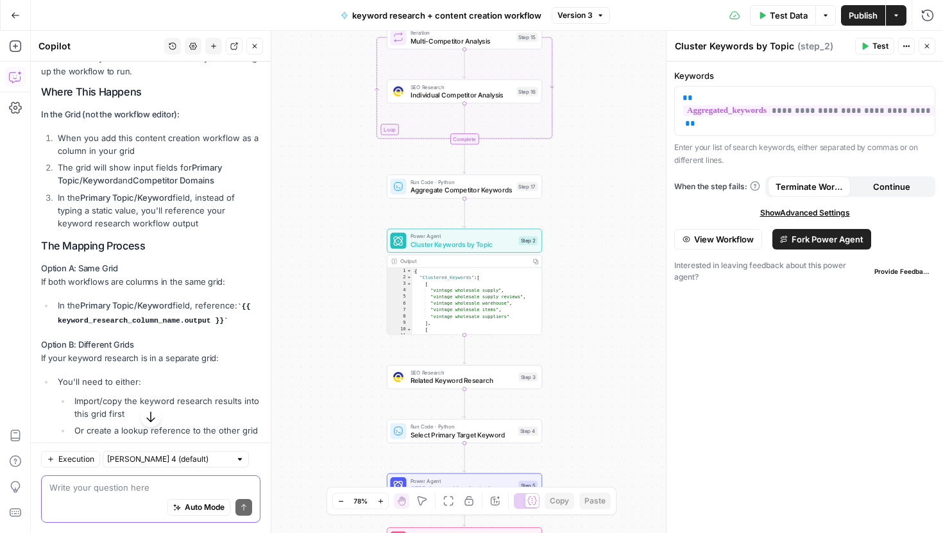
scroll to position [5458, 0]
click at [121, 494] on div "Auto Mode Send" at bounding box center [150, 508] width 203 height 28
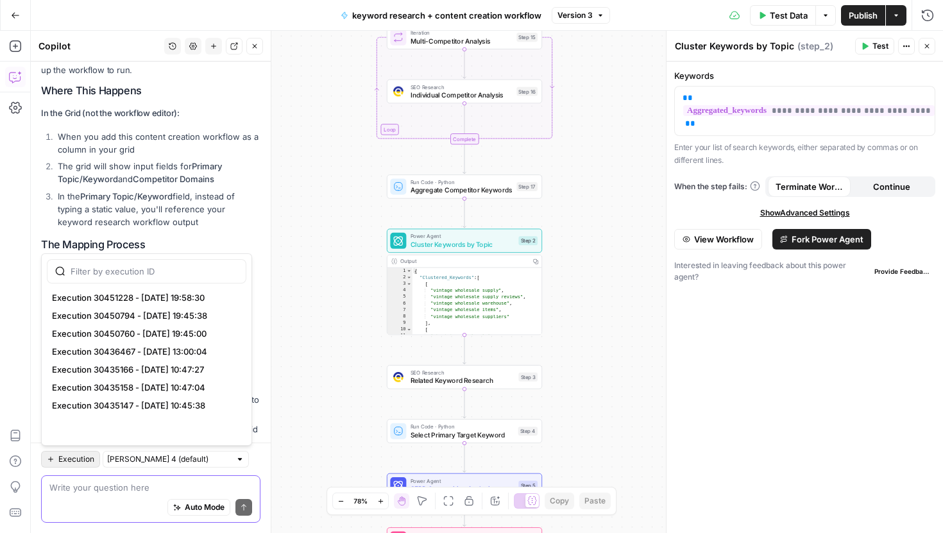
click at [65, 461] on span "Execution" at bounding box center [76, 459] width 36 height 12
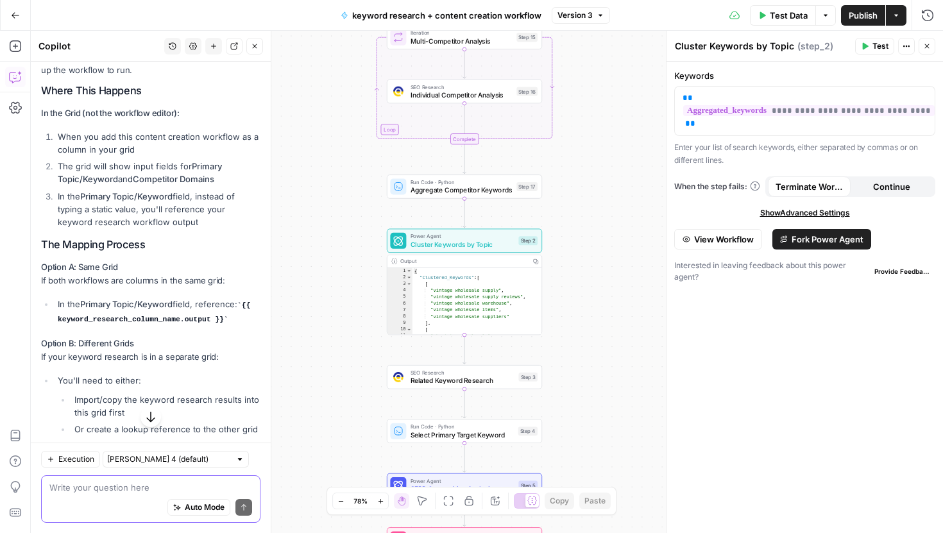
click at [78, 486] on textarea at bounding box center [150, 487] width 203 height 13
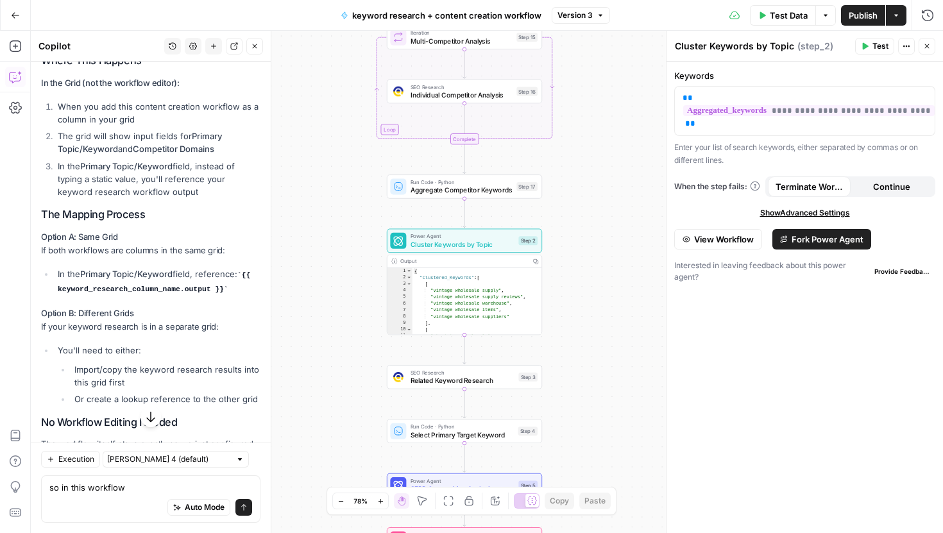
click at [893, 13] on icon "button" at bounding box center [896, 16] width 8 height 8
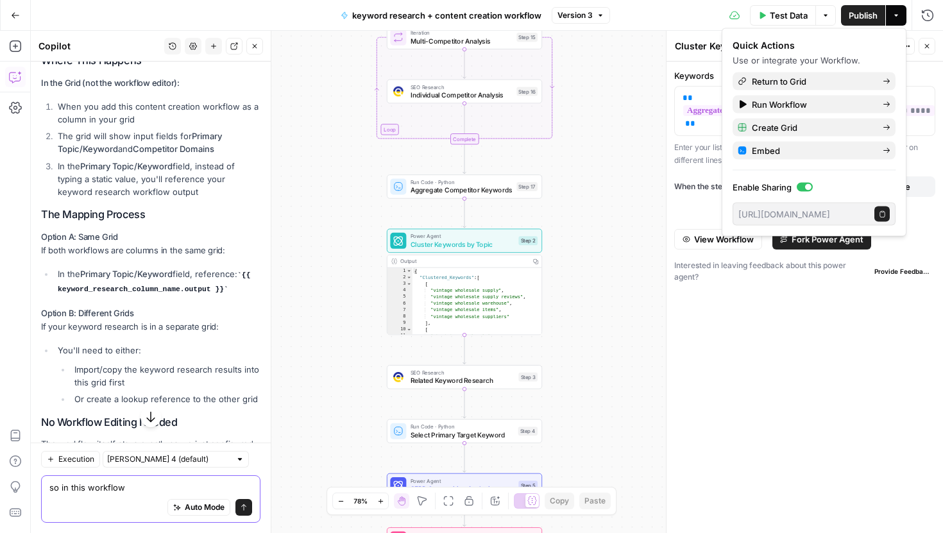
click at [136, 492] on textarea "so in this workflow" at bounding box center [150, 487] width 203 height 13
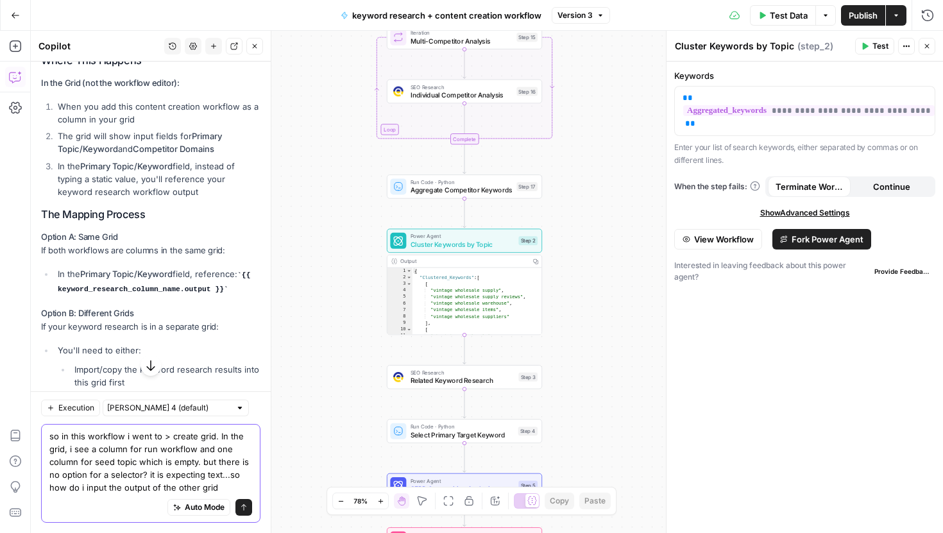
type textarea "so in this workflow i went to > create grid. In the grid, i see a column for ru…"
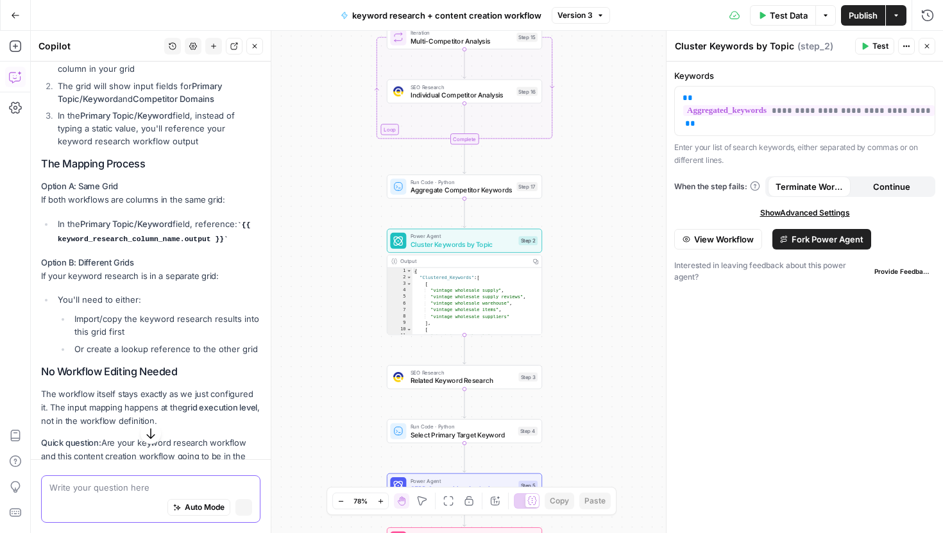
scroll to position [5438, 0]
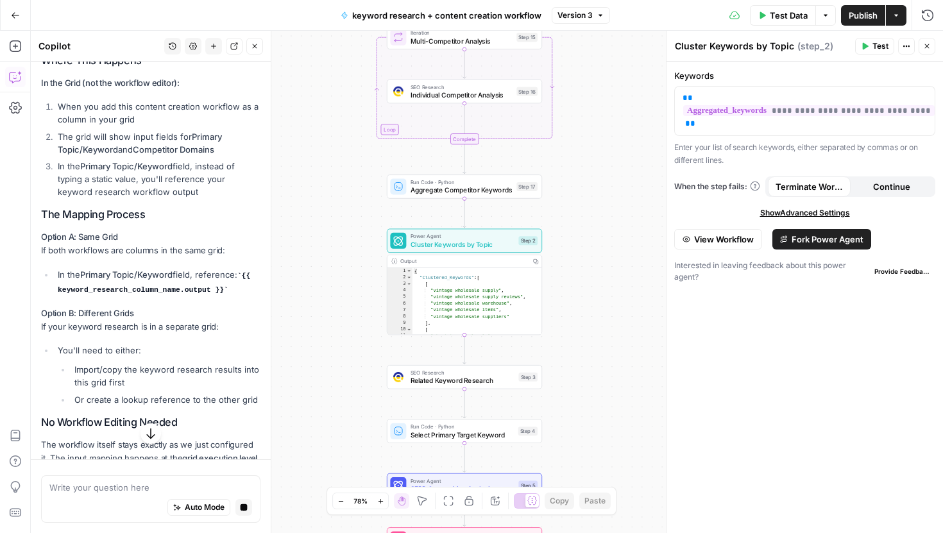
click at [155, 432] on icon "button" at bounding box center [150, 433] width 13 height 13
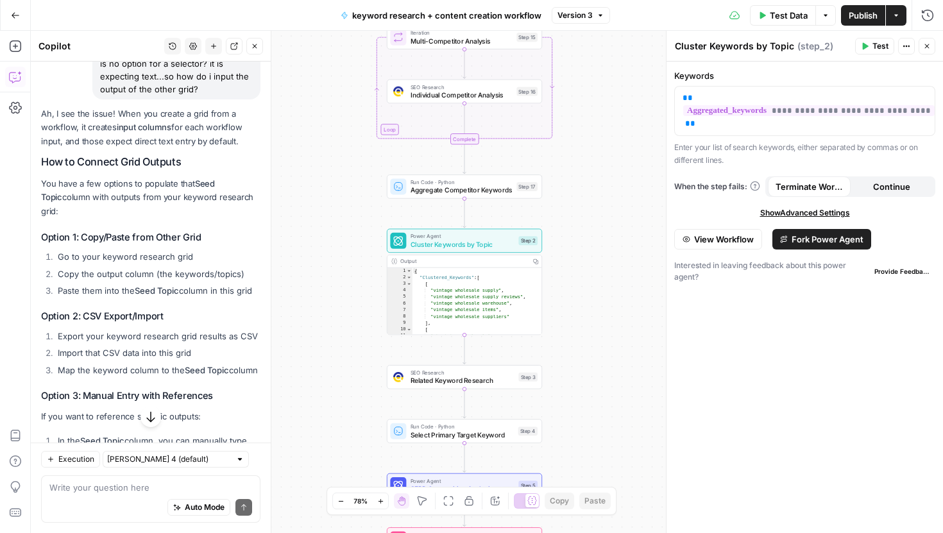
scroll to position [5975, 0]
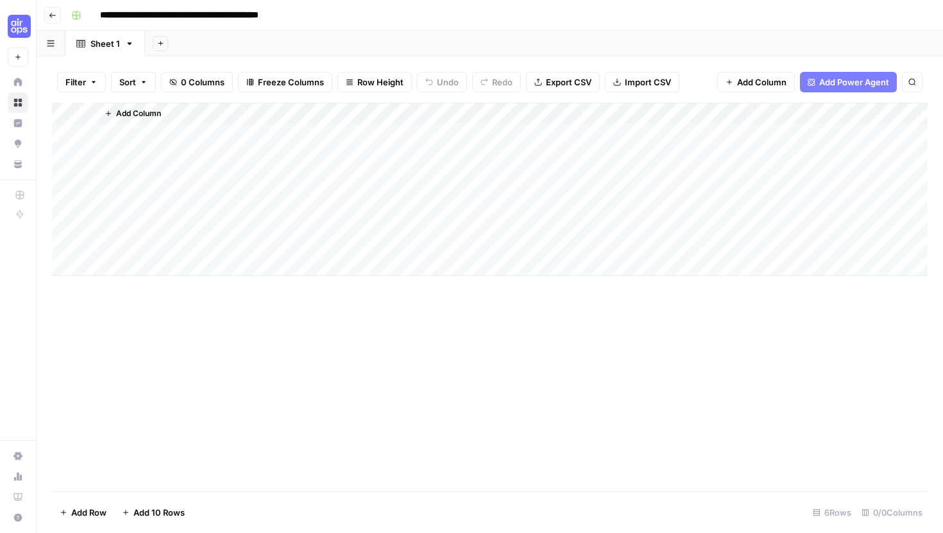
click at [120, 113] on span "Add Column" at bounding box center [138, 114] width 45 height 12
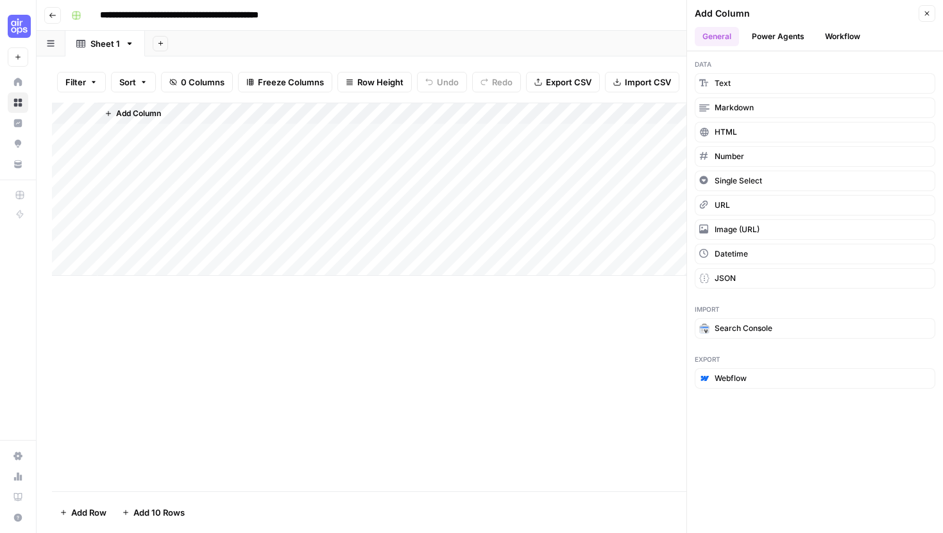
click at [859, 31] on button "Workflow" at bounding box center [842, 36] width 51 height 19
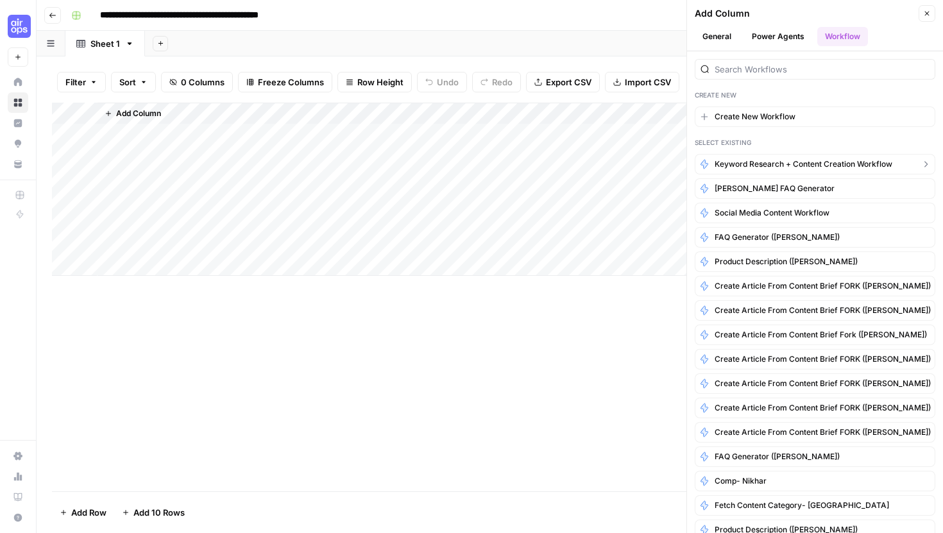
click at [750, 165] on span "keyword research + content creation workflow" at bounding box center [804, 164] width 178 height 12
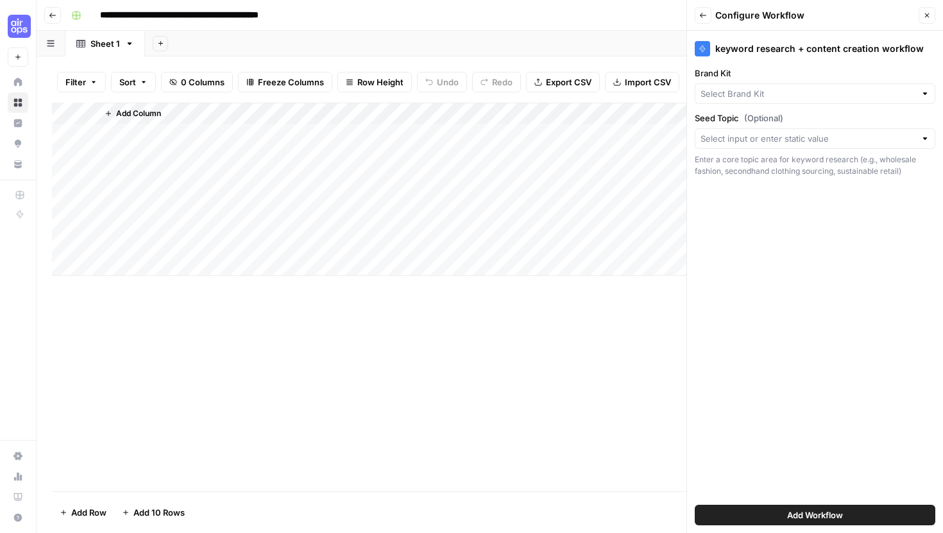
type input "[PERSON_NAME]"
click at [767, 513] on button "Add Workflow" at bounding box center [815, 515] width 241 height 21
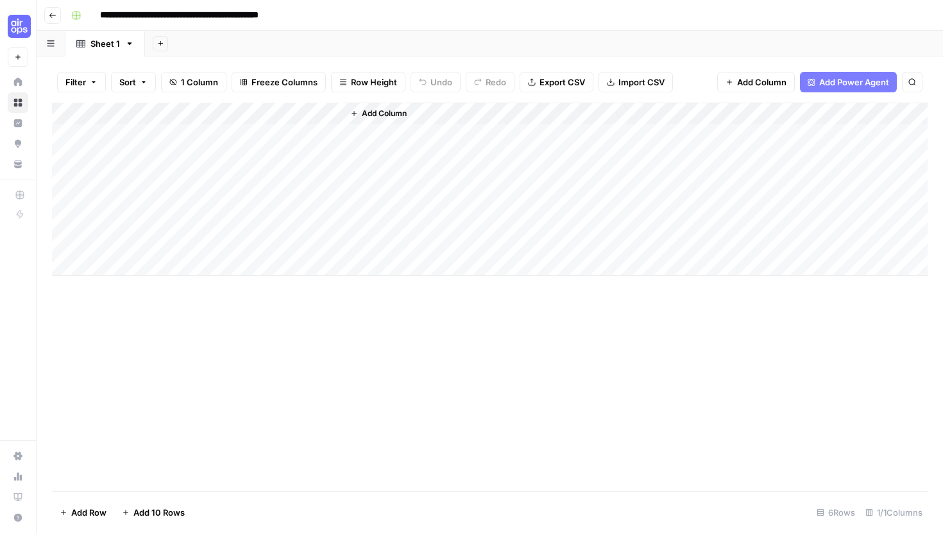
click at [362, 112] on span "Add Column" at bounding box center [384, 114] width 45 height 12
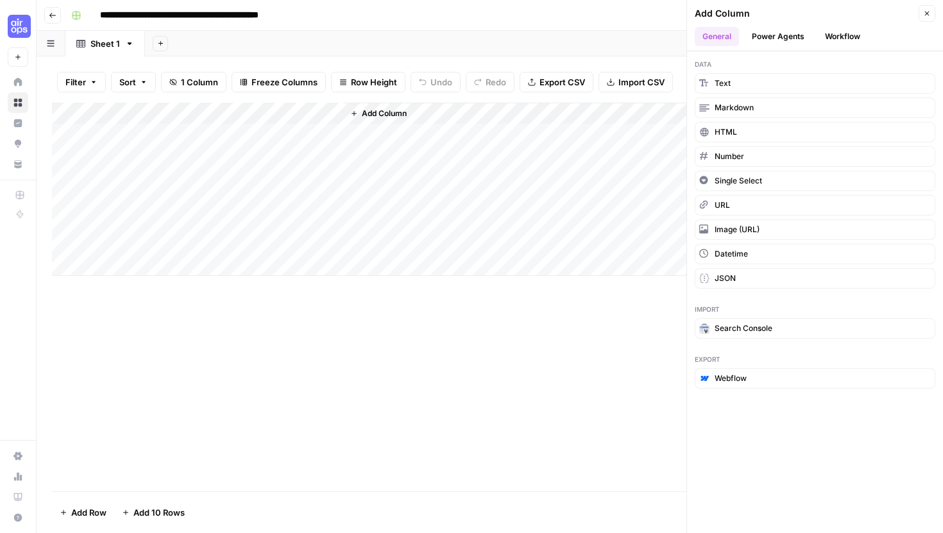
click at [840, 35] on button "Workflow" at bounding box center [842, 36] width 51 height 19
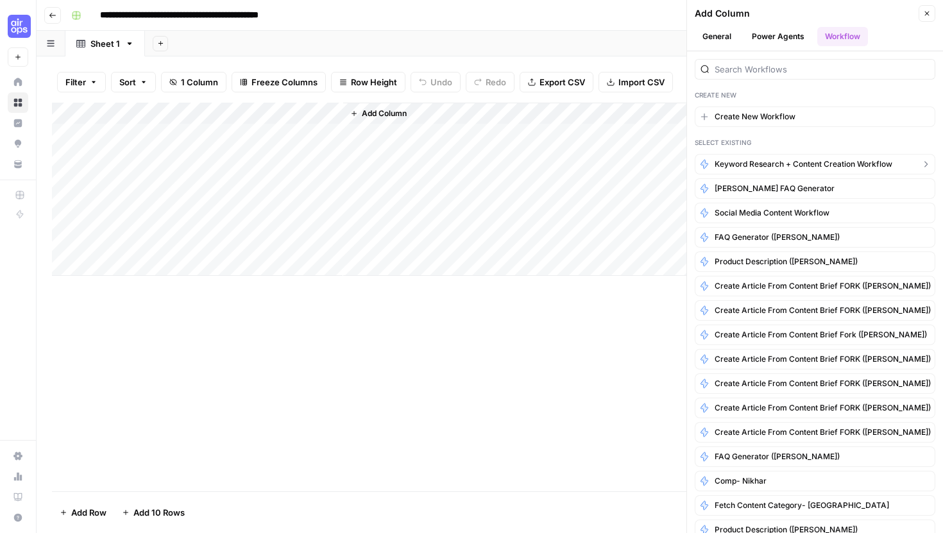
click at [770, 157] on button "keyword research + content creation workflow" at bounding box center [815, 164] width 241 height 21
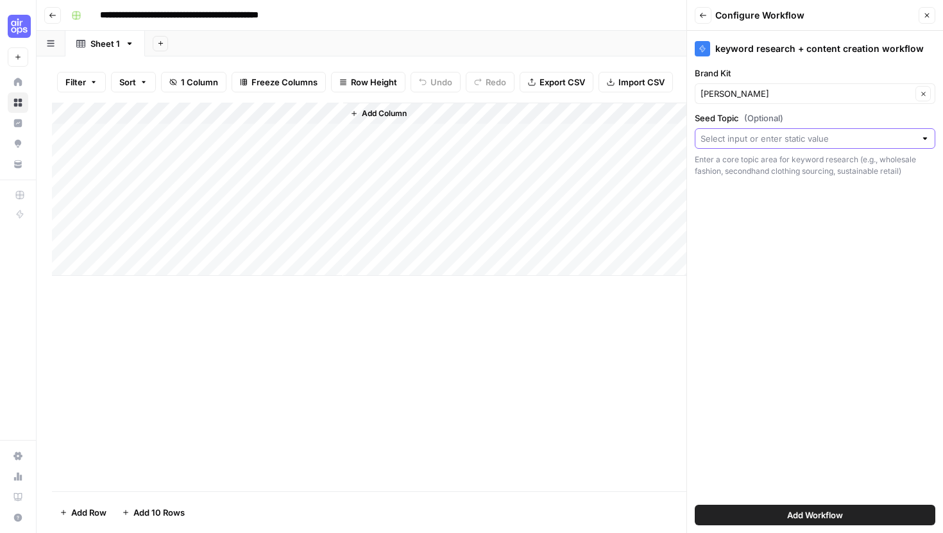
click at [782, 143] on input "Seed Topic (Optional)" at bounding box center [807, 138] width 215 height 13
click at [774, 177] on button "Create New Column" at bounding box center [814, 169] width 229 height 18
type input "Create New Column"
click at [751, 511] on button "Add Workflow" at bounding box center [815, 515] width 241 height 21
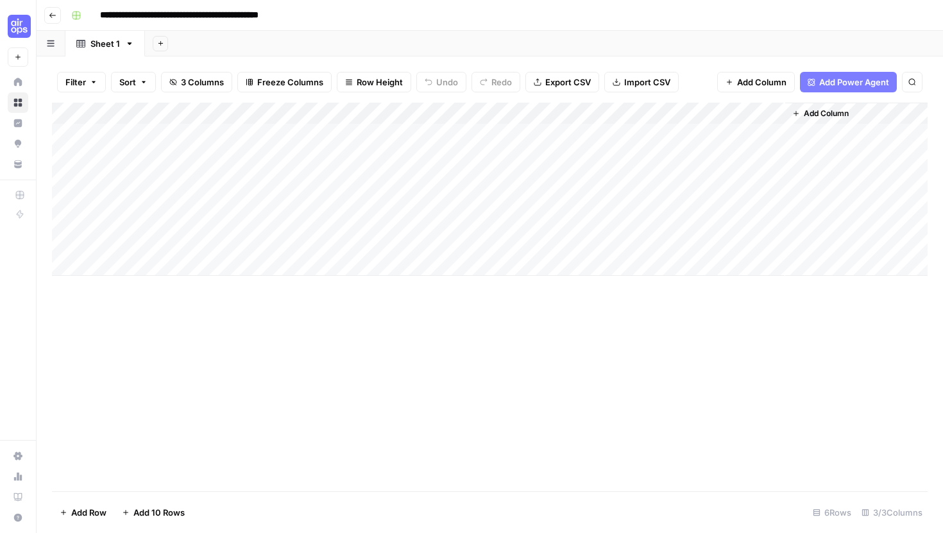
click at [759, 113] on div "Add Column" at bounding box center [490, 189] width 876 height 173
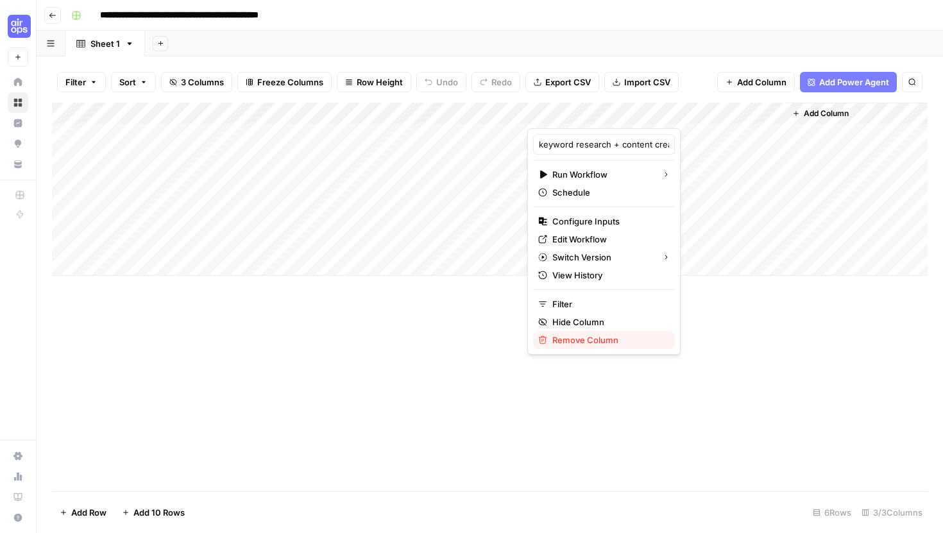
click at [576, 339] on span "Remove Column" at bounding box center [608, 340] width 112 height 13
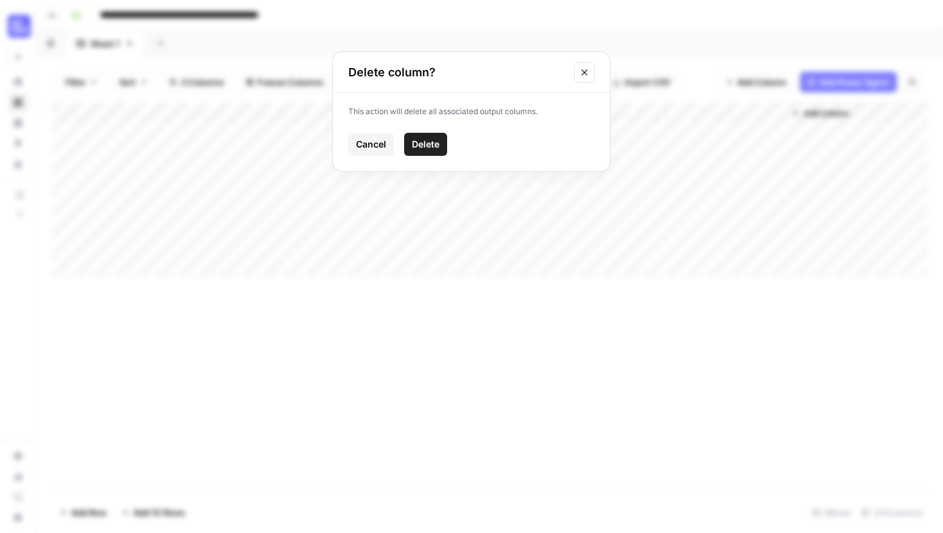
click at [419, 140] on span "Delete" at bounding box center [426, 144] width 28 height 13
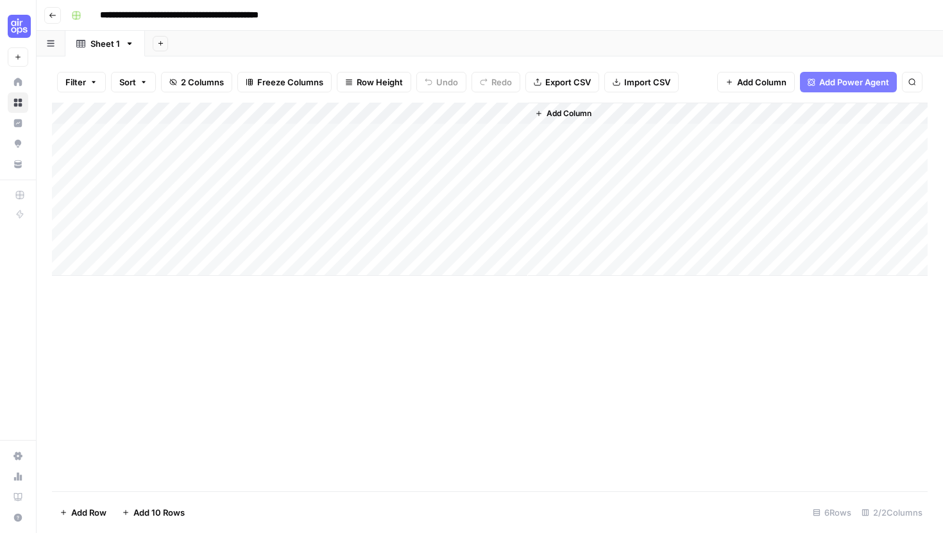
drag, startPoint x: 417, startPoint y: 108, endPoint x: 107, endPoint y: 106, distance: 309.8
click at [107, 106] on div "Add Column" at bounding box center [490, 189] width 876 height 173
click at [134, 133] on div "Add Column" at bounding box center [490, 189] width 876 height 173
click at [275, 113] on div "Add Column" at bounding box center [490, 189] width 876 height 173
click at [124, 378] on div "Add Column" at bounding box center [490, 297] width 876 height 389
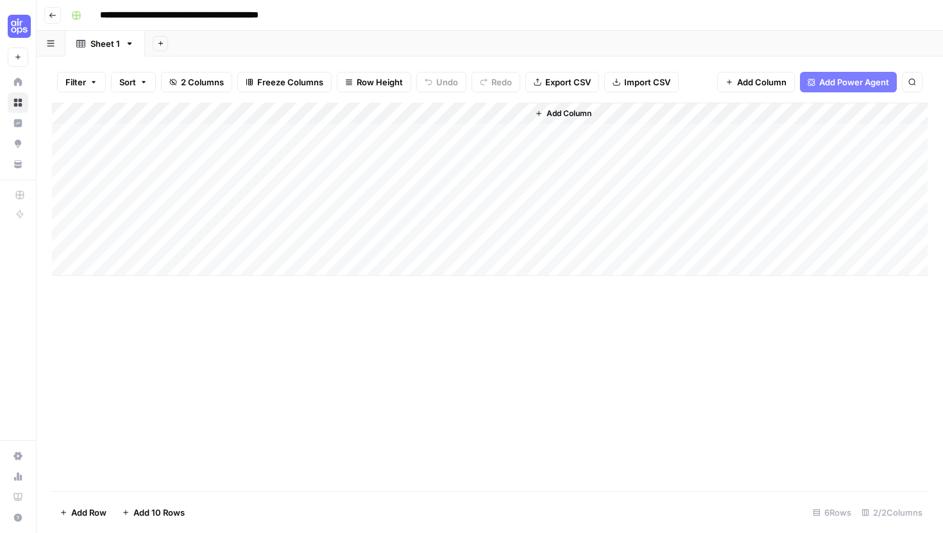
click at [212, 134] on div "Add Column" at bounding box center [490, 189] width 876 height 173
click at [212, 134] on textarea at bounding box center [198, 135] width 205 height 18
click at [193, 222] on div "Add Column" at bounding box center [490, 189] width 876 height 173
click at [214, 133] on div "Add Column" at bounding box center [490, 189] width 876 height 173
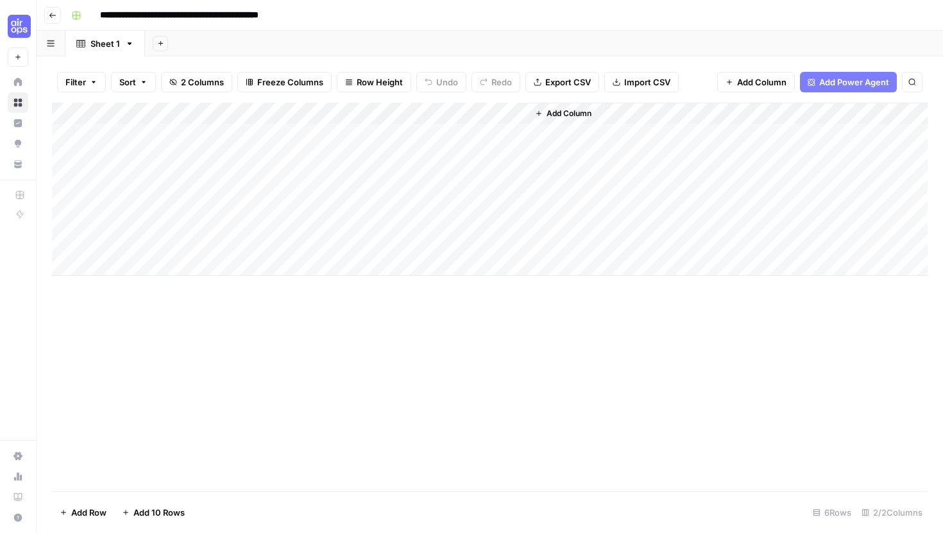
click at [271, 133] on div "Add Column" at bounding box center [490, 189] width 876 height 173
click at [239, 197] on div "Add Column" at bounding box center [490, 189] width 876 height 173
click at [253, 133] on div "Add Column" at bounding box center [490, 189] width 876 height 173
click at [269, 111] on div "Add Column" at bounding box center [490, 189] width 876 height 173
click at [148, 354] on div "Add Column" at bounding box center [490, 297] width 876 height 389
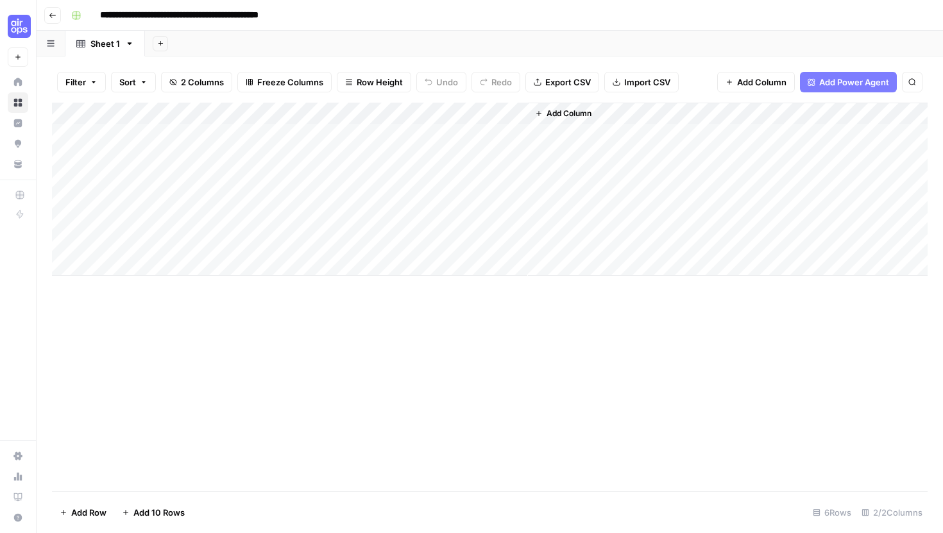
click at [502, 114] on div "Add Column" at bounding box center [490, 189] width 876 height 173
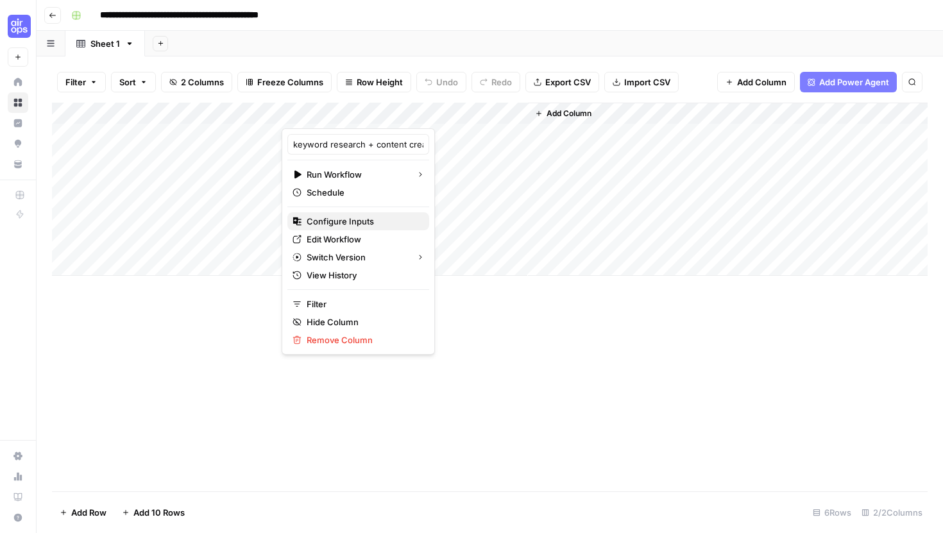
click at [335, 219] on span "Configure Inputs" at bounding box center [363, 221] width 112 height 13
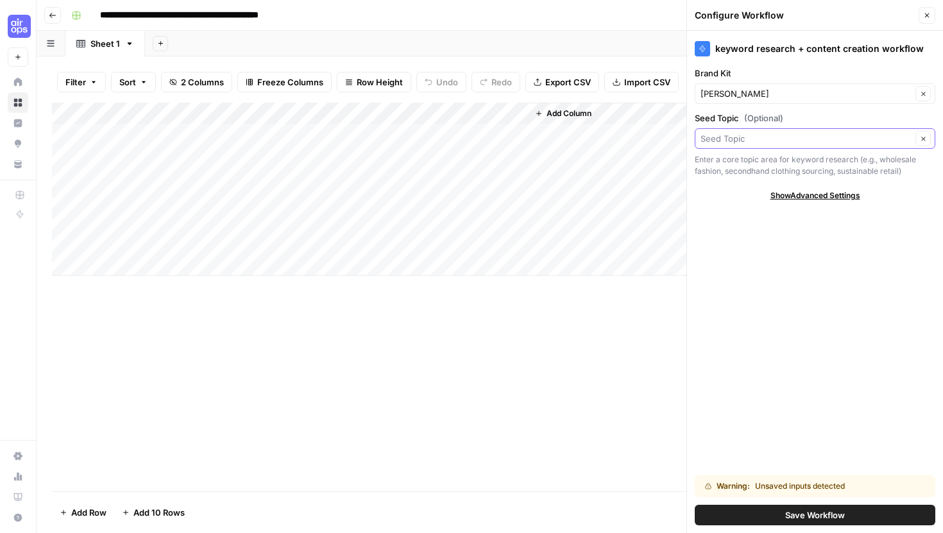
click at [784, 139] on input "Seed Topic (Optional)" at bounding box center [805, 138] width 211 height 13
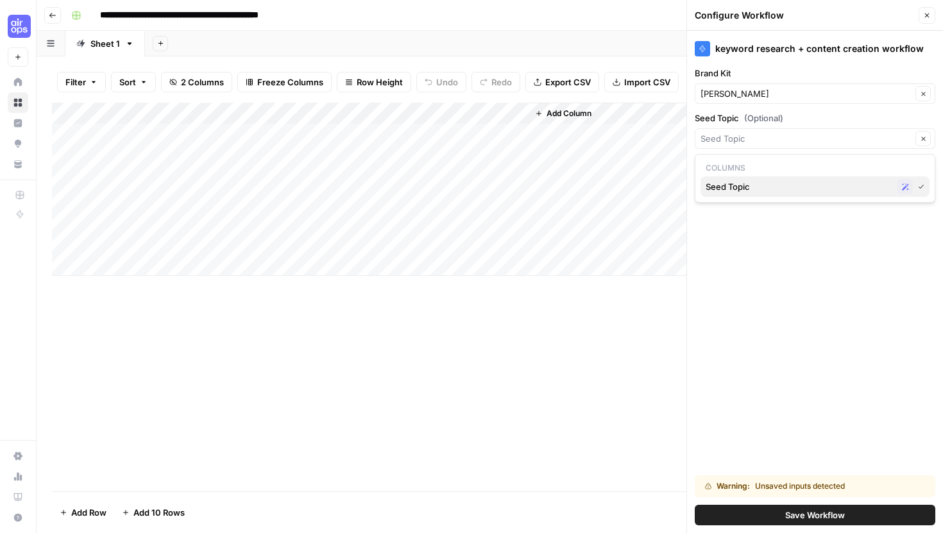
click at [907, 183] on icon "button" at bounding box center [905, 186] width 7 height 7
type input "Seed Topic"
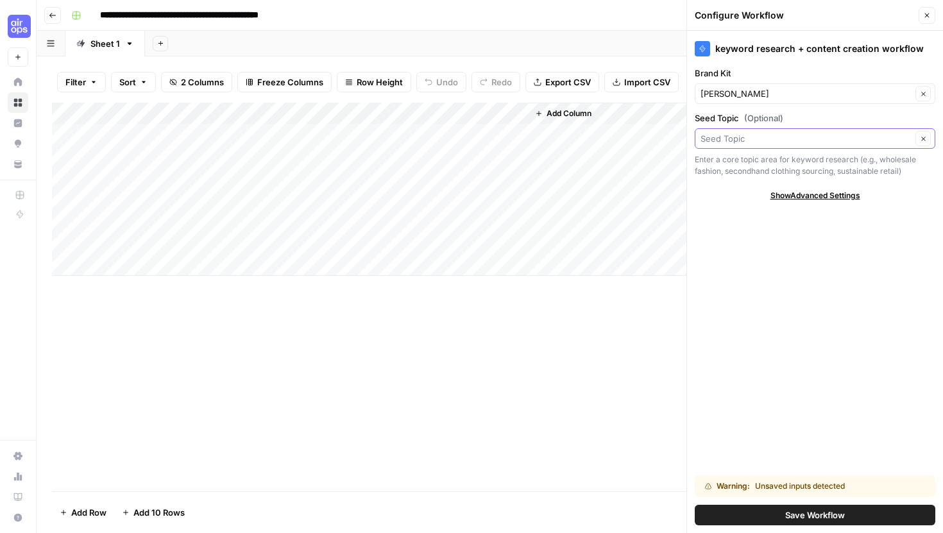
click at [895, 138] on input "Seed Topic (Optional)" at bounding box center [805, 138] width 211 height 13
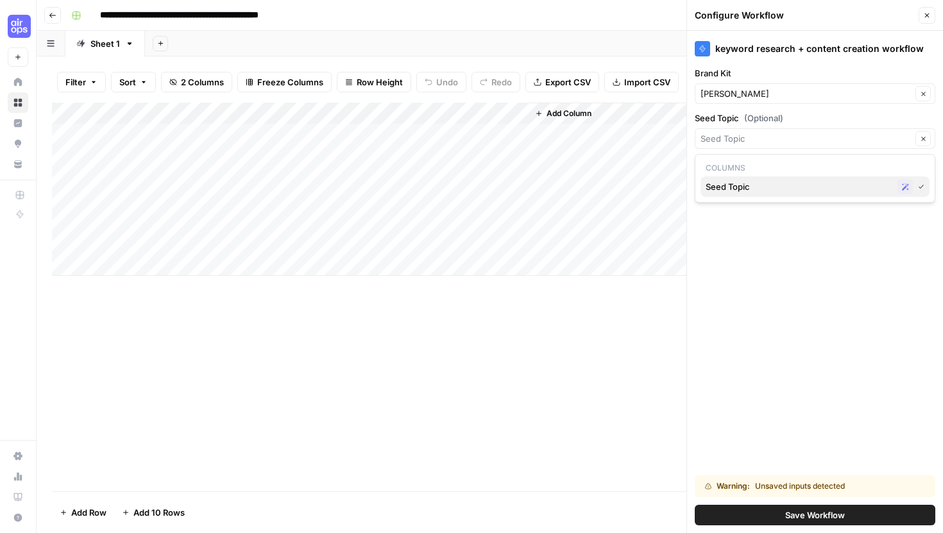
click at [922, 188] on icon "button" at bounding box center [921, 186] width 6 height 6
type input "Seed Topic"
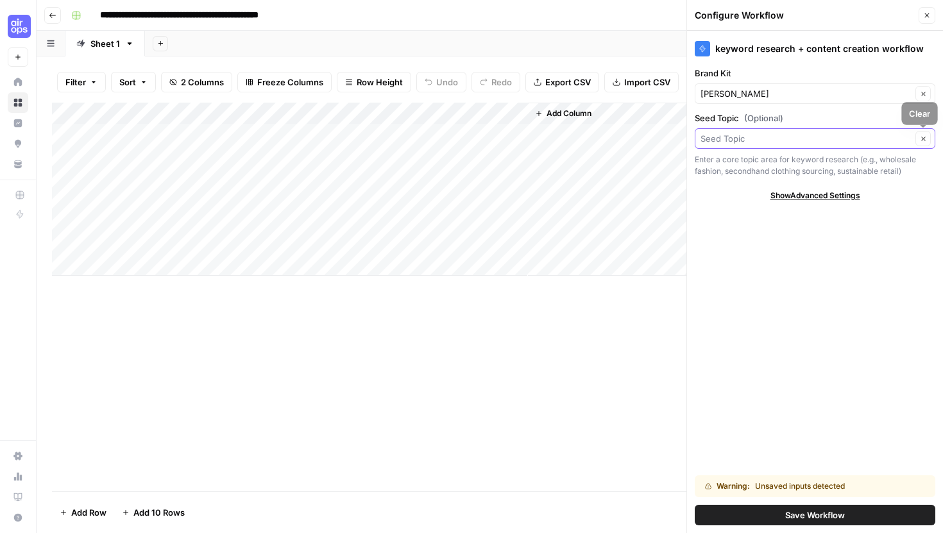
click at [869, 133] on input "Seed Topic (Optional)" at bounding box center [805, 138] width 211 height 13
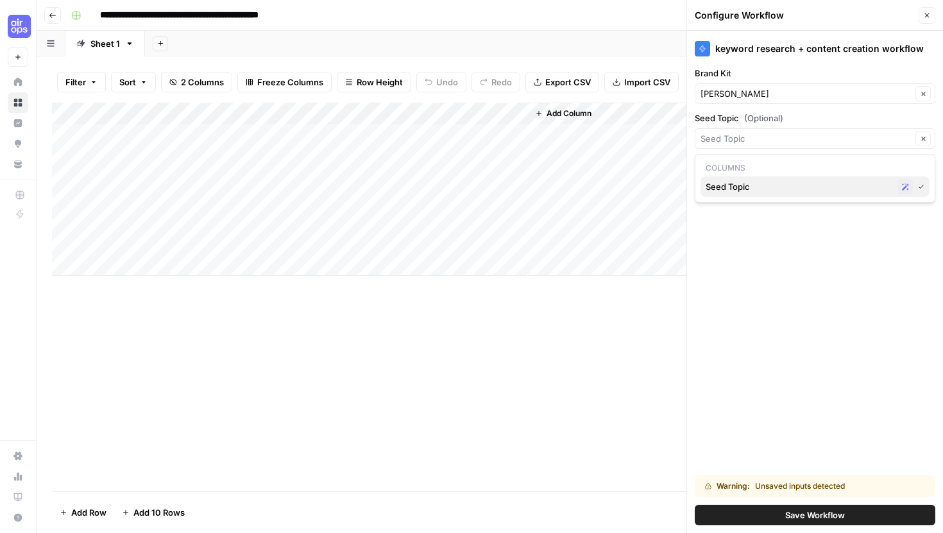
click at [759, 190] on span "Seed Topic" at bounding box center [799, 186] width 187 height 13
type input "Seed Topic"
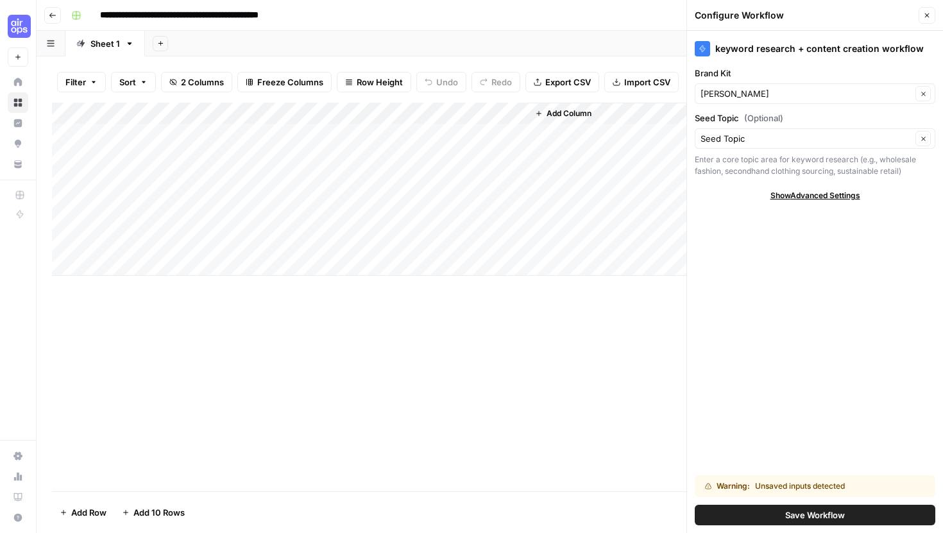
click at [800, 196] on span "Show Advanced Settings" at bounding box center [815, 196] width 90 height 12
click at [790, 227] on input "Version" at bounding box center [807, 233] width 215 height 13
click at [756, 278] on span "Version 3" at bounding box center [813, 281] width 214 height 13
type input "Version 3"
click at [761, 143] on input "Seed Topic (Optional)" at bounding box center [805, 138] width 211 height 13
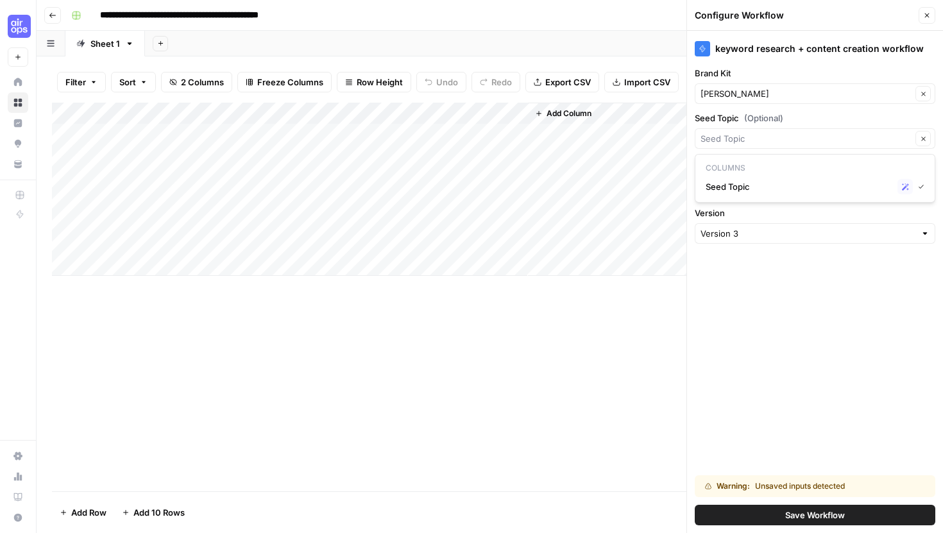
type input "Seed Topic"
click at [757, 310] on div "keyword research + content creation workflow Brand Kit [PERSON_NAME] Clear Seed…" at bounding box center [815, 282] width 256 height 502
click at [554, 391] on div "Add Column" at bounding box center [490, 297] width 876 height 389
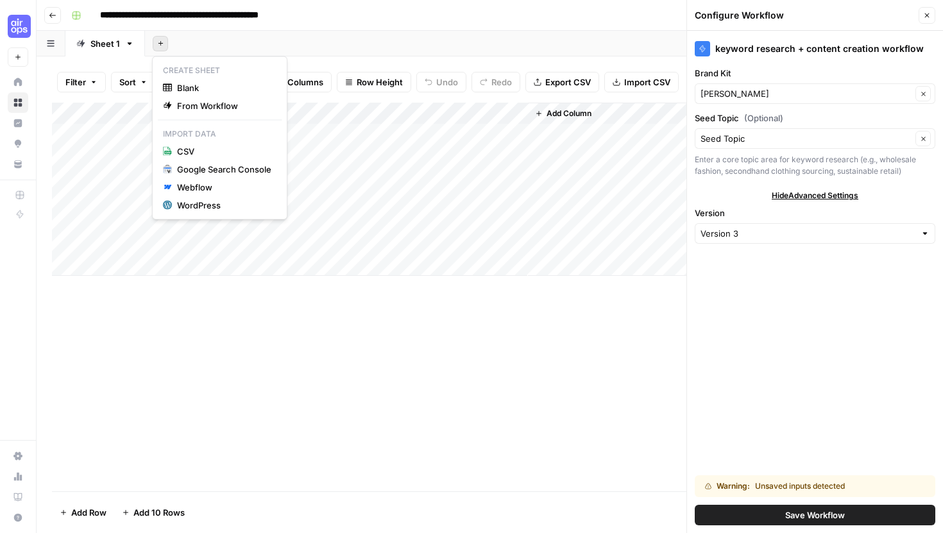
click at [154, 44] on button "Add Sheet" at bounding box center [160, 43] width 15 height 15
click at [182, 94] on button "Blank" at bounding box center [220, 88] width 124 height 18
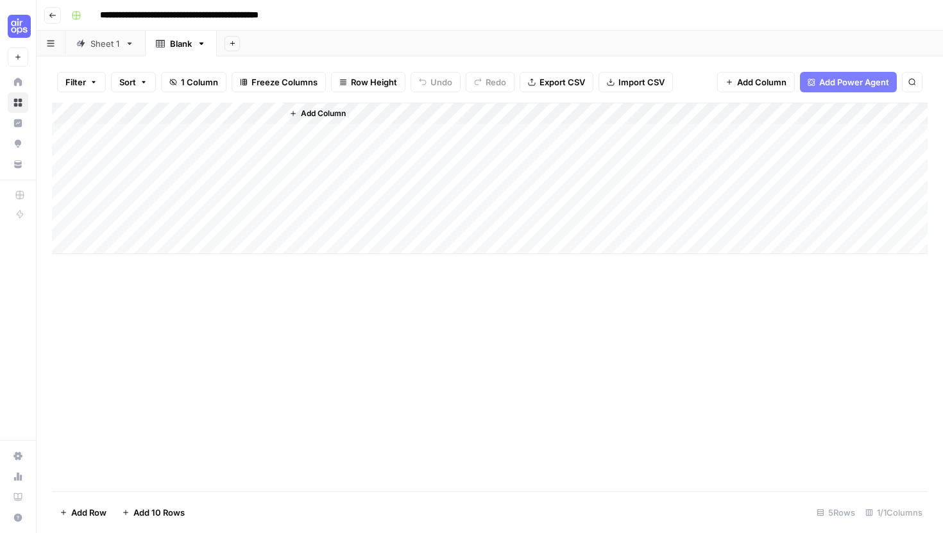
click at [119, 131] on div "Add Column" at bounding box center [490, 178] width 876 height 151
click at [781, 78] on span "Add Column" at bounding box center [761, 82] width 49 height 13
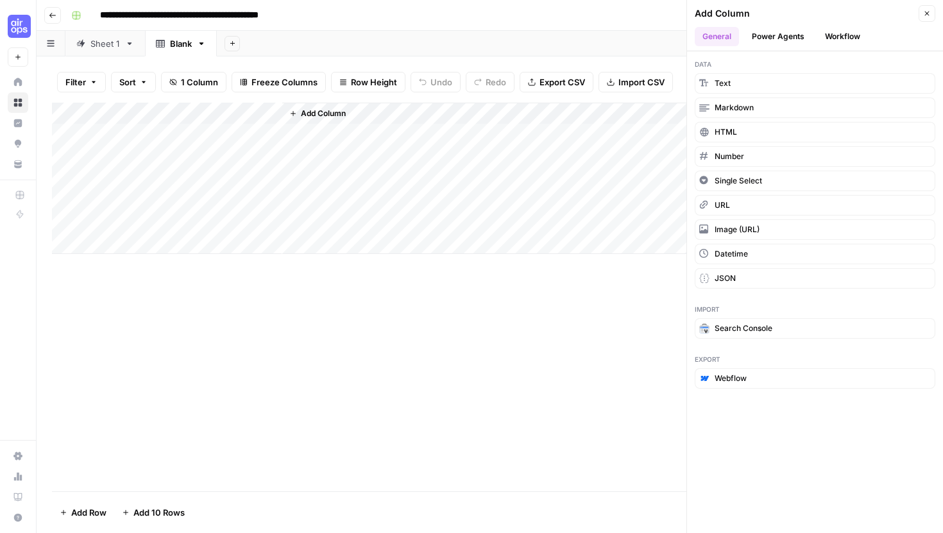
click at [843, 38] on button "Workflow" at bounding box center [842, 36] width 51 height 19
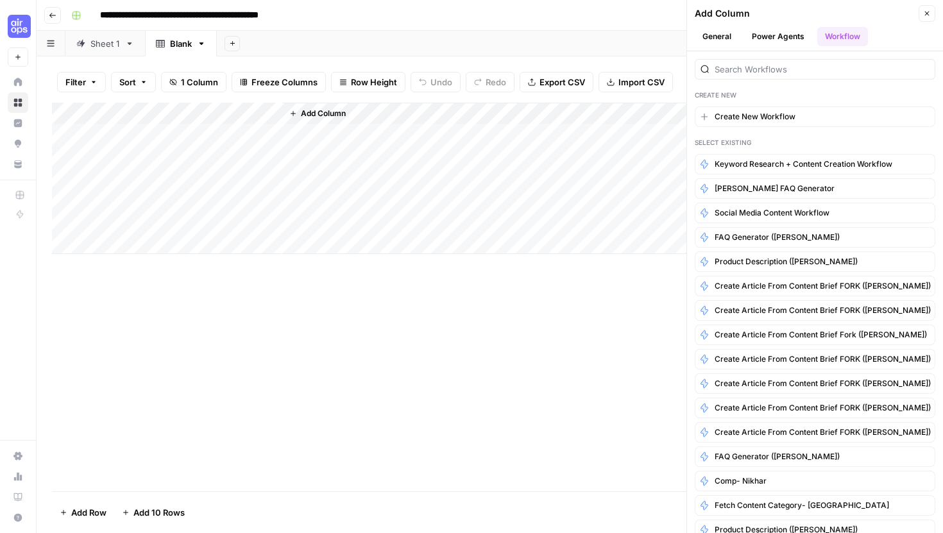
click at [475, 313] on div "Add Column" at bounding box center [490, 297] width 876 height 389
click at [931, 8] on button "Close" at bounding box center [926, 13] width 17 height 17
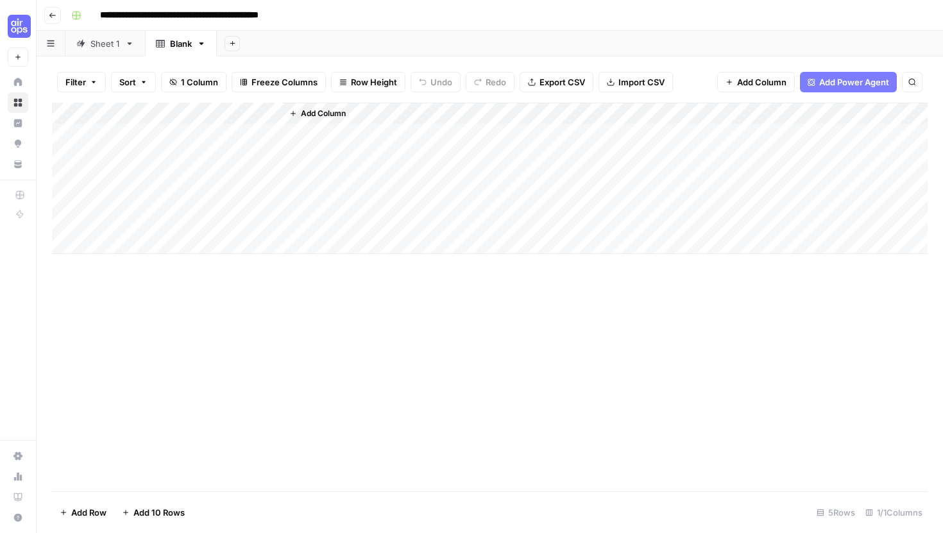
click at [203, 47] on icon "button" at bounding box center [201, 43] width 9 height 9
click at [227, 115] on span "Delete Sheet" at bounding box center [253, 114] width 62 height 13
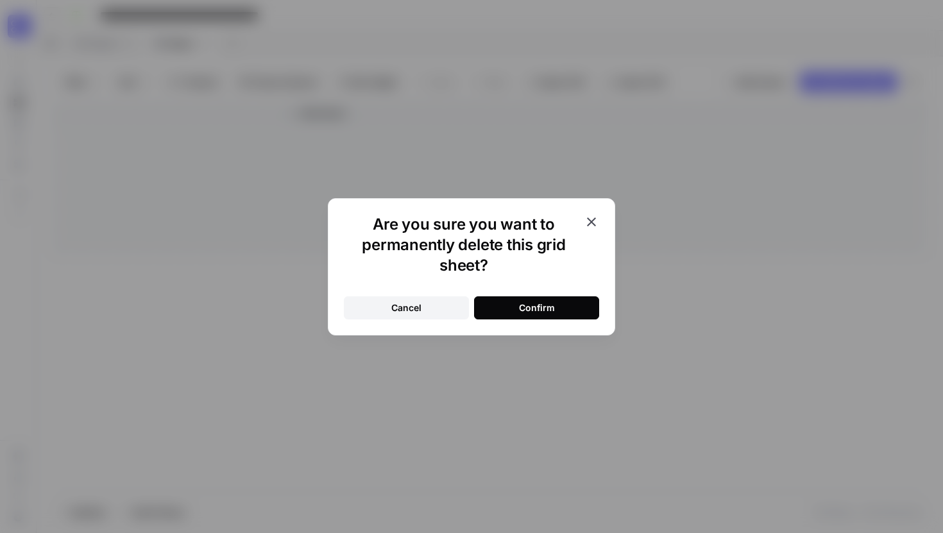
click at [520, 312] on div "Confirm" at bounding box center [537, 307] width 36 height 13
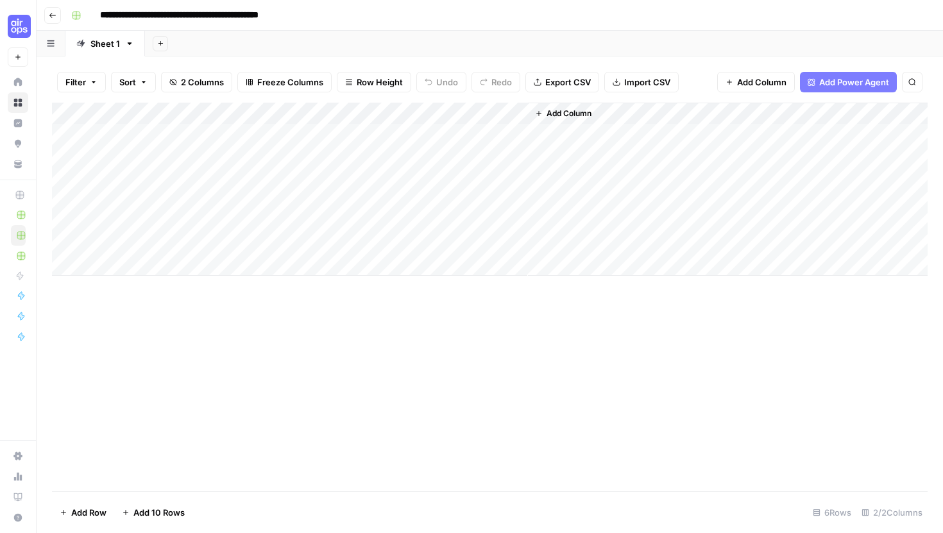
drag, startPoint x: 232, startPoint y: 130, endPoint x: 313, endPoint y: 185, distance: 97.8
click at [313, 185] on div "Add Column" at bounding box center [490, 189] width 876 height 173
click at [271, 414] on div "Add Column" at bounding box center [490, 297] width 876 height 389
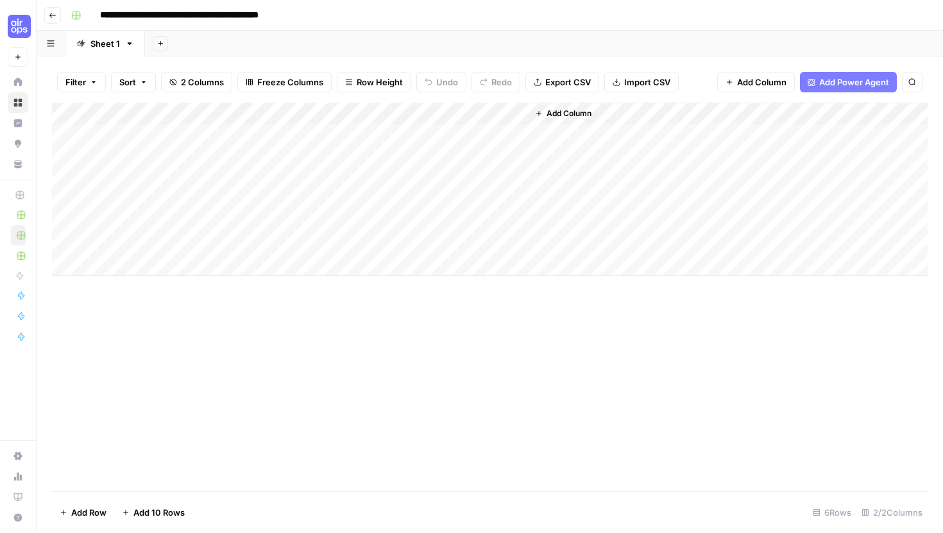
click at [246, 133] on div "Add Column" at bounding box center [490, 189] width 876 height 173
click at [241, 314] on div "Add Column" at bounding box center [490, 297] width 876 height 389
click at [211, 170] on div "Add Column" at bounding box center [490, 189] width 876 height 173
click at [194, 330] on div "Add Column" at bounding box center [490, 297] width 876 height 389
click at [407, 110] on div "Add Column" at bounding box center [490, 178] width 876 height 151
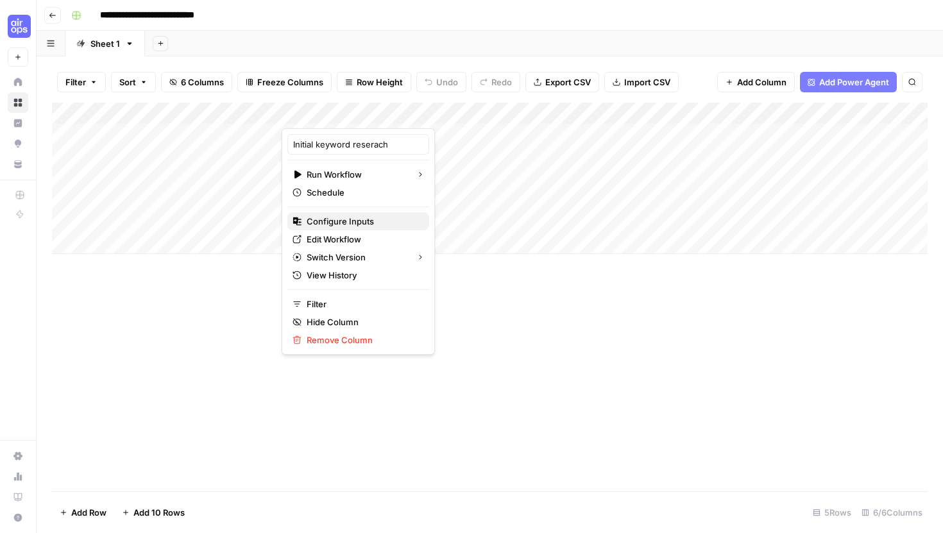
click at [362, 229] on button "Configure Inputs" at bounding box center [358, 221] width 142 height 18
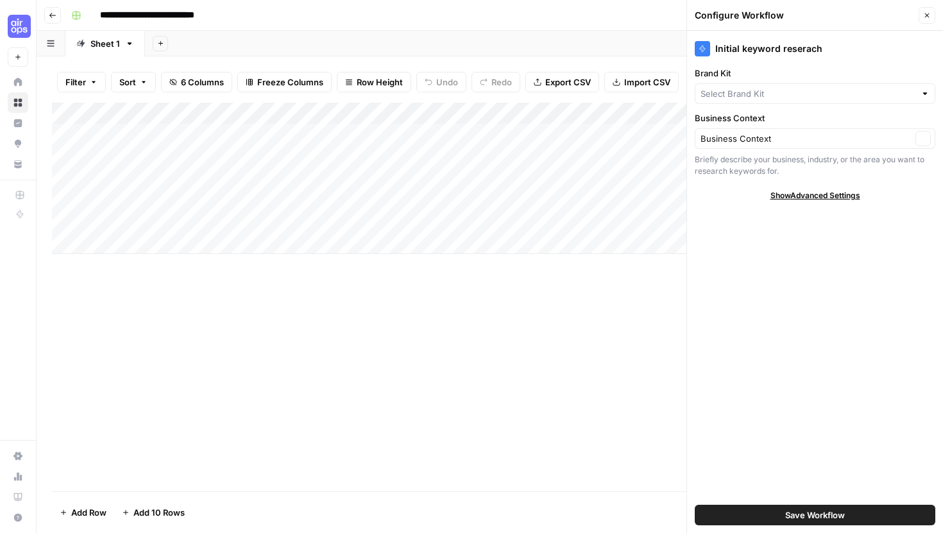
type input "[PERSON_NAME]"
click at [783, 194] on span "Show Advanced Settings" at bounding box center [815, 196] width 90 height 12
click at [774, 223] on div "Version Default" at bounding box center [815, 225] width 241 height 37
click at [772, 242] on div "Default" at bounding box center [815, 233] width 241 height 21
click at [750, 285] on span "Version 2" at bounding box center [813, 281] width 214 height 13
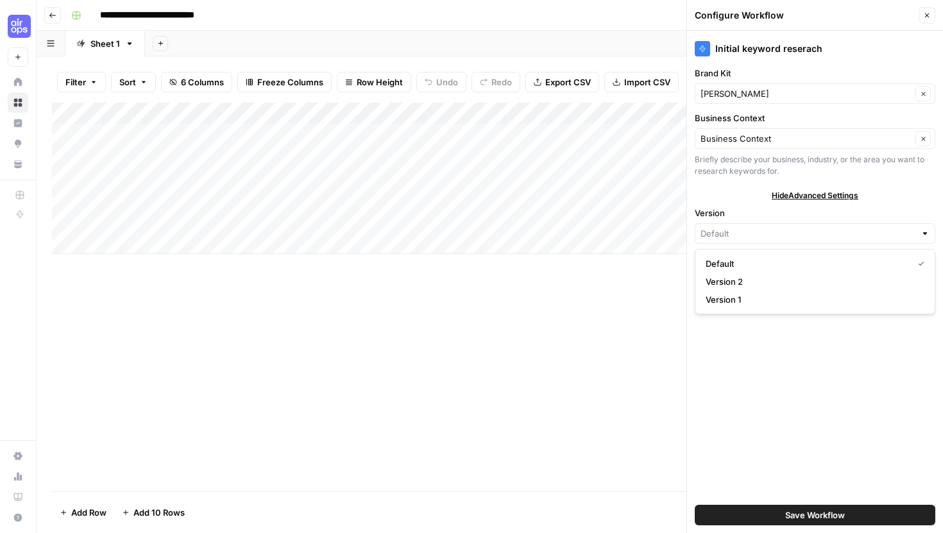
type input "Version 2"
click at [774, 509] on button "Save Workflow" at bounding box center [815, 515] width 241 height 21
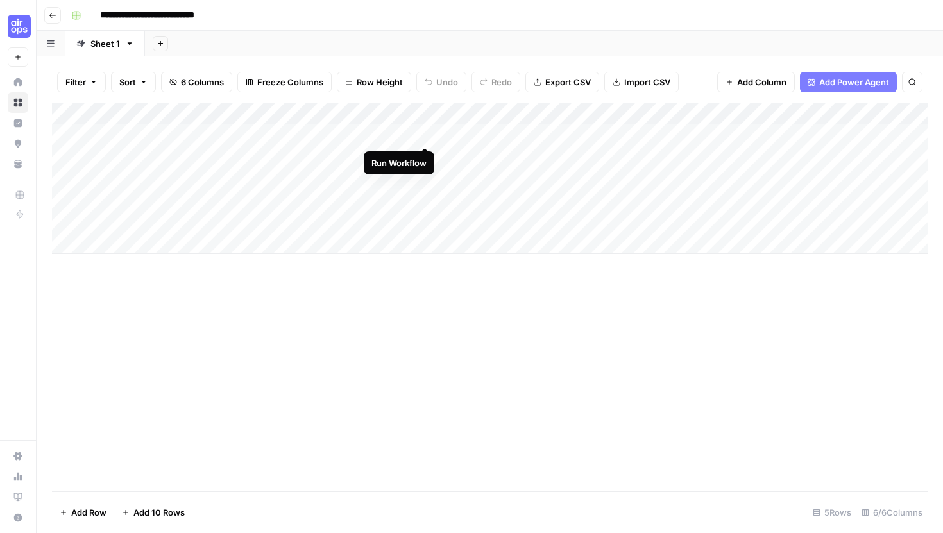
click at [428, 133] on div "Add Column" at bounding box center [490, 178] width 876 height 151
click at [543, 114] on div "Add Column" at bounding box center [490, 178] width 876 height 151
click at [434, 337] on div "Add Column" at bounding box center [490, 297] width 876 height 389
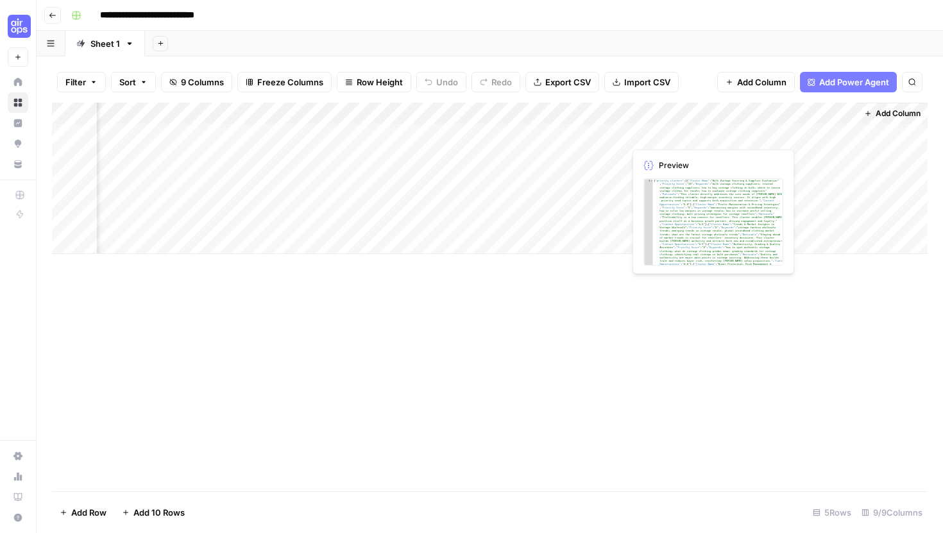
click at [677, 137] on div "Add Column" at bounding box center [490, 178] width 876 height 151
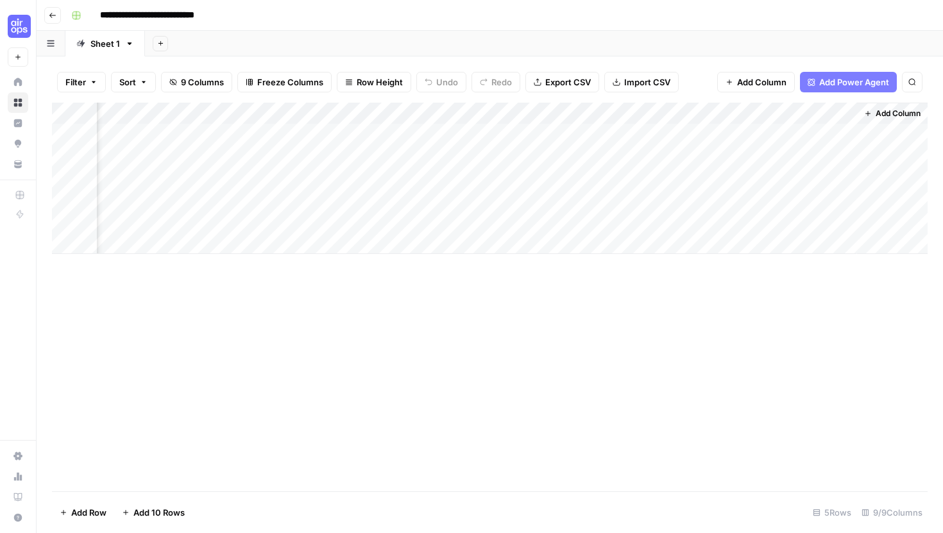
click at [691, 109] on div "Add Column" at bounding box center [490, 178] width 876 height 151
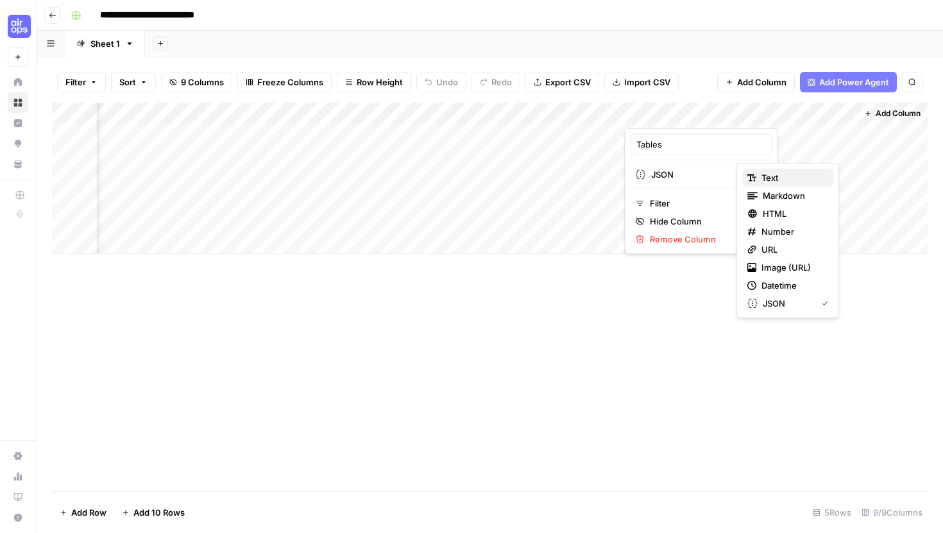
click at [756, 174] on div "Text" at bounding box center [787, 177] width 81 height 13
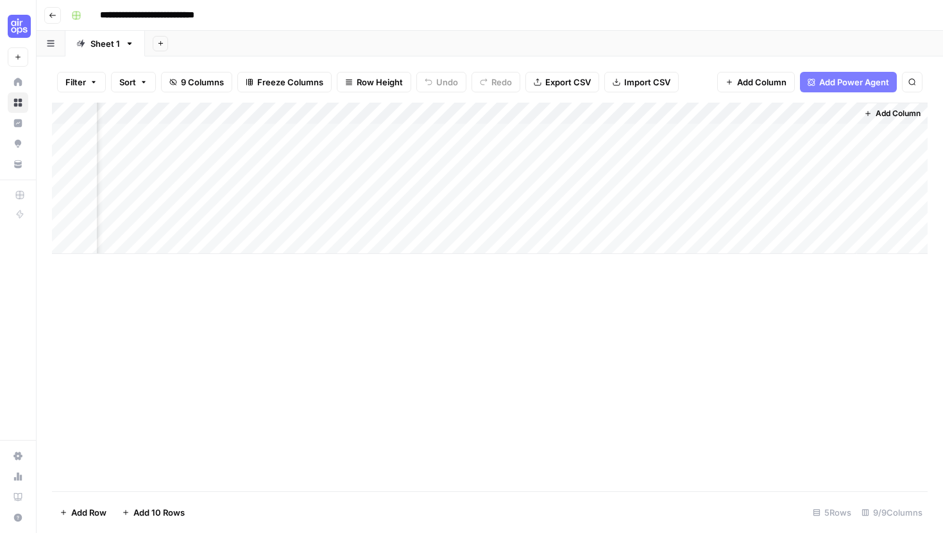
click at [729, 110] on div "Add Column" at bounding box center [490, 178] width 876 height 151
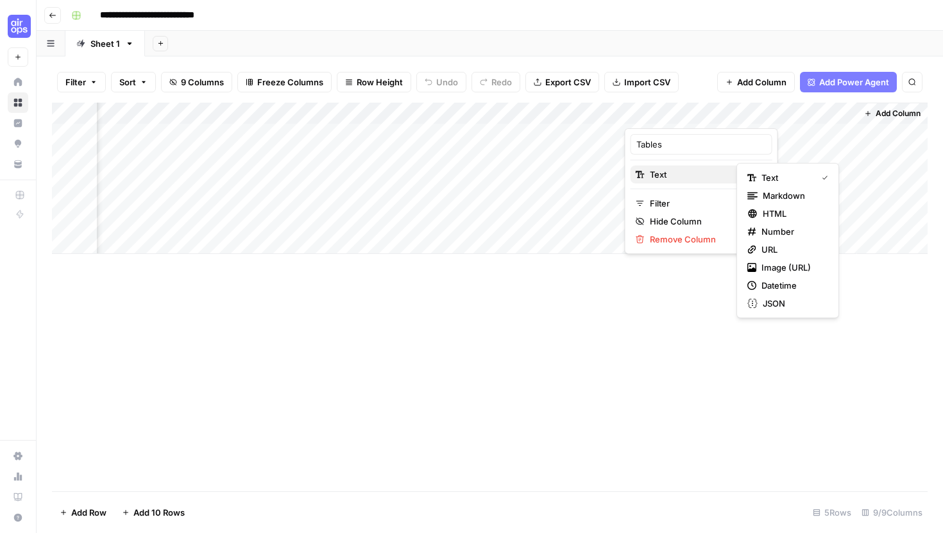
click at [700, 177] on span "Text" at bounding box center [699, 174] width 99 height 13
click at [790, 300] on span "JSON" at bounding box center [793, 303] width 60 height 13
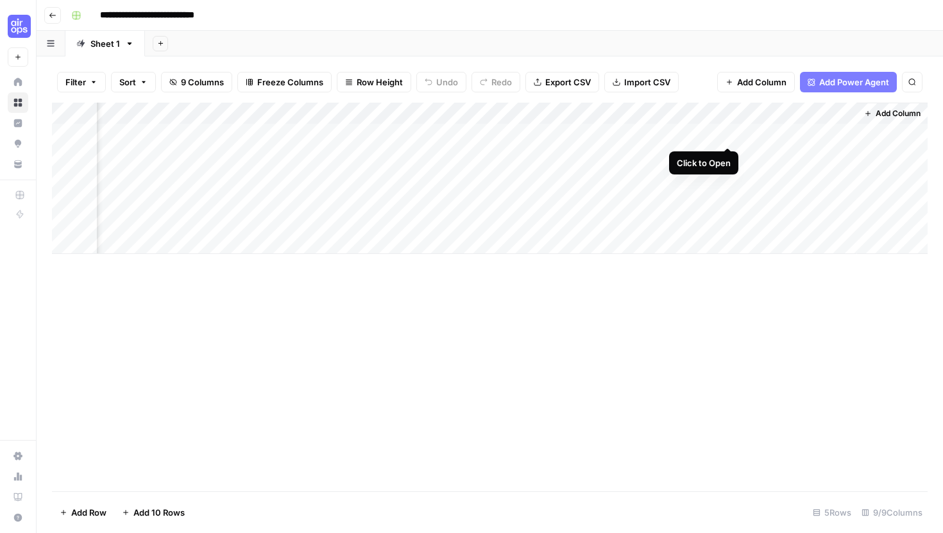
click at [731, 132] on div "Add Column" at bounding box center [490, 178] width 876 height 151
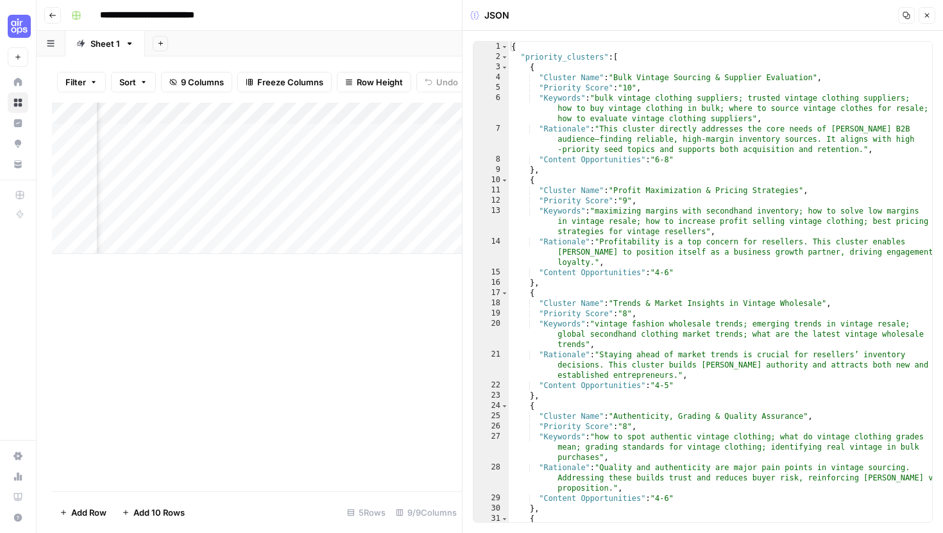
click at [908, 15] on icon "button" at bounding box center [906, 16] width 8 height 8
click at [923, 15] on icon "button" at bounding box center [927, 16] width 8 height 8
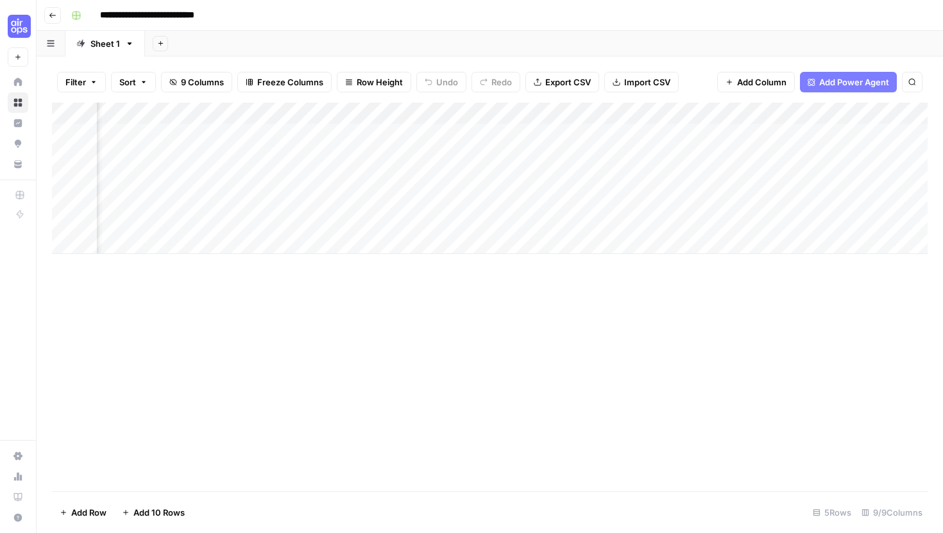
scroll to position [0, 42]
click at [502, 114] on div "Add Column" at bounding box center [490, 178] width 876 height 151
click at [438, 245] on span "Remove Column" at bounding box center [476, 239] width 112 height 13
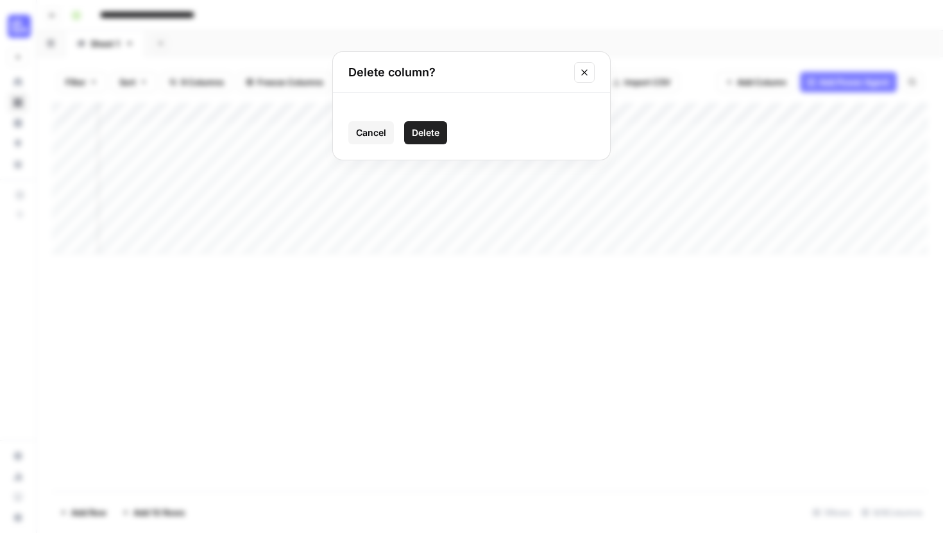
click at [427, 133] on span "Delete" at bounding box center [426, 132] width 28 height 13
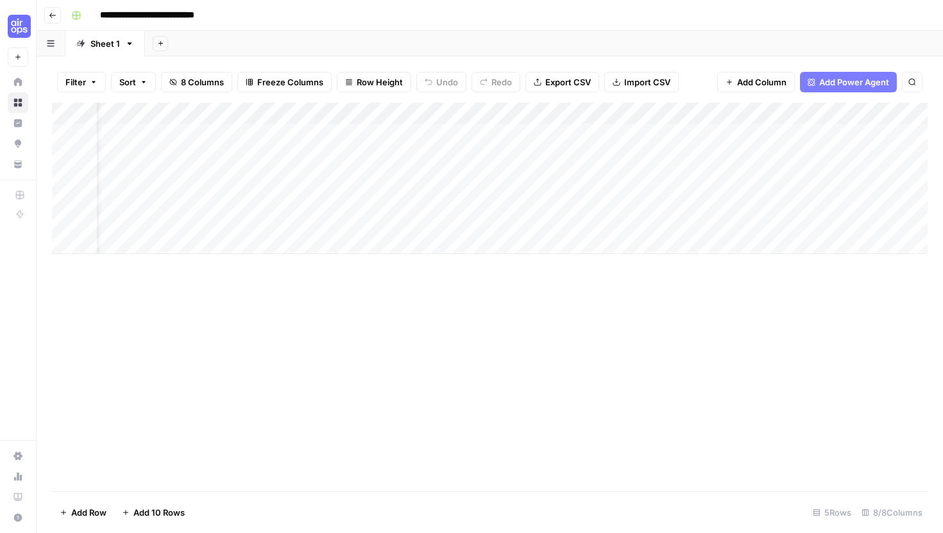
click at [540, 116] on div "Add Column" at bounding box center [490, 178] width 876 height 151
click at [452, 241] on span "Remove Column" at bounding box center [476, 239] width 112 height 13
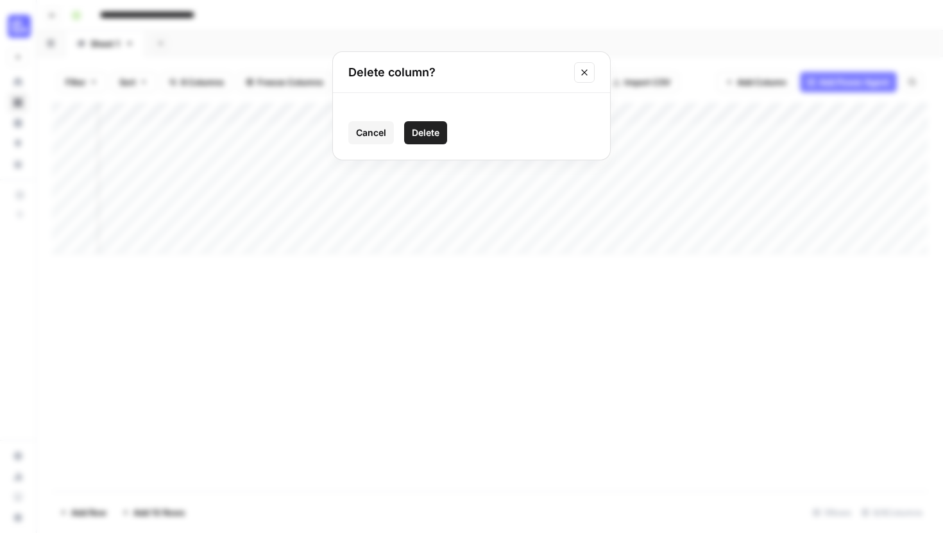
click at [435, 140] on button "Delete" at bounding box center [425, 132] width 43 height 23
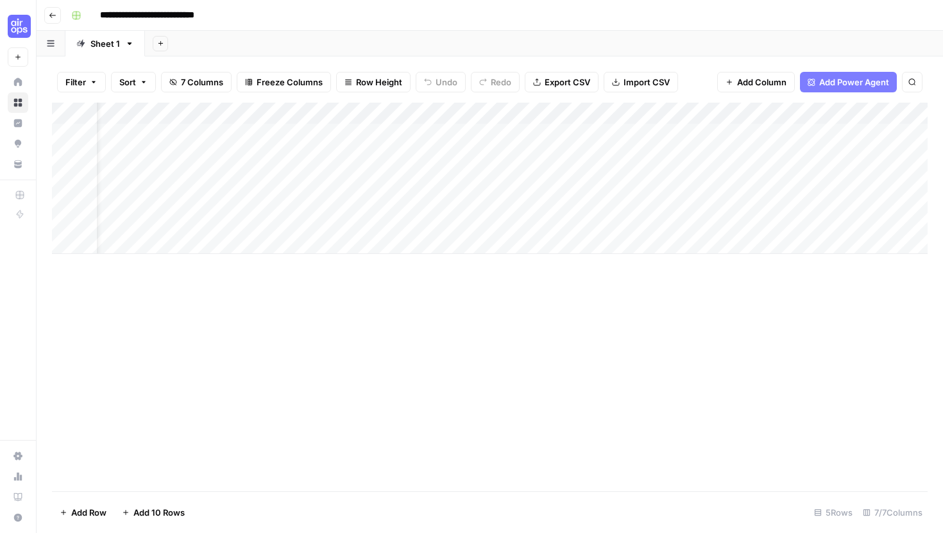
click at [502, 113] on div "Add Column" at bounding box center [490, 178] width 876 height 151
click at [444, 240] on span "Remove Column" at bounding box center [476, 239] width 112 height 13
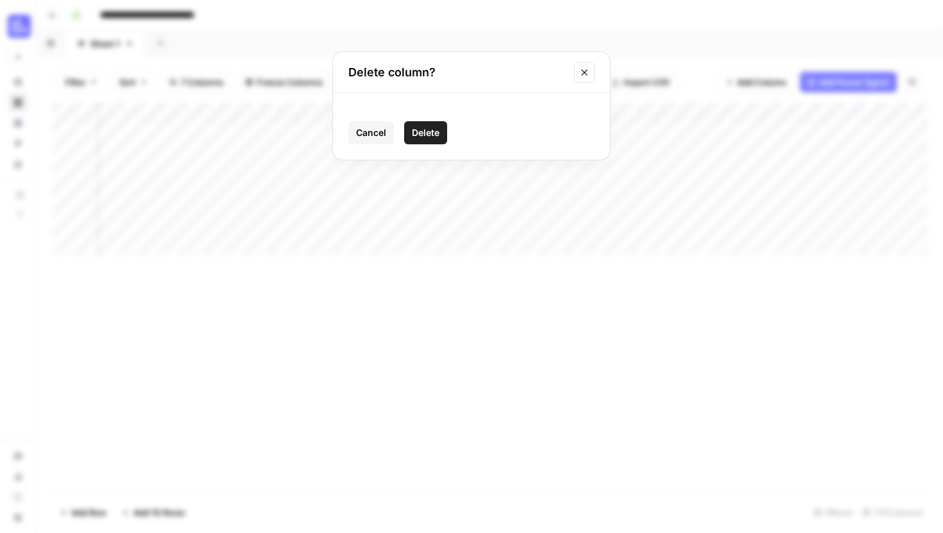
click at [413, 126] on span "Delete" at bounding box center [426, 132] width 28 height 13
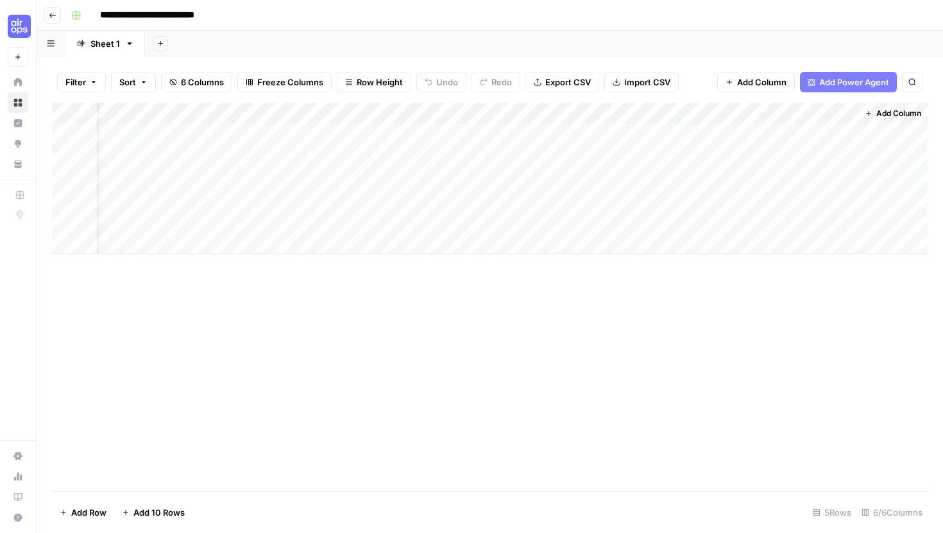
click at [502, 113] on div "Add Column" at bounding box center [490, 178] width 876 height 151
click at [453, 248] on button "Remove Column" at bounding box center [472, 239] width 142 height 18
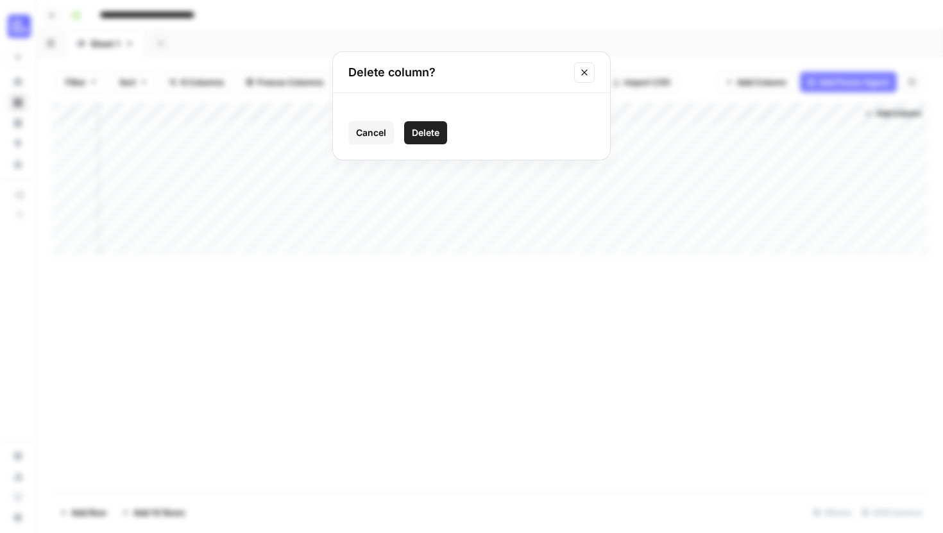
click at [424, 132] on span "Delete" at bounding box center [426, 132] width 28 height 13
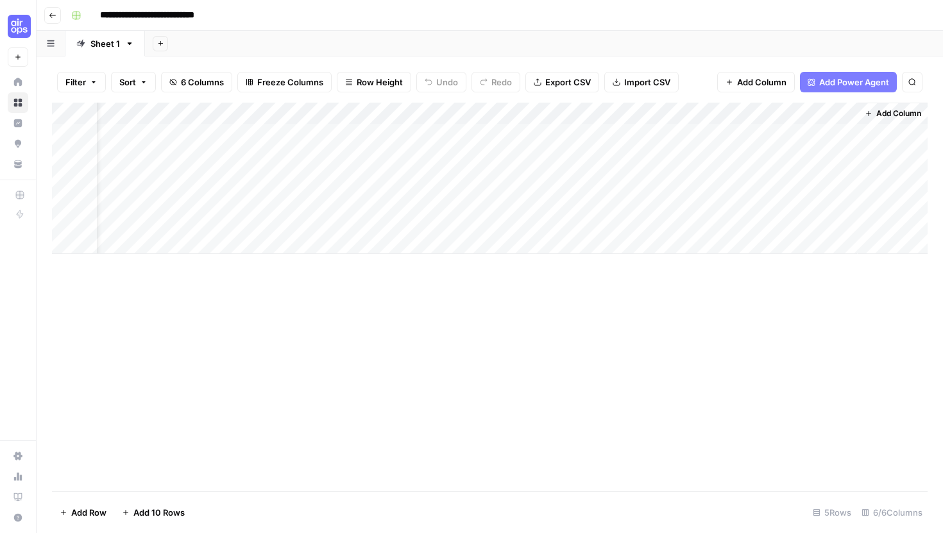
scroll to position [0, 0]
click at [425, 136] on div "Add Column" at bounding box center [490, 178] width 876 height 151
click at [427, 133] on div "Add Column" at bounding box center [490, 178] width 876 height 151
click at [542, 114] on div "Add Column" at bounding box center [490, 178] width 876 height 151
click at [495, 239] on span "Remove Column" at bounding box center [518, 239] width 112 height 13
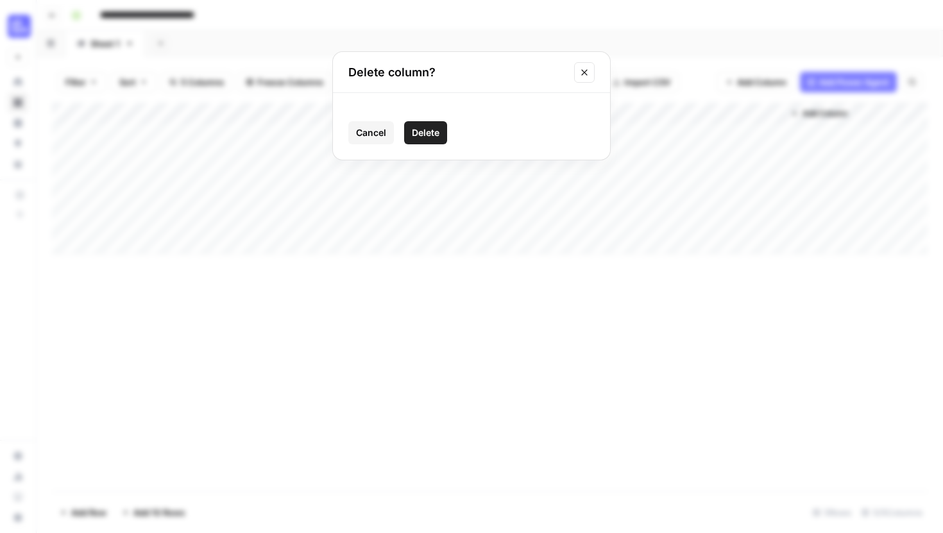
click at [418, 139] on span "Delete" at bounding box center [426, 132] width 28 height 13
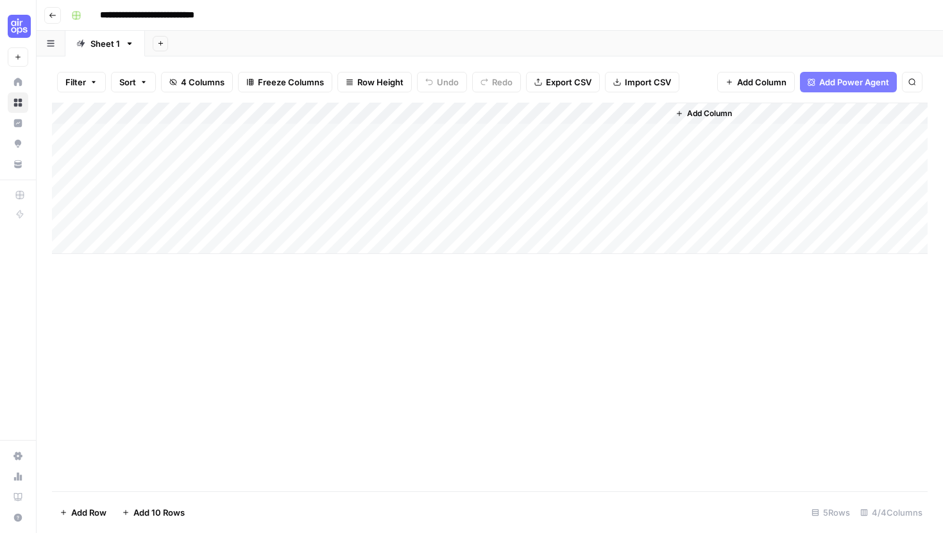
click at [546, 113] on div "Add Column" at bounding box center [490, 178] width 876 height 151
click at [509, 246] on button "Remove Column" at bounding box center [514, 239] width 142 height 18
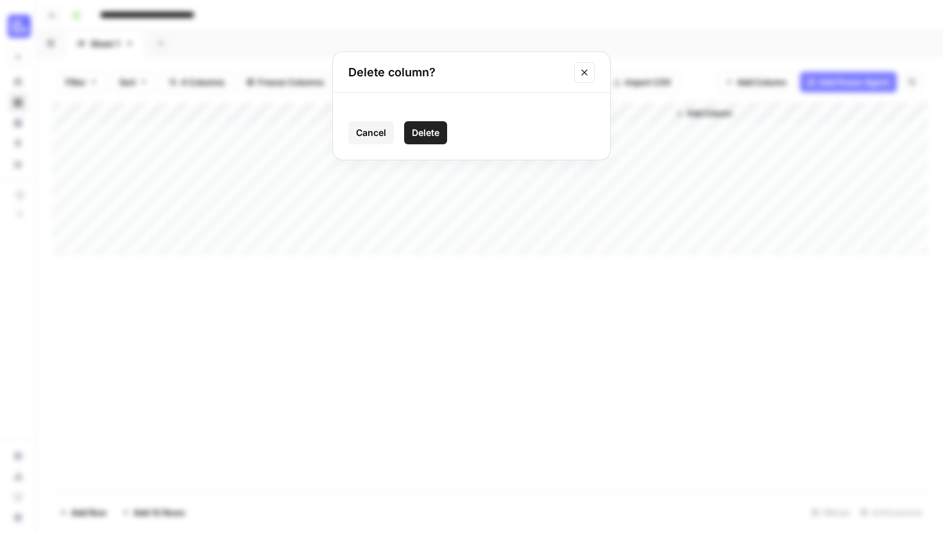
click at [413, 128] on span "Delete" at bounding box center [426, 132] width 28 height 13
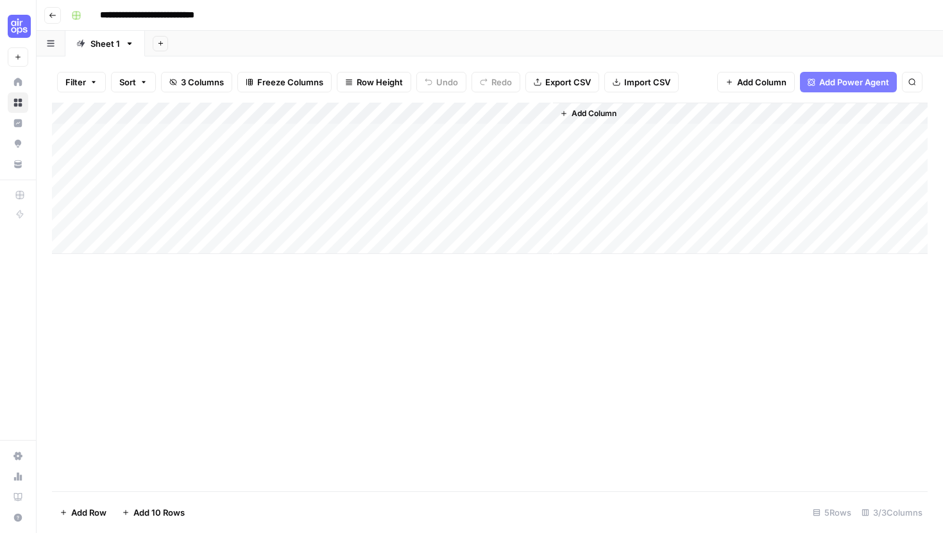
click at [548, 112] on div "Add Column" at bounding box center [490, 178] width 876 height 151
click at [474, 245] on span "Remove Column" at bounding box center [518, 239] width 112 height 13
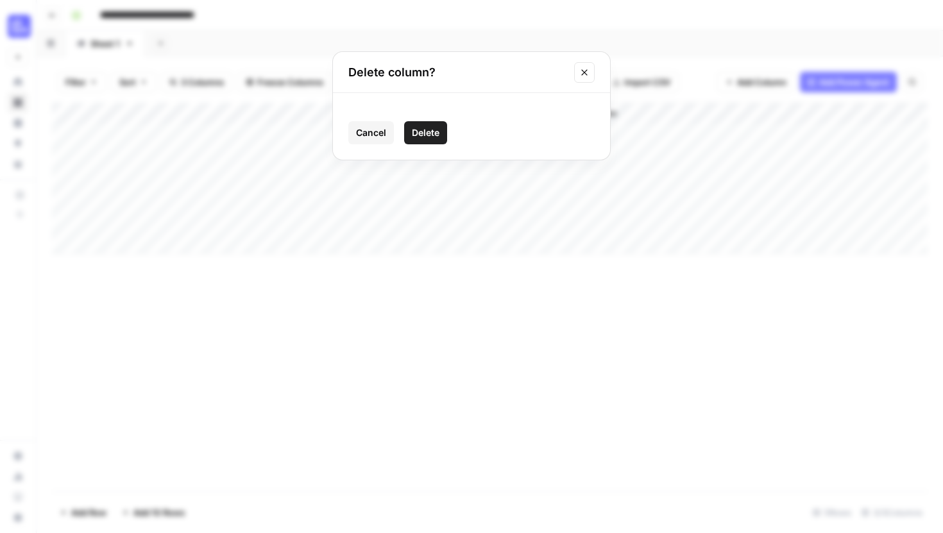
click at [421, 136] on span "Delete" at bounding box center [426, 132] width 28 height 13
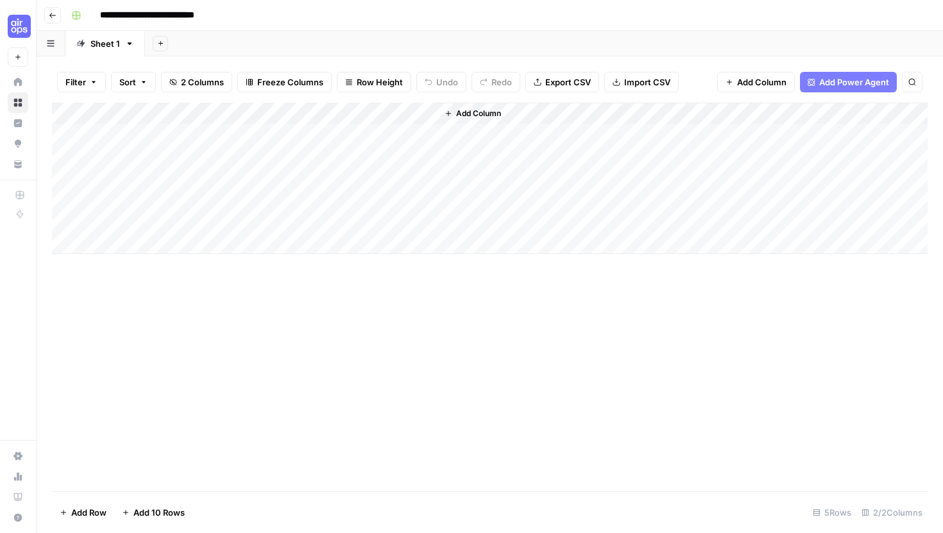
click at [413, 112] on div "Add Column" at bounding box center [490, 178] width 876 height 151
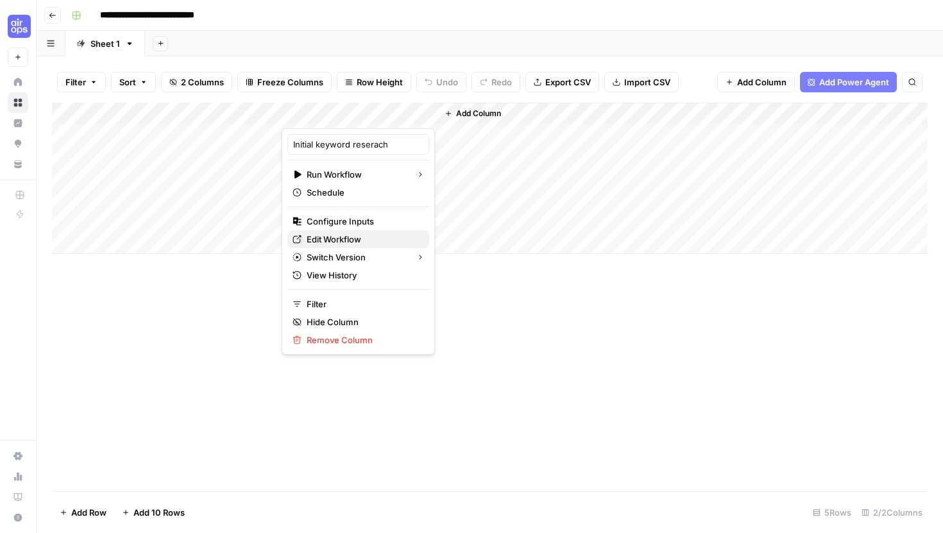
click at [350, 239] on span "Edit Workflow" at bounding box center [363, 239] width 112 height 13
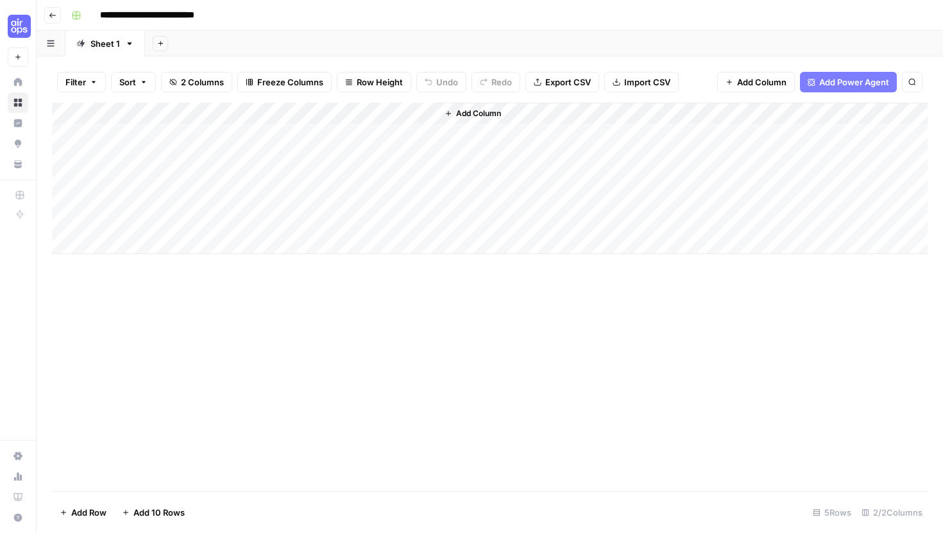
click at [410, 113] on div "Add Column" at bounding box center [490, 178] width 876 height 151
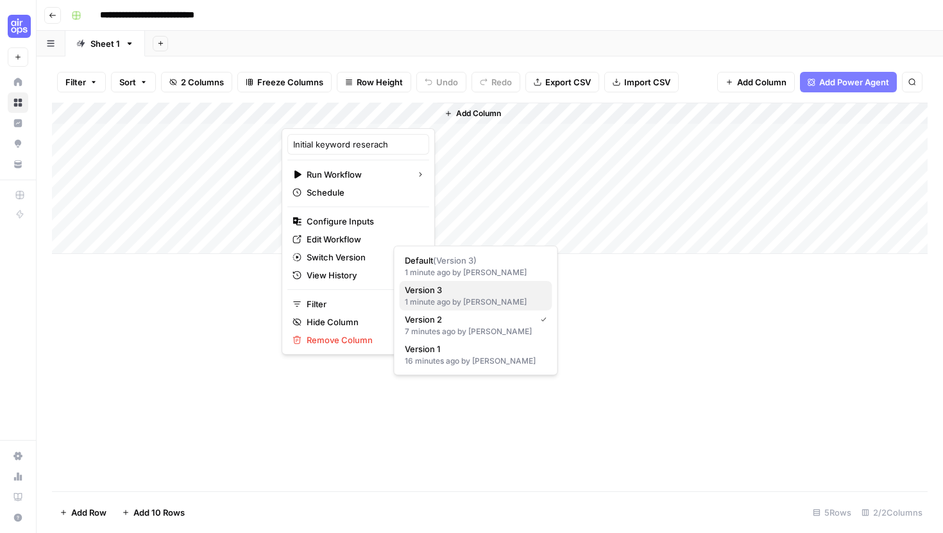
click at [434, 299] on div "1 minute ago by Wei Heng" at bounding box center [476, 302] width 142 height 12
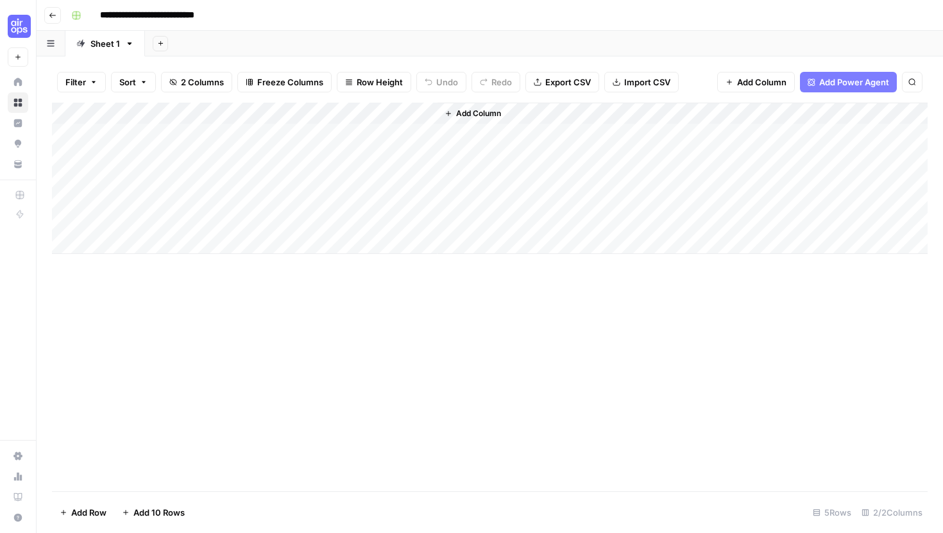
click at [424, 133] on div "Add Column" at bounding box center [490, 178] width 876 height 151
click at [543, 113] on div "Add Column" at bounding box center [490, 178] width 876 height 151
click at [475, 329] on div "Add Column" at bounding box center [490, 297] width 876 height 389
click at [411, 115] on div "Add Column" at bounding box center [490, 178] width 876 height 151
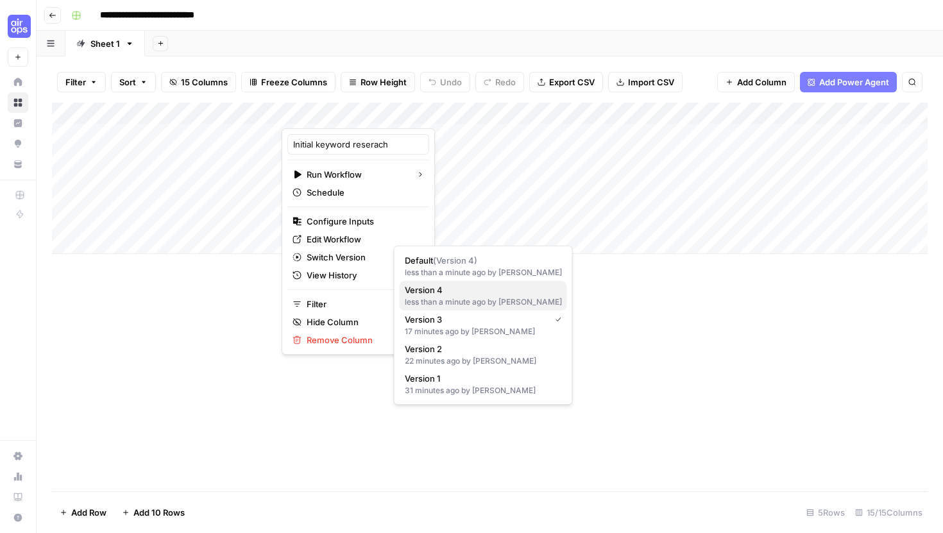
click at [408, 300] on div "less than a minute ago by Wei Heng" at bounding box center [483, 302] width 157 height 12
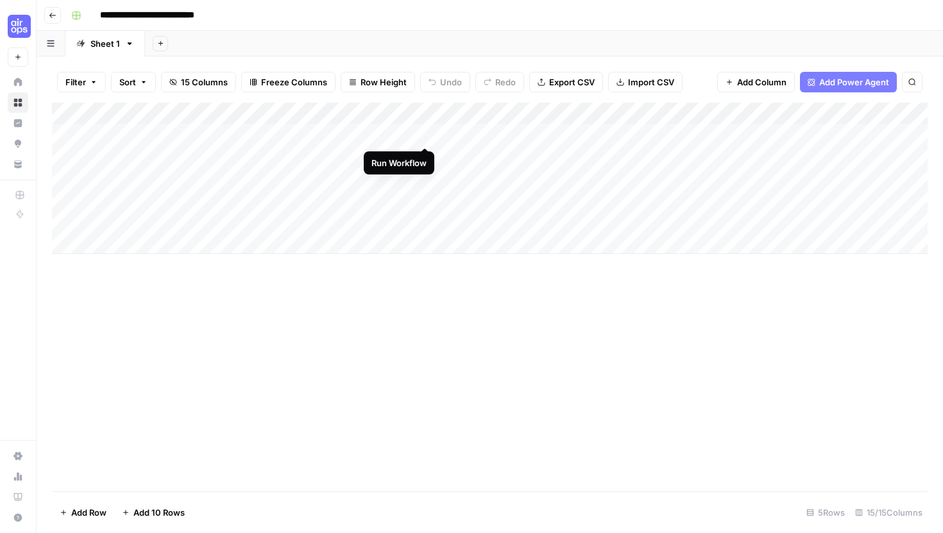
click at [422, 135] on div "Add Column" at bounding box center [490, 178] width 876 height 151
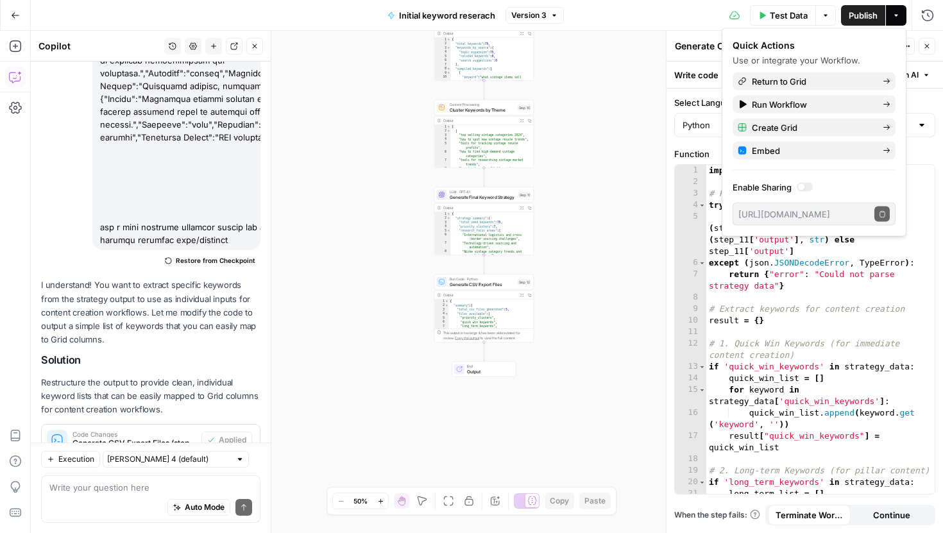
scroll to position [6447, 0]
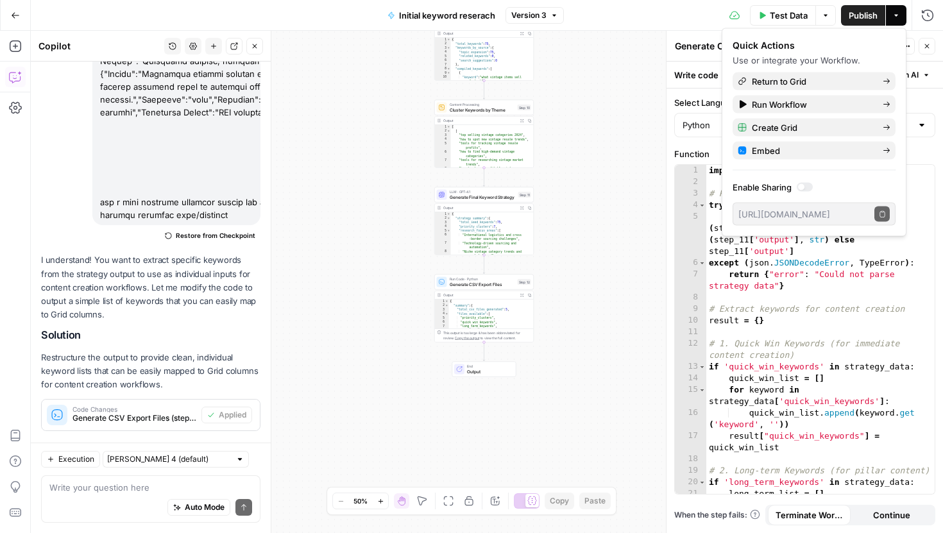
click at [471, 443] on div "**********" at bounding box center [487, 282] width 912 height 502
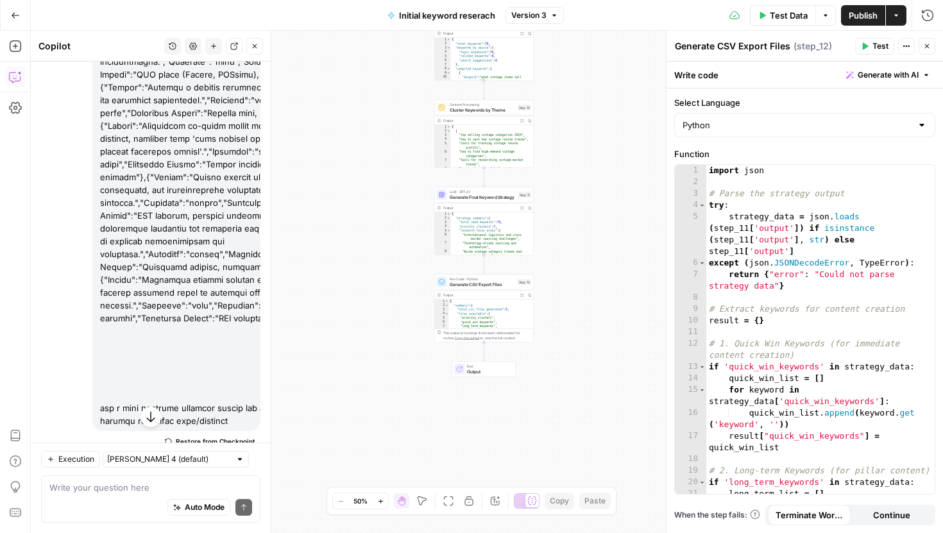
scroll to position [6237, 0]
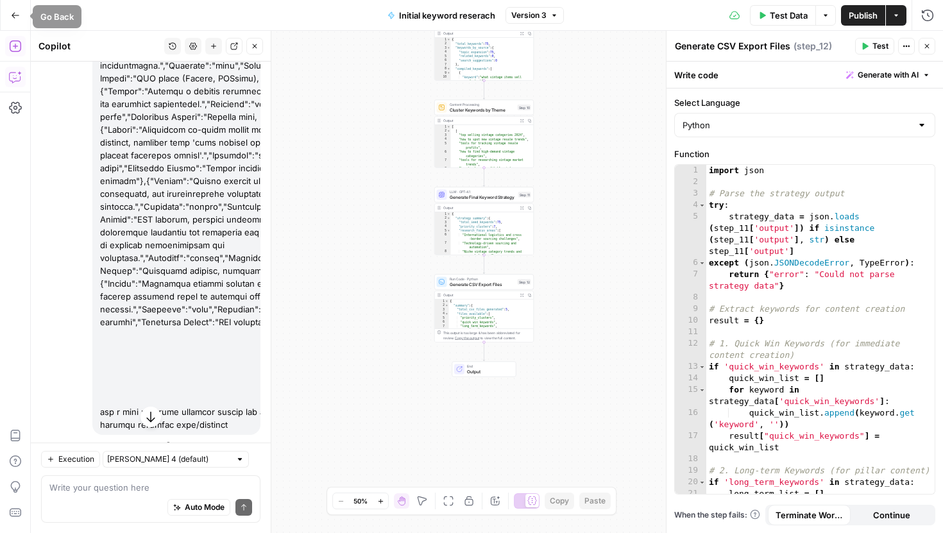
click at [8, 13] on button "Go Back" at bounding box center [15, 15] width 23 height 23
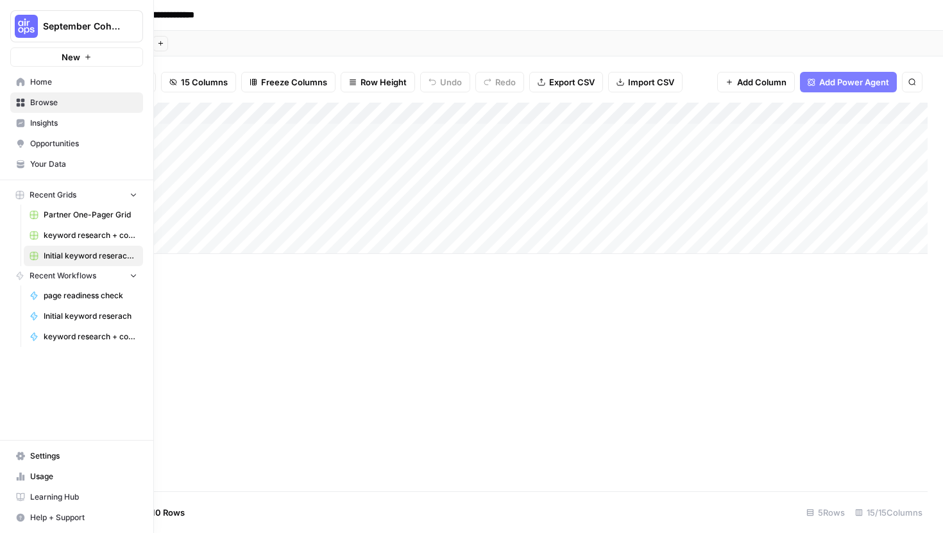
click at [53, 280] on span "Recent Workflows" at bounding box center [63, 276] width 67 height 12
click at [93, 294] on span "page readiness check" at bounding box center [91, 296] width 94 height 12
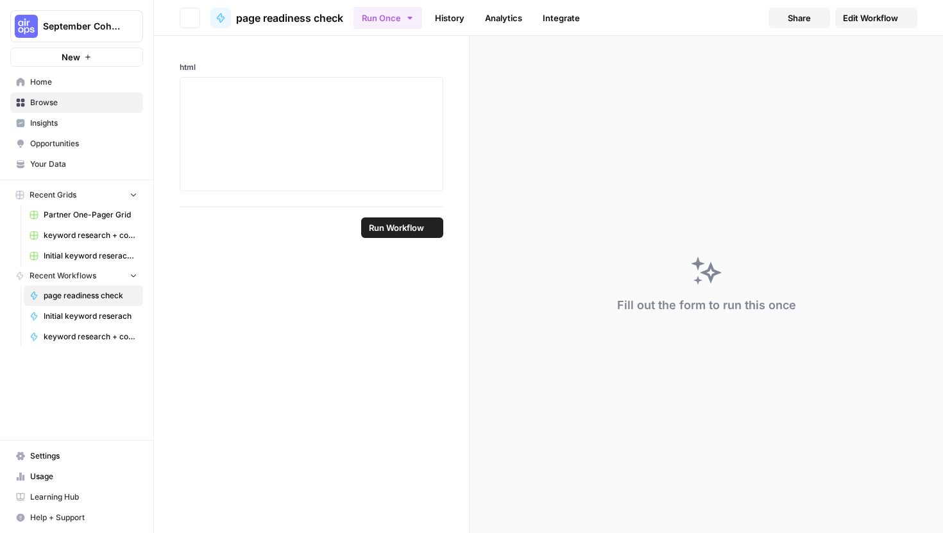
click at [42, 85] on span "Home" at bounding box center [83, 82] width 107 height 12
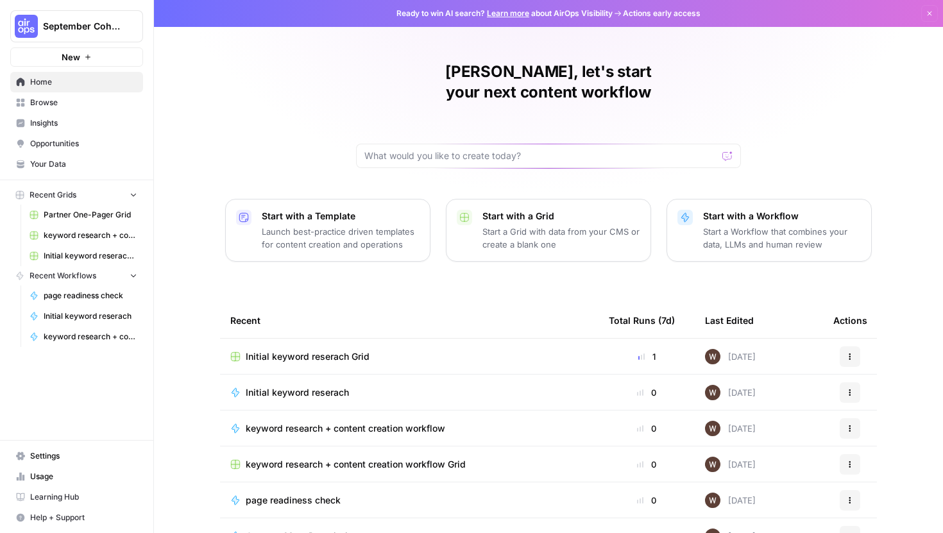
click at [745, 210] on p "Start with a Workflow" at bounding box center [782, 216] width 158 height 13
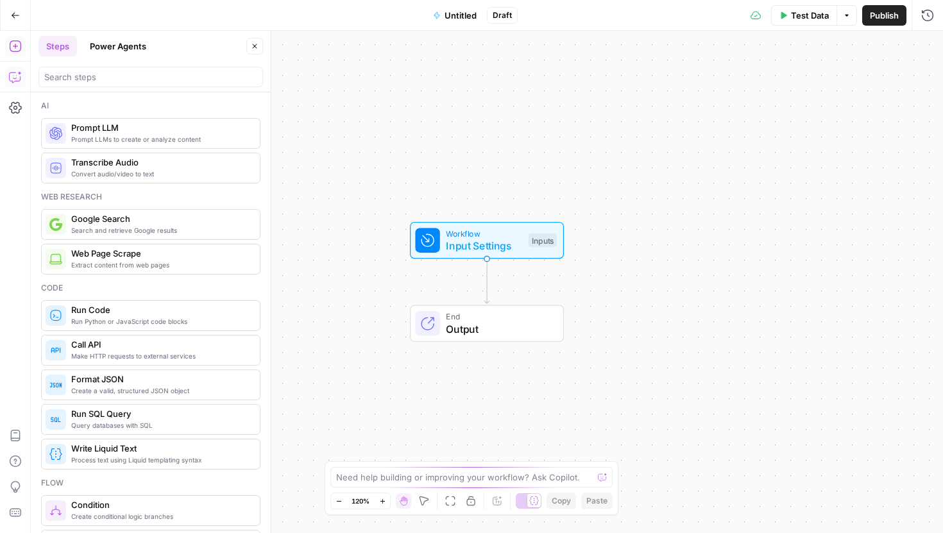
click at [10, 76] on icon "button" at bounding box center [15, 77] width 13 height 13
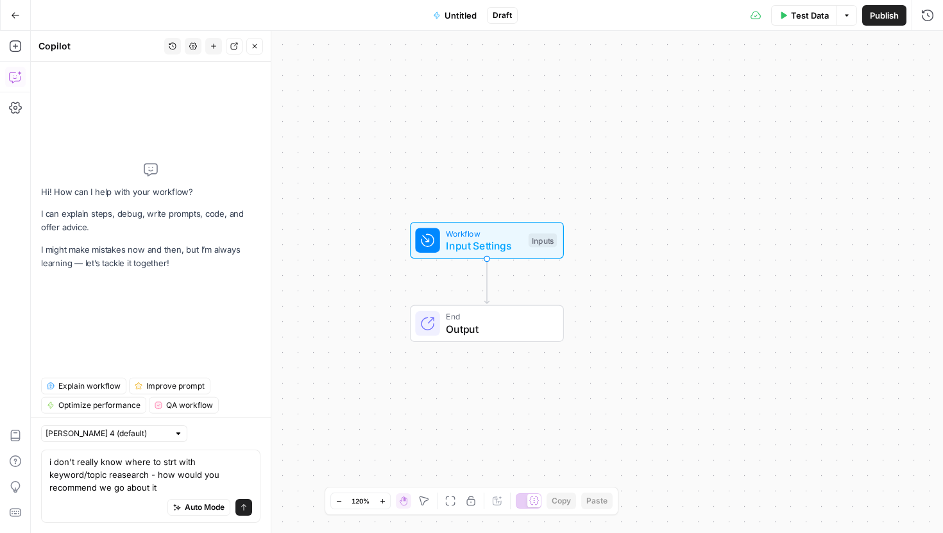
type textarea "i don't really know where to strt with keyword/topic reasearch - how would you …"
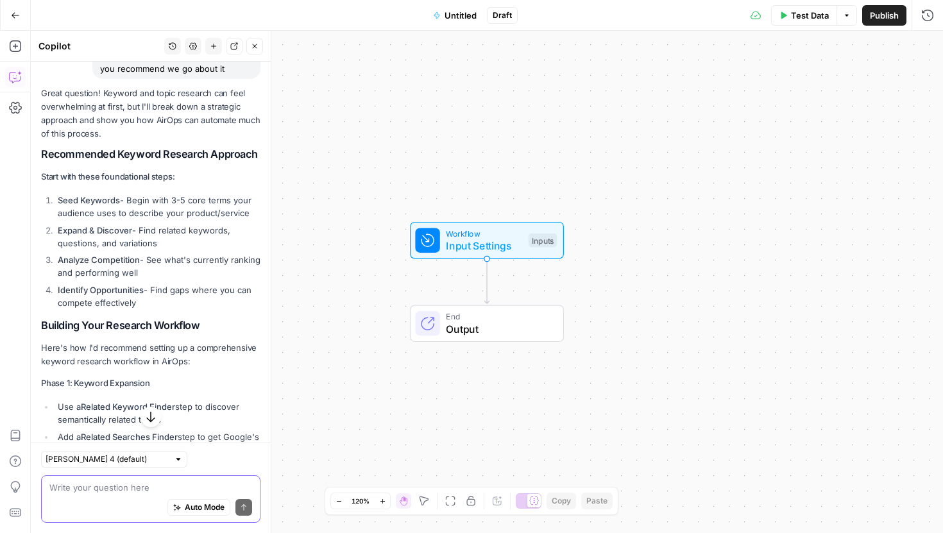
scroll to position [129, 0]
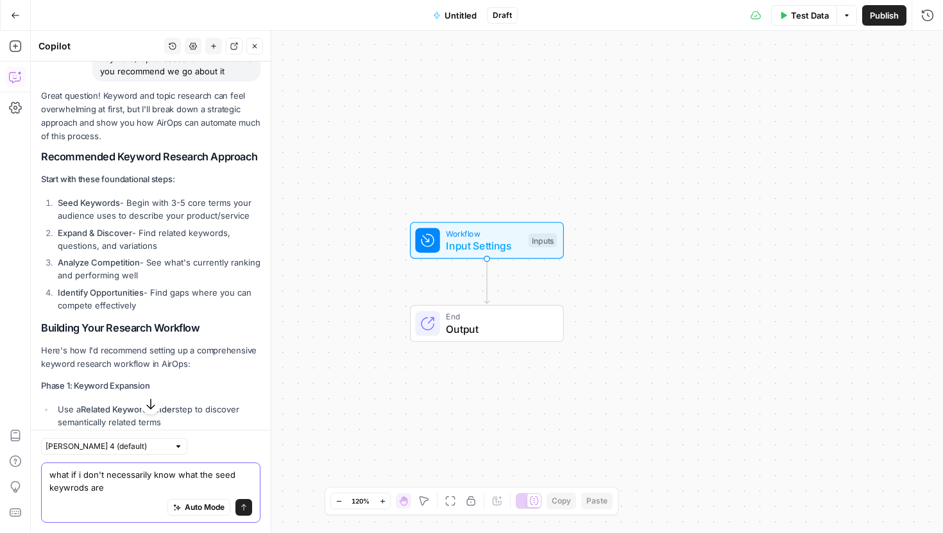
type textarea "what if i don't necessarily know what the seed keywrods are"
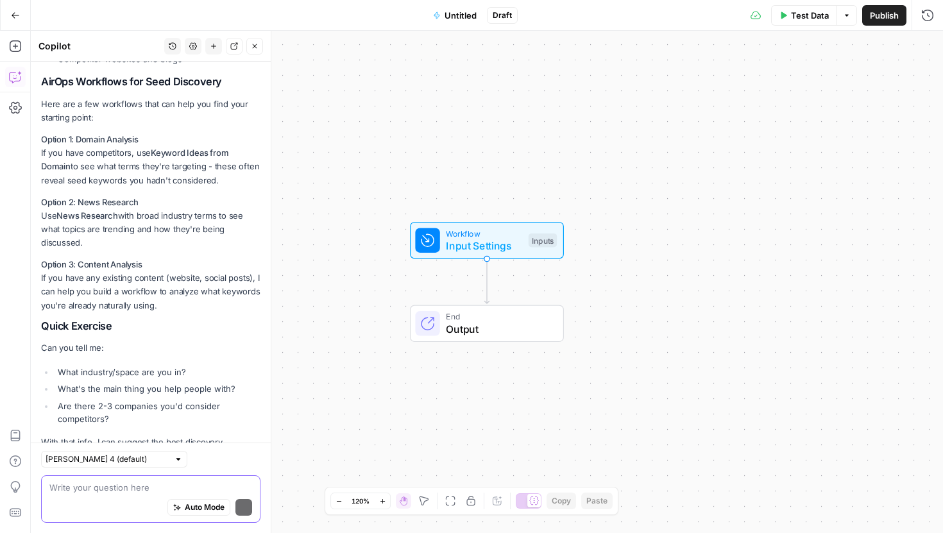
scroll to position [1534, 0]
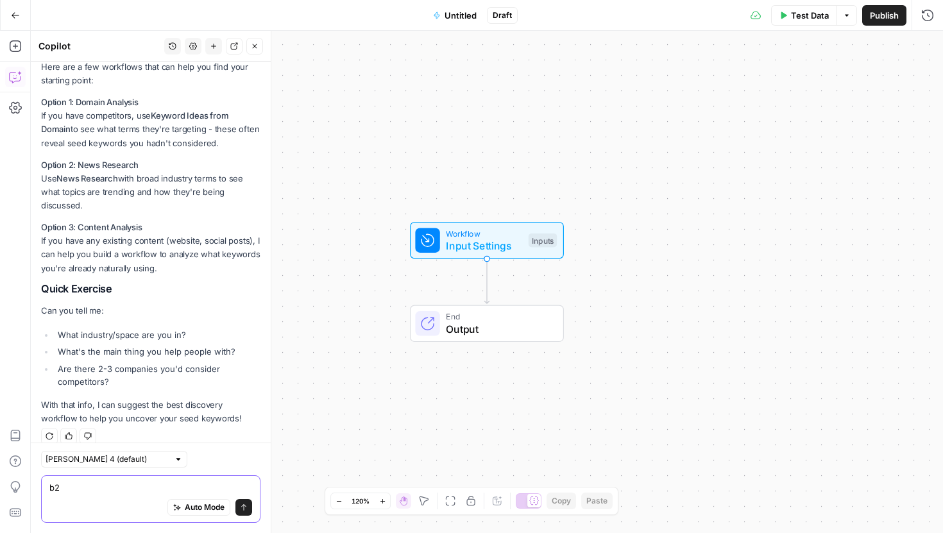
type textarea "b"
paste textarea "{"loremips_dolorsit":[{"Ametcon Adip":"Elit Seddoei Temporin & Utlabore Etdolor…"
click at [133, 476] on div "[PERSON_NAME] is a secondhand [PERSON_NAME] is a secondhand Auto Mode Send" at bounding box center [150, 498] width 219 height 47
paste textarea "[PERSON_NAME] is a global B2B marketplace for vintage and secondhand fashion. I…"
type textarea "[PERSON_NAME] is a global B2B marketplace for vintage and secondhand fashion. I…"
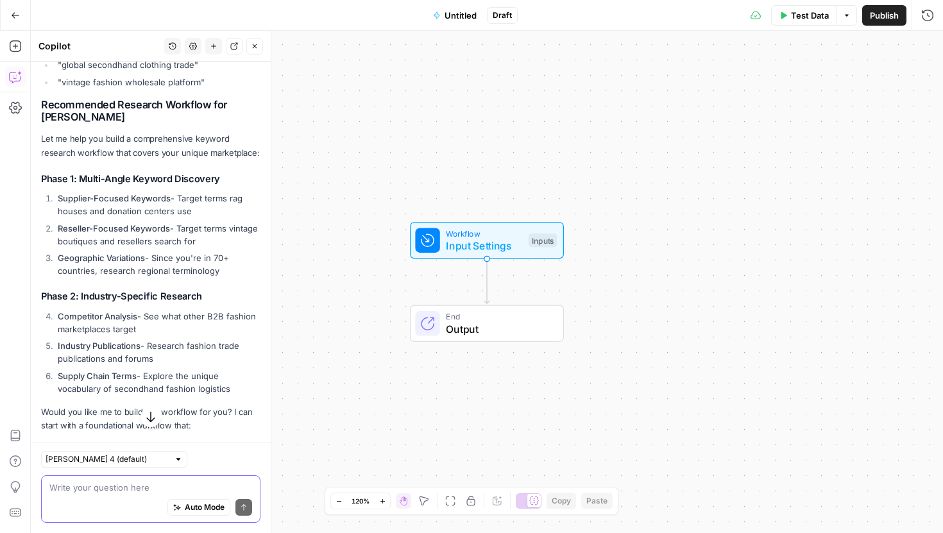
scroll to position [2463, 0]
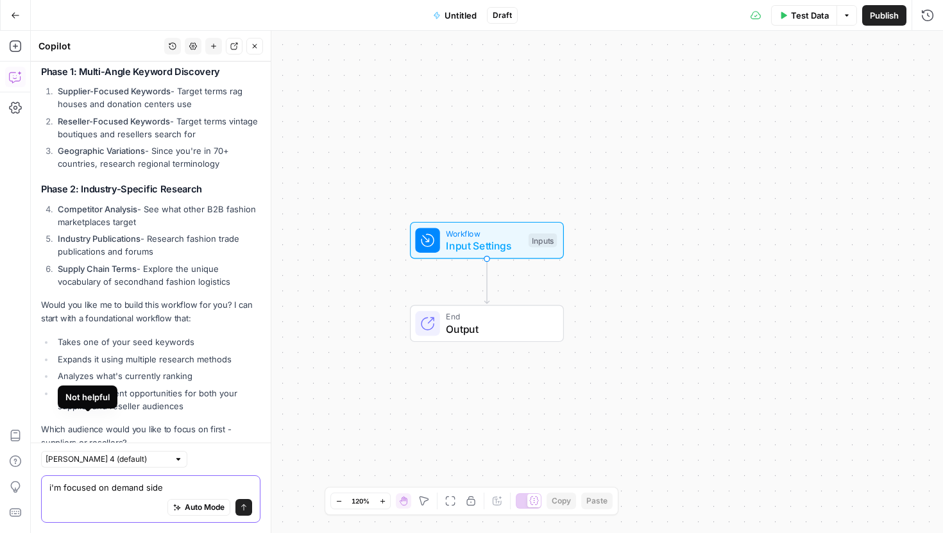
type textarea "i'm focused on demand side"
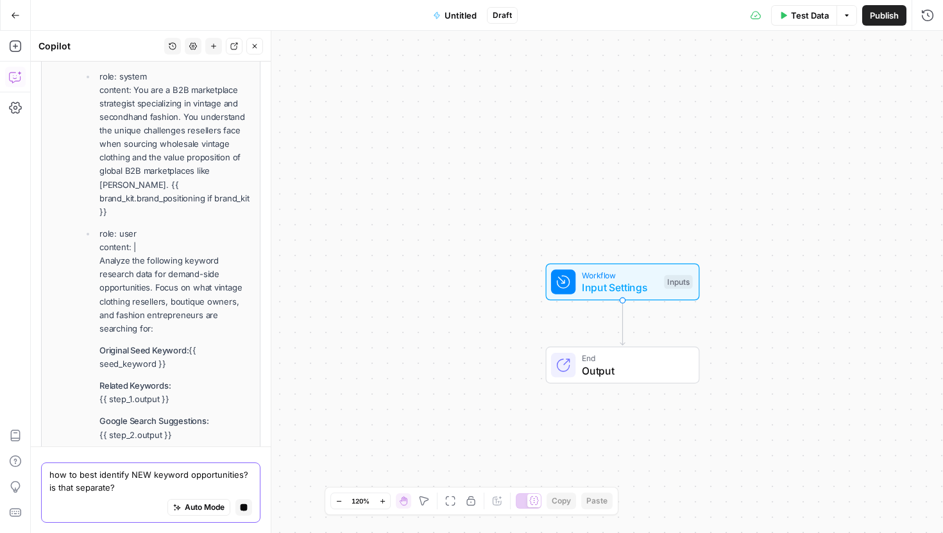
scroll to position [3868, 0]
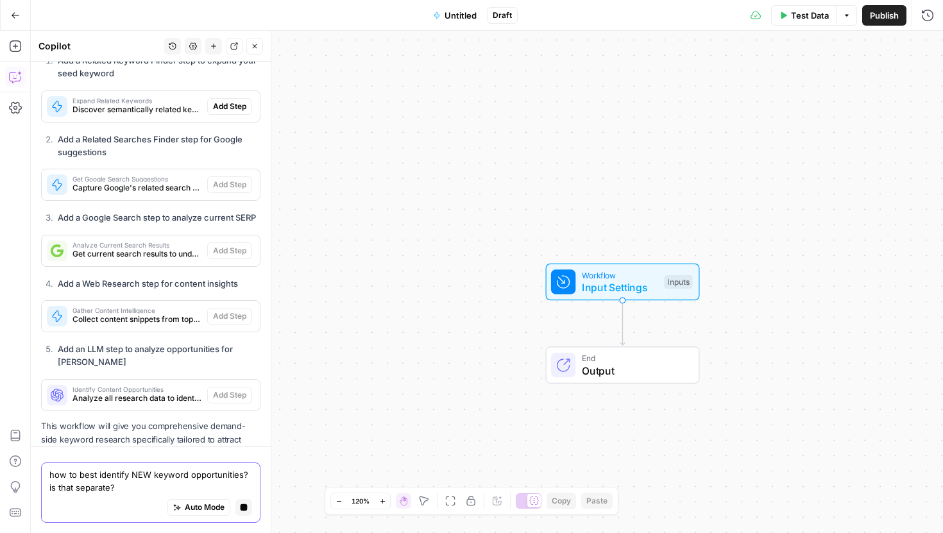
type textarea "how to best identify NEW keyword opportunities? is that separate?"
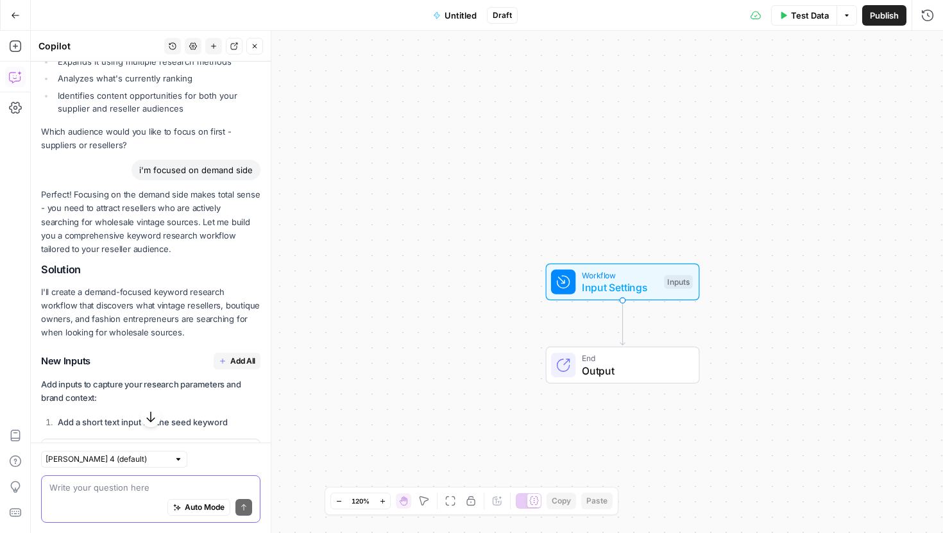
scroll to position [2882, 0]
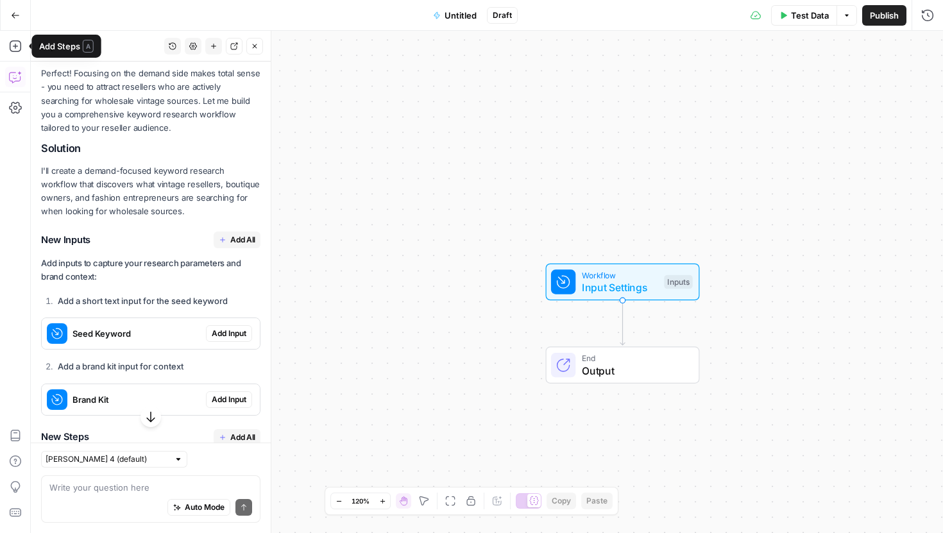
click at [12, 13] on icon "button" at bounding box center [15, 15] width 9 height 9
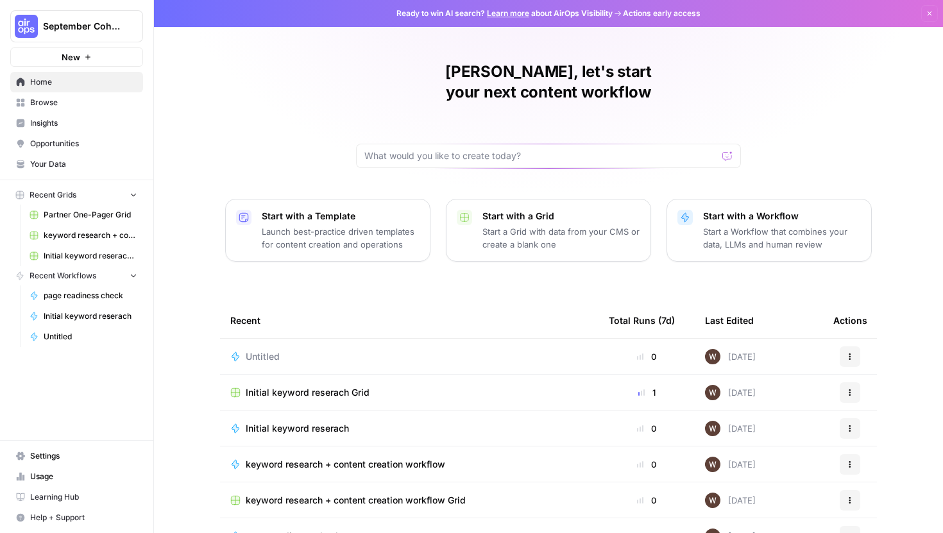
click at [271, 386] on span "Initial keyword reserach Grid" at bounding box center [308, 392] width 124 height 13
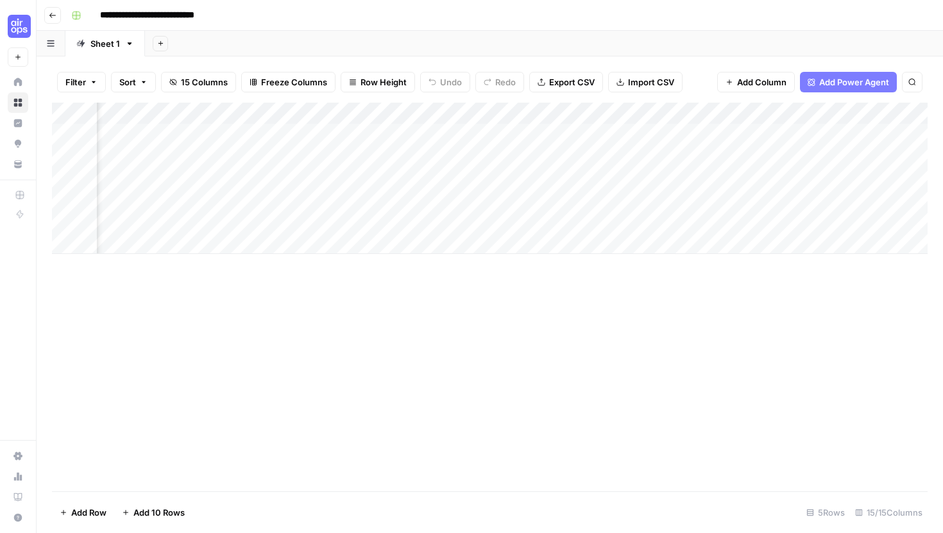
scroll to position [0, 1082]
click at [566, 85] on span "Export CSV" at bounding box center [572, 82] width 46 height 13
click at [137, 88] on button "Sort" at bounding box center [133, 82] width 45 height 21
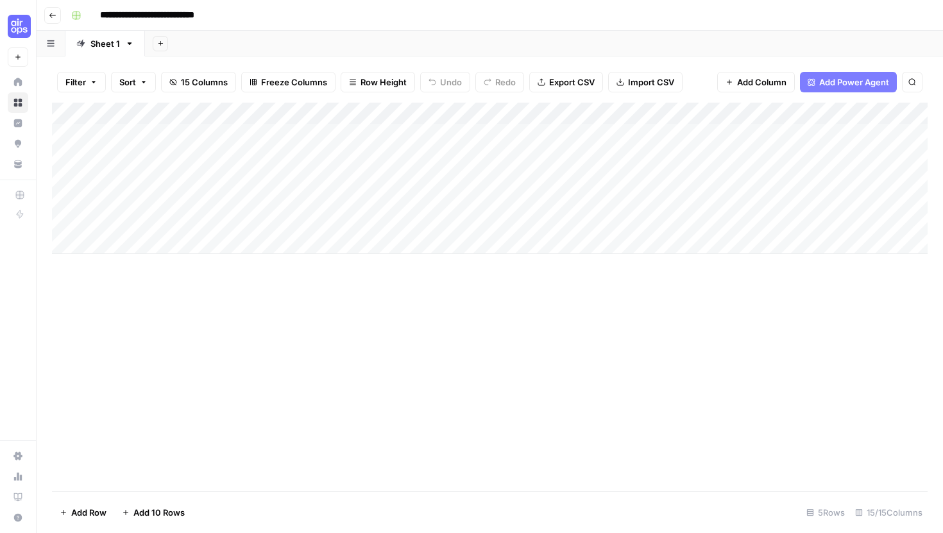
click at [544, 112] on div "Add Column" at bounding box center [490, 178] width 876 height 151
click at [590, 298] on div "Add Column" at bounding box center [490, 297] width 876 height 389
click at [410, 115] on div "Add Column" at bounding box center [490, 178] width 876 height 151
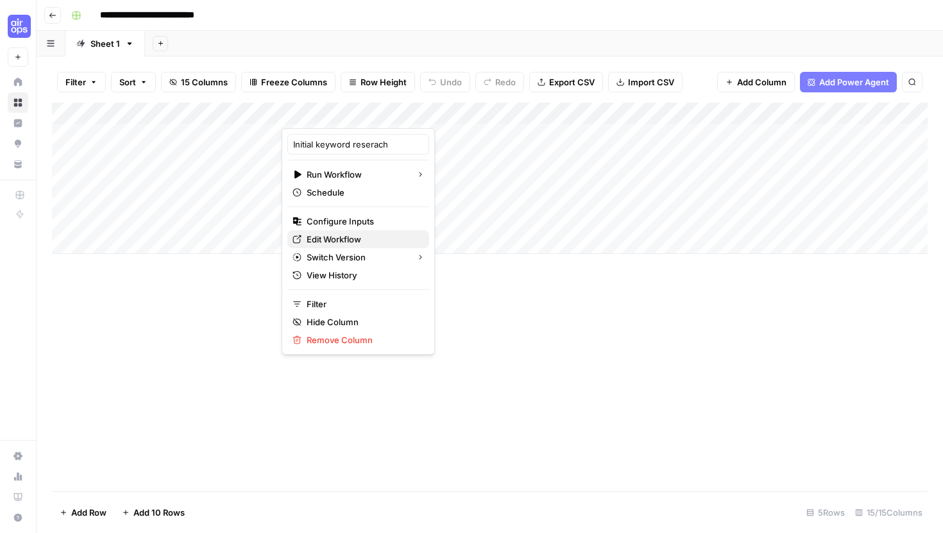
click at [340, 238] on span "Edit Workflow" at bounding box center [363, 239] width 112 height 13
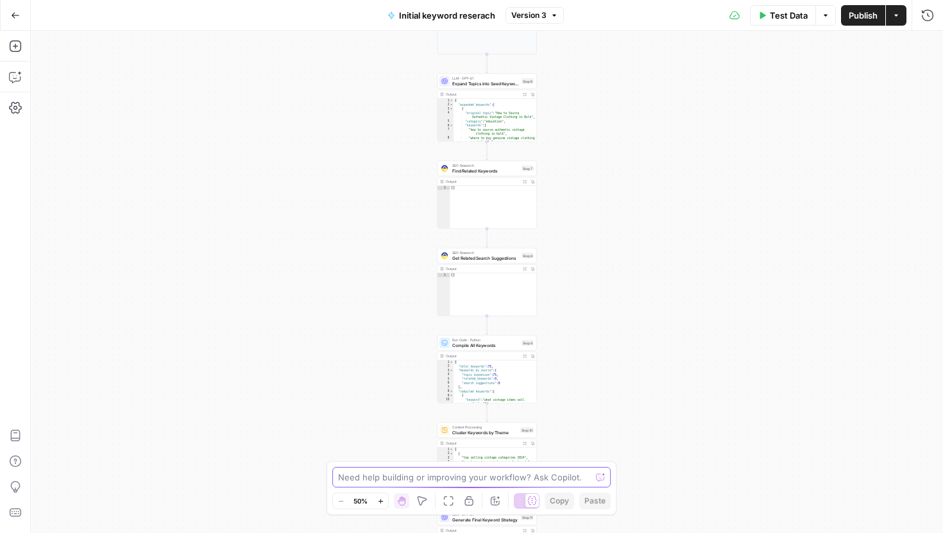
click at [437, 482] on textarea at bounding box center [464, 477] width 253 height 13
paste textarea "["authenticity and quality control in bulk vintage purchases","how to avoid sca…"
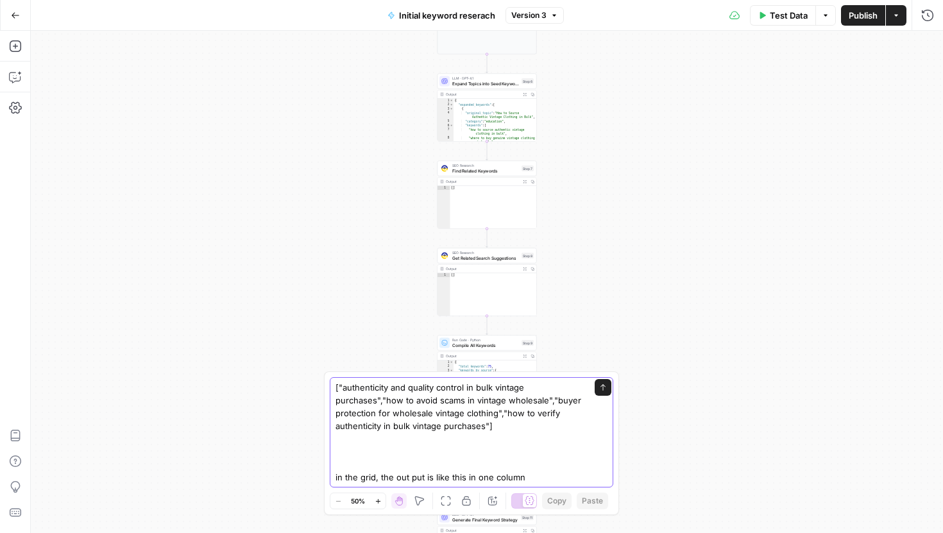
paste textarea "["authenticity and quality control in bulk vintage purchases","how to avoid sca…"
type textarea "["authenticity and quality control in bulk vintage purchases","how to avoid sca…"
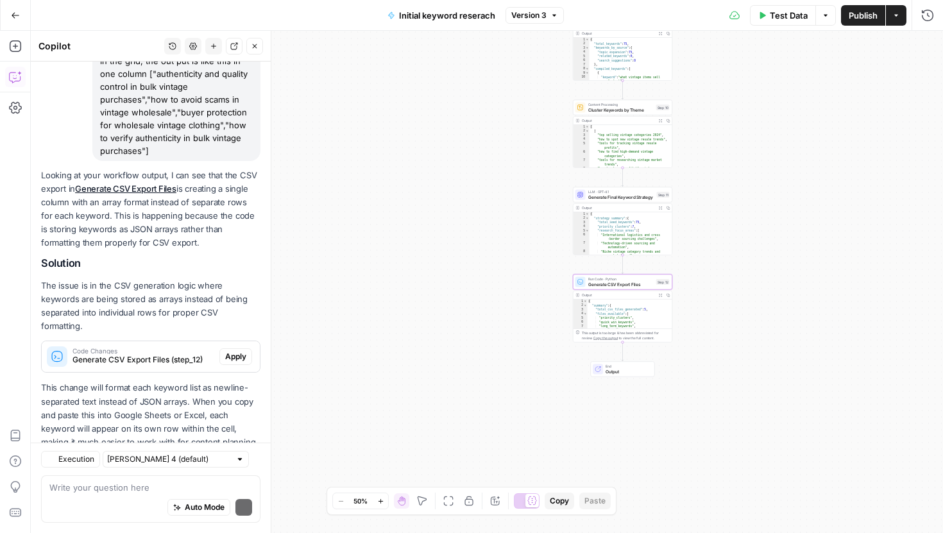
scroll to position [266, 0]
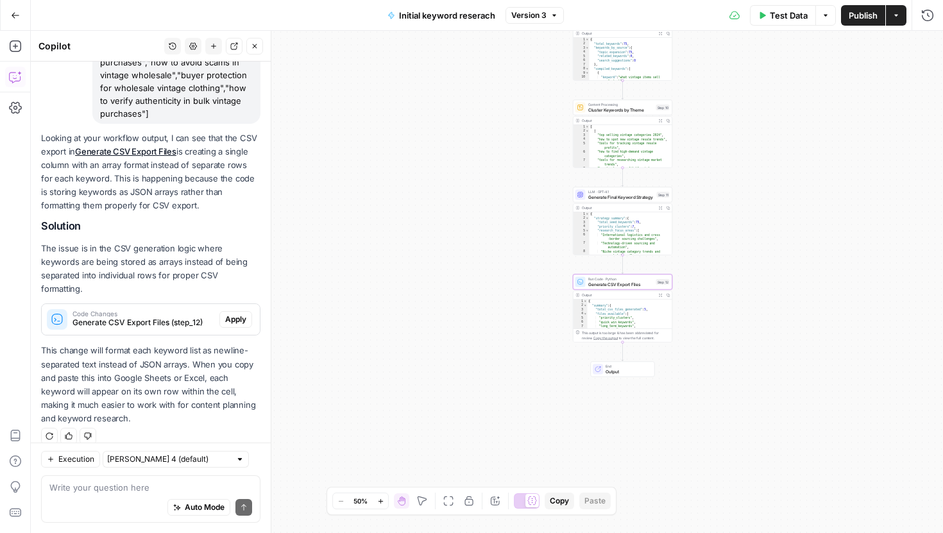
click at [241, 314] on span "Apply" at bounding box center [235, 320] width 21 height 12
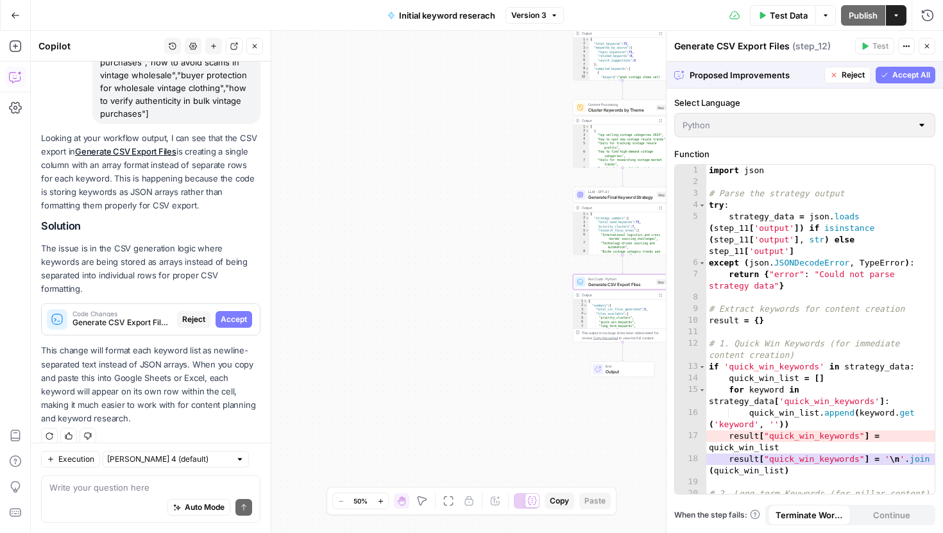
click at [241, 314] on span "Accept" at bounding box center [234, 320] width 26 height 12
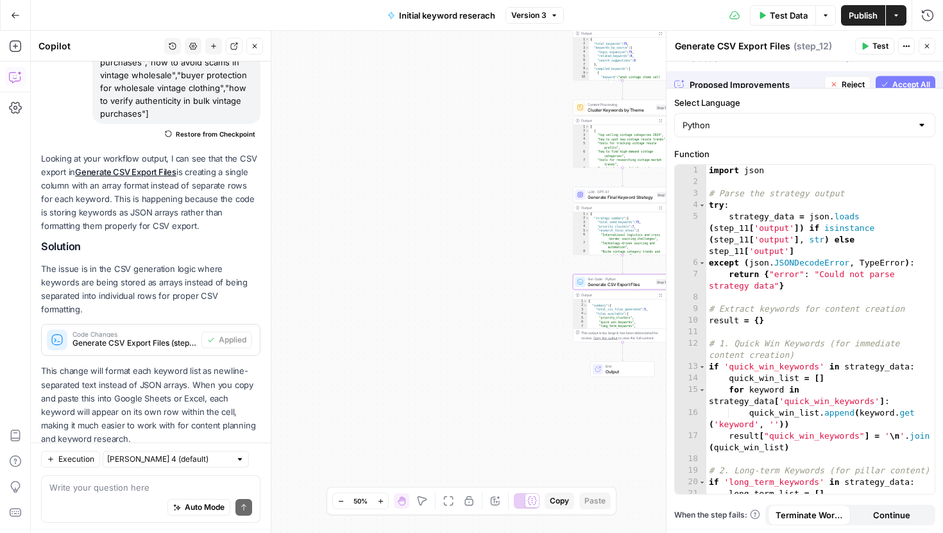
scroll to position [287, 0]
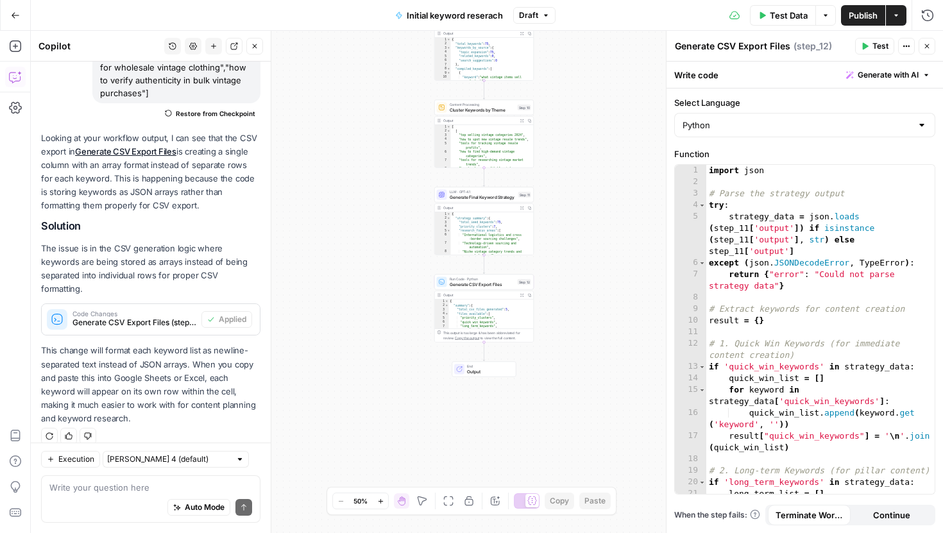
click at [859, 17] on span "Publish" at bounding box center [863, 15] width 29 height 13
click at [94, 498] on div "Auto Mode Send" at bounding box center [150, 508] width 203 height 28
type textarea "so that will add rows and columns in the grid?"
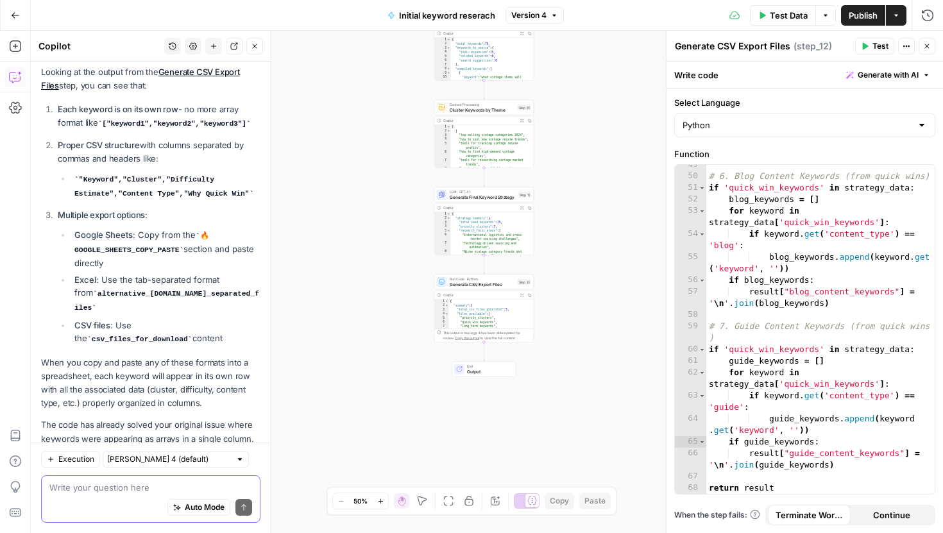
scroll to position [785, 0]
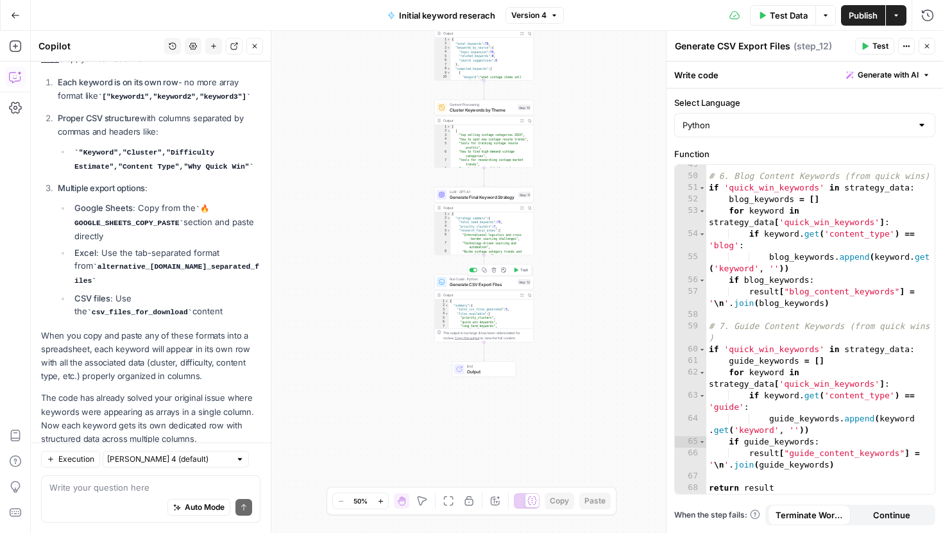
click at [523, 272] on span "Test" at bounding box center [524, 270] width 8 height 6
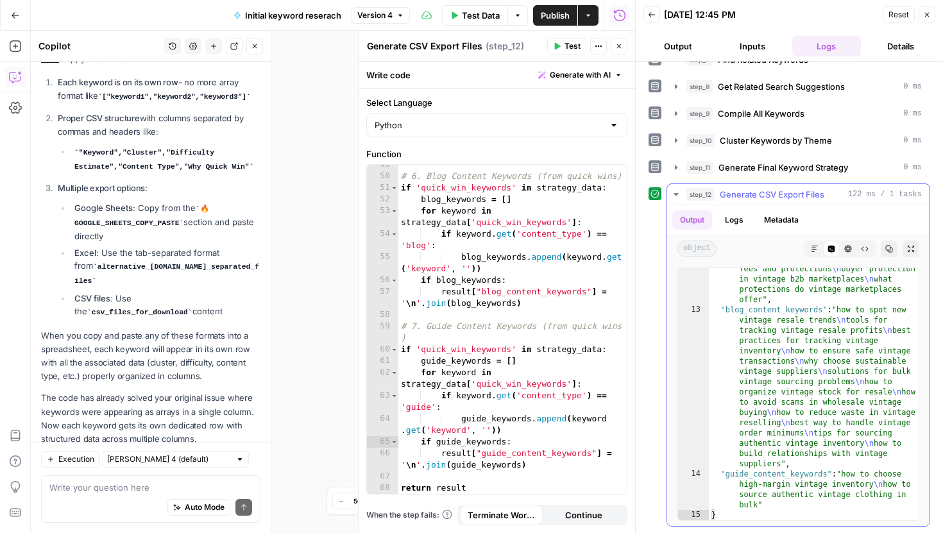
scroll to position [2303, 0]
click at [79, 507] on div "Auto Mode Send" at bounding box center [150, 508] width 203 height 28
type textarea "are you lookig at version 4?"
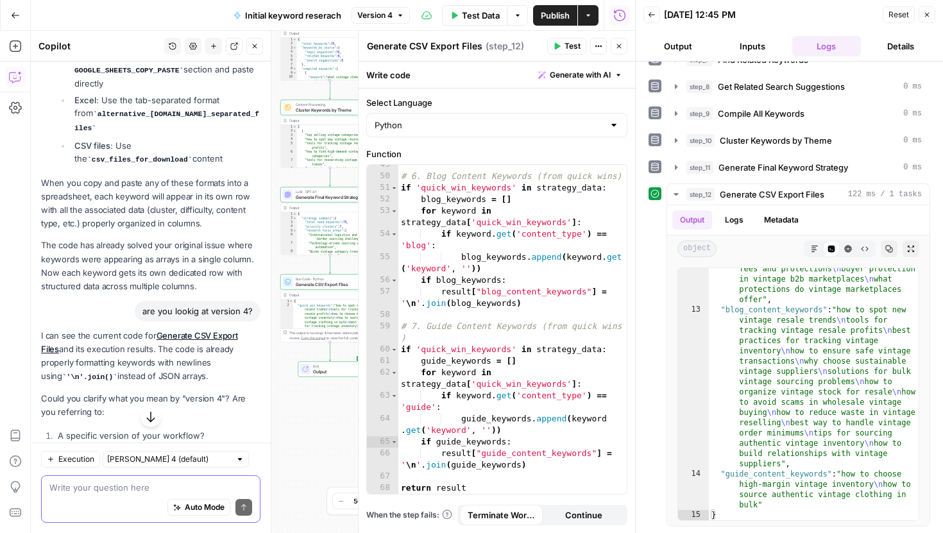
scroll to position [958, 0]
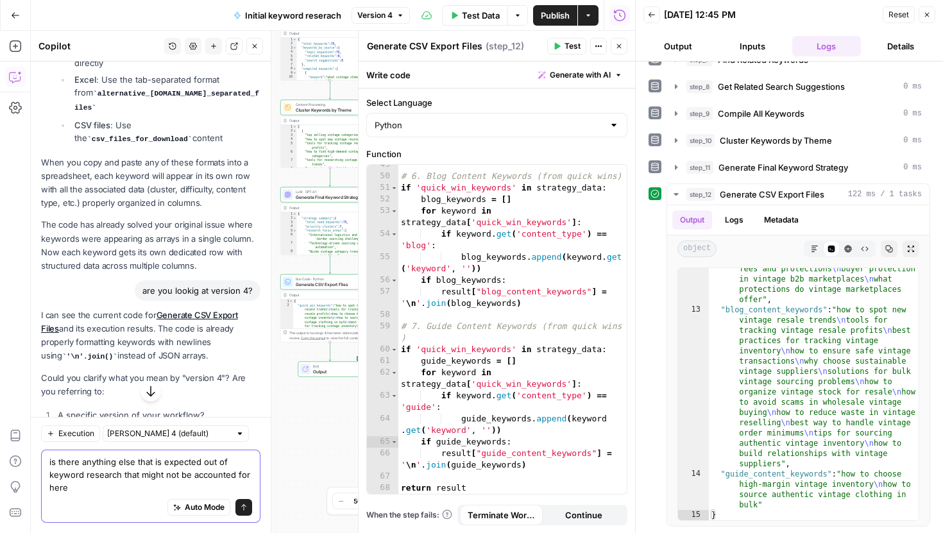
type textarea "is there anything else that is expected out of keyword research that might not …"
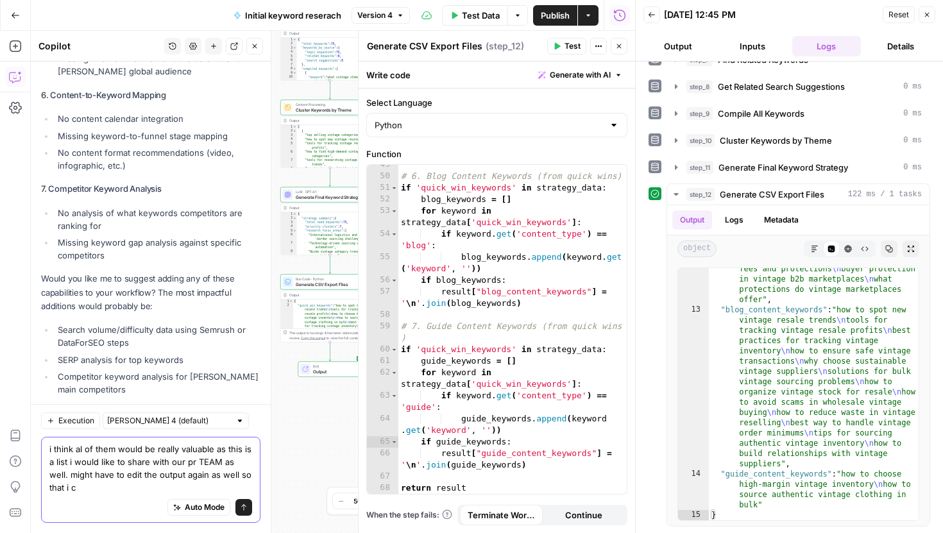
scroll to position [2233, 0]
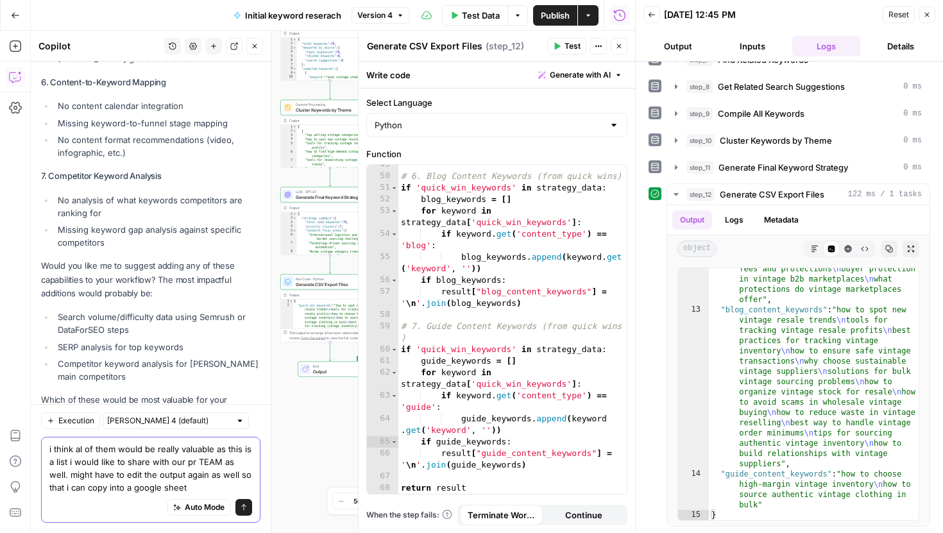
type textarea "i think al of them would be really valuable as this is a list i would like to s…"
click at [244, 511] on icon "submit" at bounding box center [244, 507] width 8 height 8
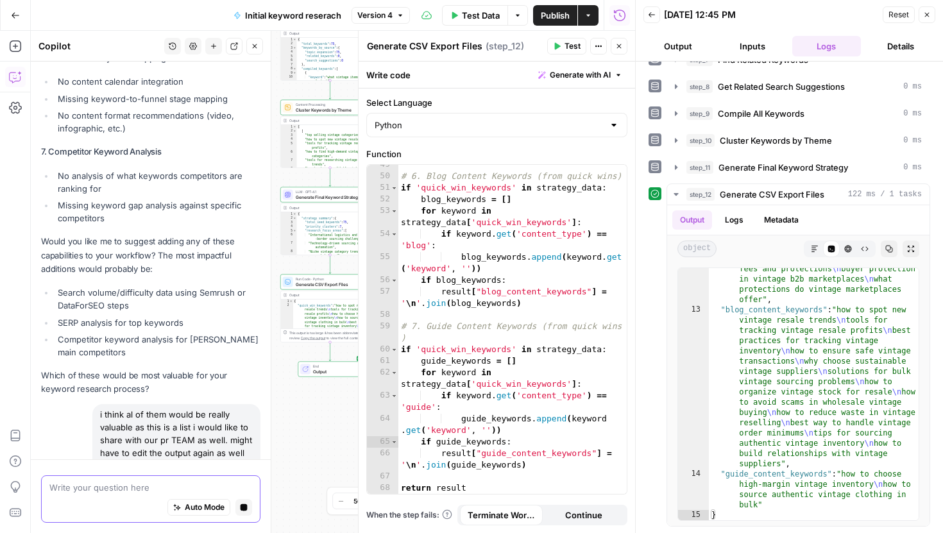
scroll to position [3329, 0]
